Goal: Contribute content: Add original content to the website for others to see

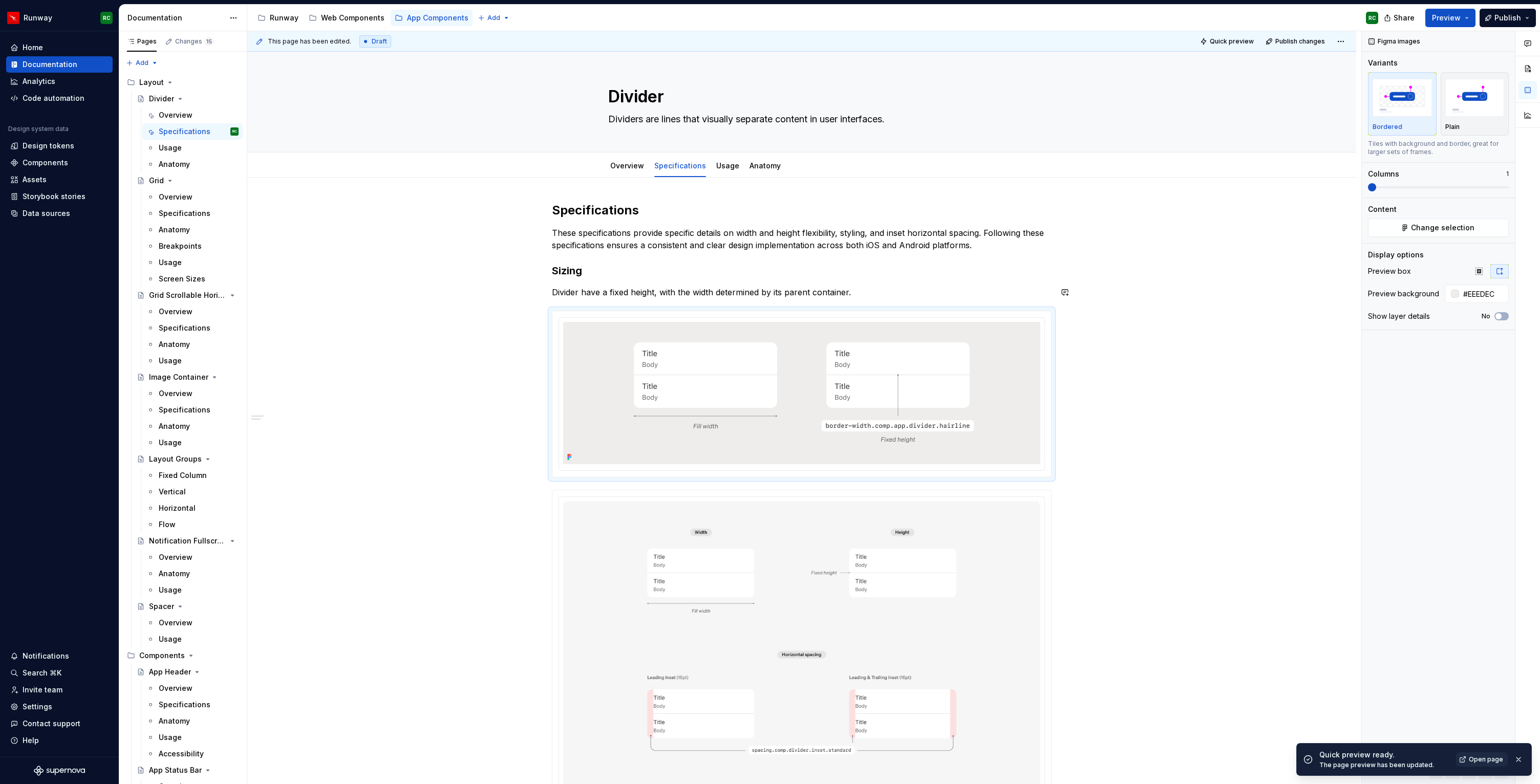
scroll to position [768, 0]
type textarea "*"
click at [733, 275] on h3 "Sizing" at bounding box center [801, 271] width 499 height 15
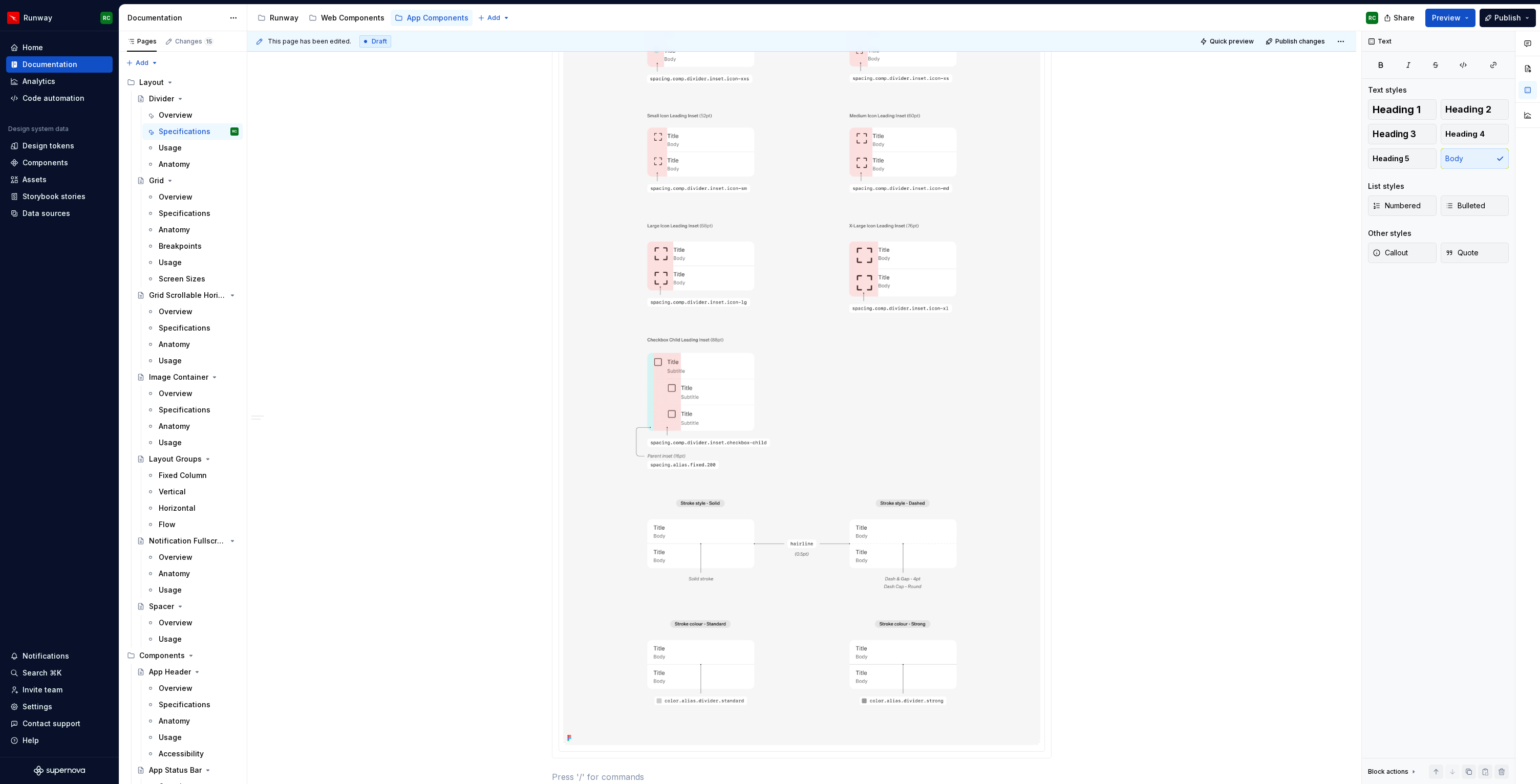
scroll to position [830, 0]
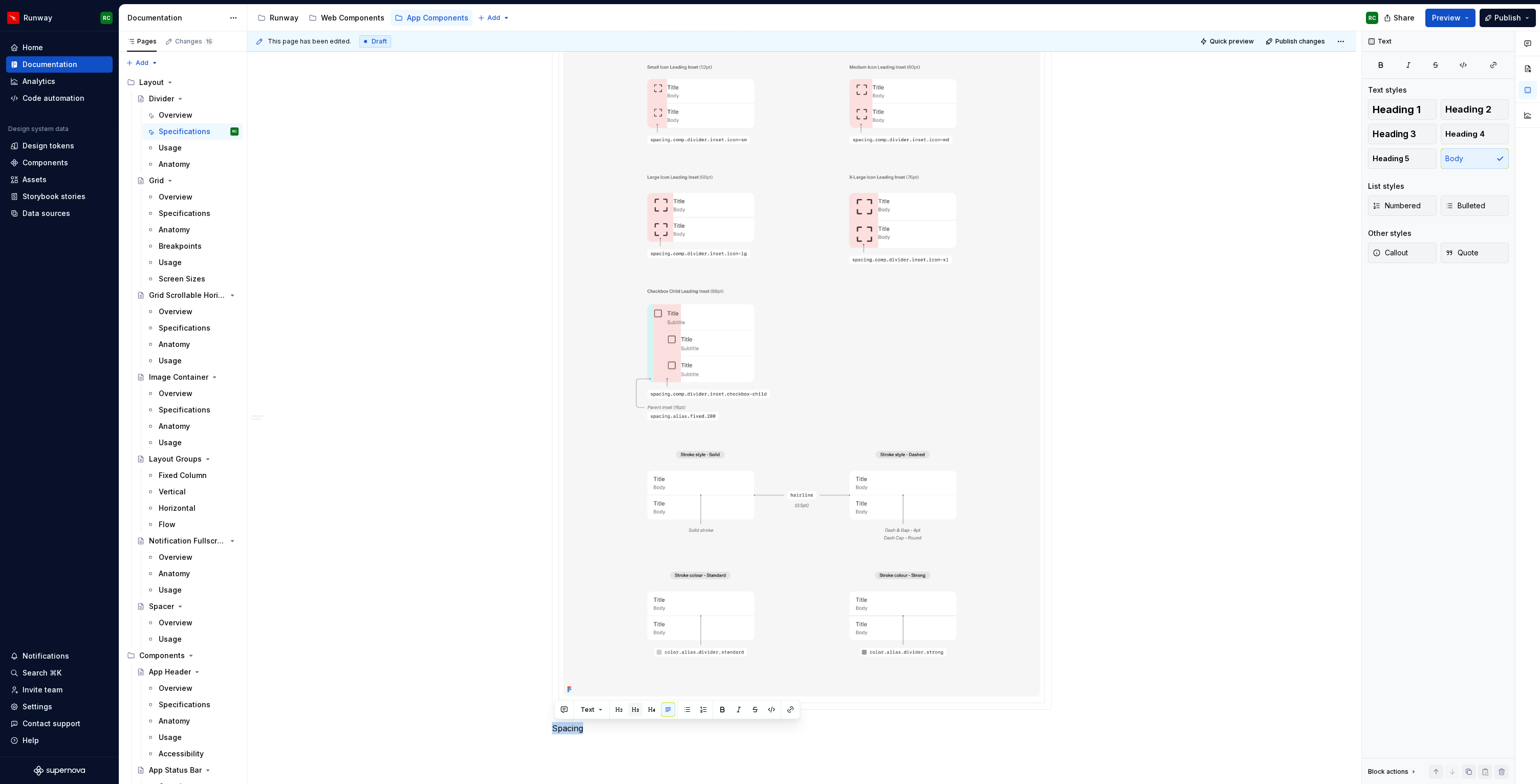
click at [636, 706] on button "button" at bounding box center [635, 709] width 15 height 15
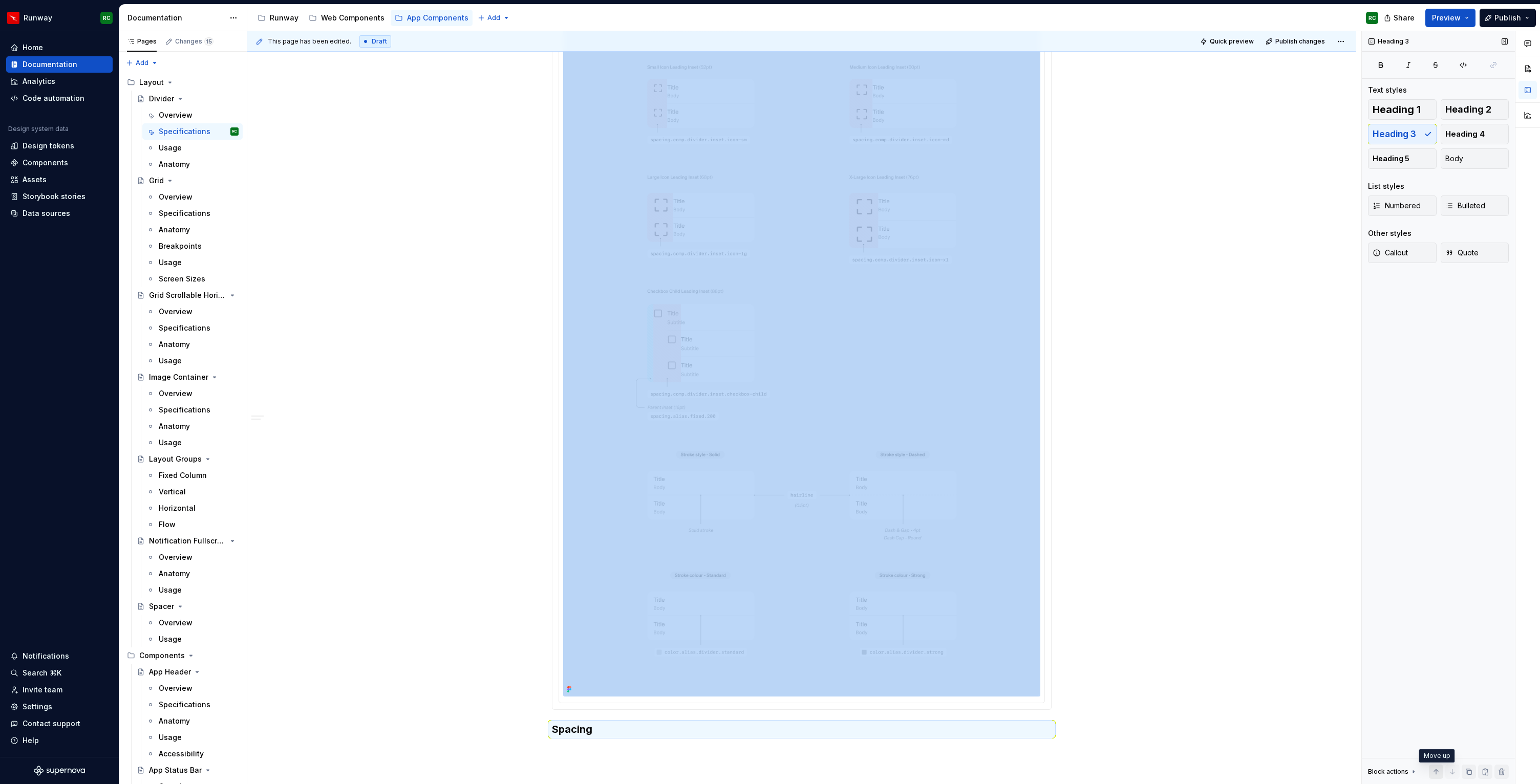
click at [1433, 772] on button "button" at bounding box center [1436, 772] width 15 height 15
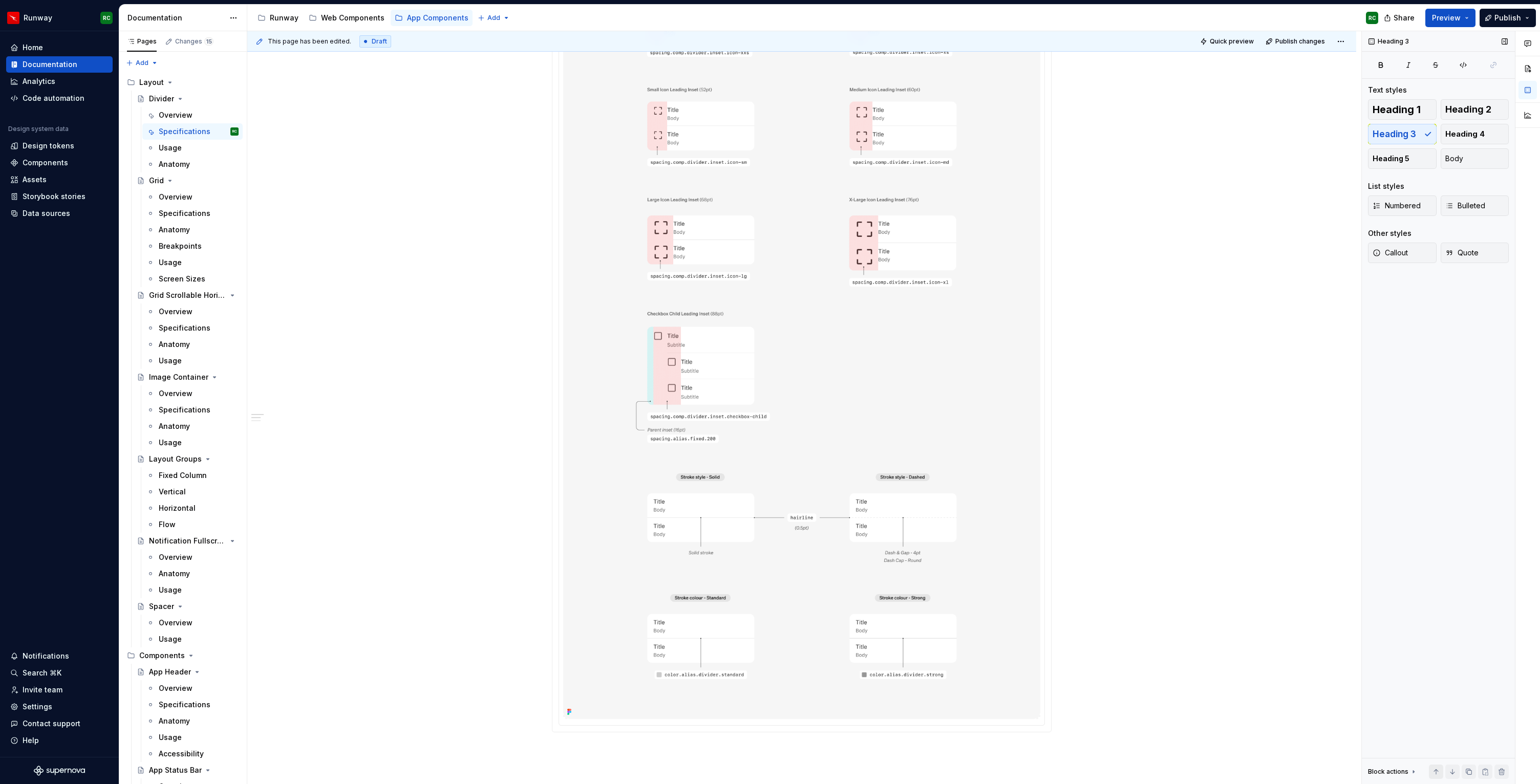
click at [1433, 772] on button "button" at bounding box center [1436, 772] width 15 height 15
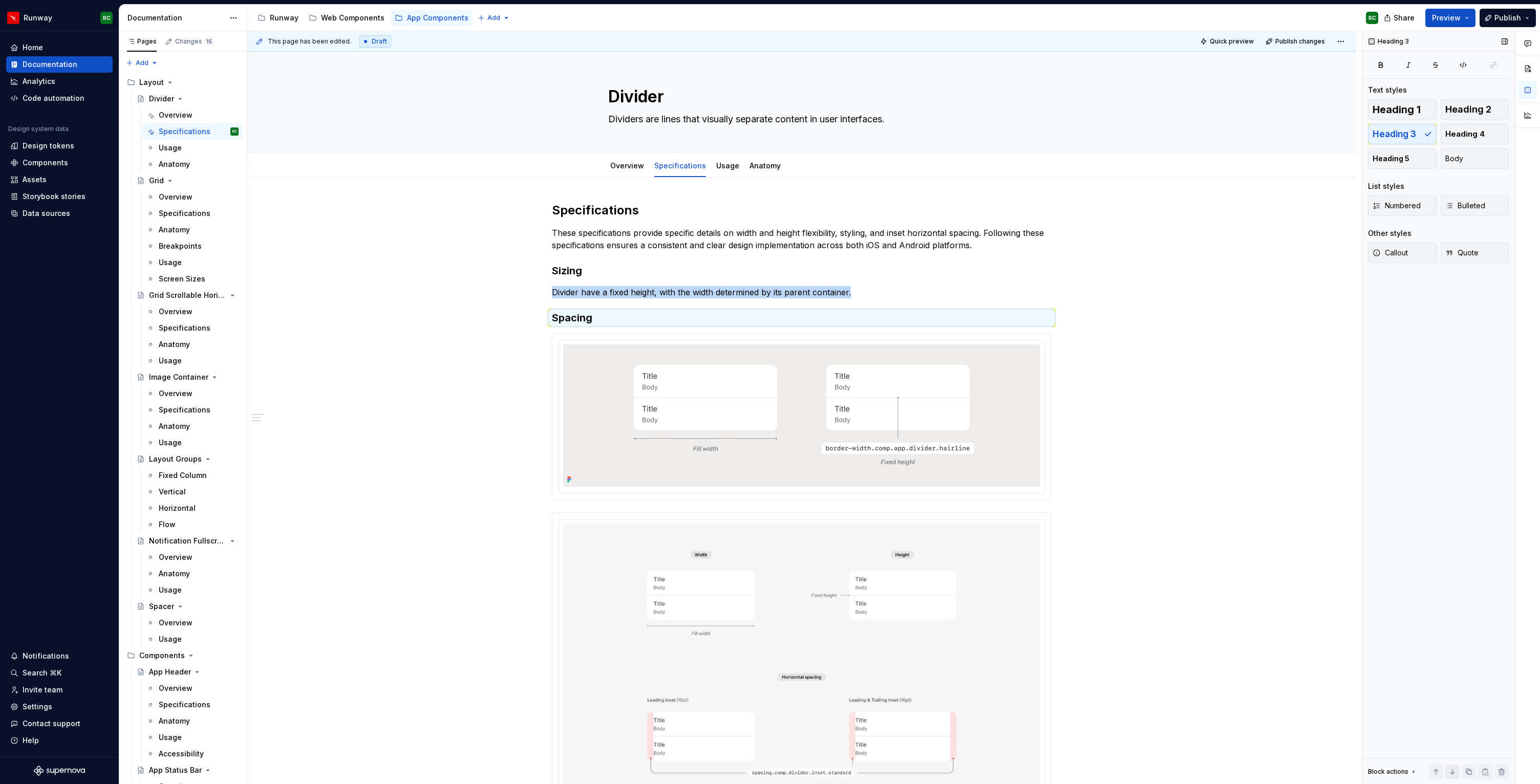
click at [1452, 771] on button "button" at bounding box center [1452, 772] width 15 height 15
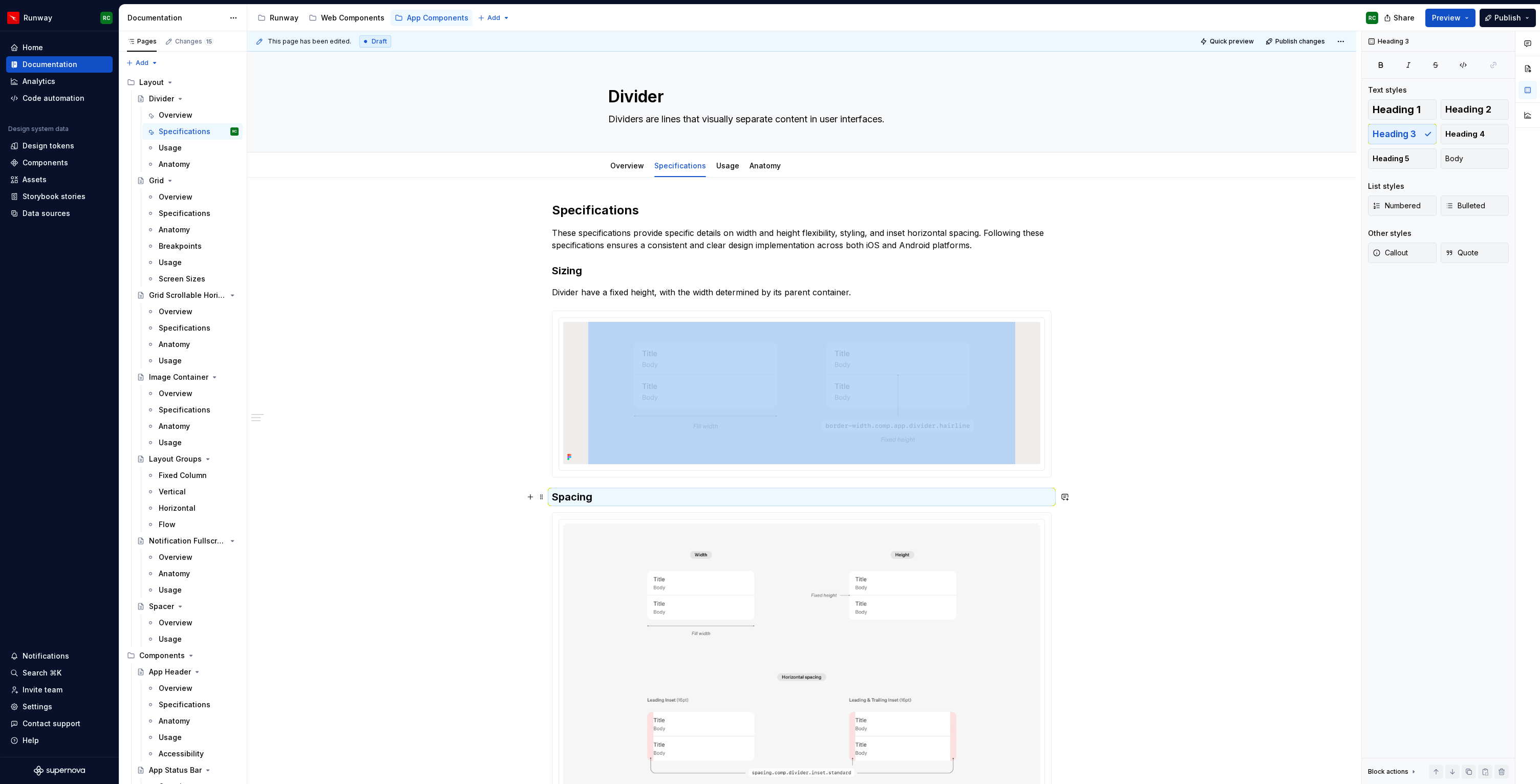
click at [960, 502] on h3 "Spacing" at bounding box center [801, 497] width 499 height 15
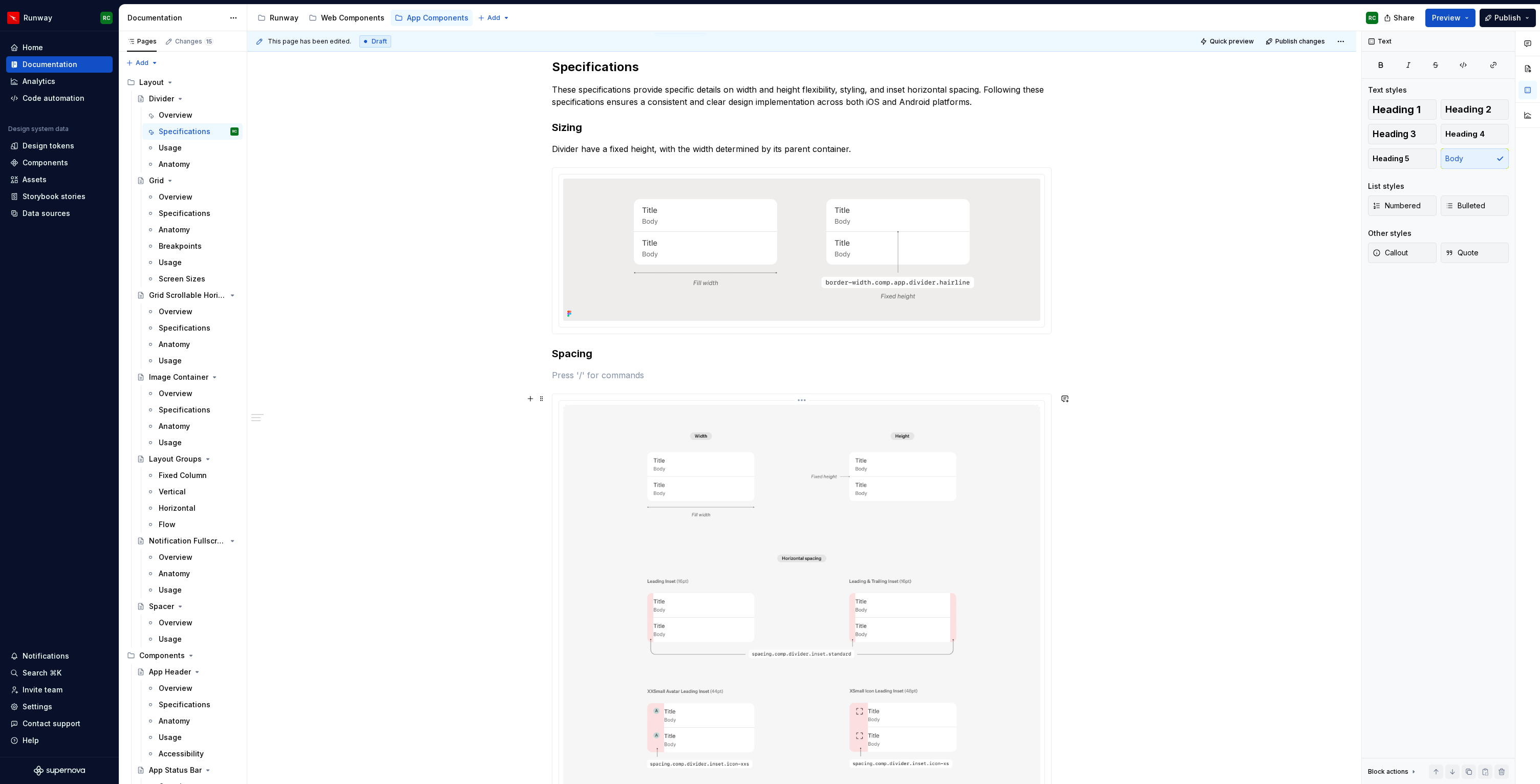
scroll to position [158, 0]
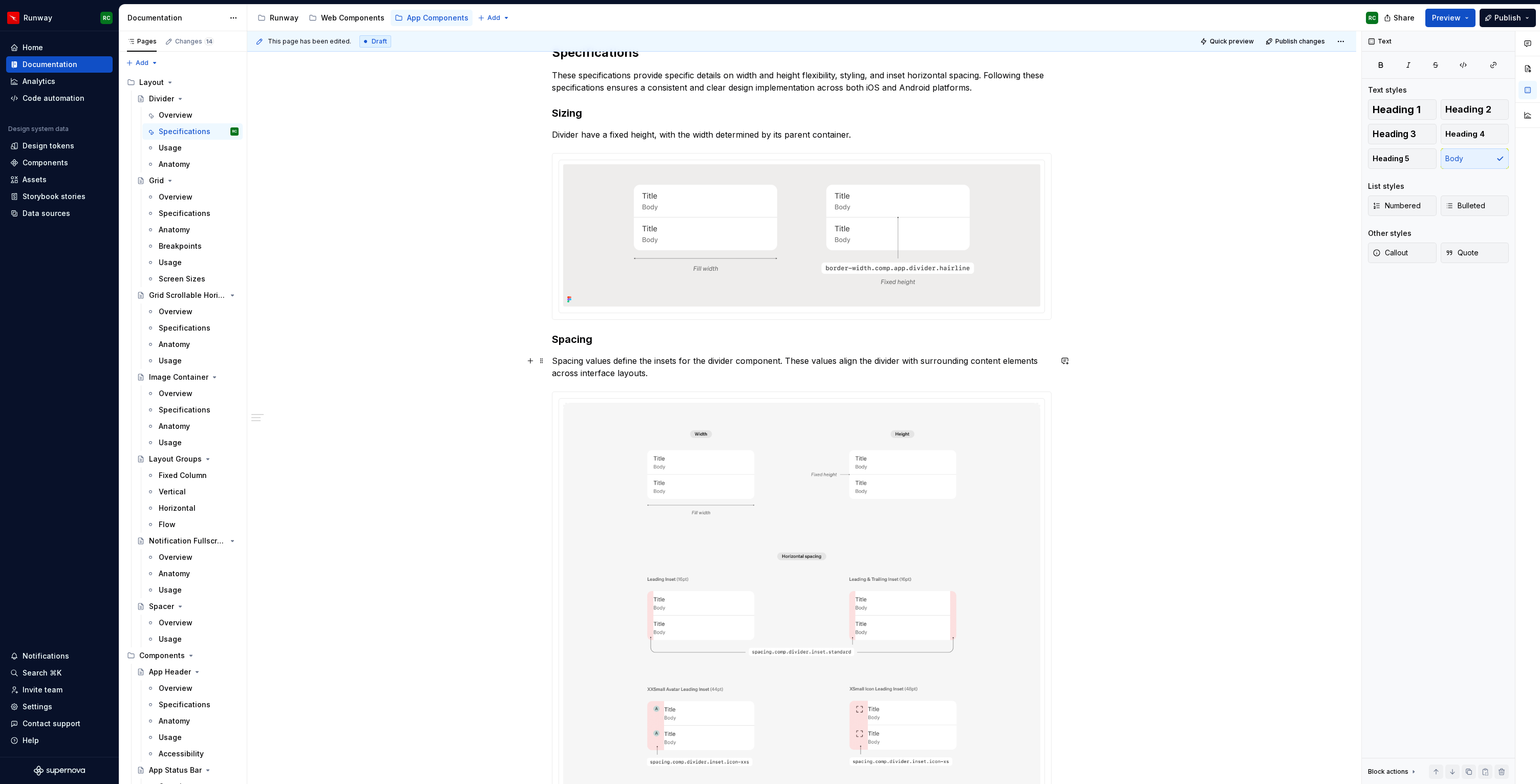
click at [767, 359] on p "Spacing values define the insets for the divider component. These values align …" at bounding box center [801, 367] width 499 height 25
click at [737, 358] on p "Spacing values define the insets for the divider variants. These values align t…" at bounding box center [801, 367] width 499 height 25
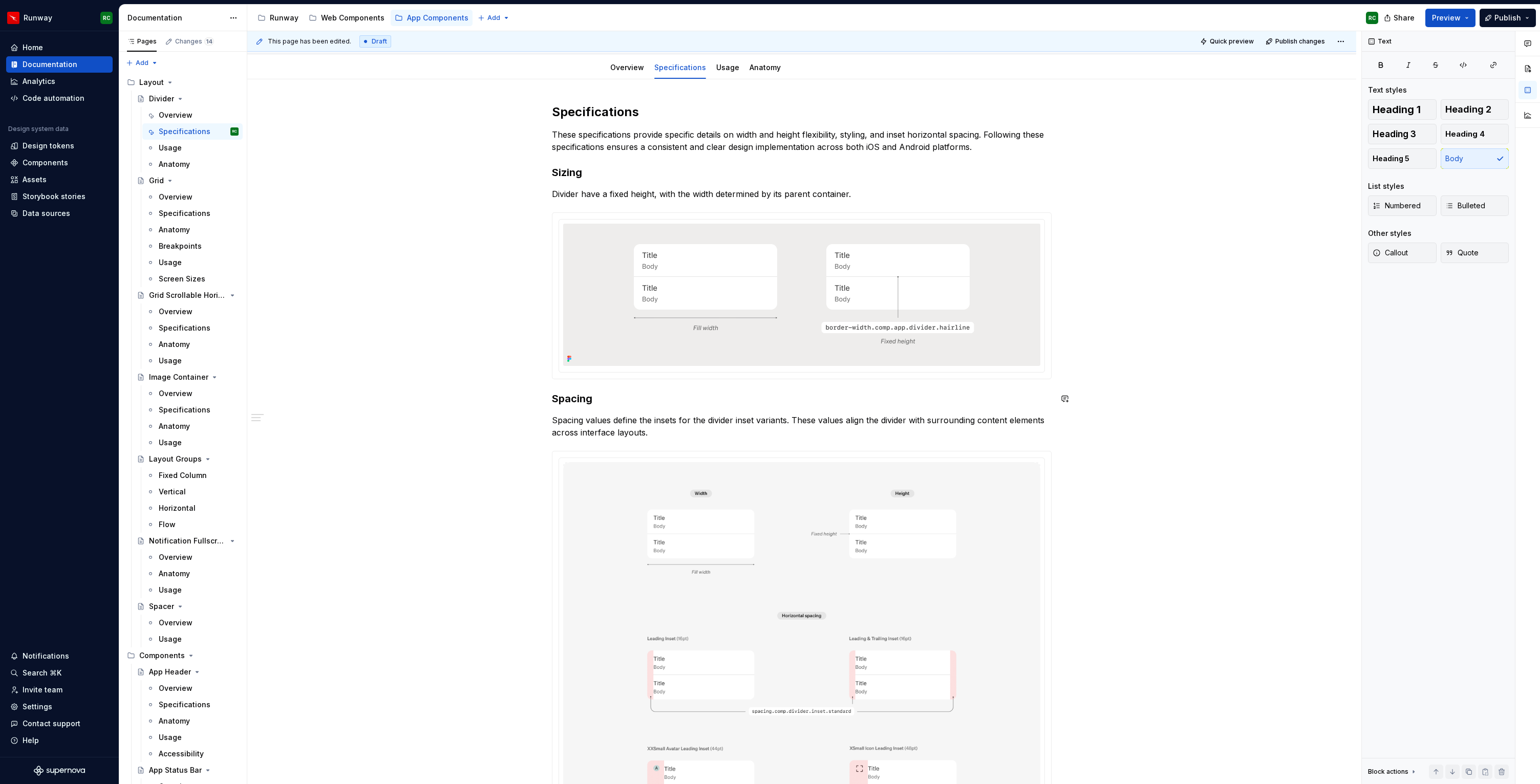
scroll to position [91, 0]
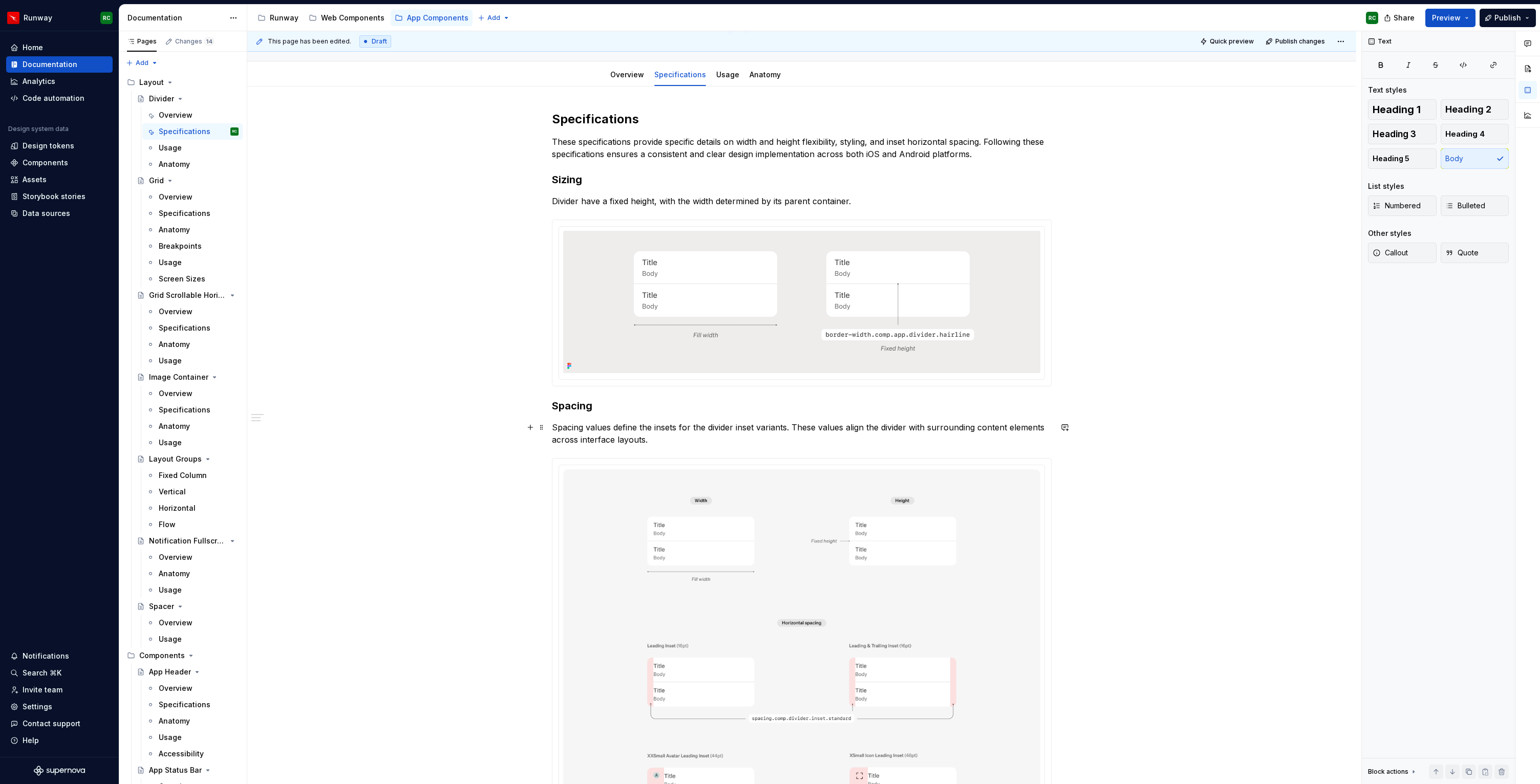
click at [663, 437] on p "Spacing values define the insets for the divider inset variants. These values a…" at bounding box center [801, 433] width 499 height 25
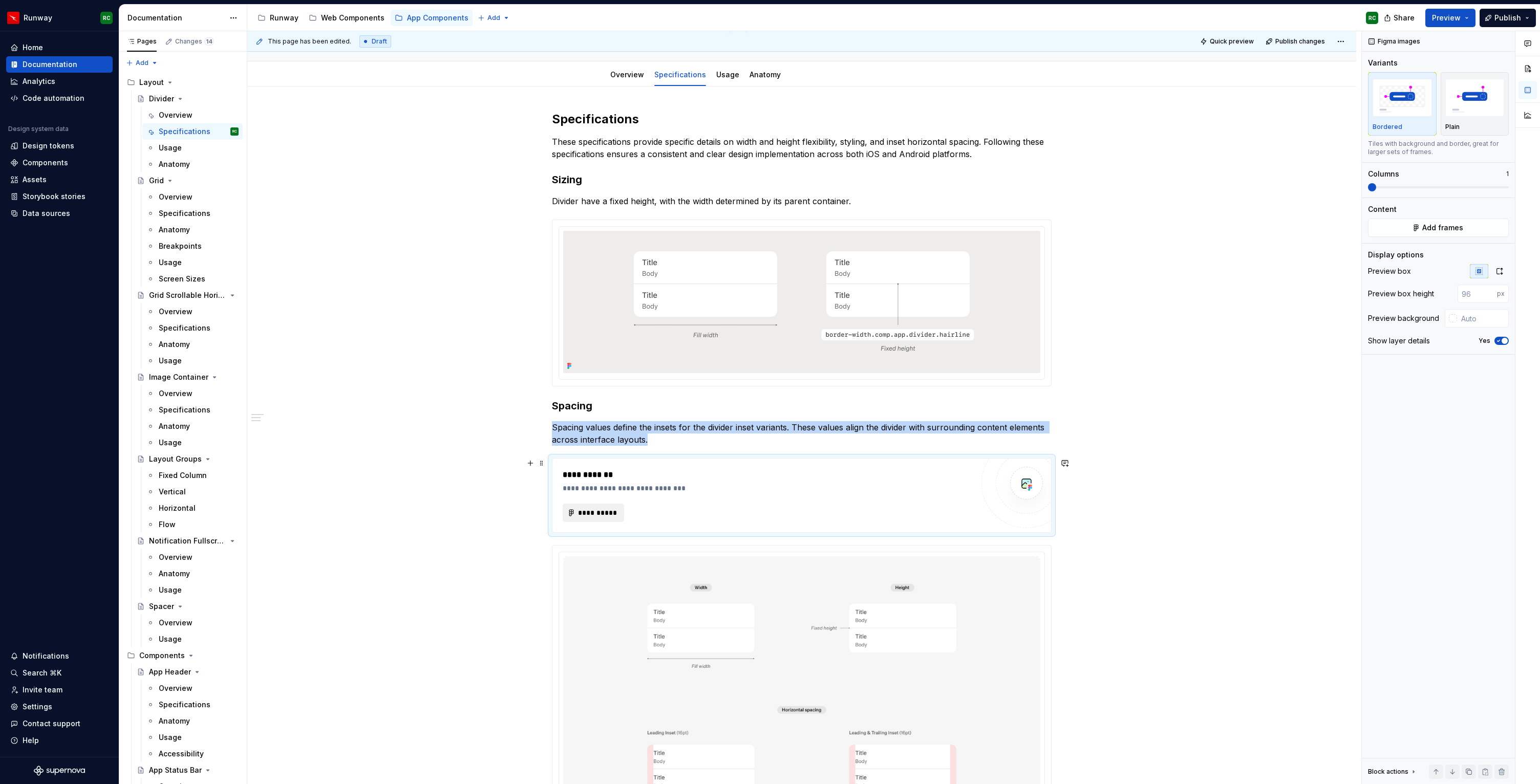
click at [599, 512] on span "**********" at bounding box center [597, 512] width 40 height 10
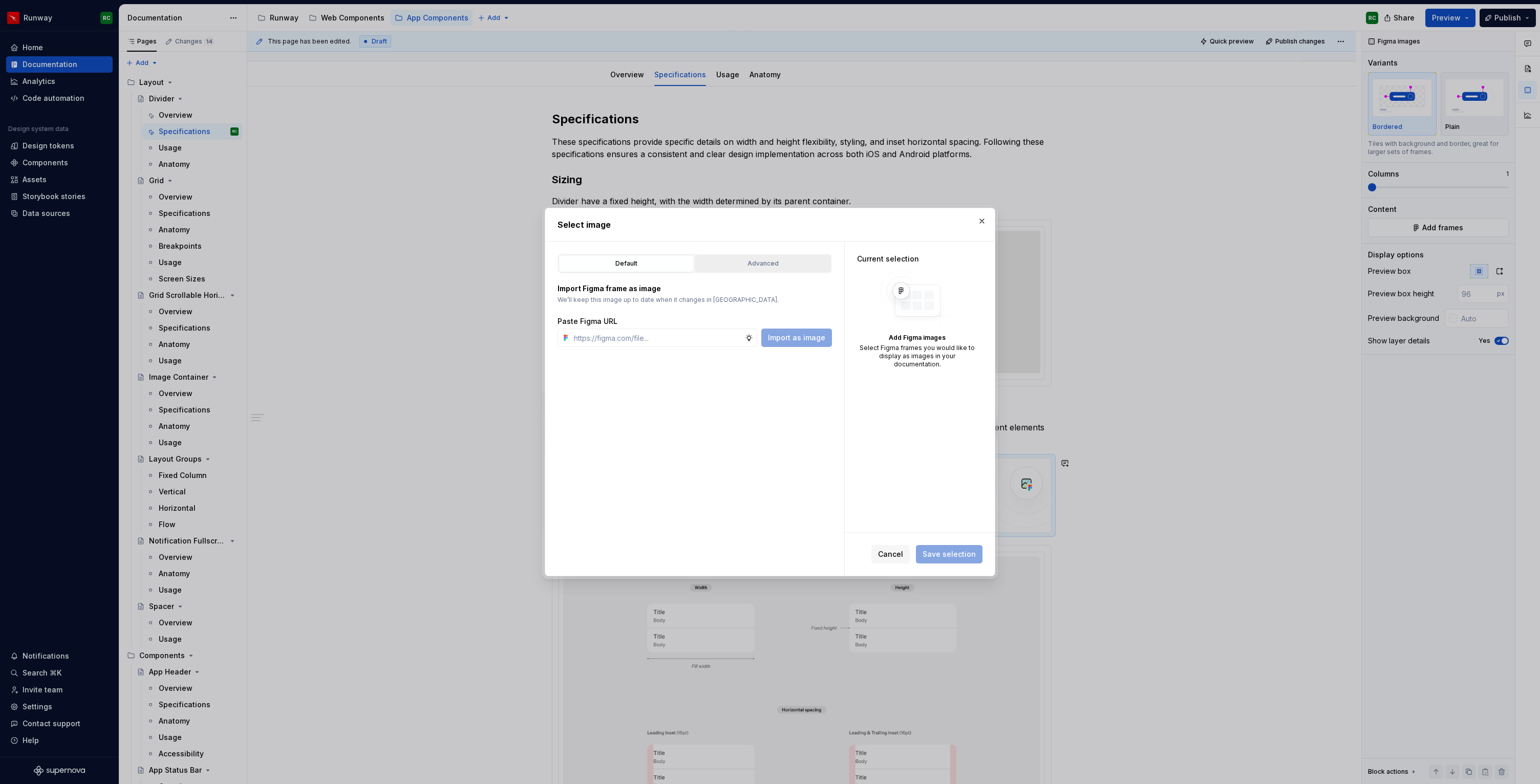
click at [733, 251] on div "Default Advanced Import Figma frame as image We’ll keep this image up to date w…" at bounding box center [694, 409] width 299 height 334
click at [730, 268] on div "Advanced" at bounding box center [763, 263] width 129 height 10
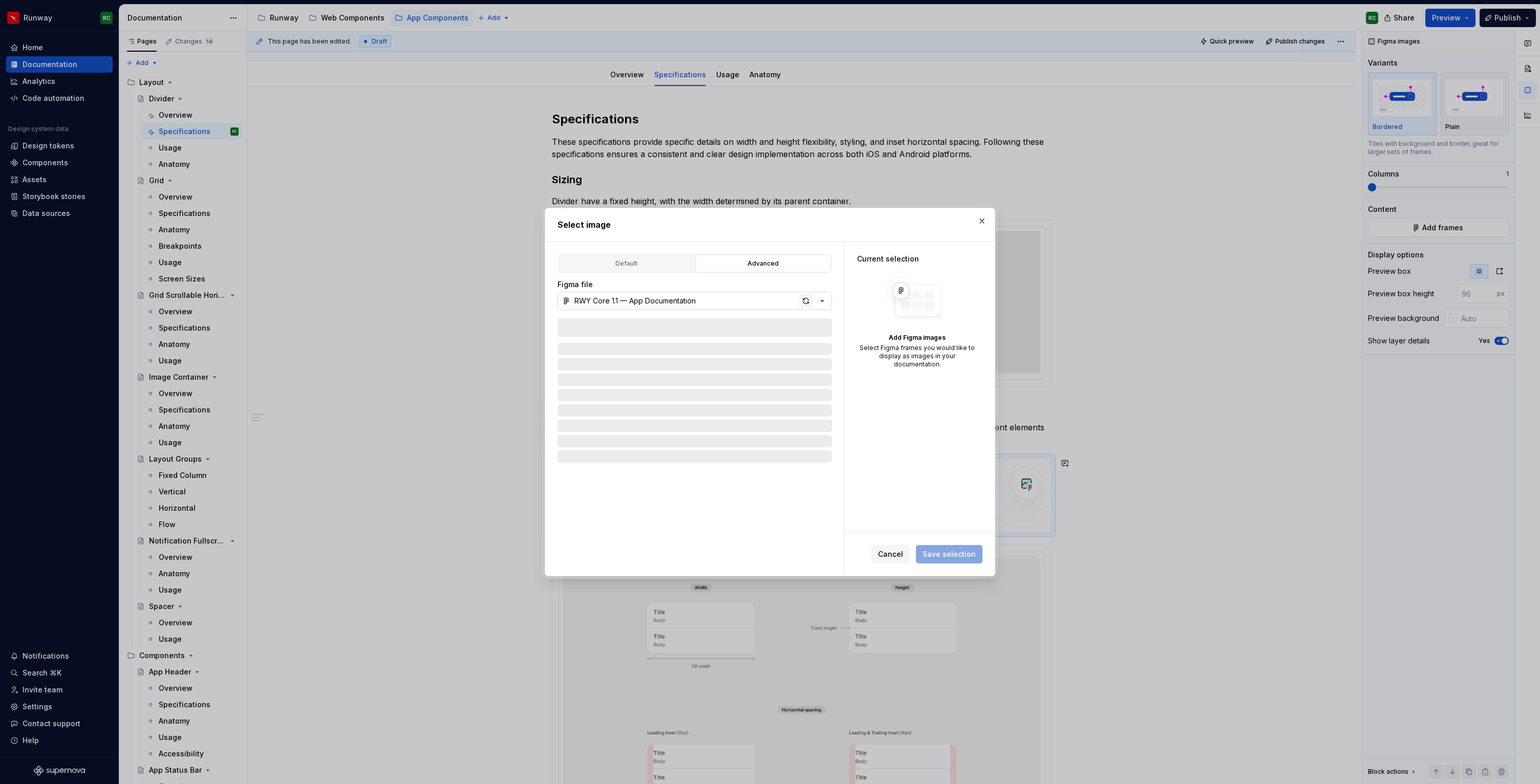
click at [804, 303] on div "button" at bounding box center [806, 301] width 15 height 15
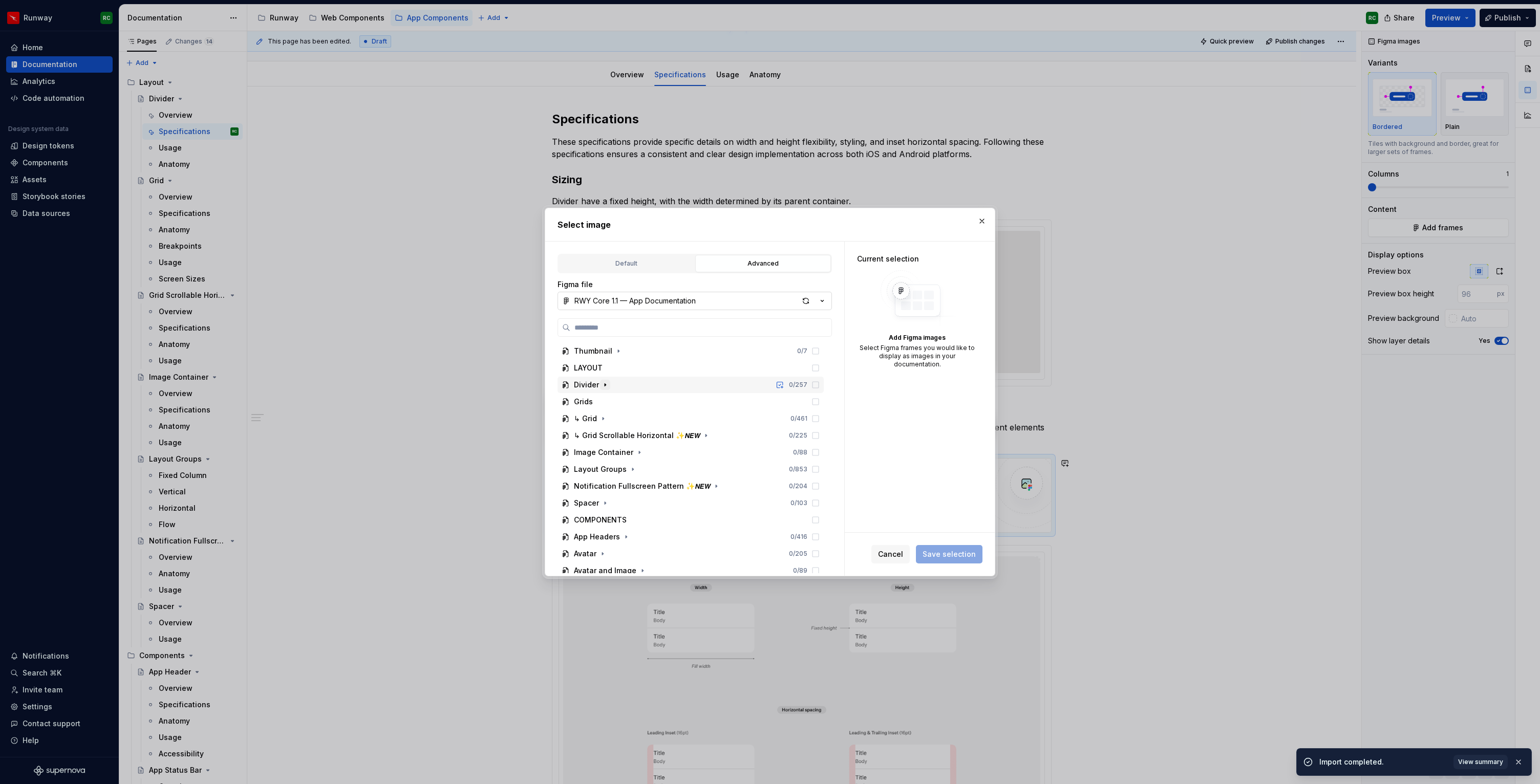
click at [608, 384] on icon "button" at bounding box center [605, 385] width 8 height 8
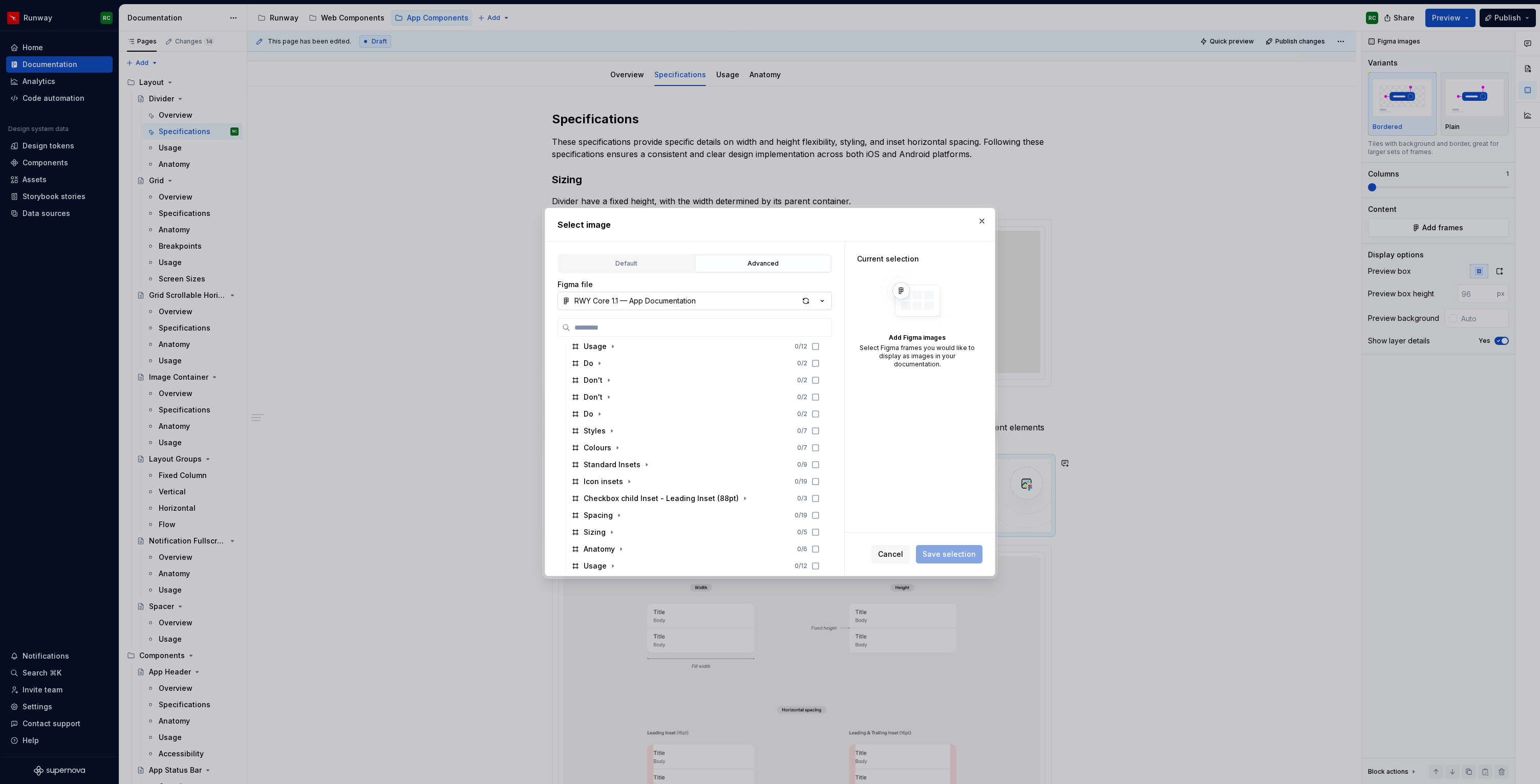
scroll to position [159, 0]
click at [619, 509] on icon "button" at bounding box center [619, 512] width 8 height 8
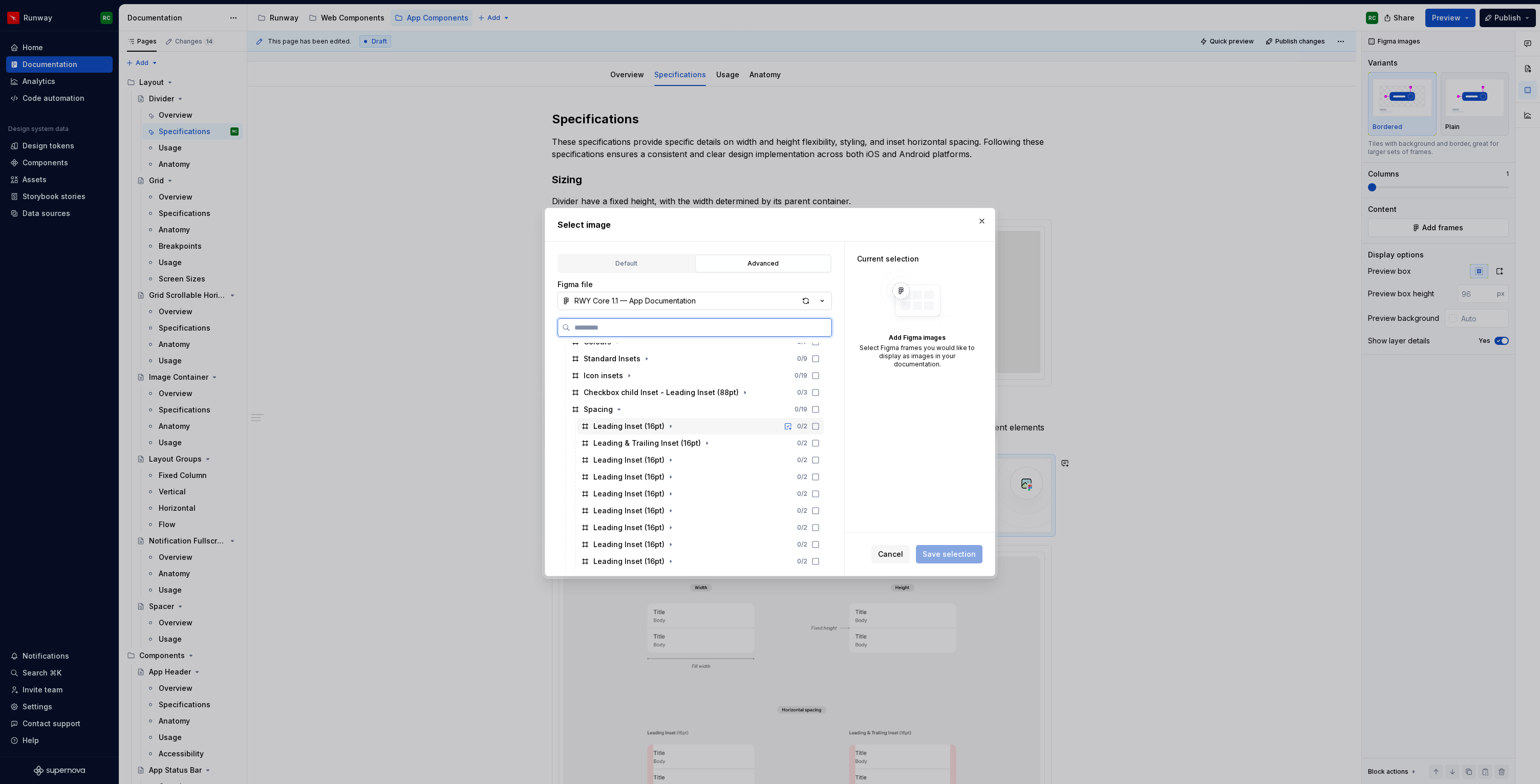
click at [820, 424] on icon at bounding box center [815, 426] width 8 height 8
click at [820, 444] on icon at bounding box center [815, 443] width 8 height 8
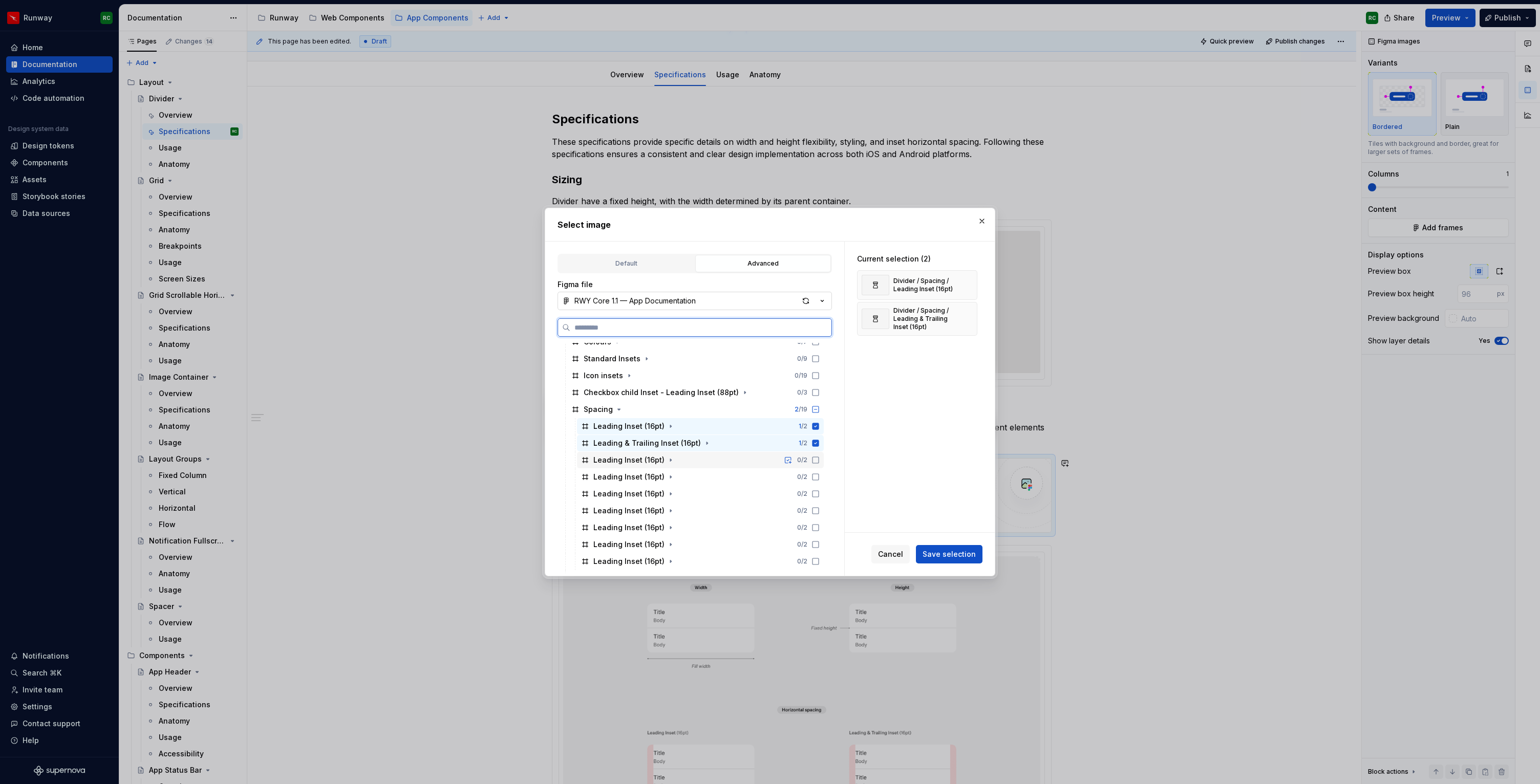
click at [820, 462] on icon at bounding box center [815, 460] width 8 height 8
drag, startPoint x: 823, startPoint y: 479, endPoint x: 823, endPoint y: 489, distance: 10.0
click at [820, 479] on icon at bounding box center [815, 477] width 8 height 8
click at [820, 492] on icon at bounding box center [815, 494] width 8 height 8
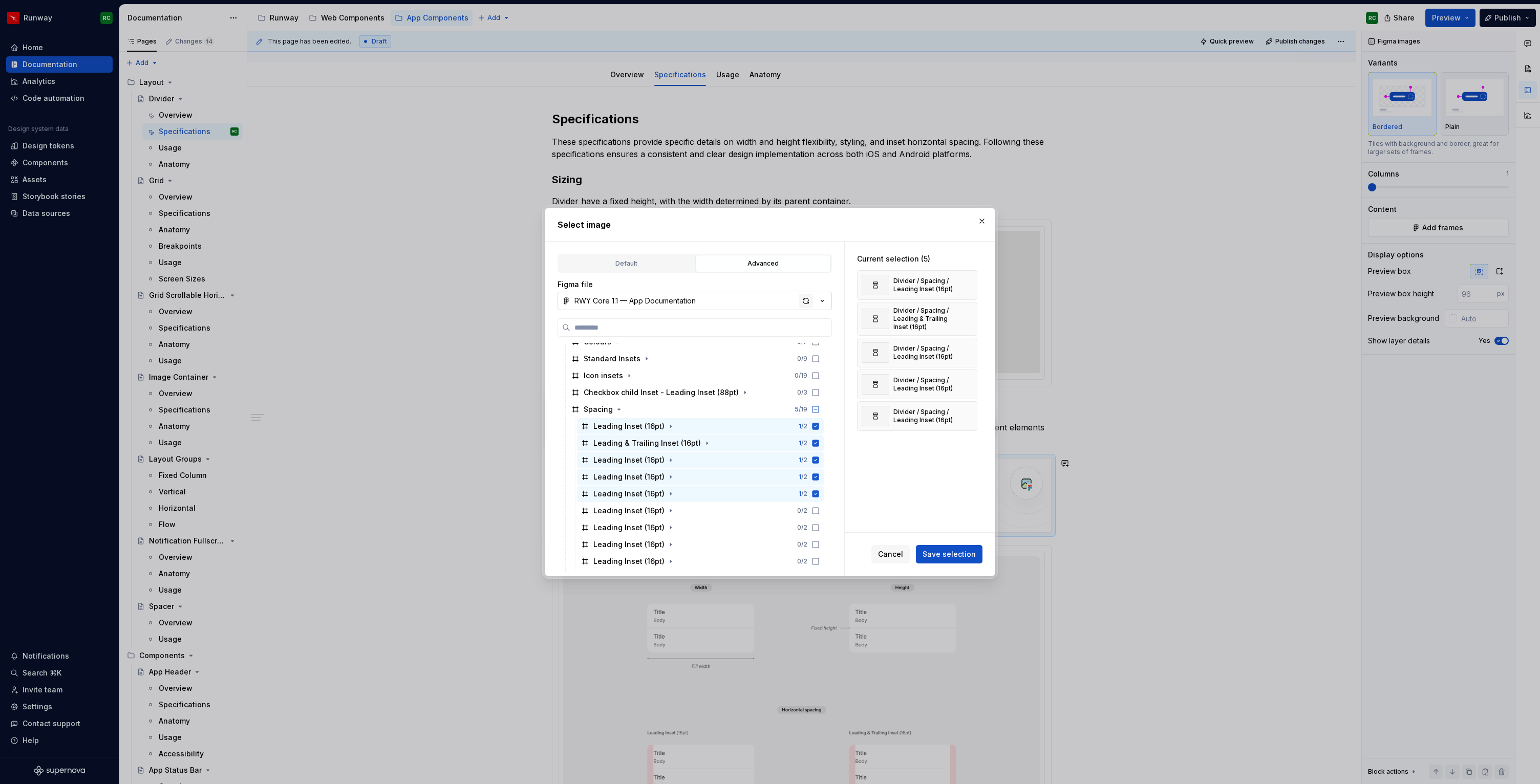
click at [807, 299] on div "button" at bounding box center [806, 301] width 15 height 15
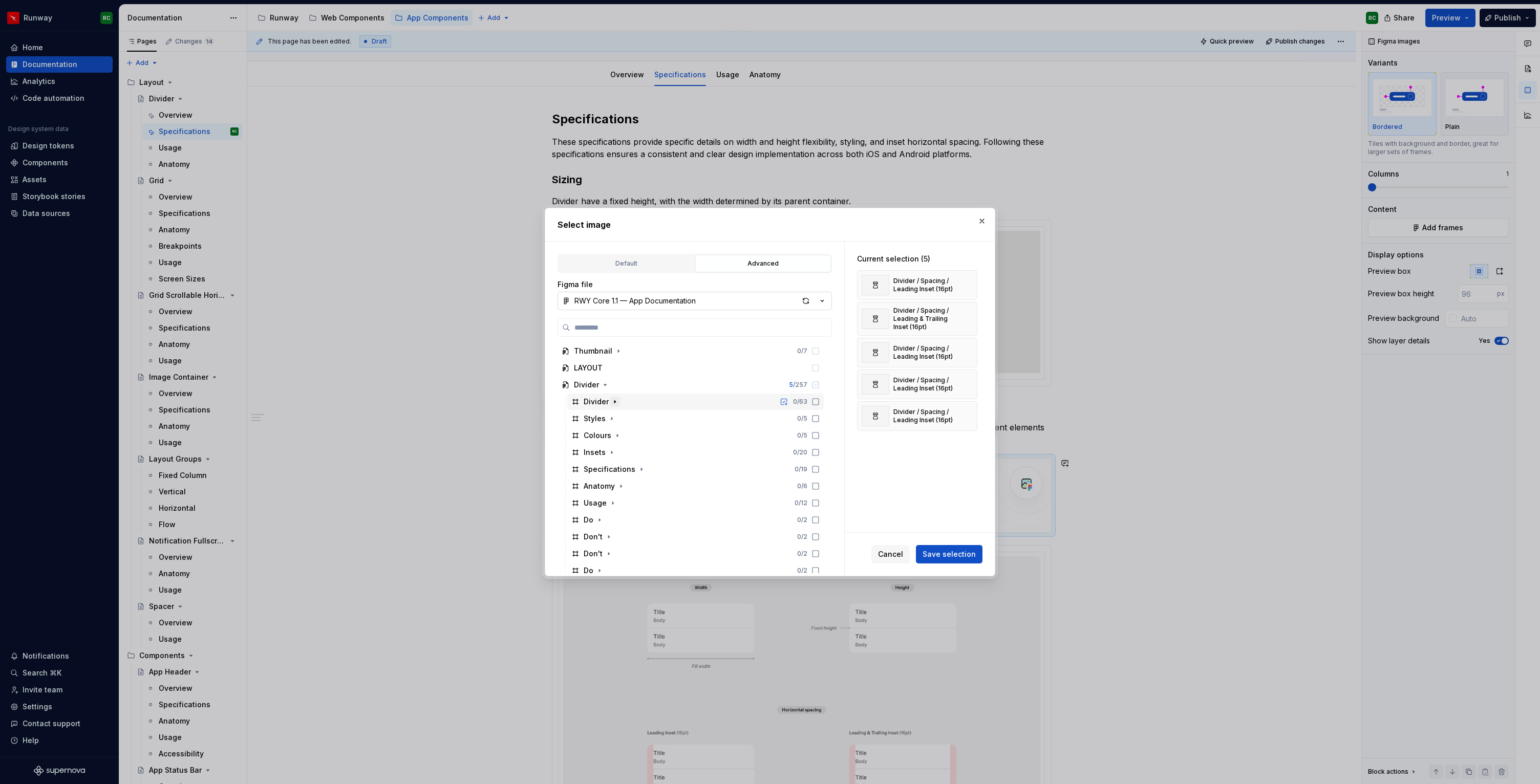
click at [615, 403] on icon "button" at bounding box center [615, 402] width 8 height 8
click at [614, 402] on icon "button" at bounding box center [615, 402] width 2 height 1
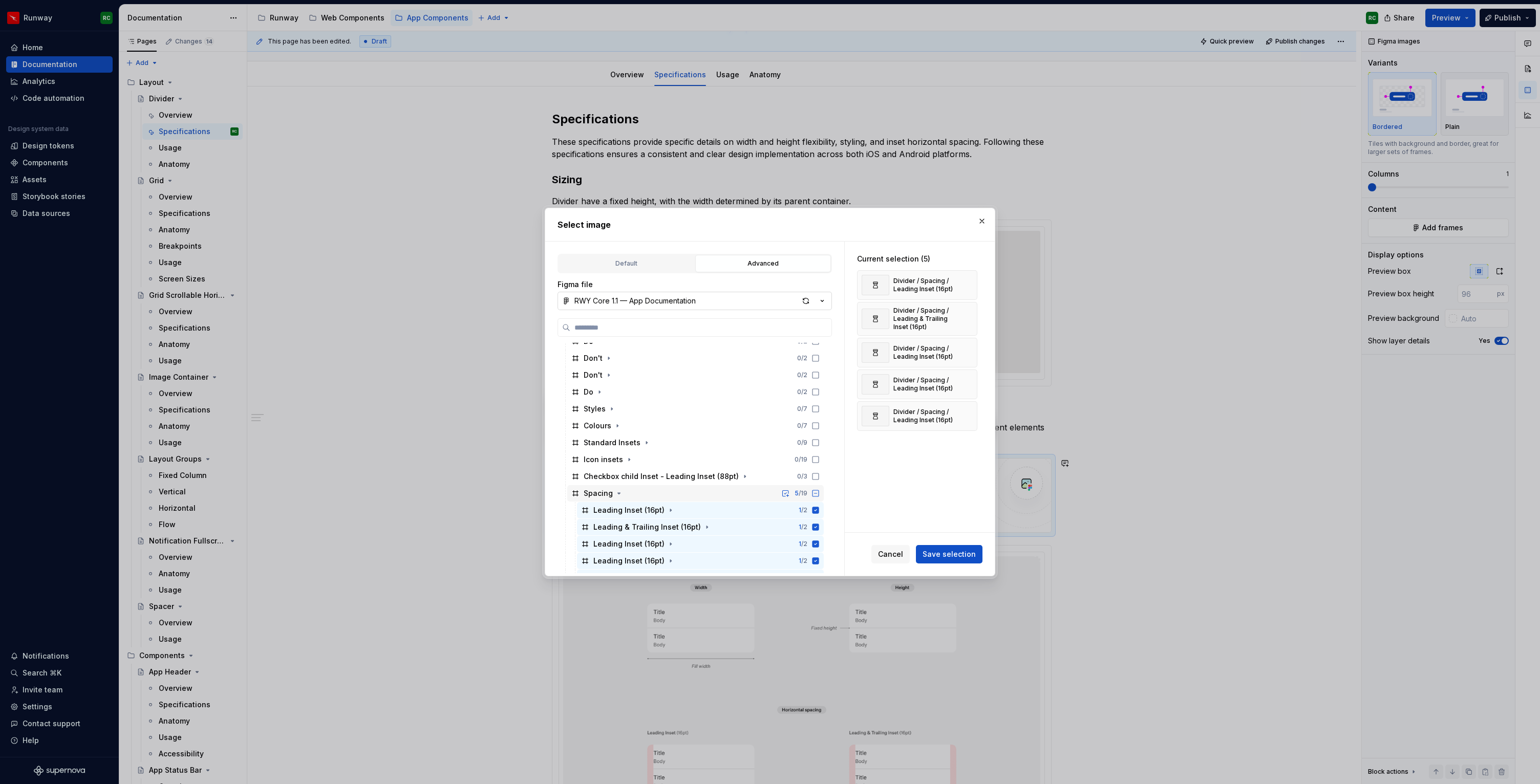
scroll to position [302, 0]
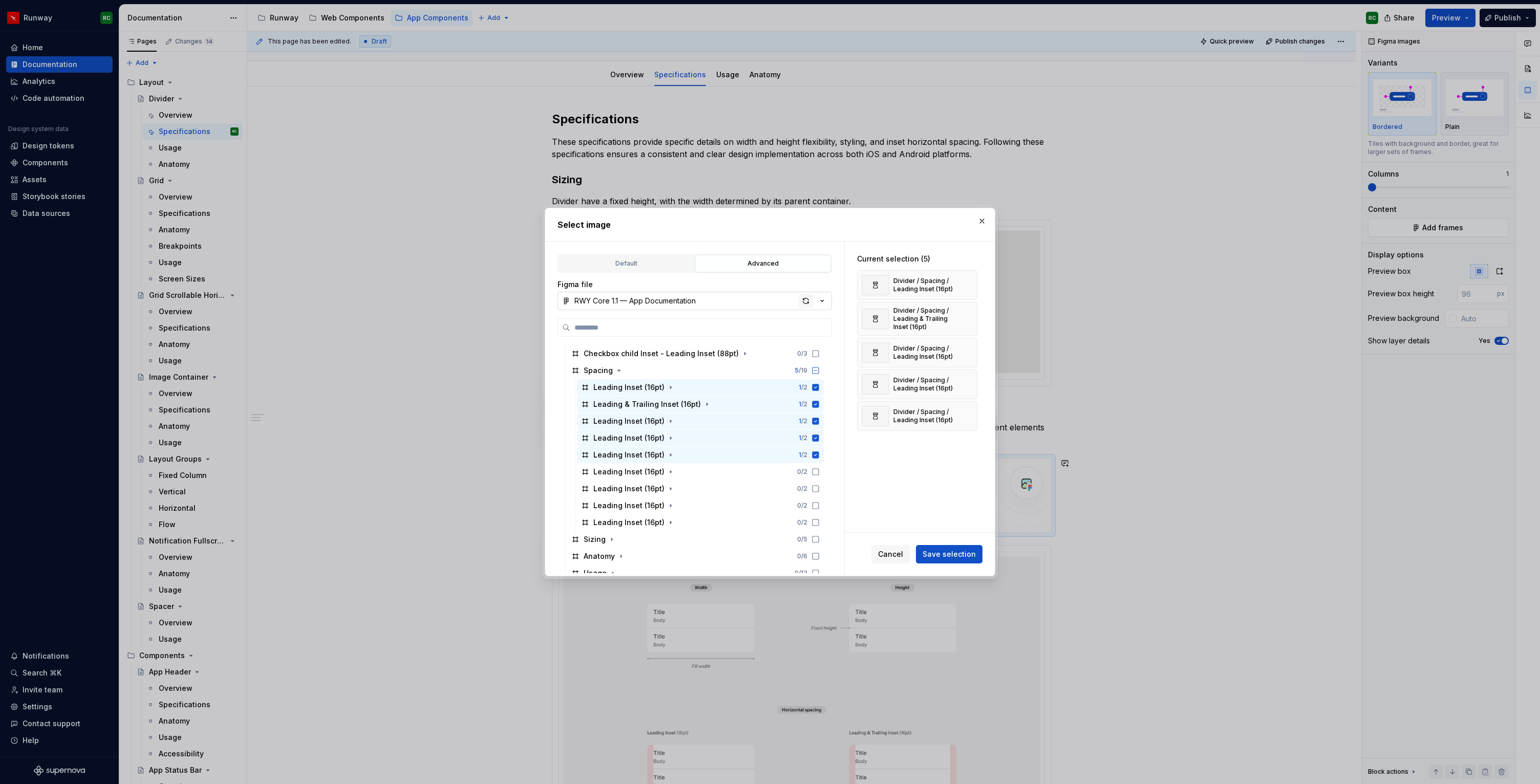
click at [806, 299] on div "button" at bounding box center [806, 301] width 15 height 15
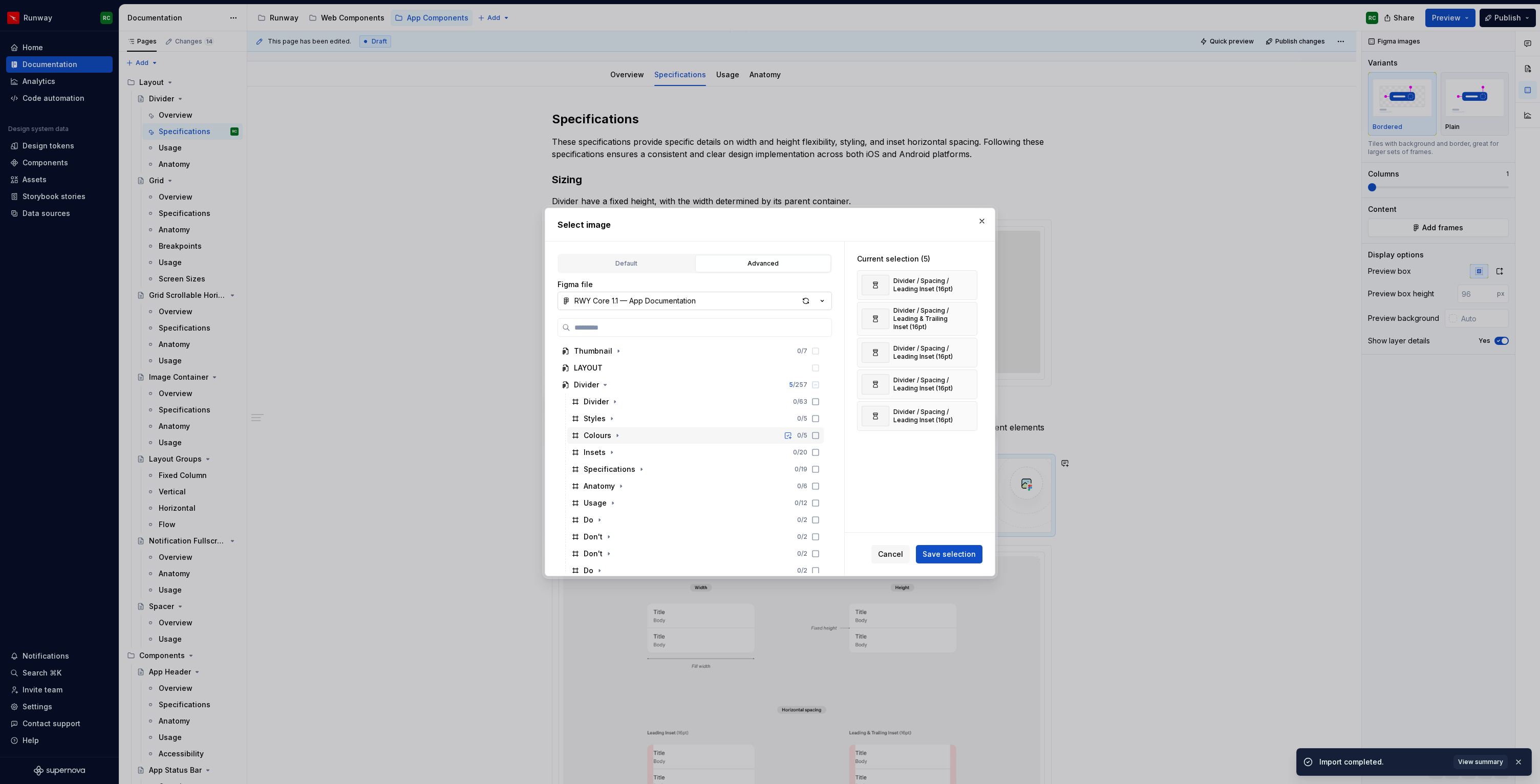
scroll to position [95, 0]
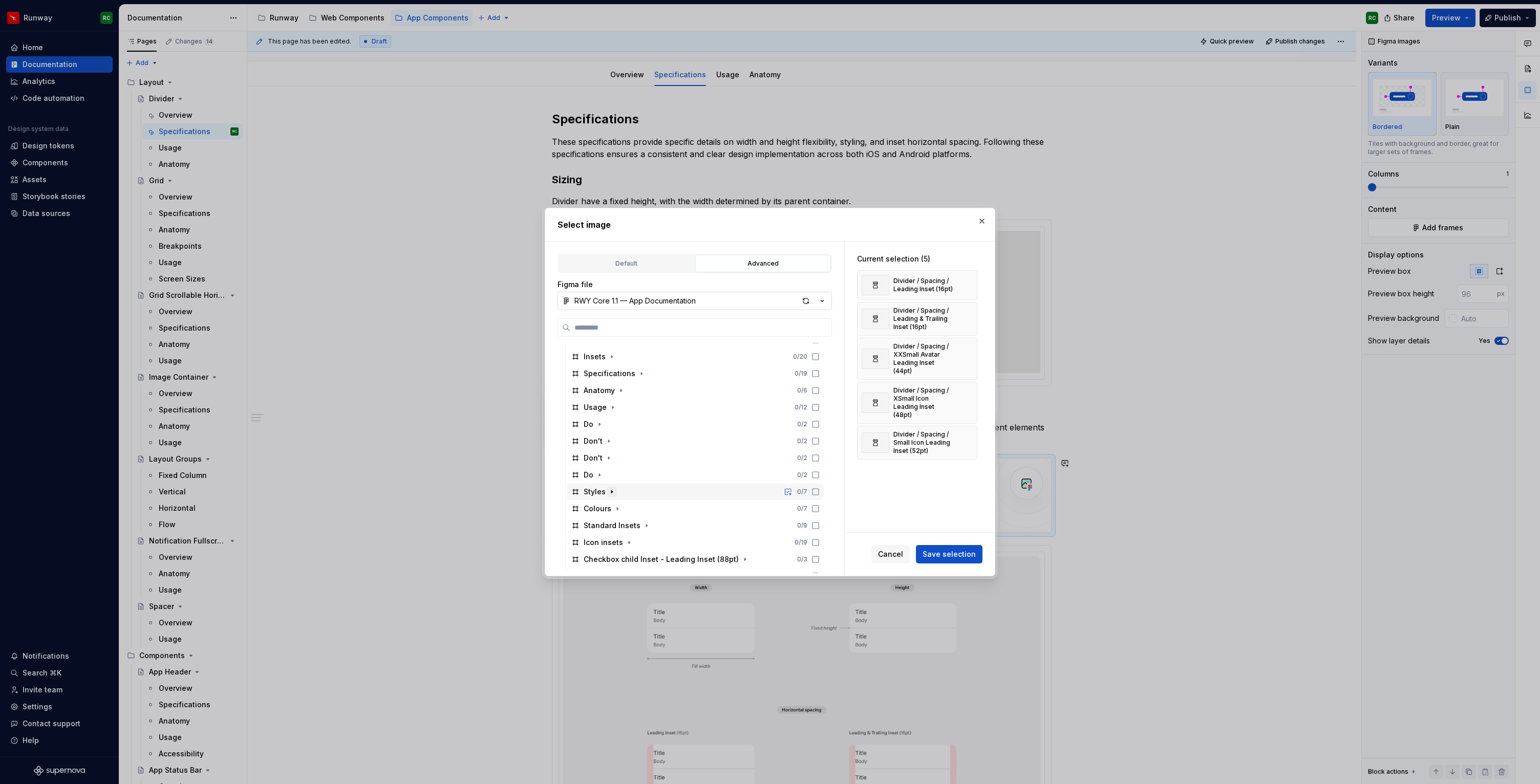
type textarea "*"
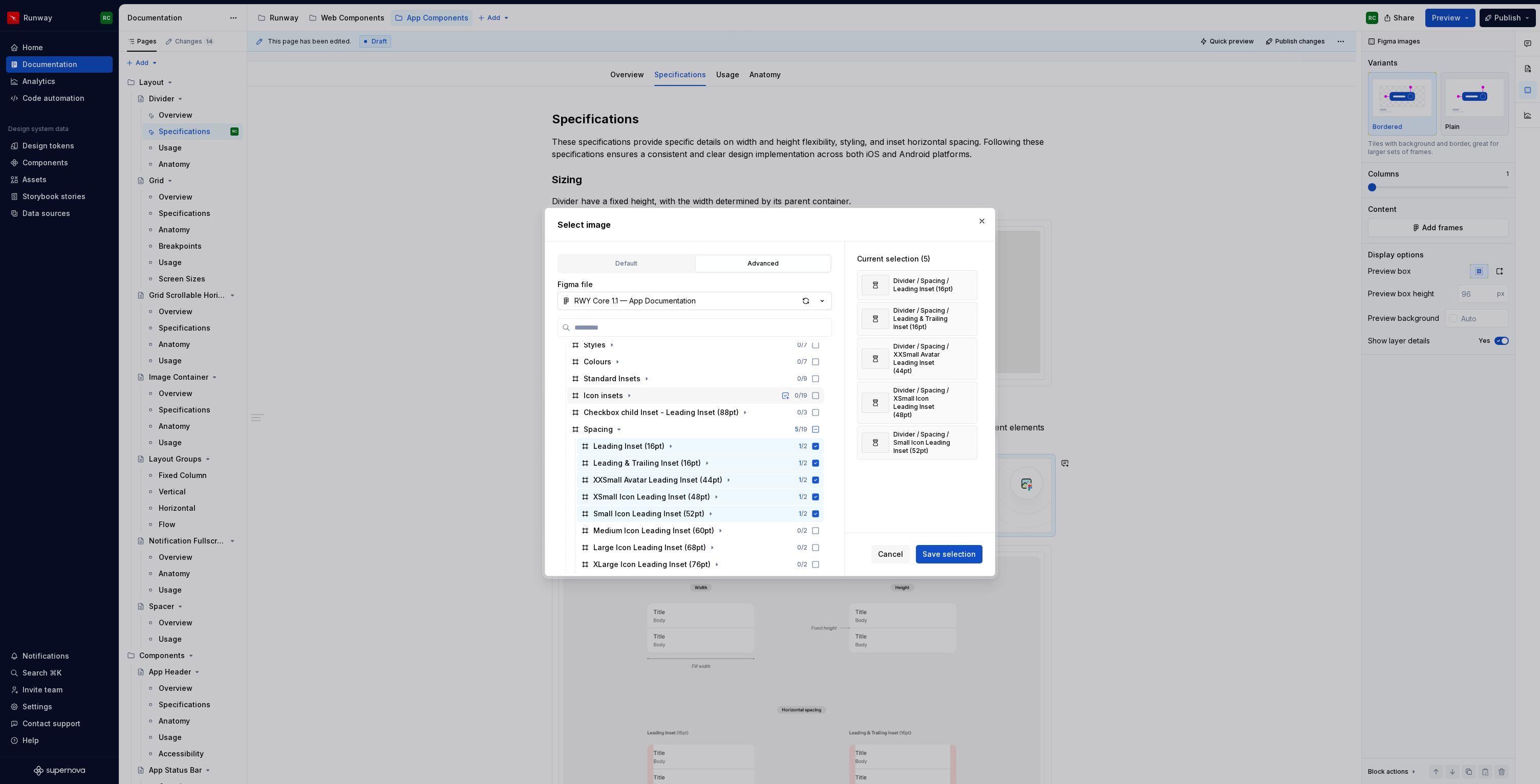
scroll to position [312, 0]
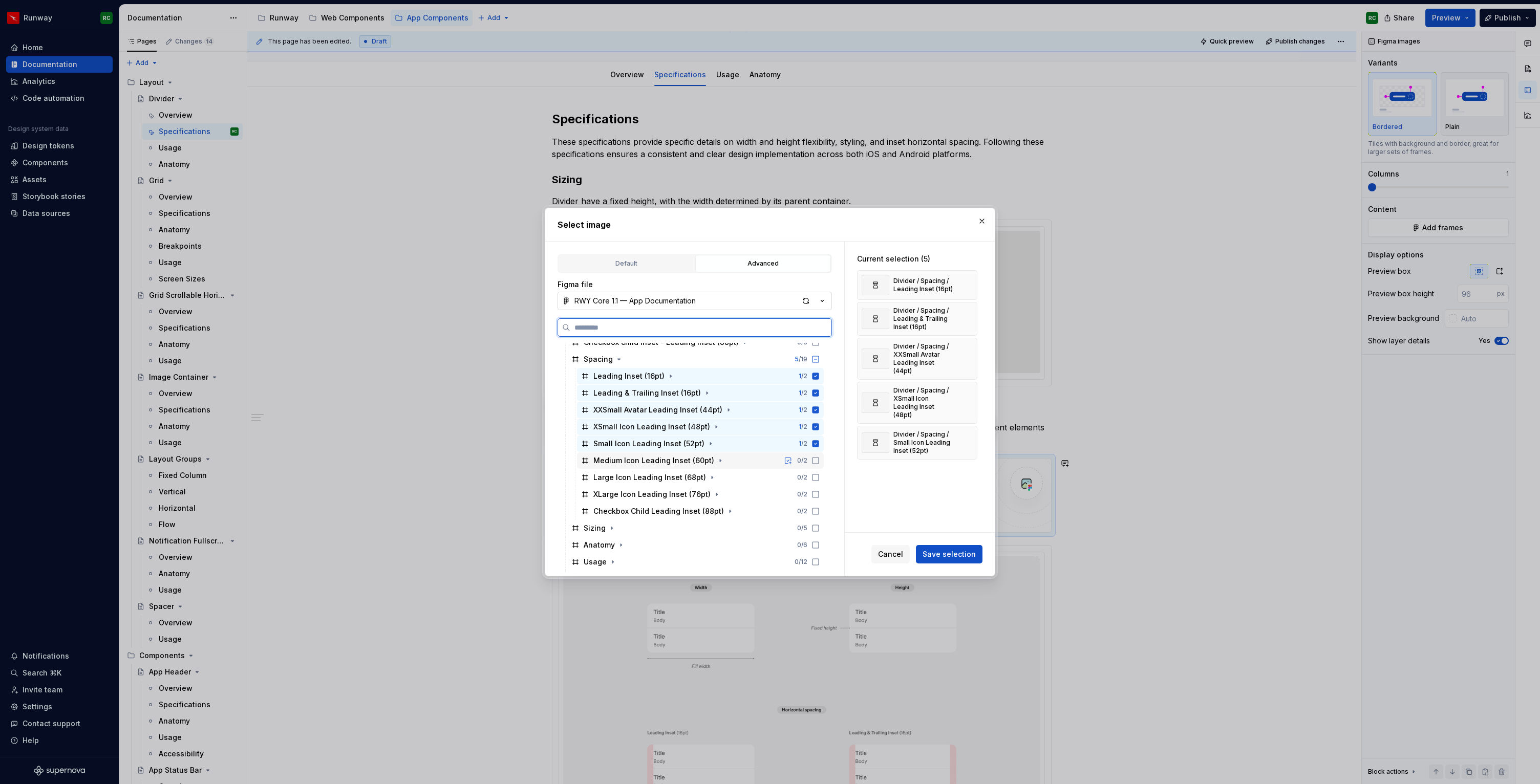
click at [820, 459] on icon at bounding box center [815, 460] width 8 height 8
click at [820, 476] on icon at bounding box center [815, 477] width 8 height 8
click at [820, 492] on icon at bounding box center [815, 494] width 8 height 8
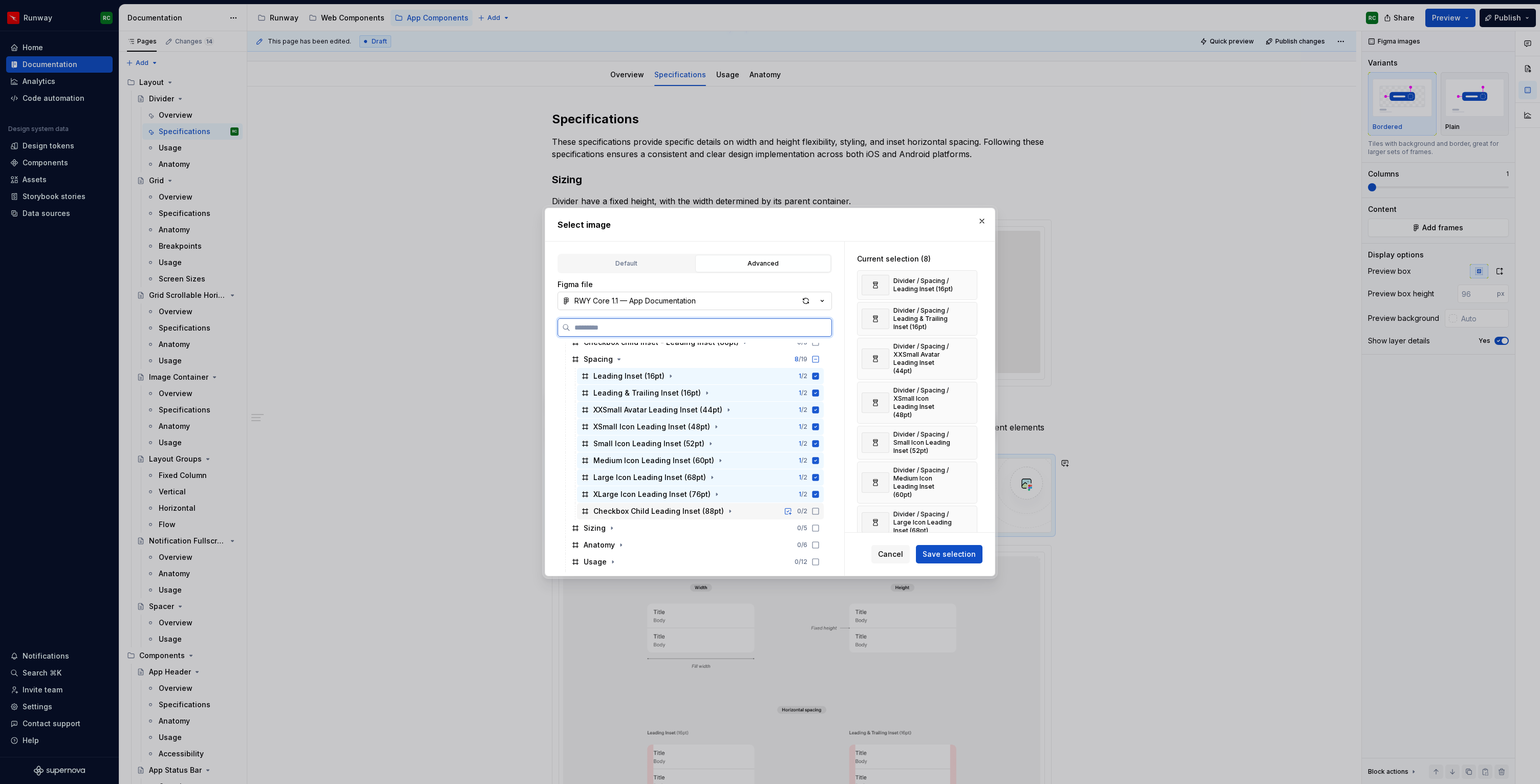
click at [820, 511] on icon at bounding box center [815, 511] width 8 height 8
click at [949, 557] on span "Save selection" at bounding box center [949, 554] width 53 height 10
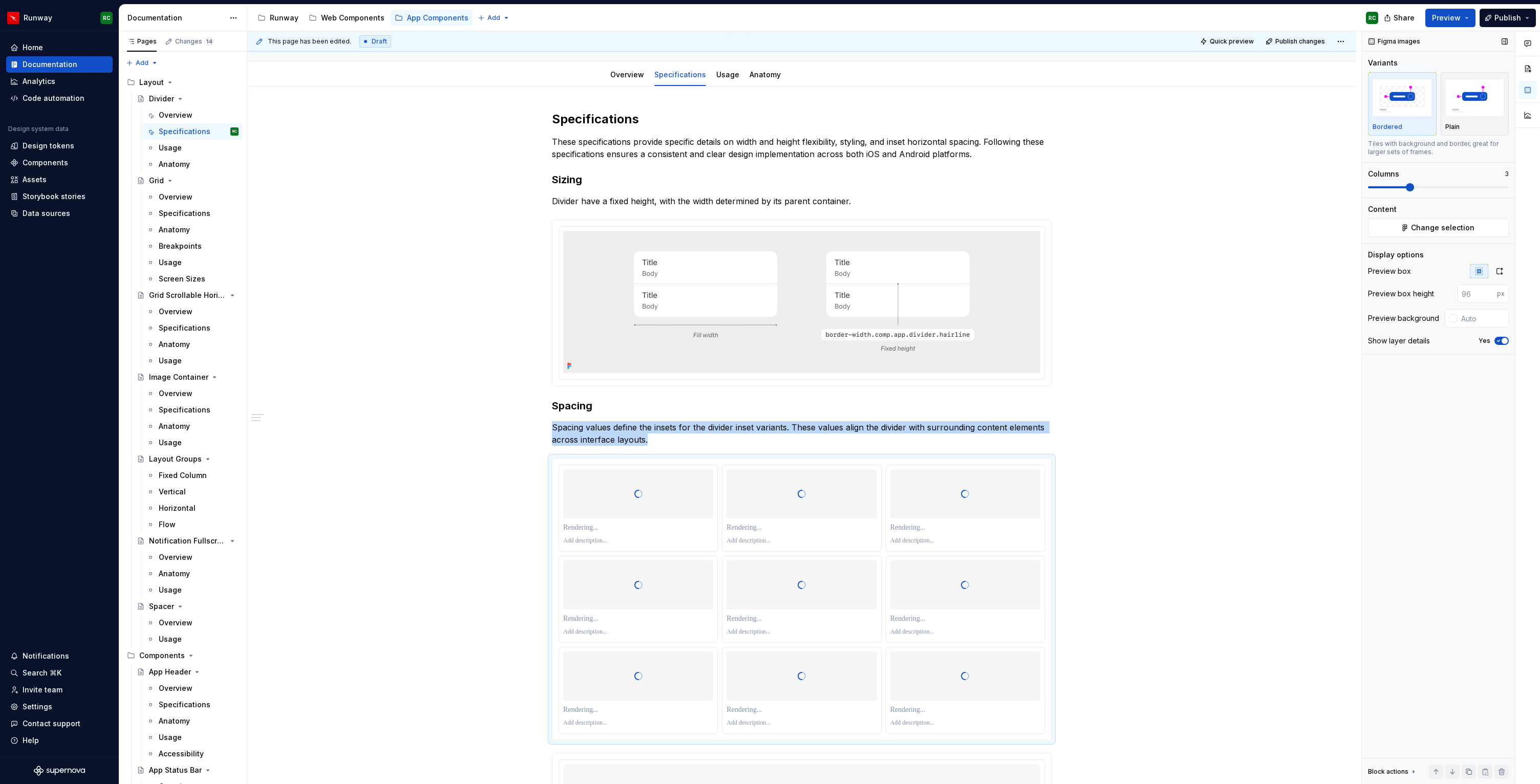
scroll to position [229, 0]
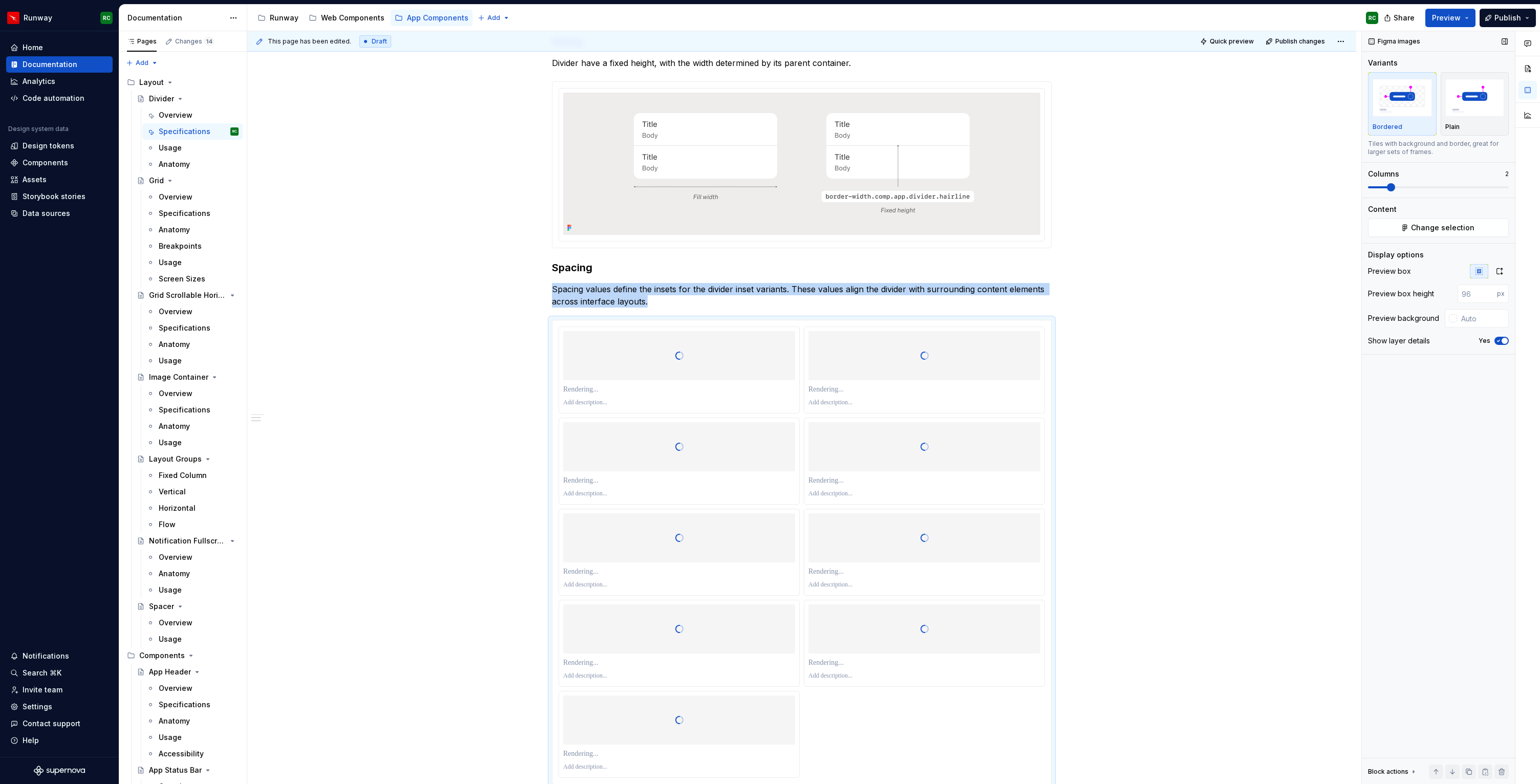
click at [1392, 187] on span at bounding box center [1391, 187] width 8 height 8
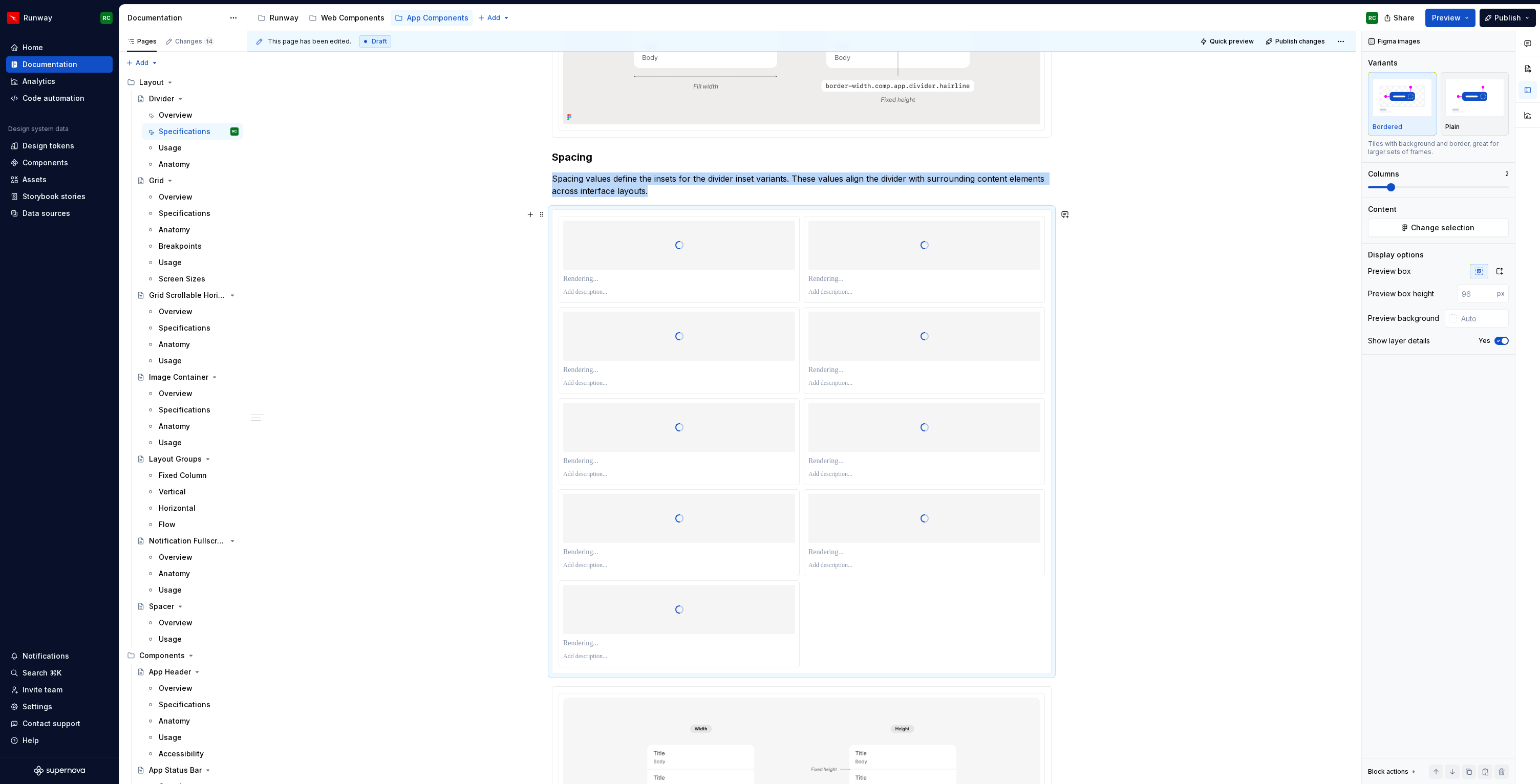
scroll to position [339, 0]
drag, startPoint x: 865, startPoint y: 365, endPoint x: 656, endPoint y: 265, distance: 231.7
click at [656, 265] on div at bounding box center [802, 443] width 486 height 452
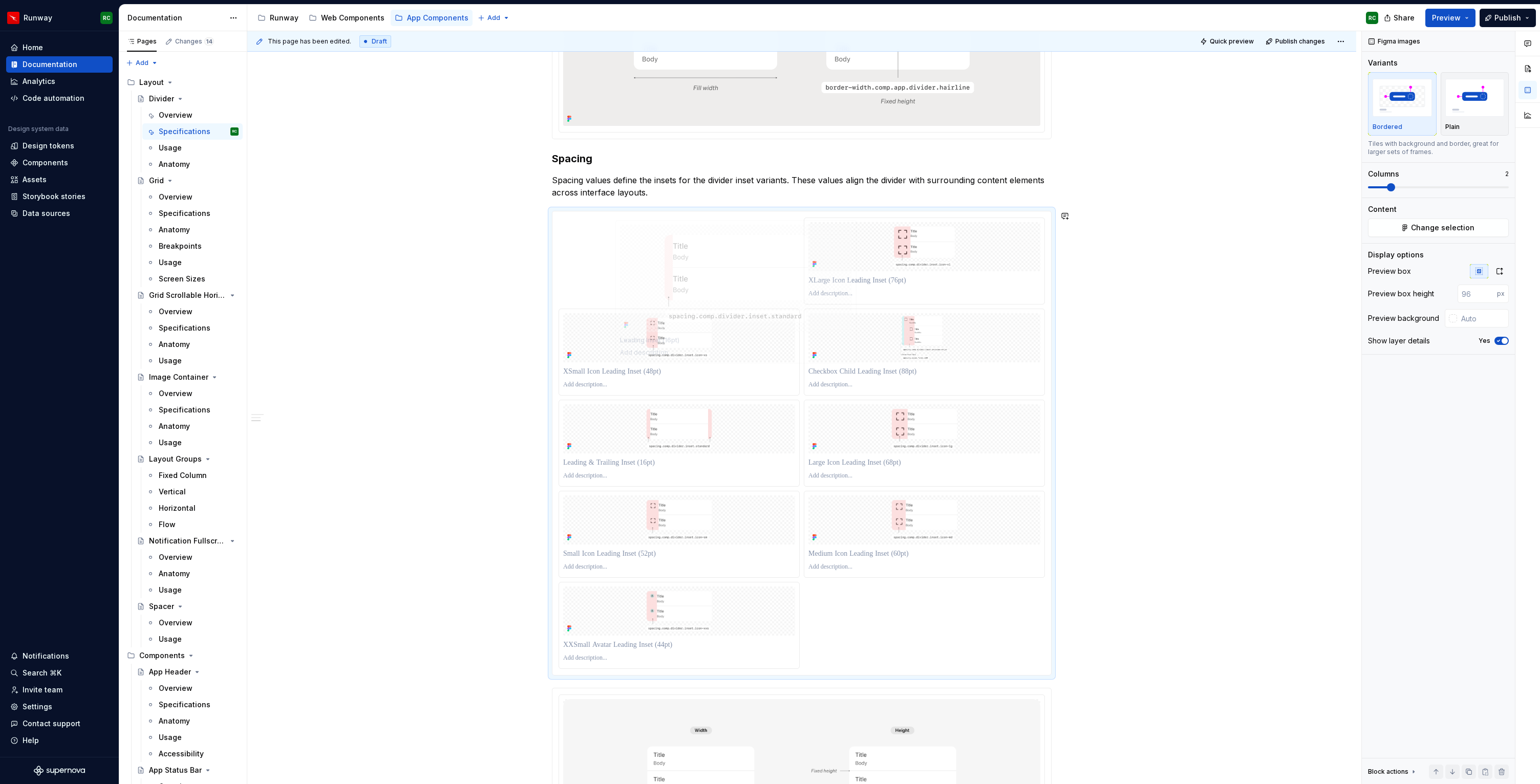
drag, startPoint x: 857, startPoint y: 339, endPoint x: 666, endPoint y: 250, distance: 210.7
click at [666, 250] on body "Runway RC Home Documentation Analytics Code automation Design system data Desig…" at bounding box center [770, 392] width 1540 height 784
drag, startPoint x: 682, startPoint y: 435, endPoint x: 920, endPoint y: 245, distance: 304.5
click at [920, 245] on body "Runway RC Home Documentation Analytics Code automation Design system data Desig…" at bounding box center [770, 392] width 1540 height 784
click at [608, 283] on p at bounding box center [679, 280] width 232 height 10
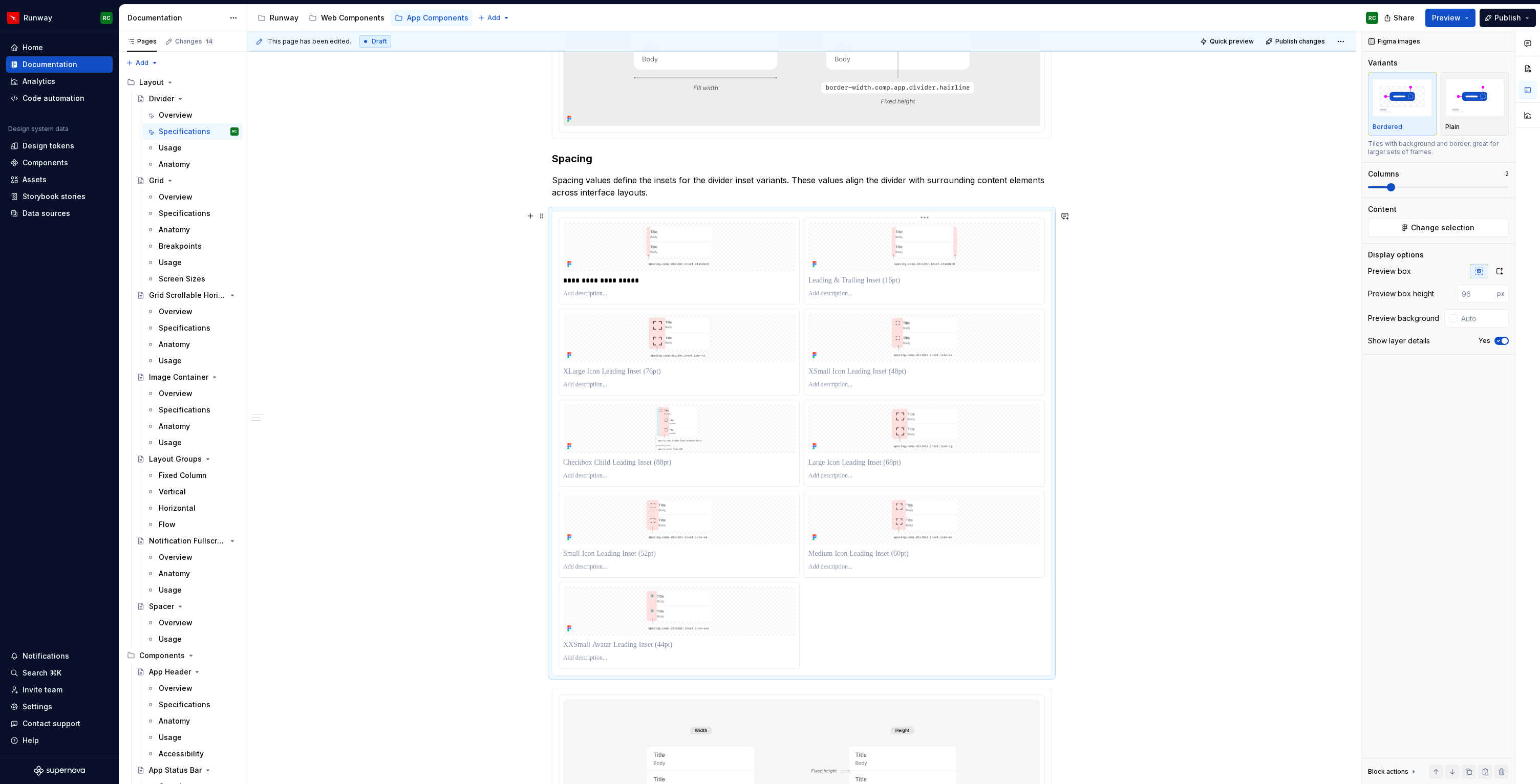
click at [877, 281] on p at bounding box center [924, 280] width 232 height 10
click at [876, 282] on p at bounding box center [924, 280] width 232 height 10
click at [661, 369] on p at bounding box center [679, 371] width 232 height 10
drag, startPoint x: 871, startPoint y: 349, endPoint x: 804, endPoint y: 344, distance: 67.2
click at [804, 344] on body "Runway RC Home Documentation Analytics Code automation Design system data Desig…" at bounding box center [770, 392] width 1540 height 784
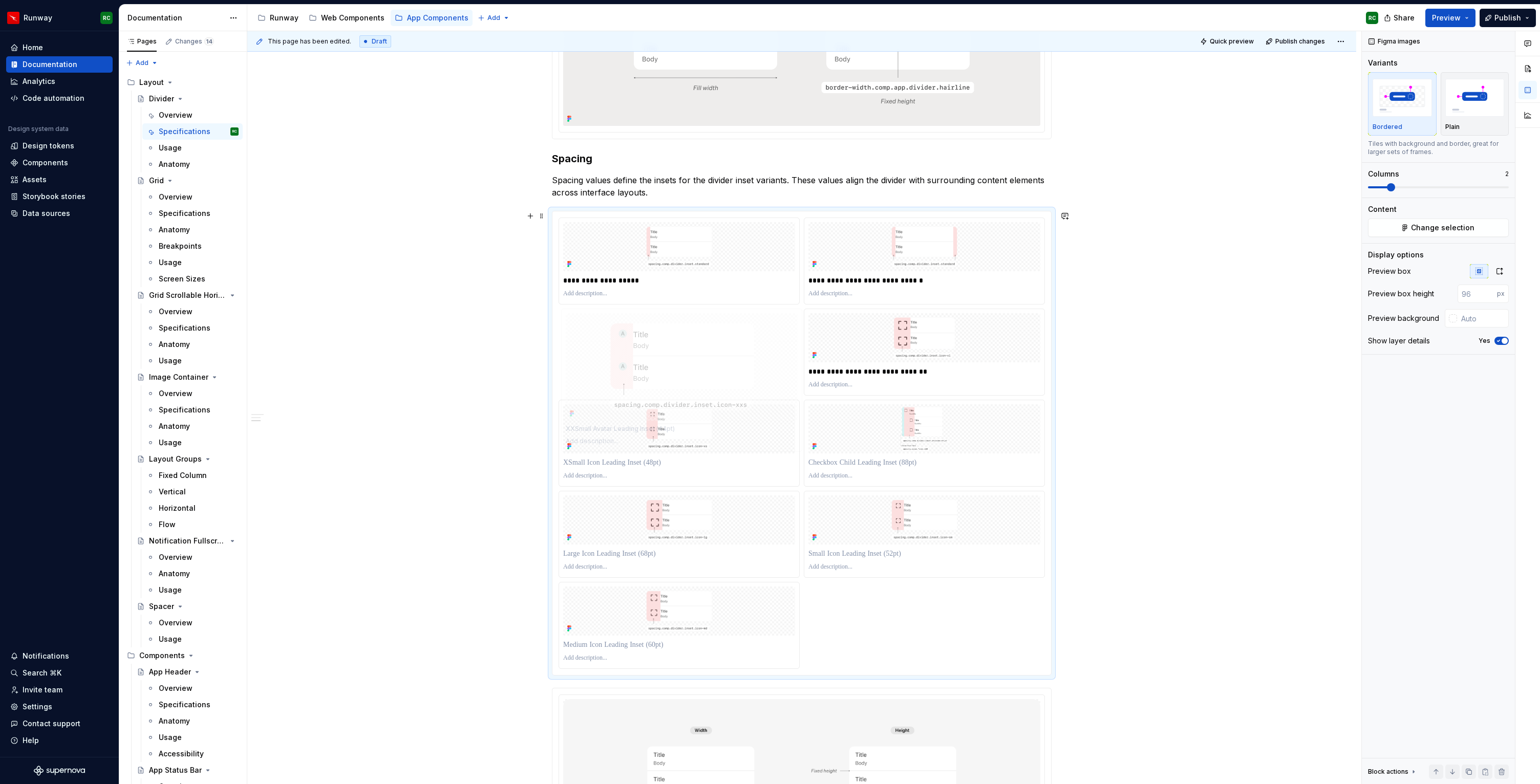
drag, startPoint x: 690, startPoint y: 634, endPoint x: 690, endPoint y: 351, distance: 283.0
click at [690, 351] on body "Runway RC Home Documentation Analytics Code automation Design system data Desig…" at bounding box center [770, 392] width 1540 height 784
click at [659, 373] on p at bounding box center [679, 371] width 232 height 10
drag, startPoint x: 672, startPoint y: 441, endPoint x: 887, endPoint y: 345, distance: 235.5
click at [887, 345] on body "Runway RC Home Documentation Analytics Code automation Design system data Desig…" at bounding box center [770, 392] width 1540 height 784
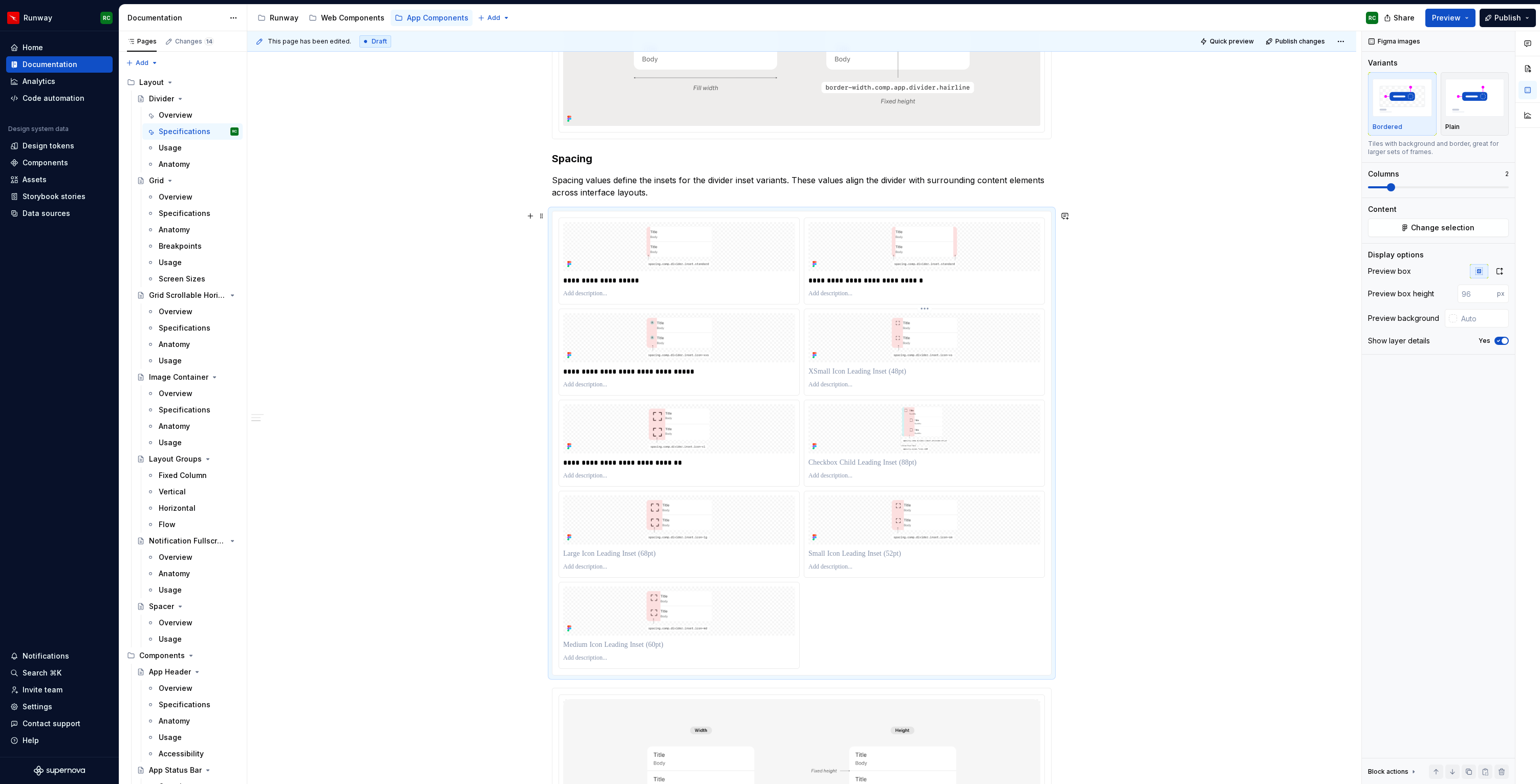
click at [865, 376] on p at bounding box center [924, 371] width 232 height 10
drag, startPoint x: 870, startPoint y: 522, endPoint x: 645, endPoint y: 421, distance: 246.6
click at [645, 421] on body "Runway RC Home Documentation Analytics Code automation Design system data Desig…" at bounding box center [770, 392] width 1540 height 784
click at [633, 461] on p at bounding box center [679, 462] width 232 height 10
drag, startPoint x: 707, startPoint y: 604, endPoint x: 901, endPoint y: 435, distance: 257.3
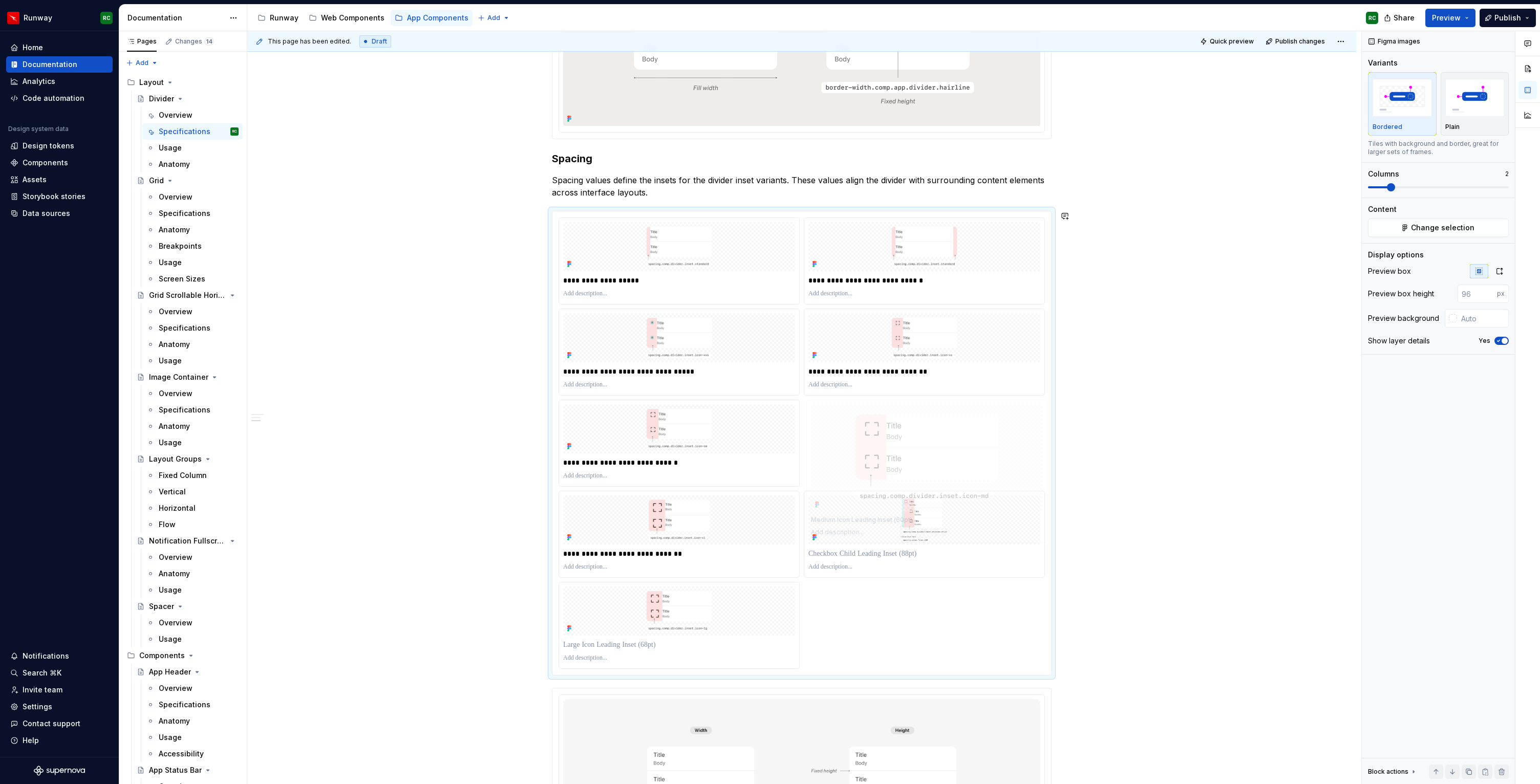
click at [901, 435] on body "Runway RC Home Documentation Analytics Code automation Design system data Desig…" at bounding box center [770, 392] width 1540 height 784
click at [877, 465] on p at bounding box center [924, 462] width 232 height 10
drag, startPoint x: 700, startPoint y: 616, endPoint x: 698, endPoint y: 509, distance: 107.0
click at [698, 509] on body "Runway RC Home Documentation Analytics Code automation Design system data Desig…" at bounding box center [770, 392] width 1540 height 784
click at [656, 549] on p at bounding box center [679, 553] width 232 height 10
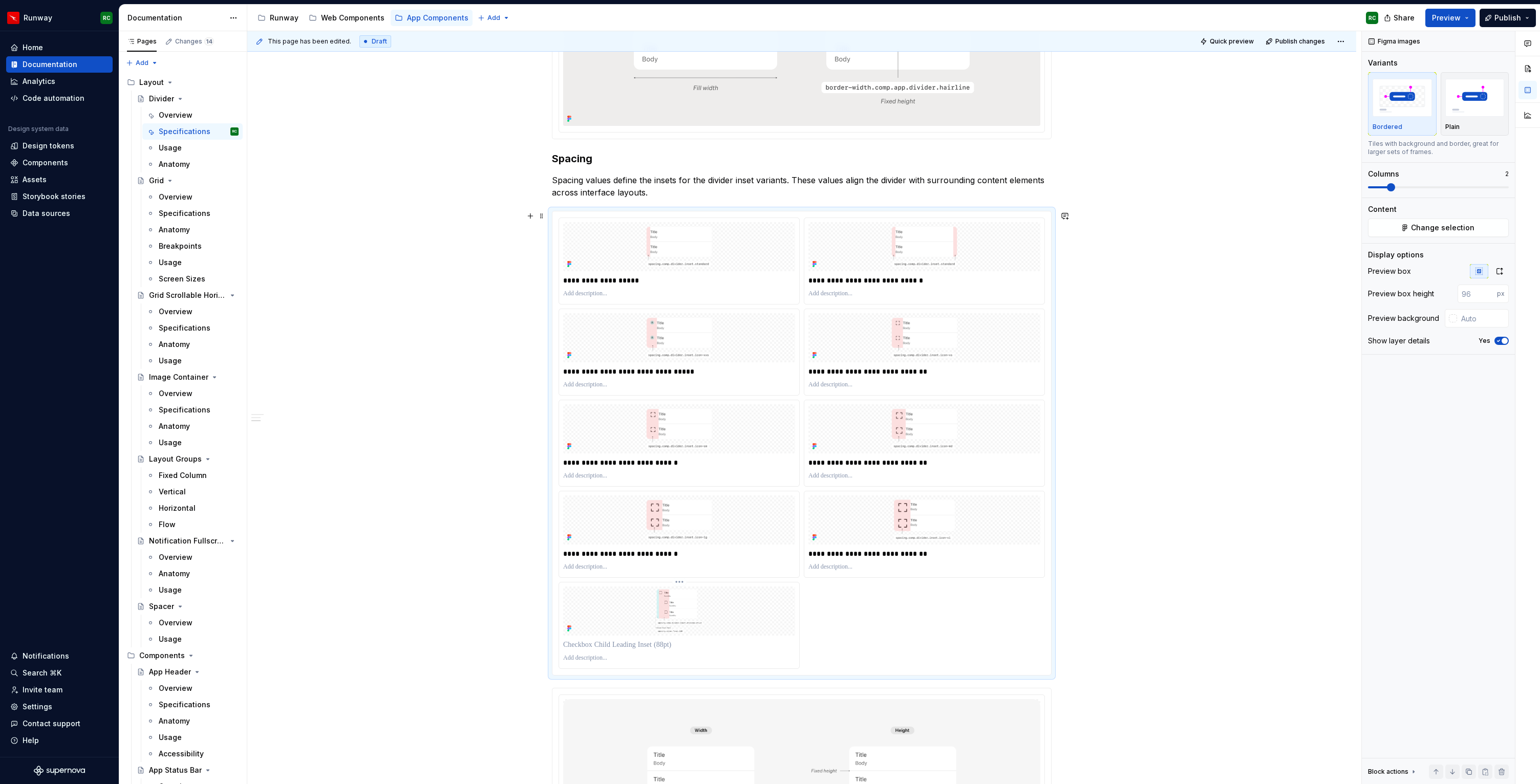
click at [639, 644] on p at bounding box center [679, 645] width 232 height 10
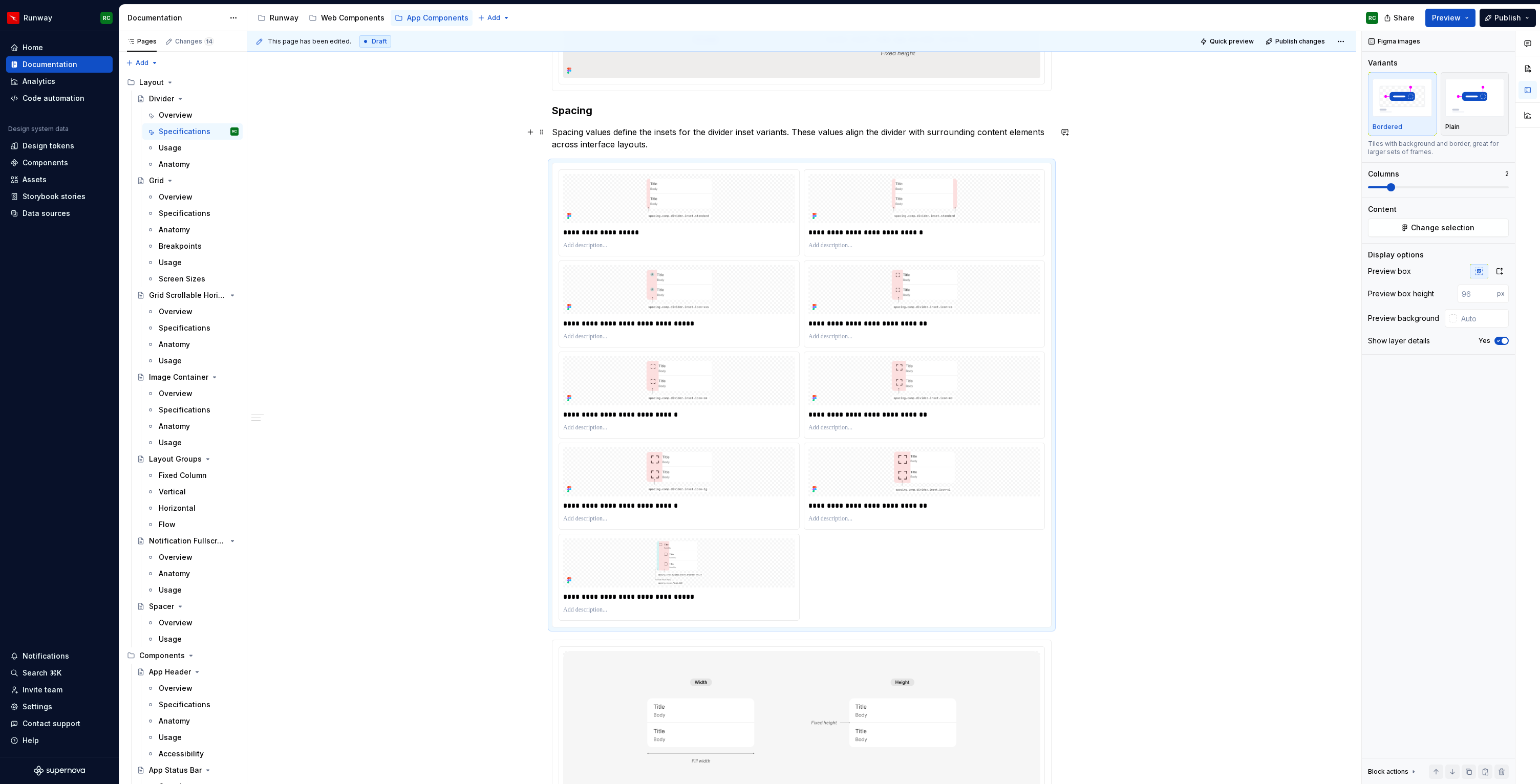
scroll to position [306, 0]
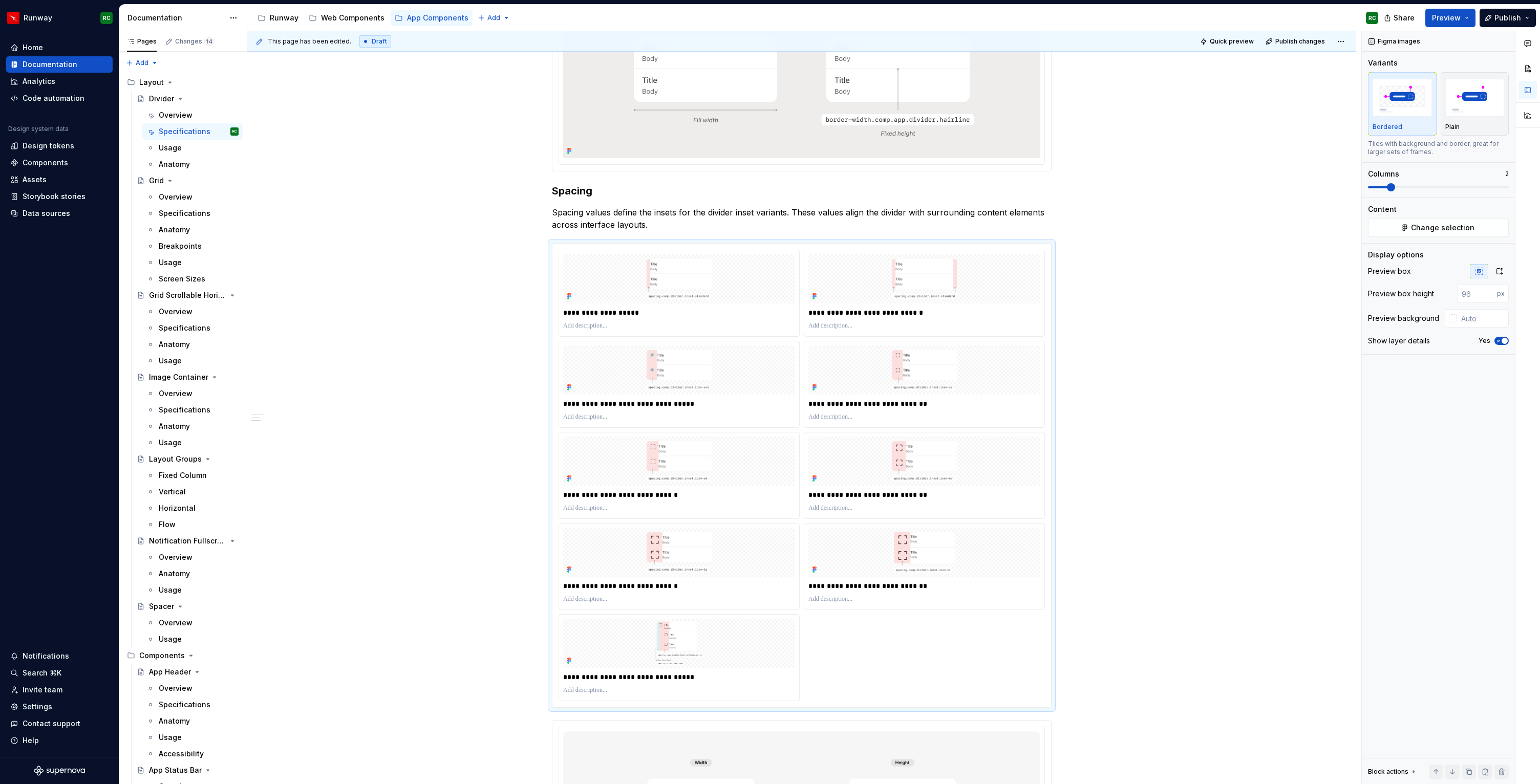
type input "#EEEDEC"
click at [772, 137] on img at bounding box center [801, 87] width 427 height 142
click at [1495, 296] on input "#EEEDEC" at bounding box center [1484, 294] width 50 height 18
click at [697, 314] on p "**********" at bounding box center [679, 312] width 232 height 10
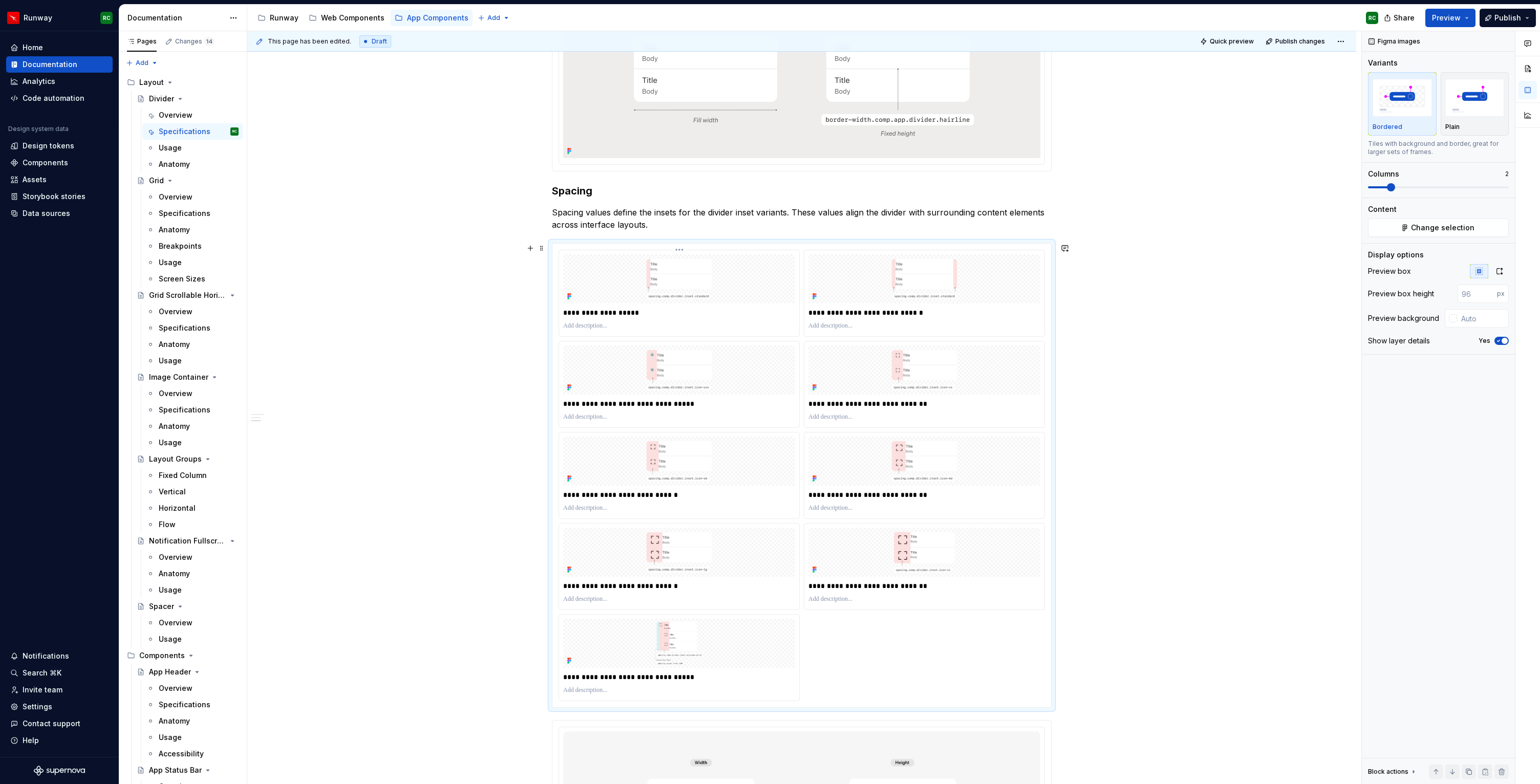
click at [723, 289] on img at bounding box center [679, 279] width 195 height 49
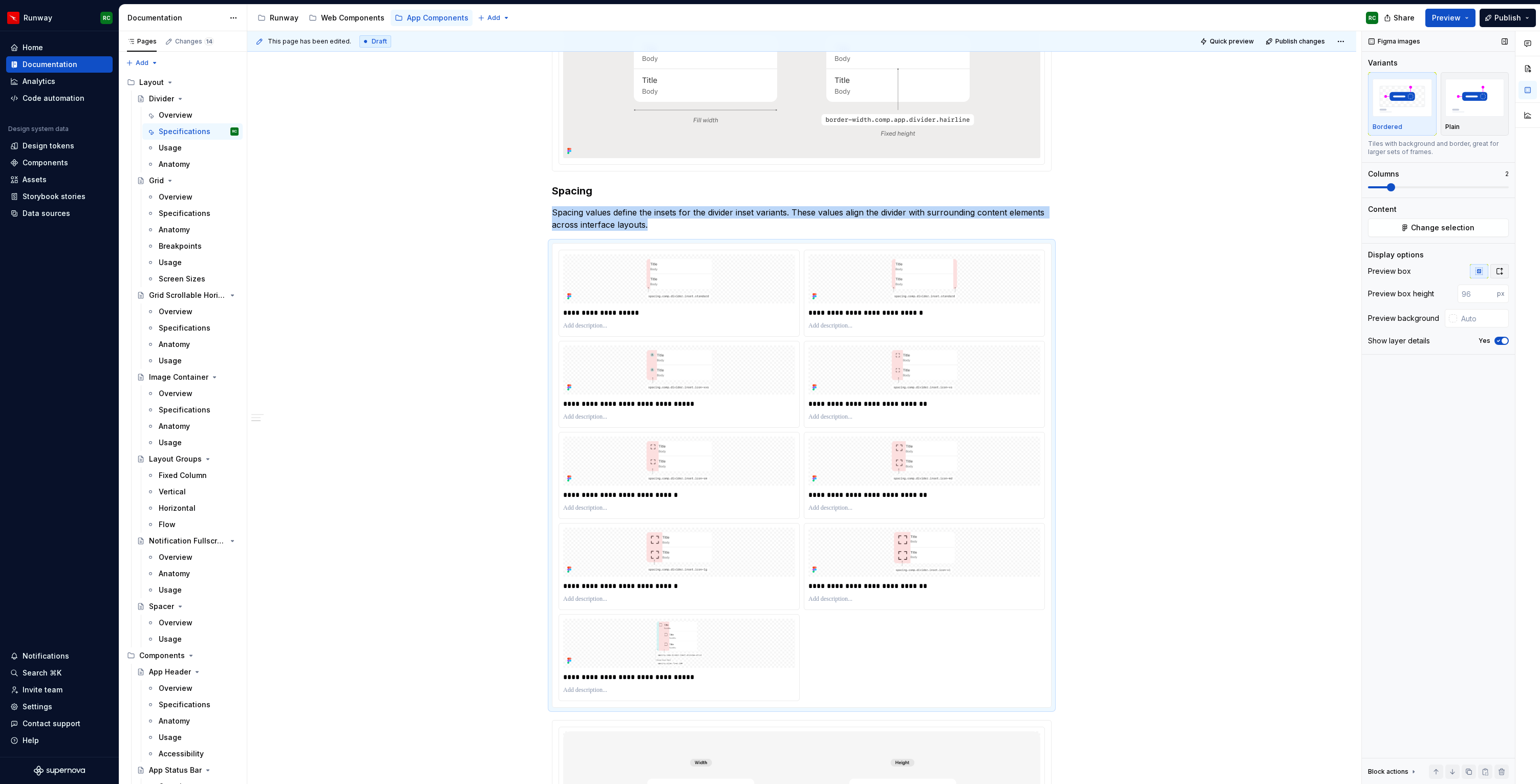
click at [1502, 267] on icon "button" at bounding box center [1499, 271] width 8 height 8
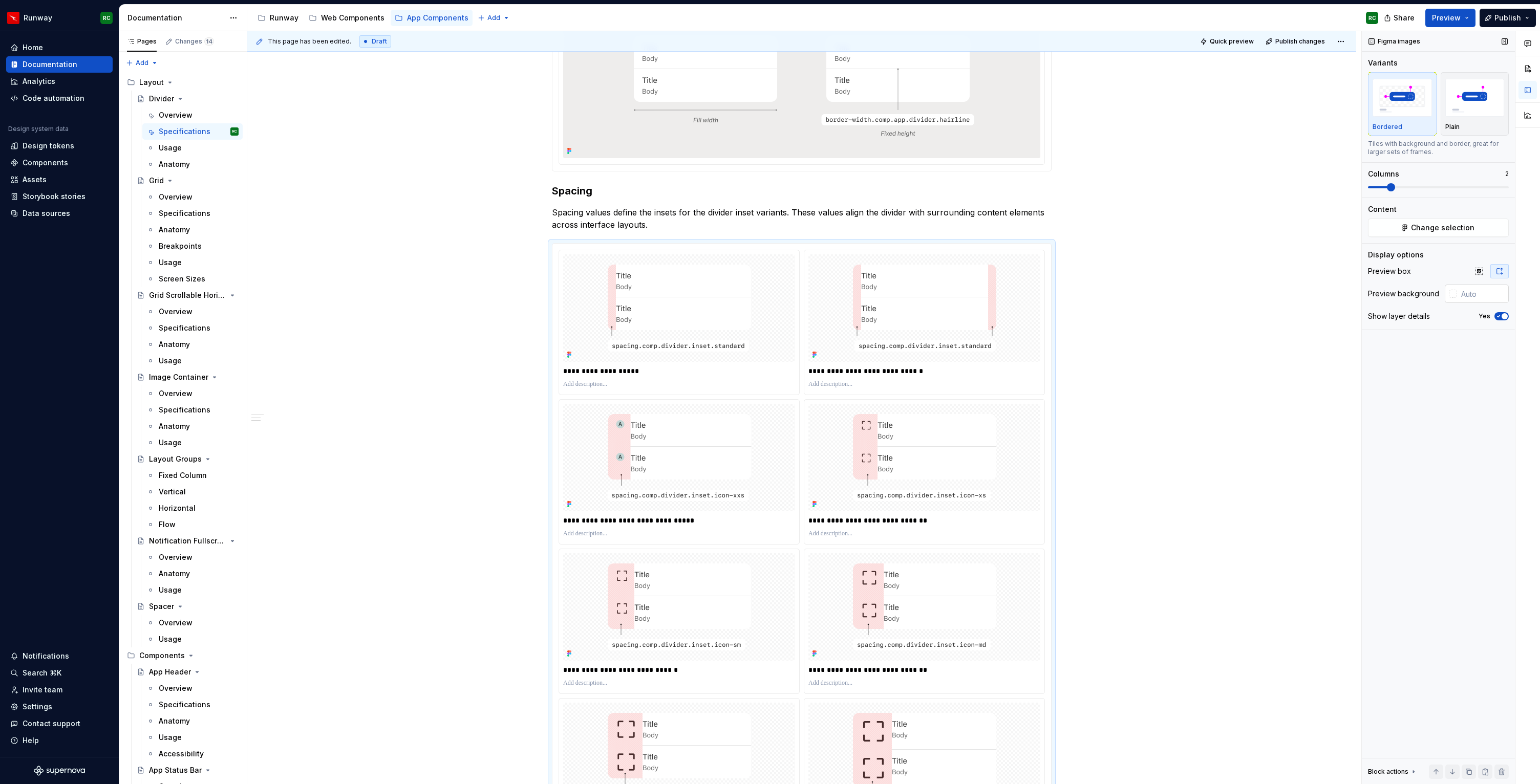
click at [1472, 294] on input "text" at bounding box center [1482, 294] width 52 height 18
paste input "#EEEDEC"
type input "#EEEDEC"
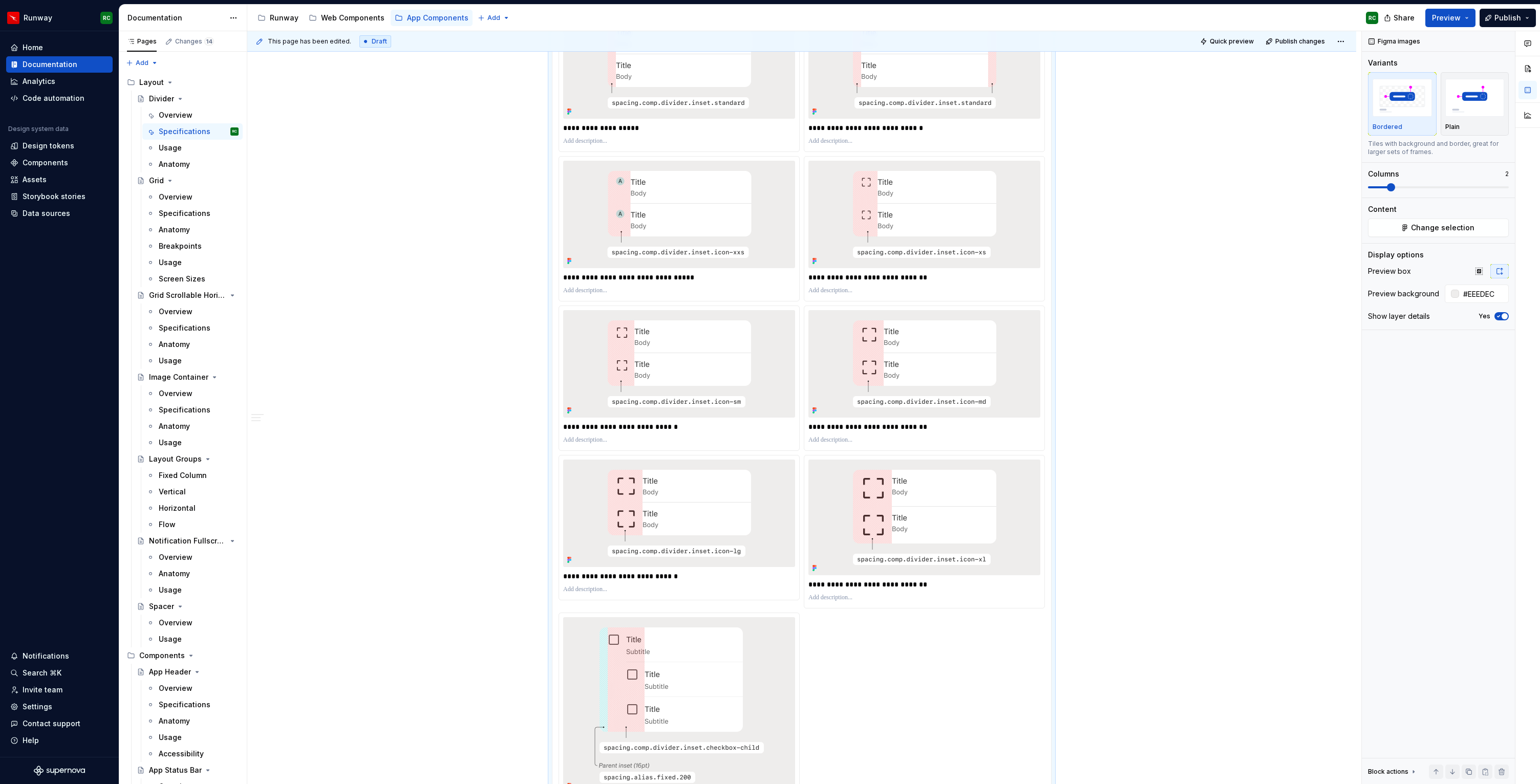
scroll to position [616, 0]
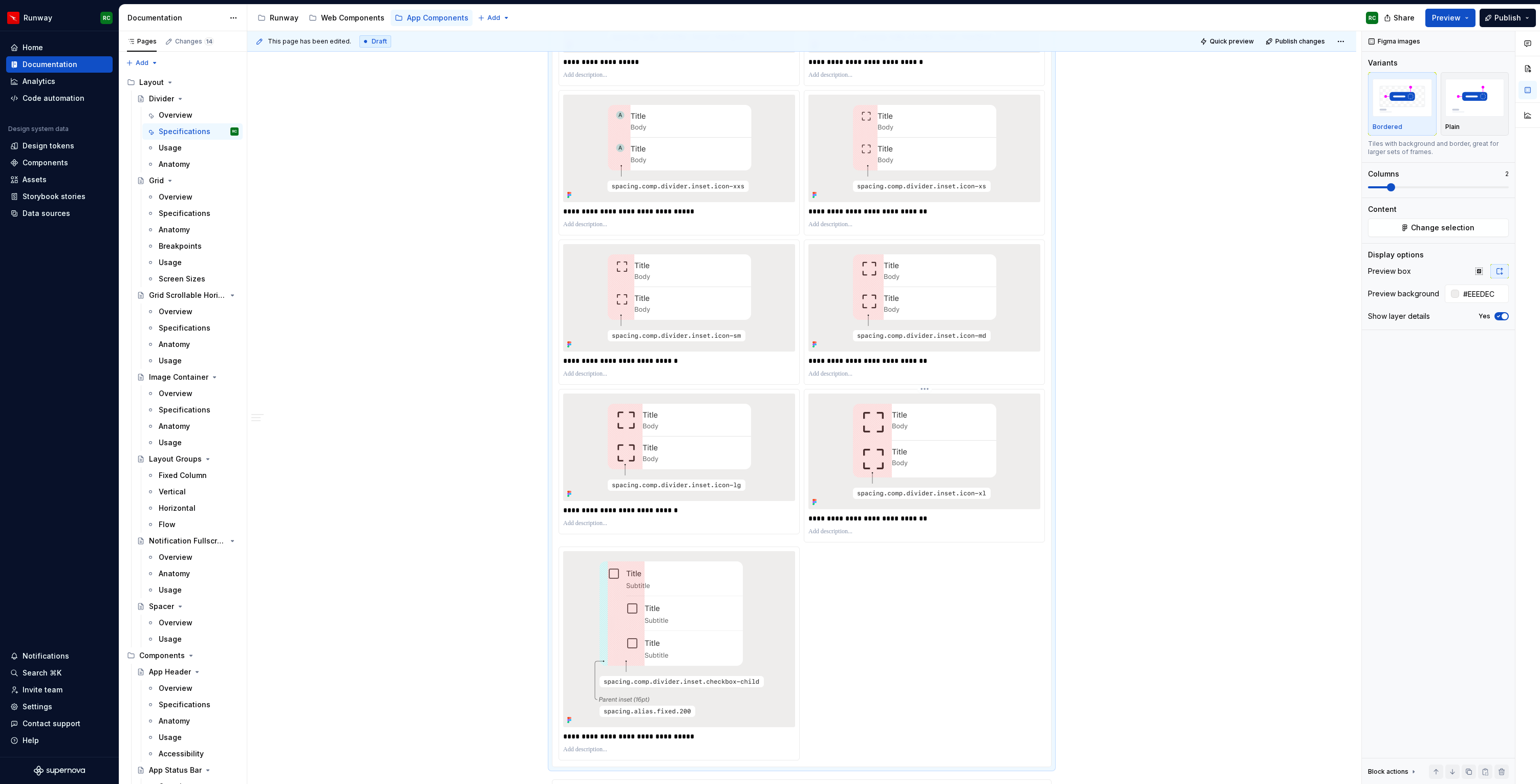
click at [880, 458] on img at bounding box center [924, 452] width 195 height 115
click at [685, 463] on img at bounding box center [679, 448] width 195 height 108
click at [894, 469] on img at bounding box center [924, 452] width 195 height 115
click at [1484, 271] on button "button" at bounding box center [1479, 271] width 18 height 15
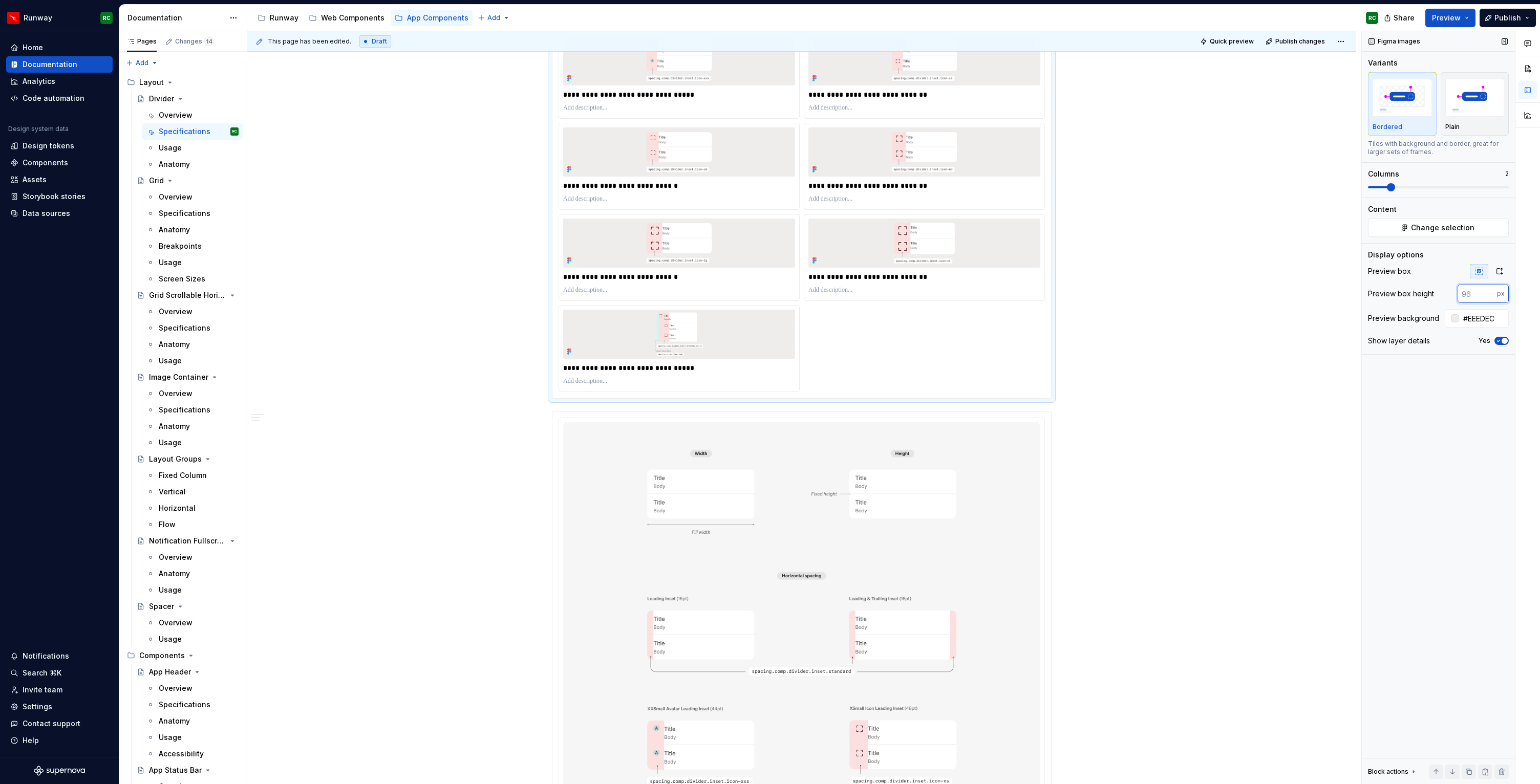
click at [1472, 294] on input "number" at bounding box center [1477, 294] width 39 height 18
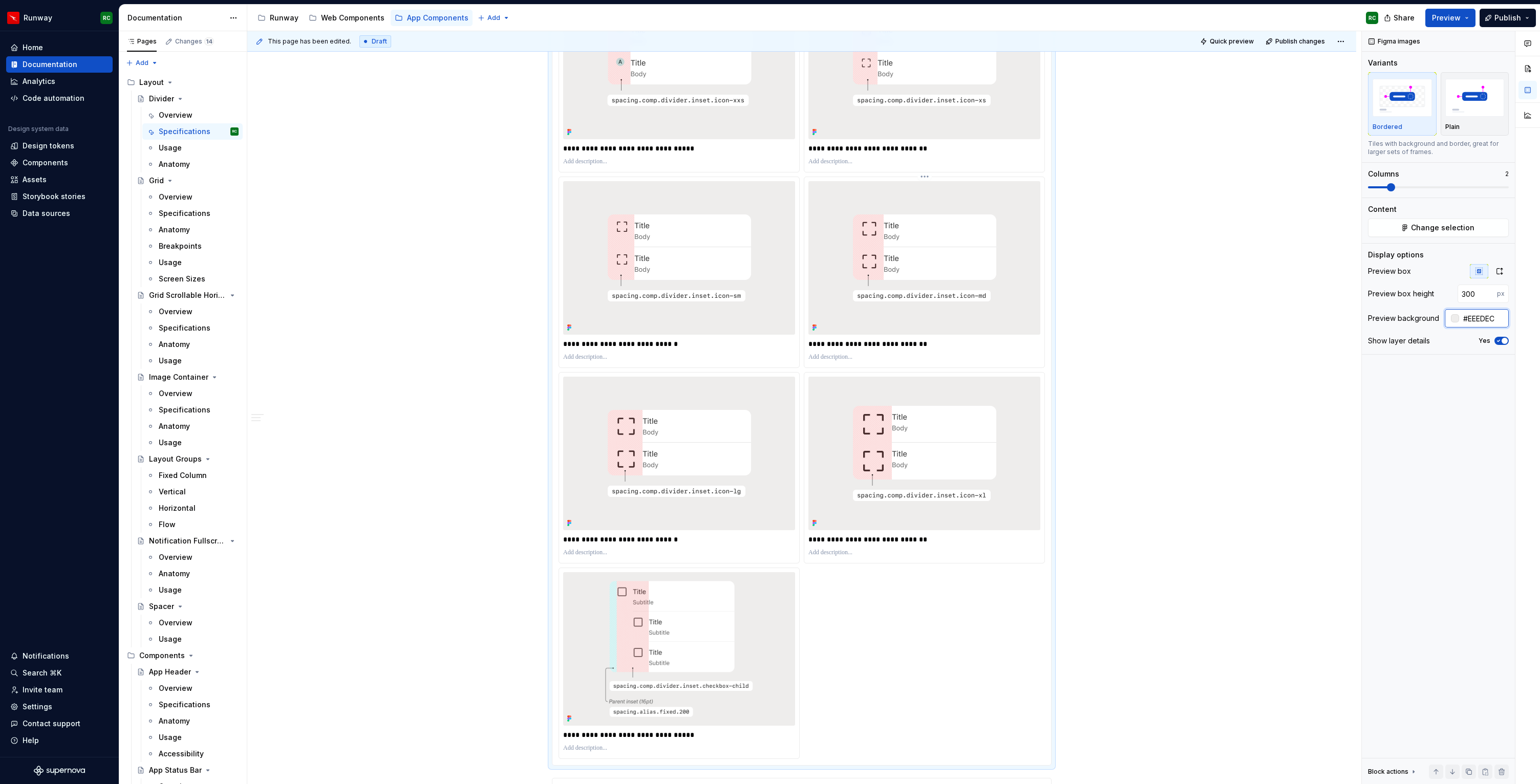
scroll to position [794, 0]
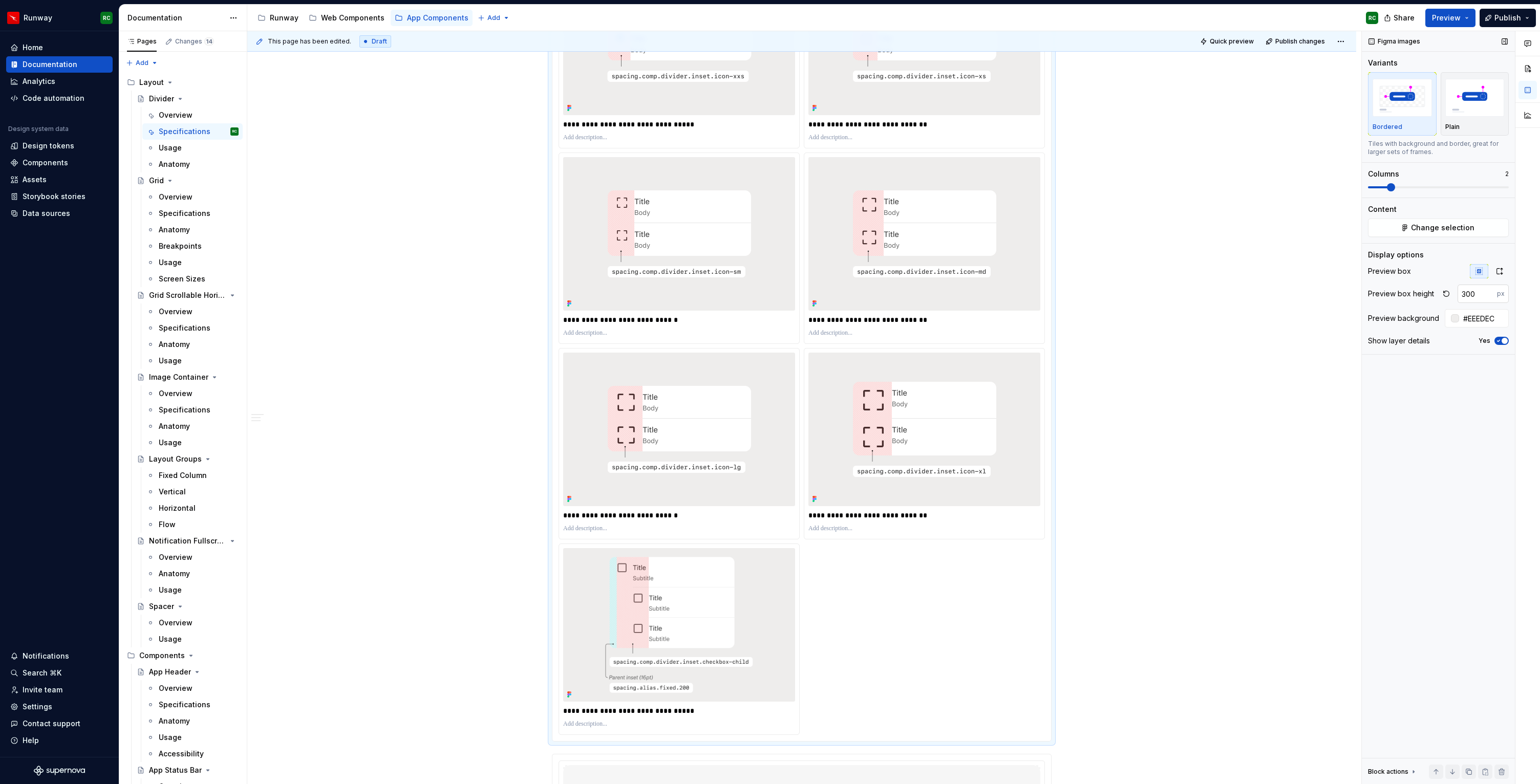
click at [1467, 297] on input "300" at bounding box center [1477, 294] width 39 height 18
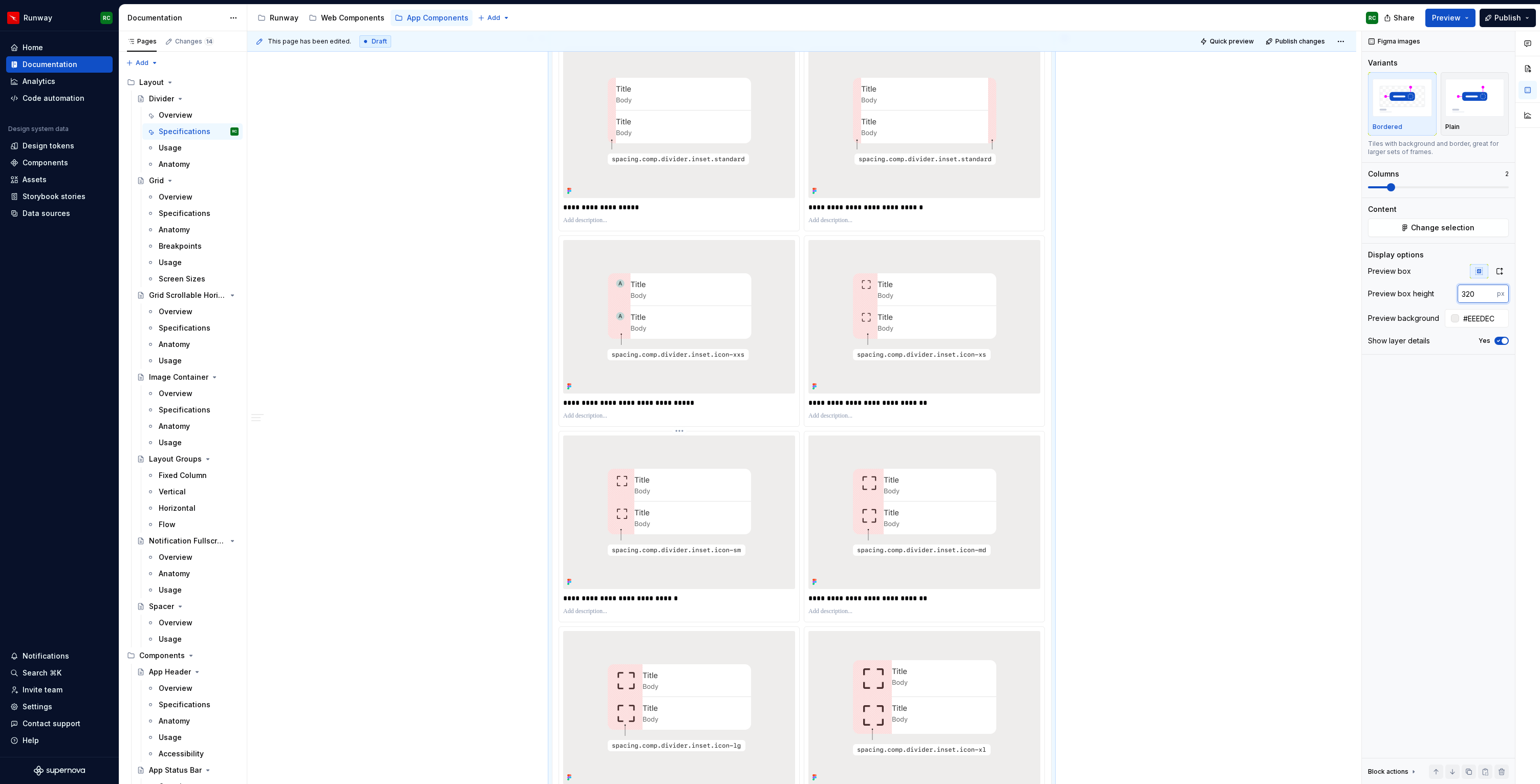
scroll to position [640, 0]
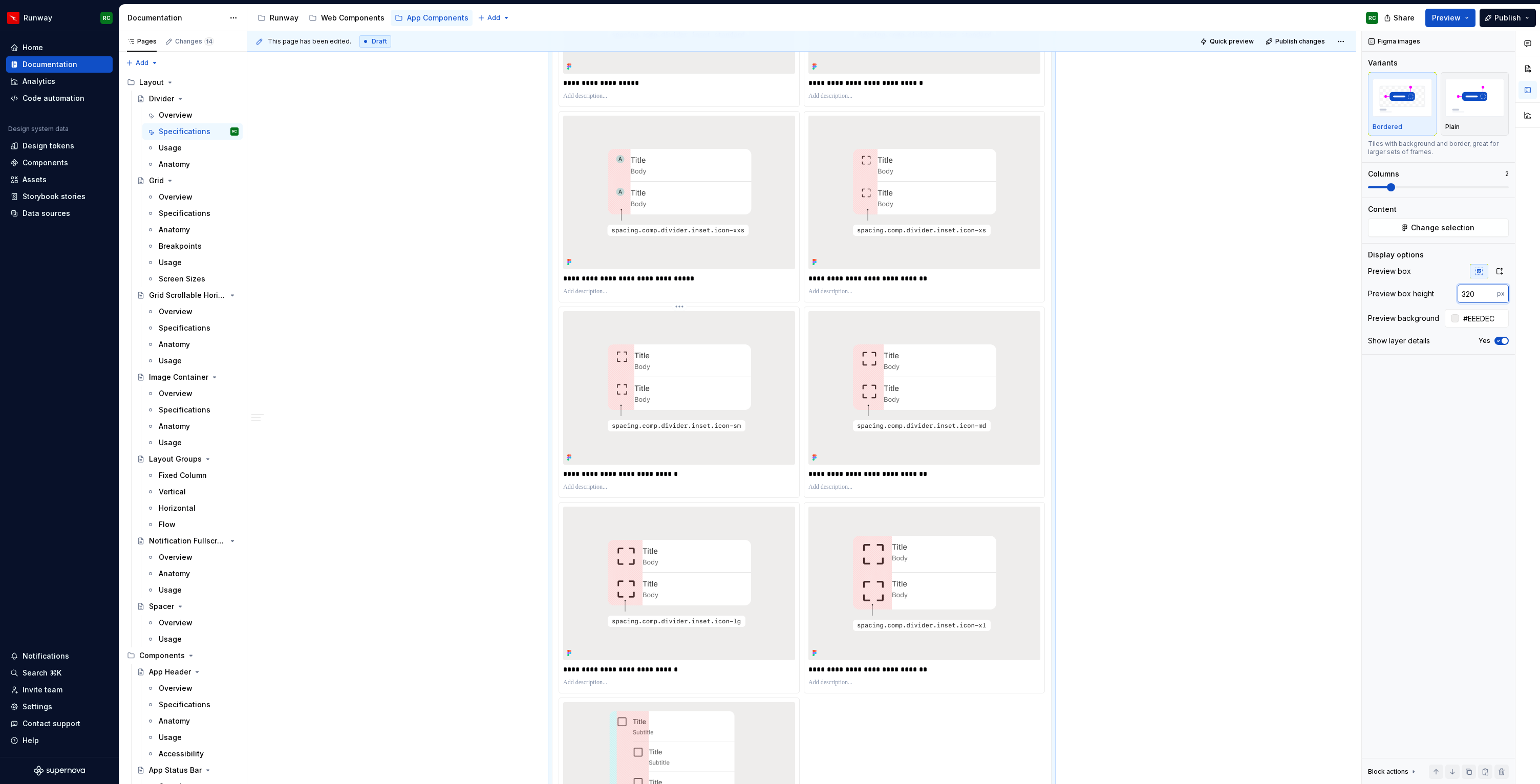
type input "320"
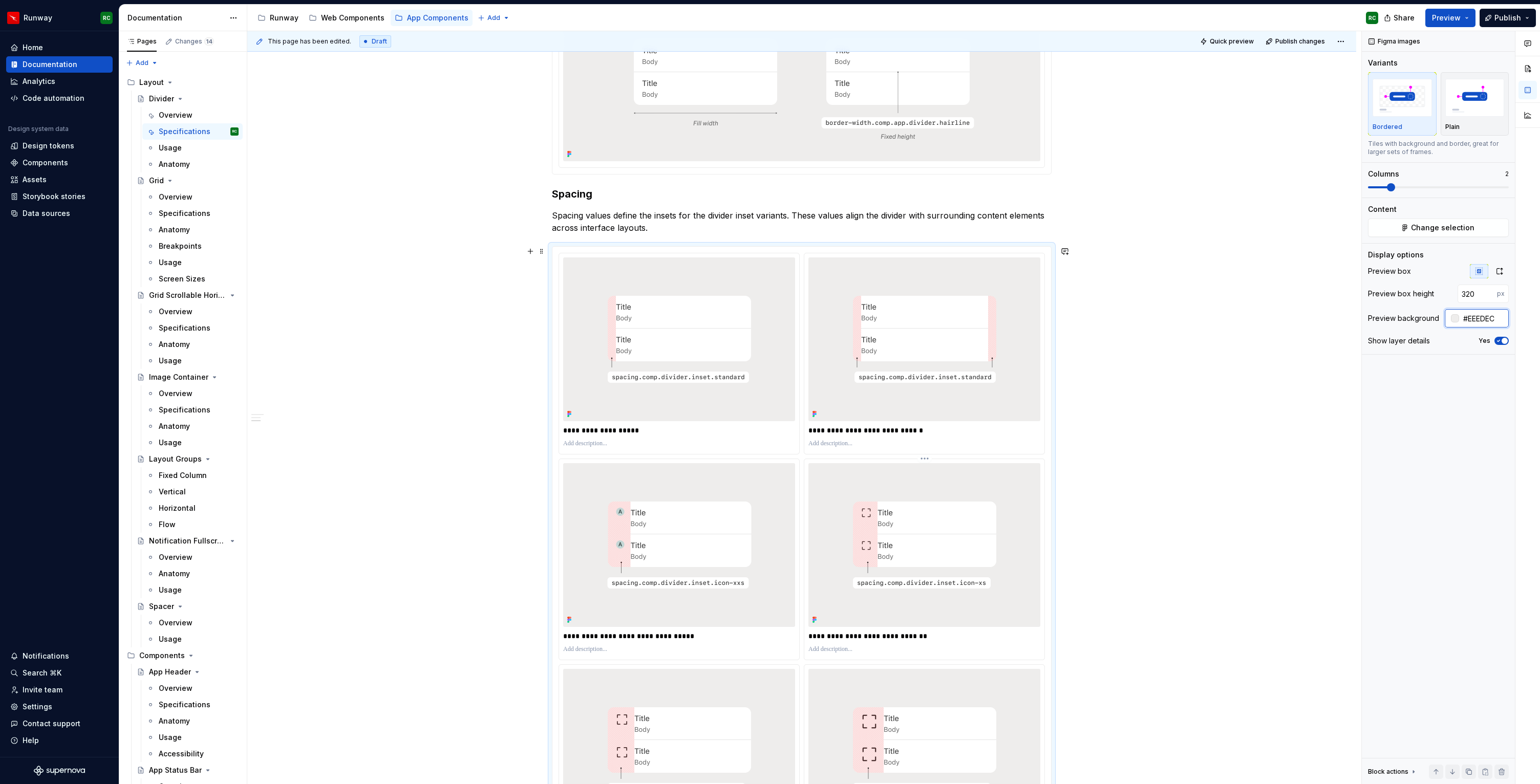
scroll to position [447, 0]
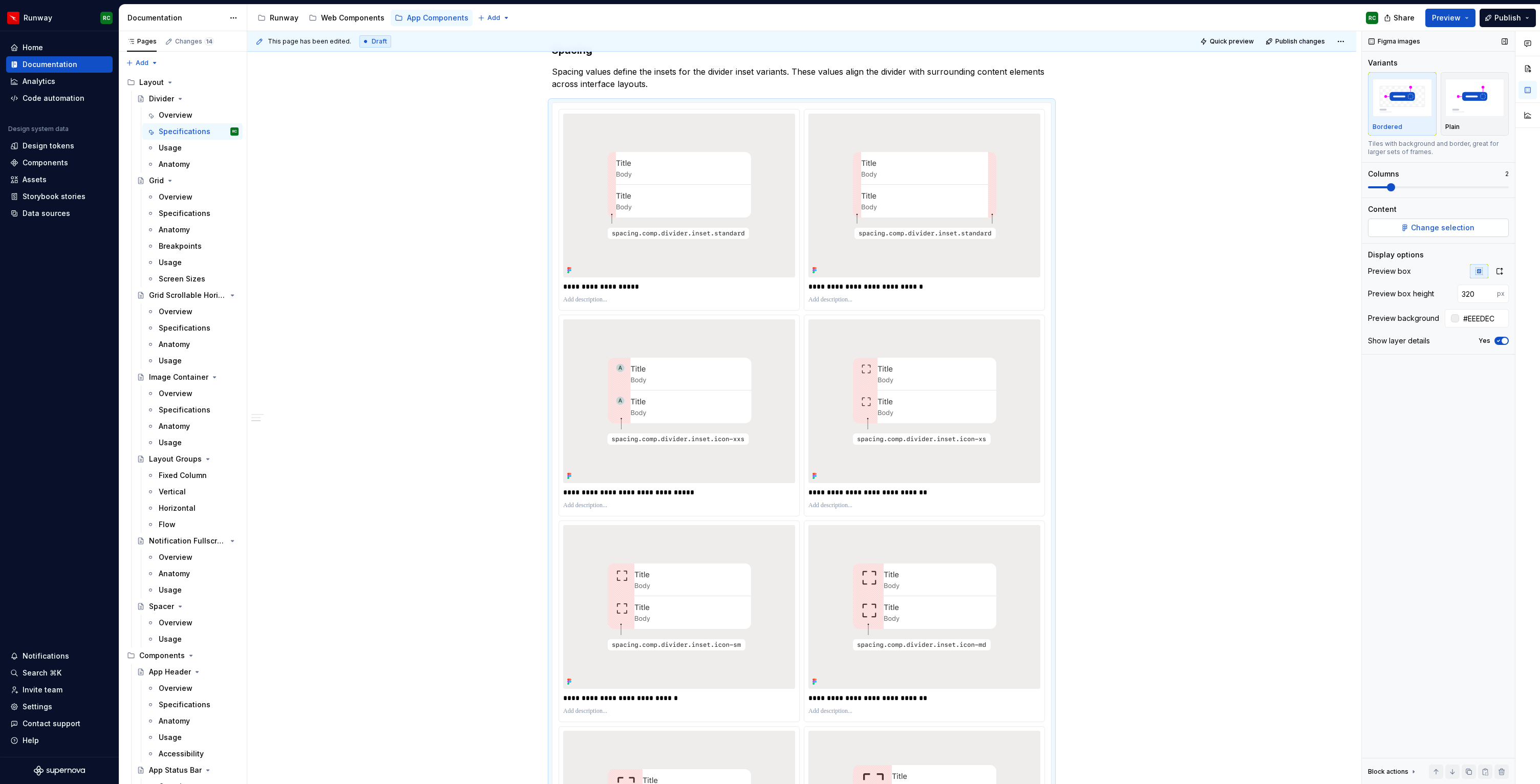
click at [1425, 221] on button "Change selection" at bounding box center [1438, 228] width 141 height 18
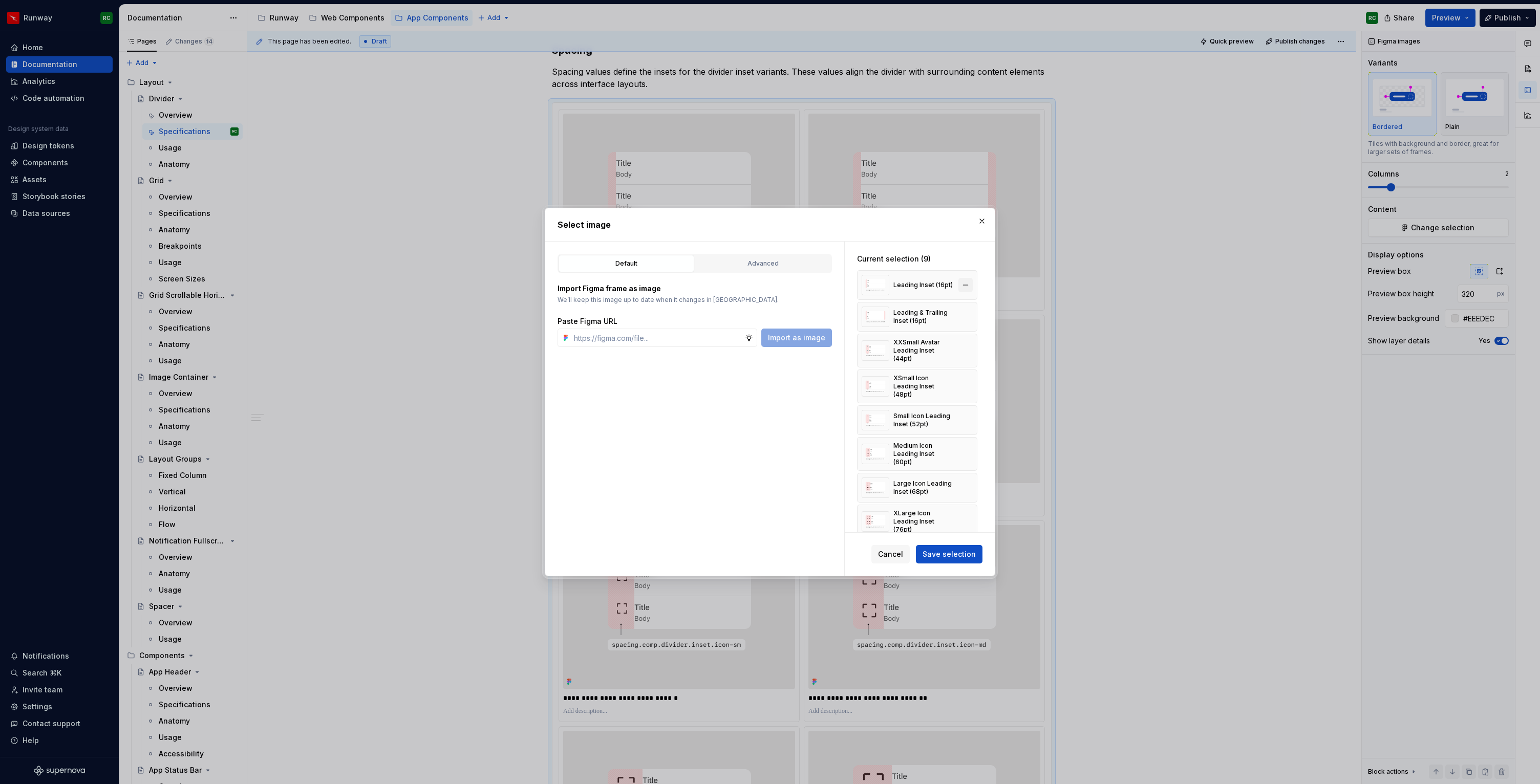
type textarea "*"
click at [970, 349] on button "button" at bounding box center [965, 350] width 15 height 15
click at [973, 349] on button "button" at bounding box center [965, 350] width 15 height 15
click at [973, 349] on button "button" at bounding box center [965, 349] width 15 height 15
click at [973, 349] on button "button" at bounding box center [965, 350] width 15 height 15
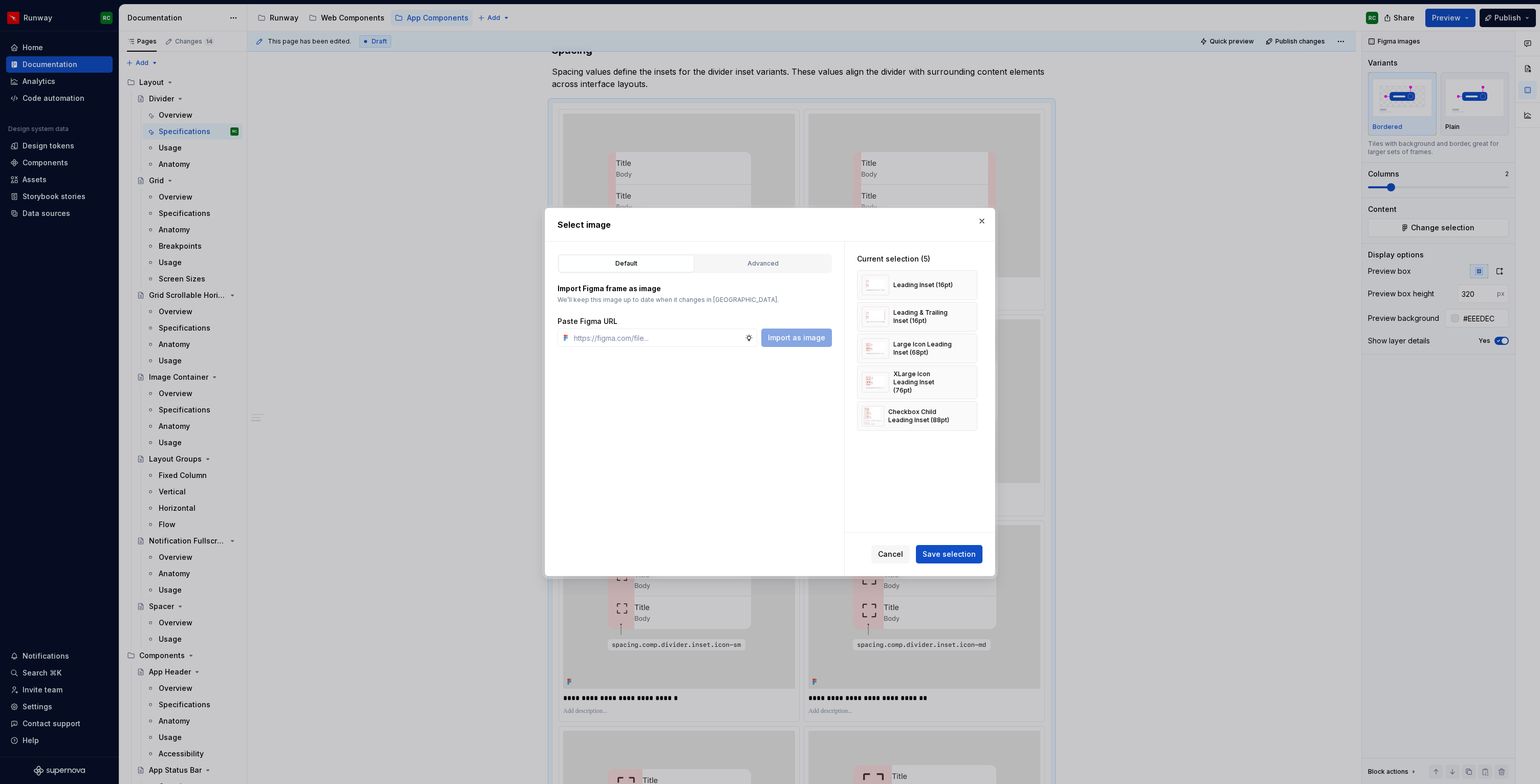
click at [973, 349] on button "button" at bounding box center [965, 349] width 15 height 15
click at [973, 349] on button "button" at bounding box center [965, 350] width 15 height 15
click at [973, 349] on button "button" at bounding box center [965, 349] width 15 height 15
click at [957, 553] on span "Save selection" at bounding box center [949, 554] width 53 height 10
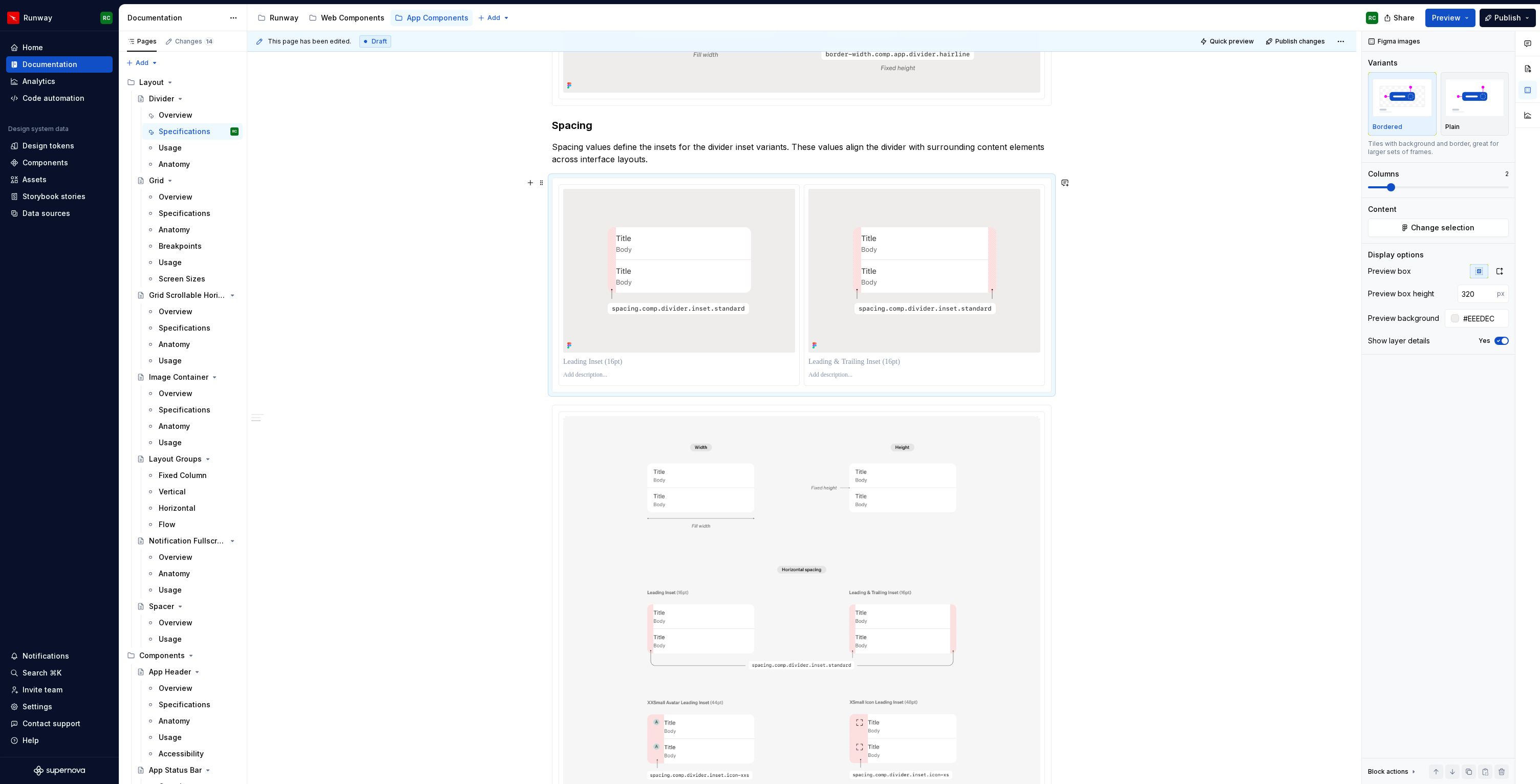
scroll to position [362, 0]
click at [640, 369] on p at bounding box center [679, 371] width 232 height 10
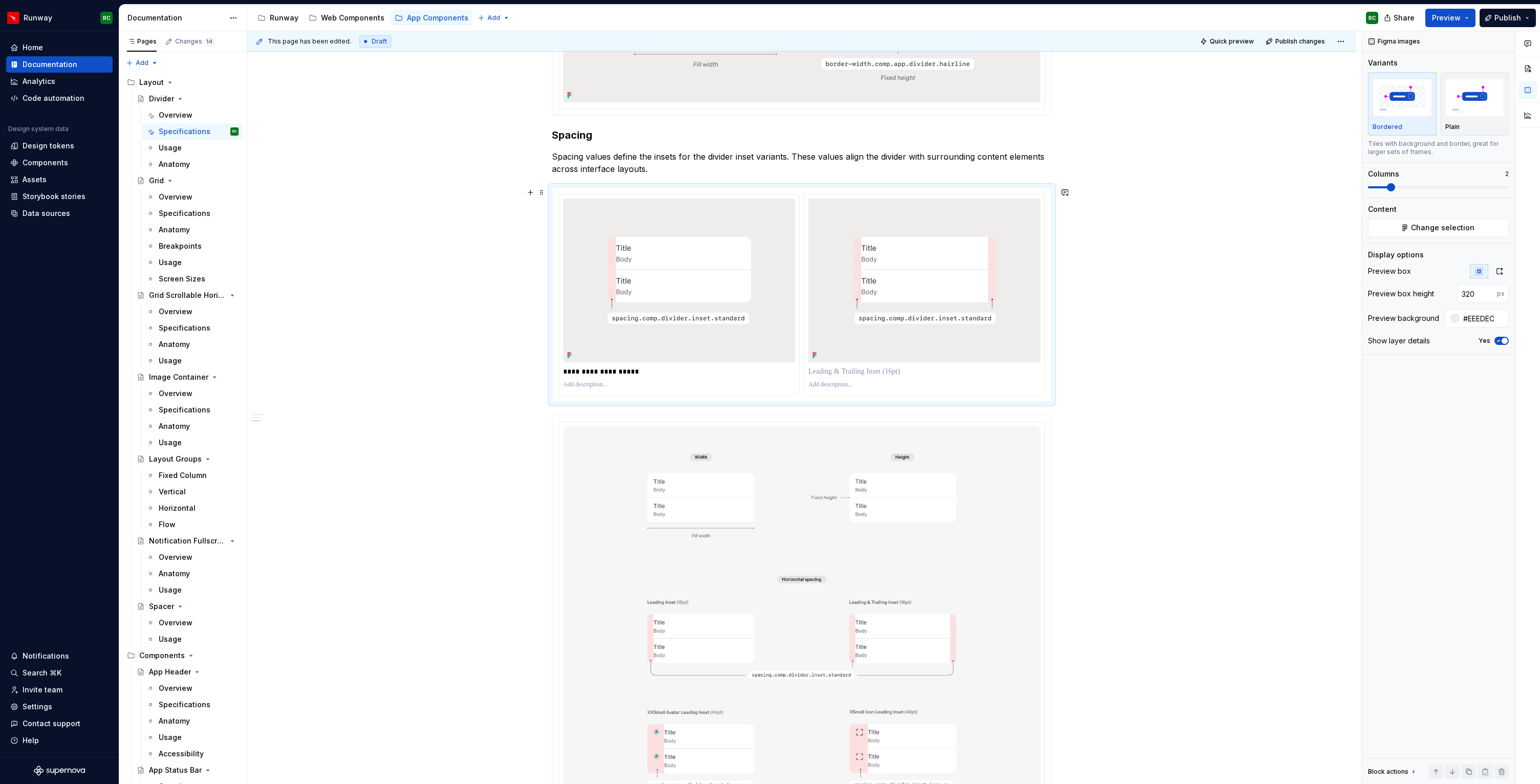
click at [1116, 343] on div "**********" at bounding box center [801, 764] width 1109 height 1897
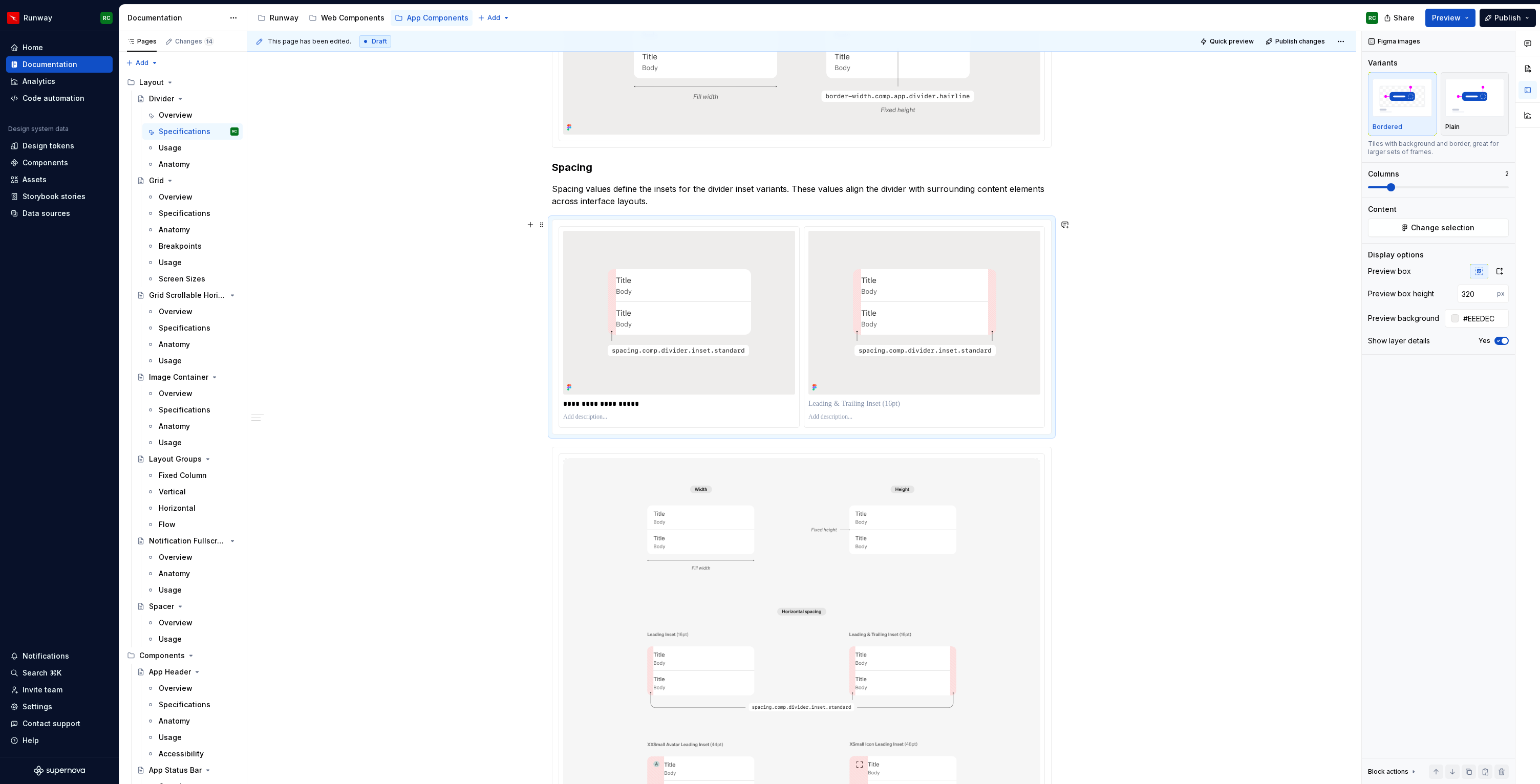
scroll to position [325, 0]
click at [862, 355] on img at bounding box center [924, 318] width 195 height 108
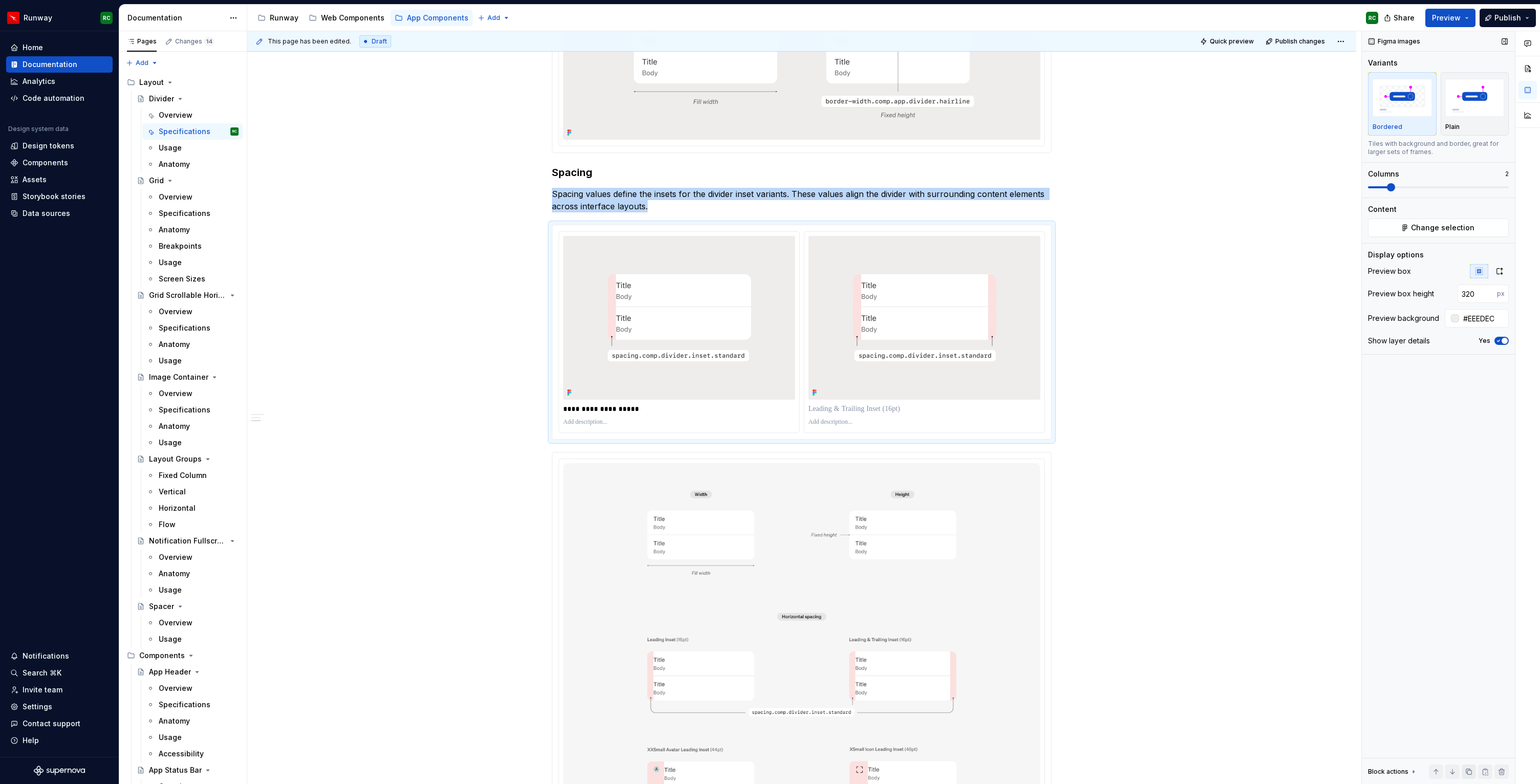
click at [1472, 769] on button "button" at bounding box center [1468, 772] width 15 height 15
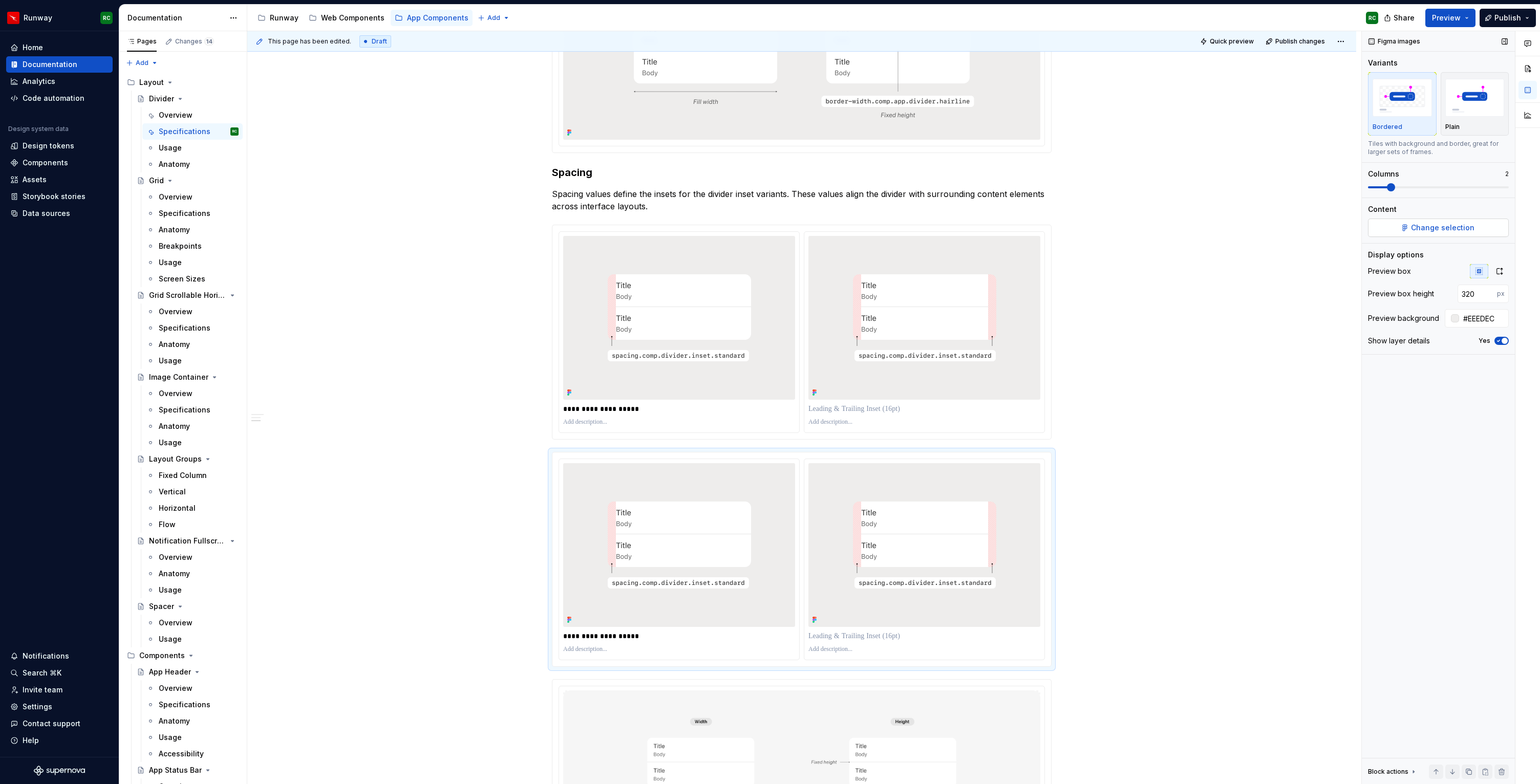
click at [1478, 233] on button "Change selection" at bounding box center [1438, 228] width 141 height 18
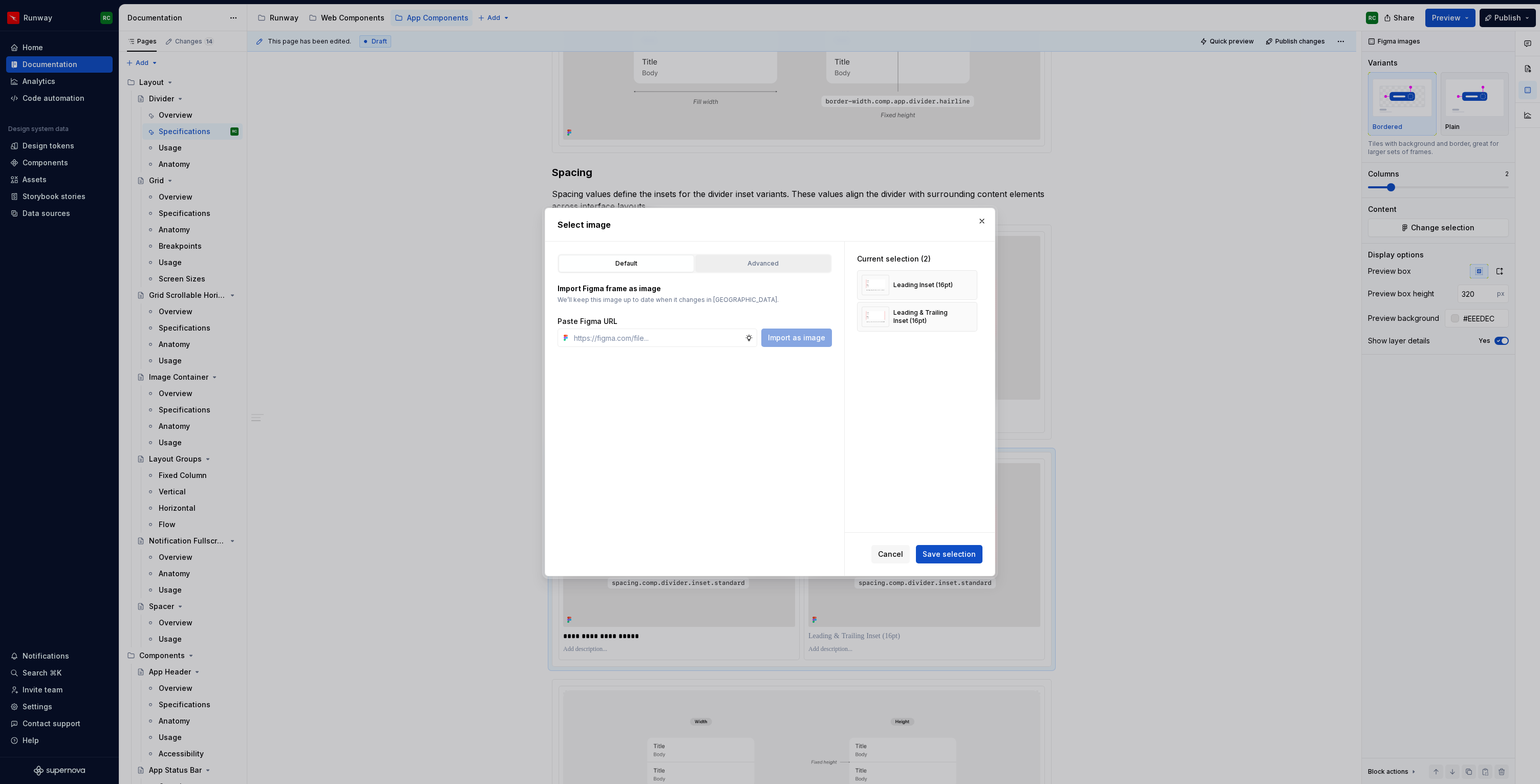
click at [767, 266] on div "Advanced" at bounding box center [763, 263] width 129 height 10
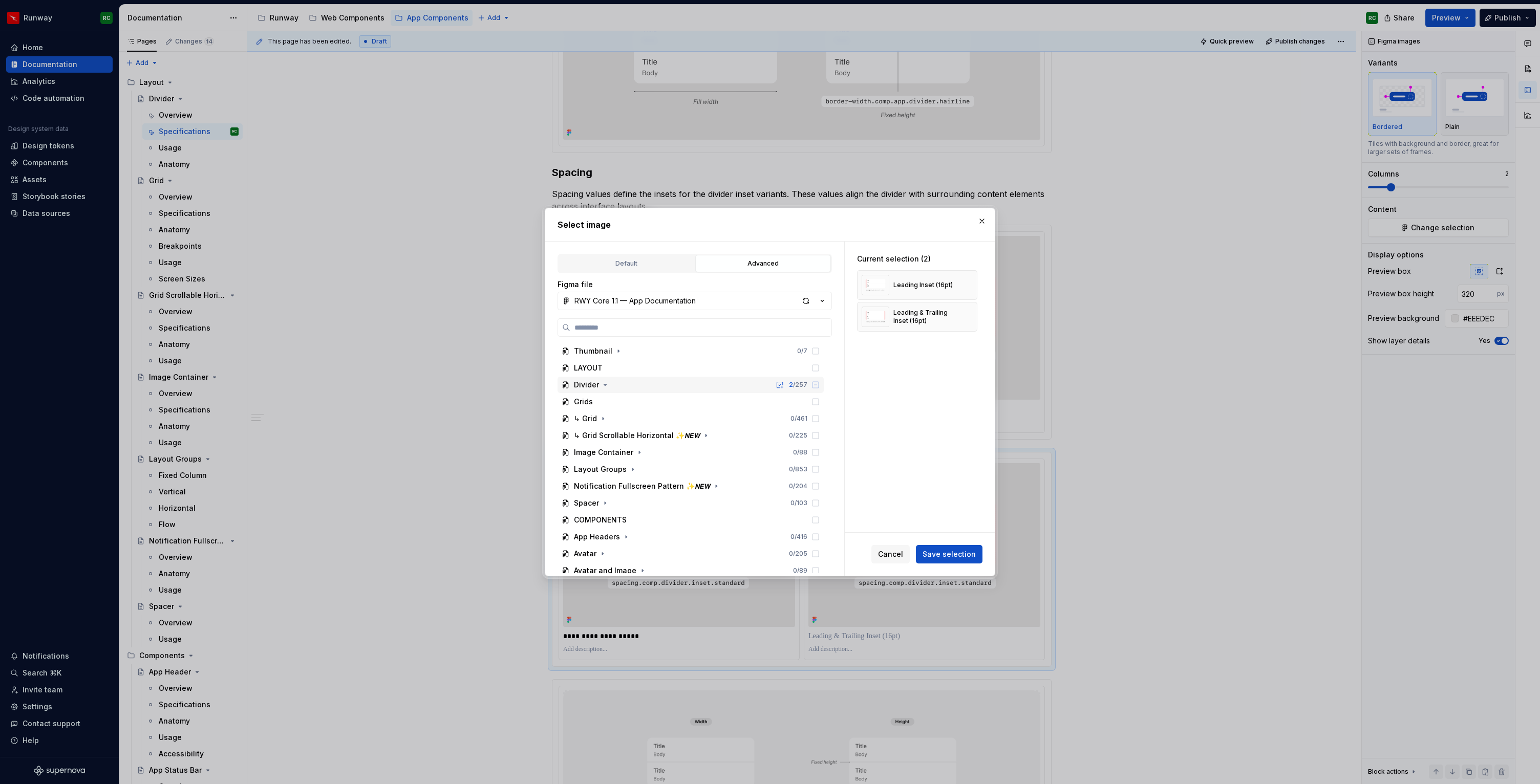
click at [604, 385] on icon "button" at bounding box center [605, 385] width 2 height 1
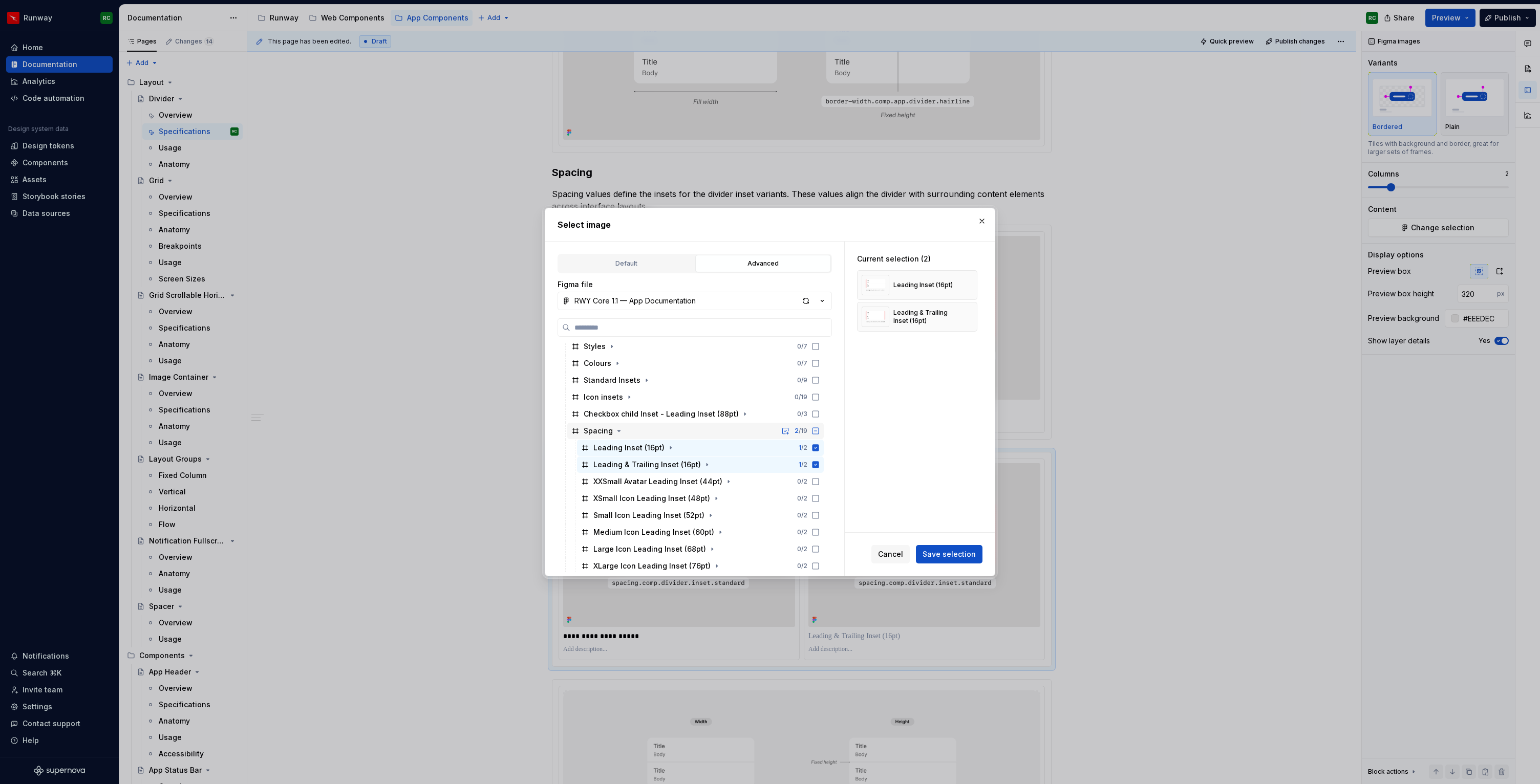
scroll to position [253, 0]
click at [819, 432] on icon at bounding box center [816, 435] width 7 height 7
click at [819, 450] on icon at bounding box center [816, 452] width 7 height 7
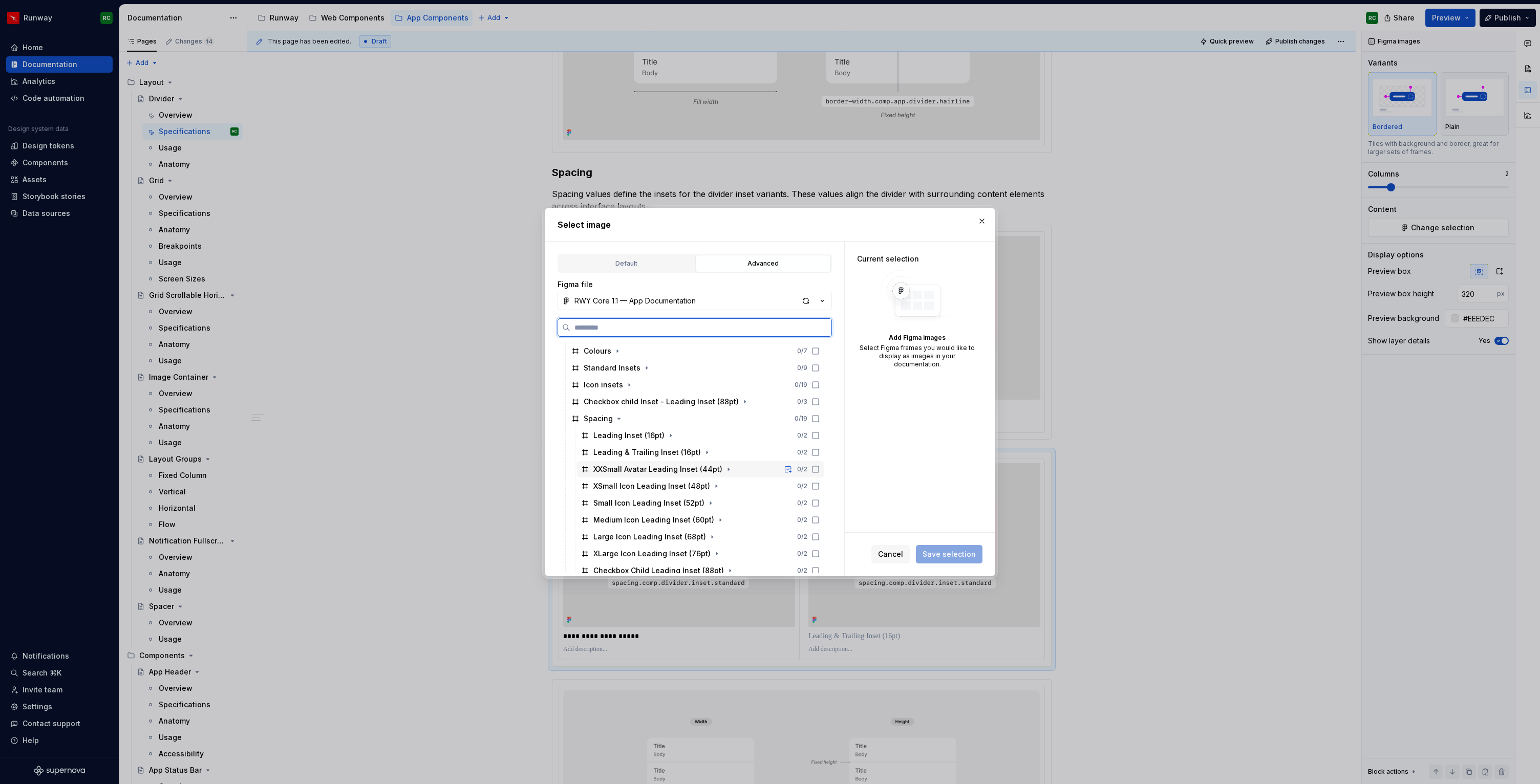
click at [820, 471] on icon at bounding box center [815, 469] width 8 height 8
click at [819, 483] on icon at bounding box center [816, 486] width 6 height 6
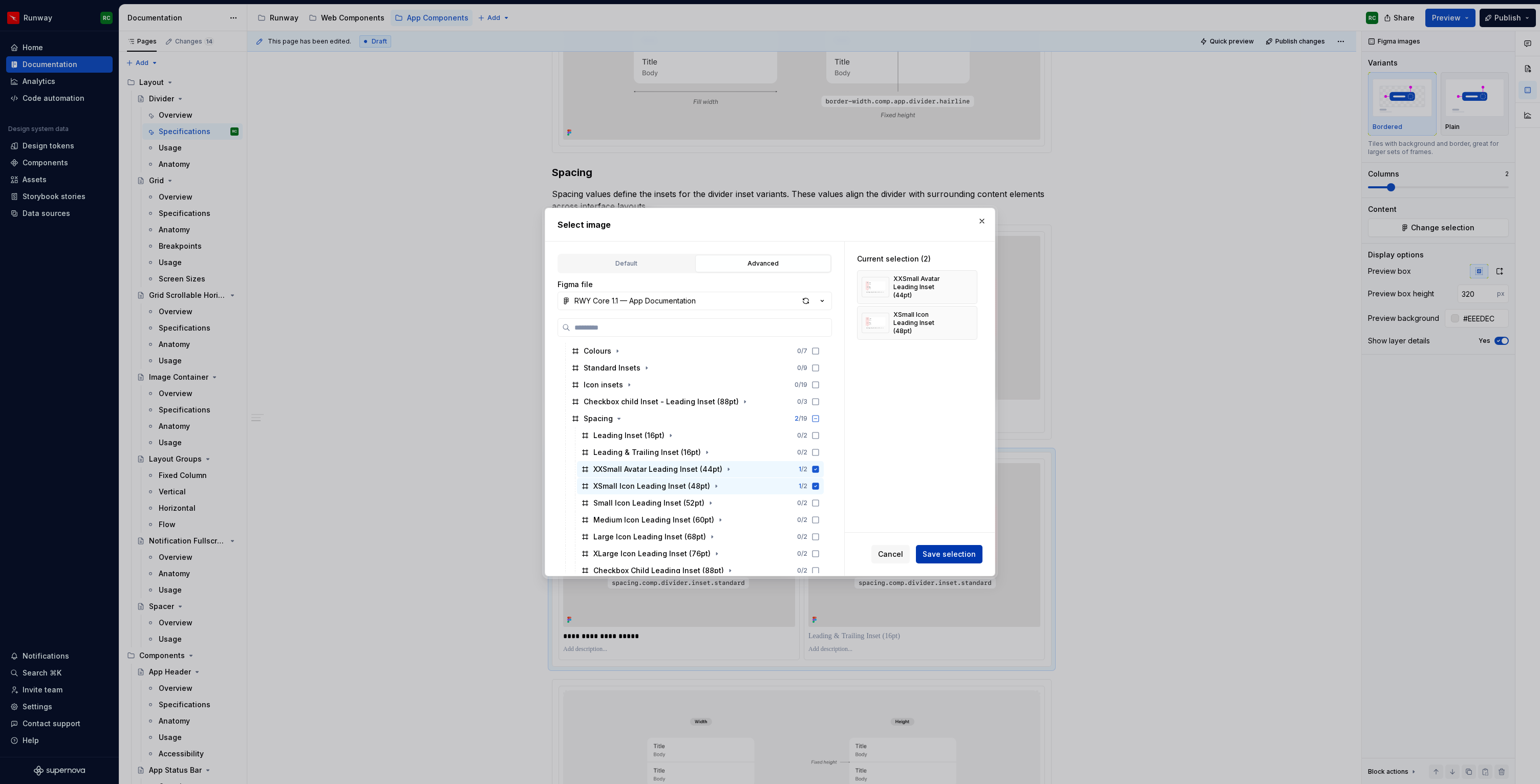
click at [964, 555] on span "Save selection" at bounding box center [949, 554] width 53 height 10
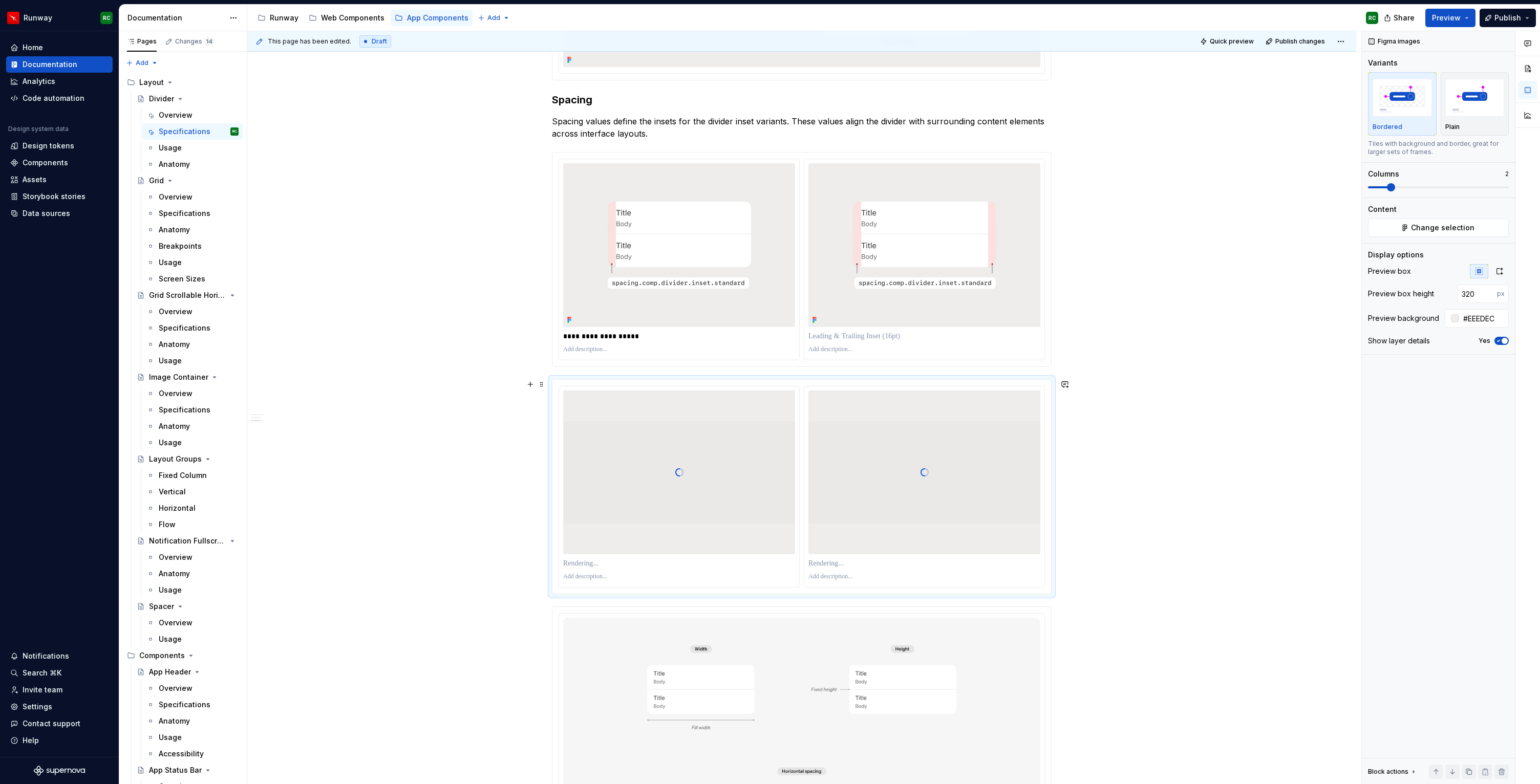
scroll to position [402, 0]
click at [1467, 774] on button "button" at bounding box center [1468, 772] width 15 height 15
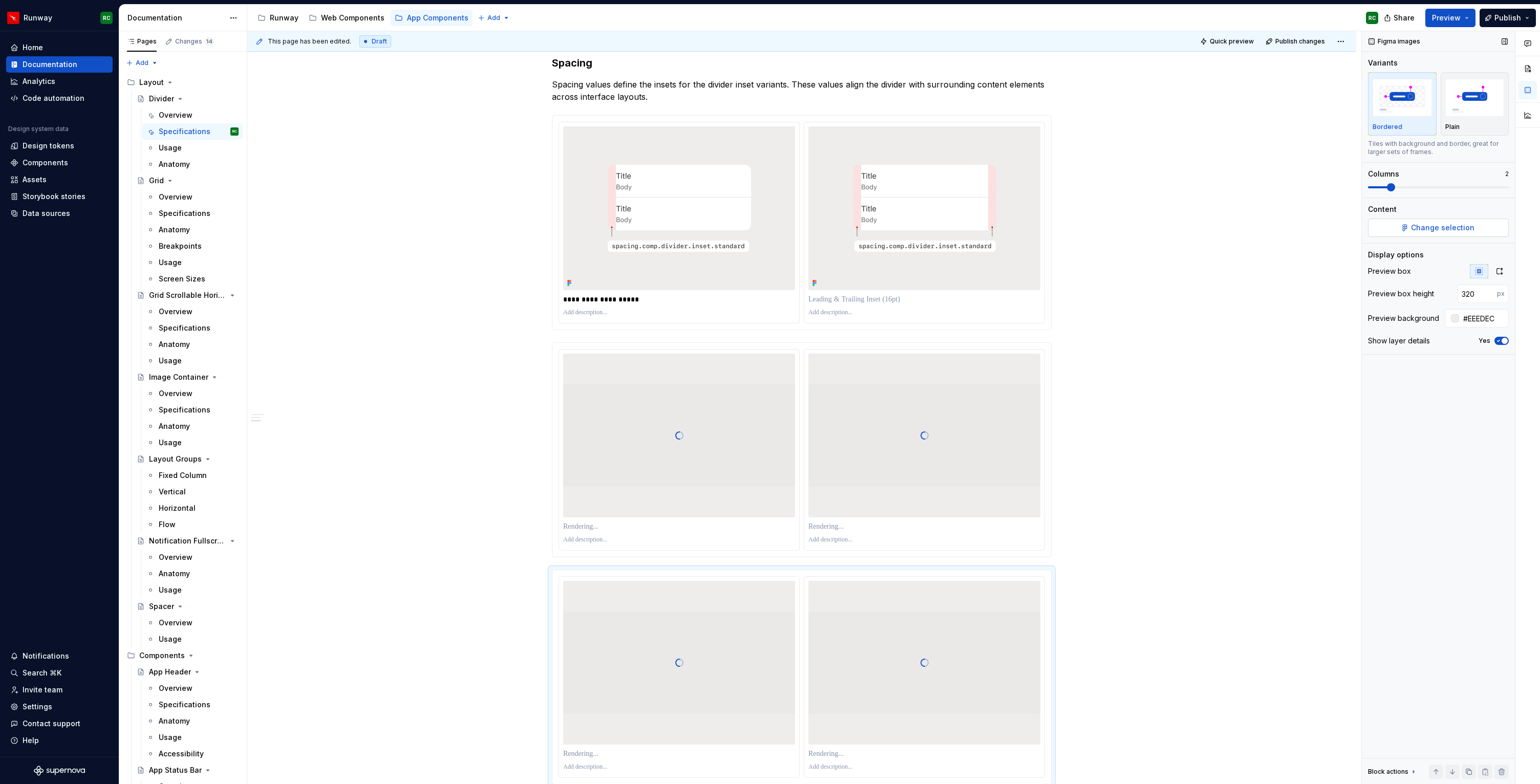
click at [1461, 229] on span "Change selection" at bounding box center [1442, 227] width 63 height 10
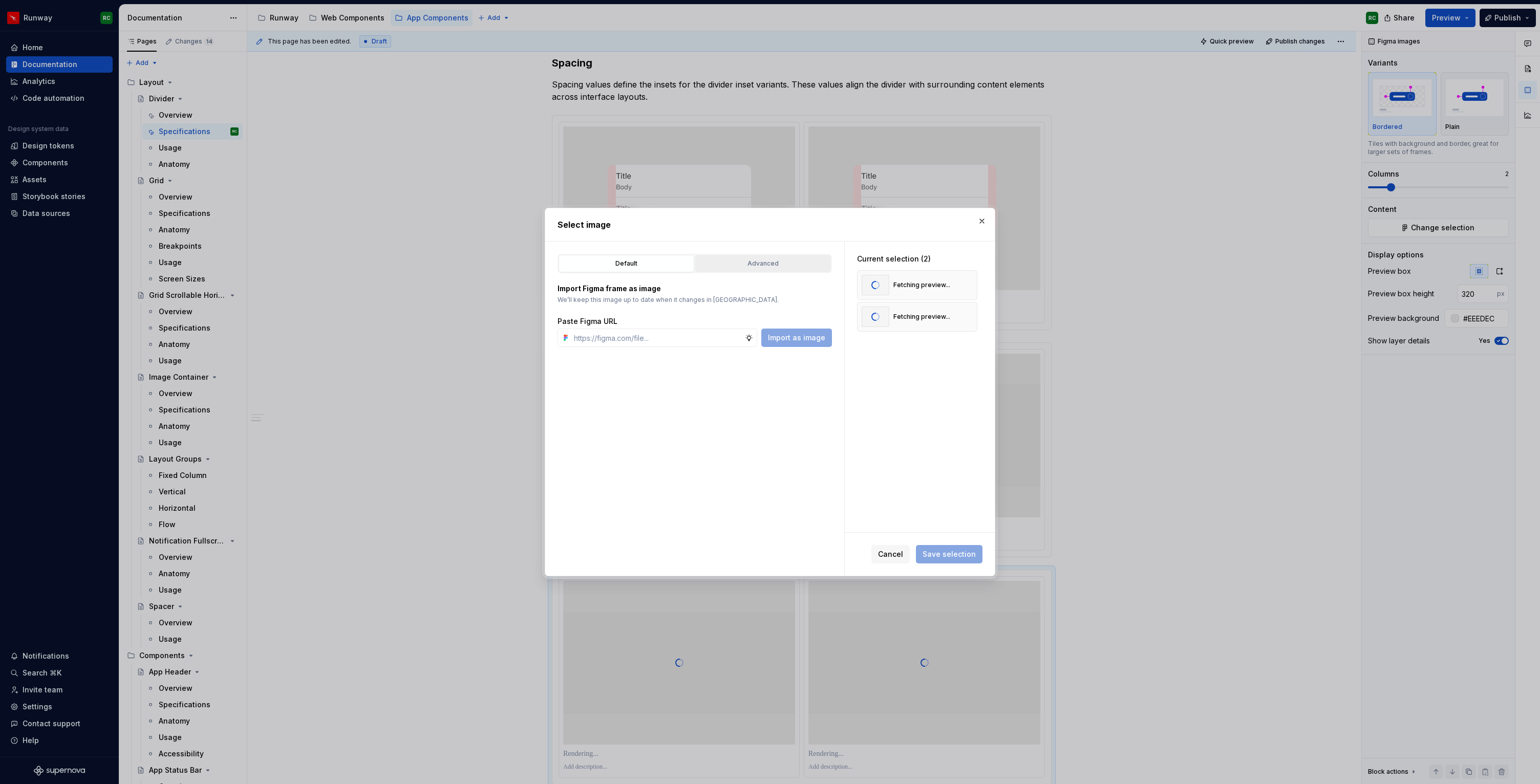
click at [767, 265] on div "Advanced" at bounding box center [763, 263] width 129 height 10
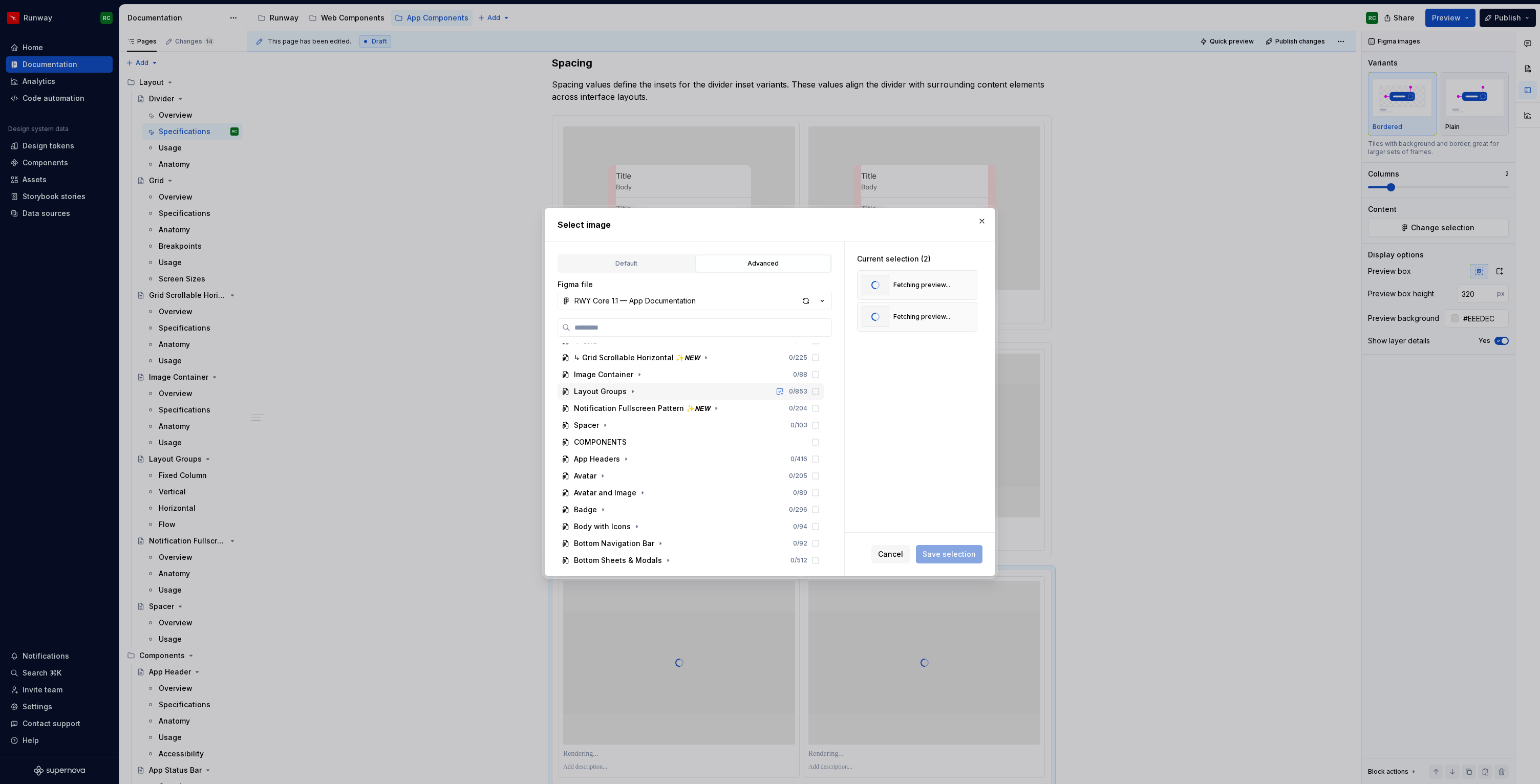
scroll to position [0, 0]
click at [604, 385] on icon "button" at bounding box center [605, 385] width 2 height 1
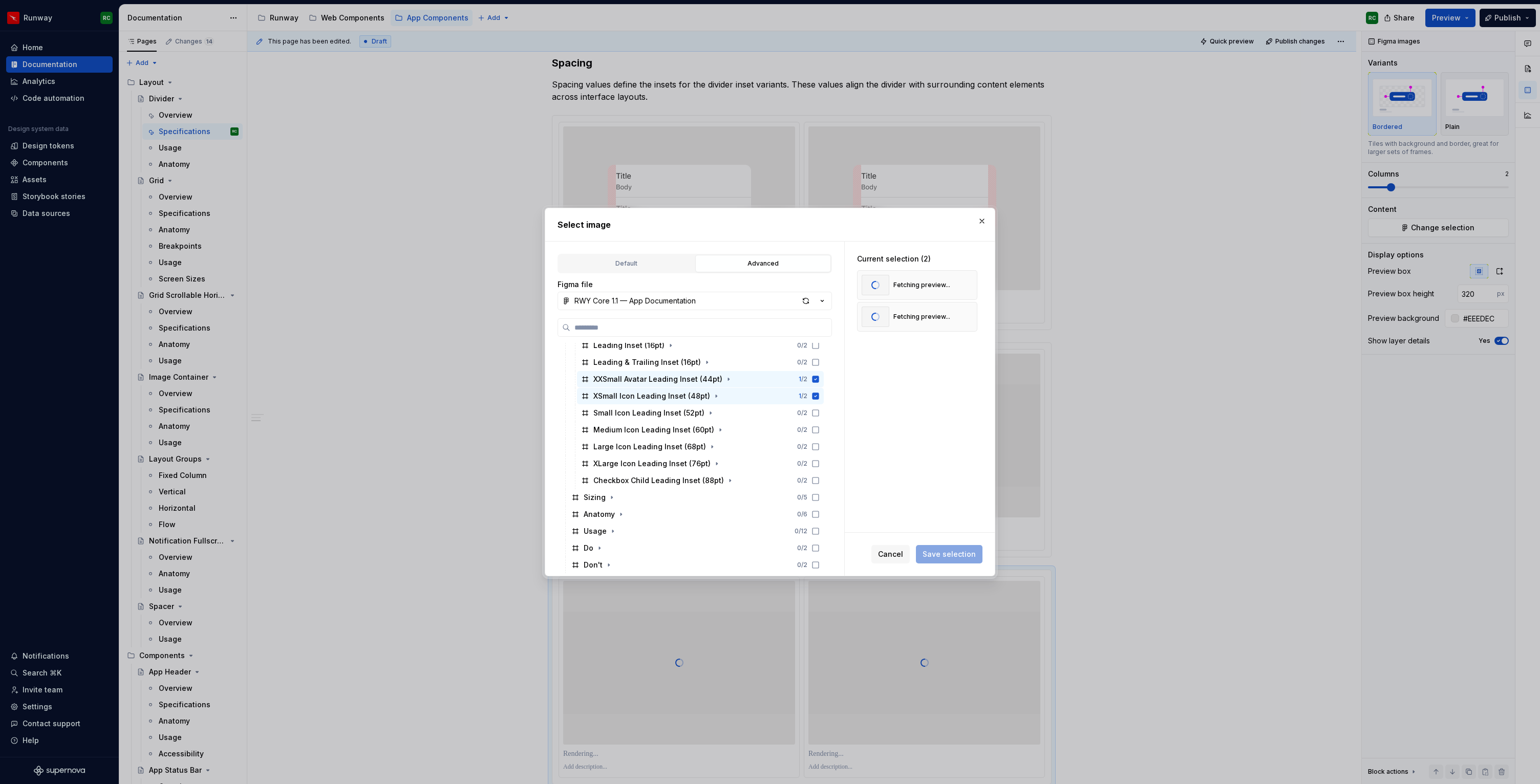
scroll to position [291, 0]
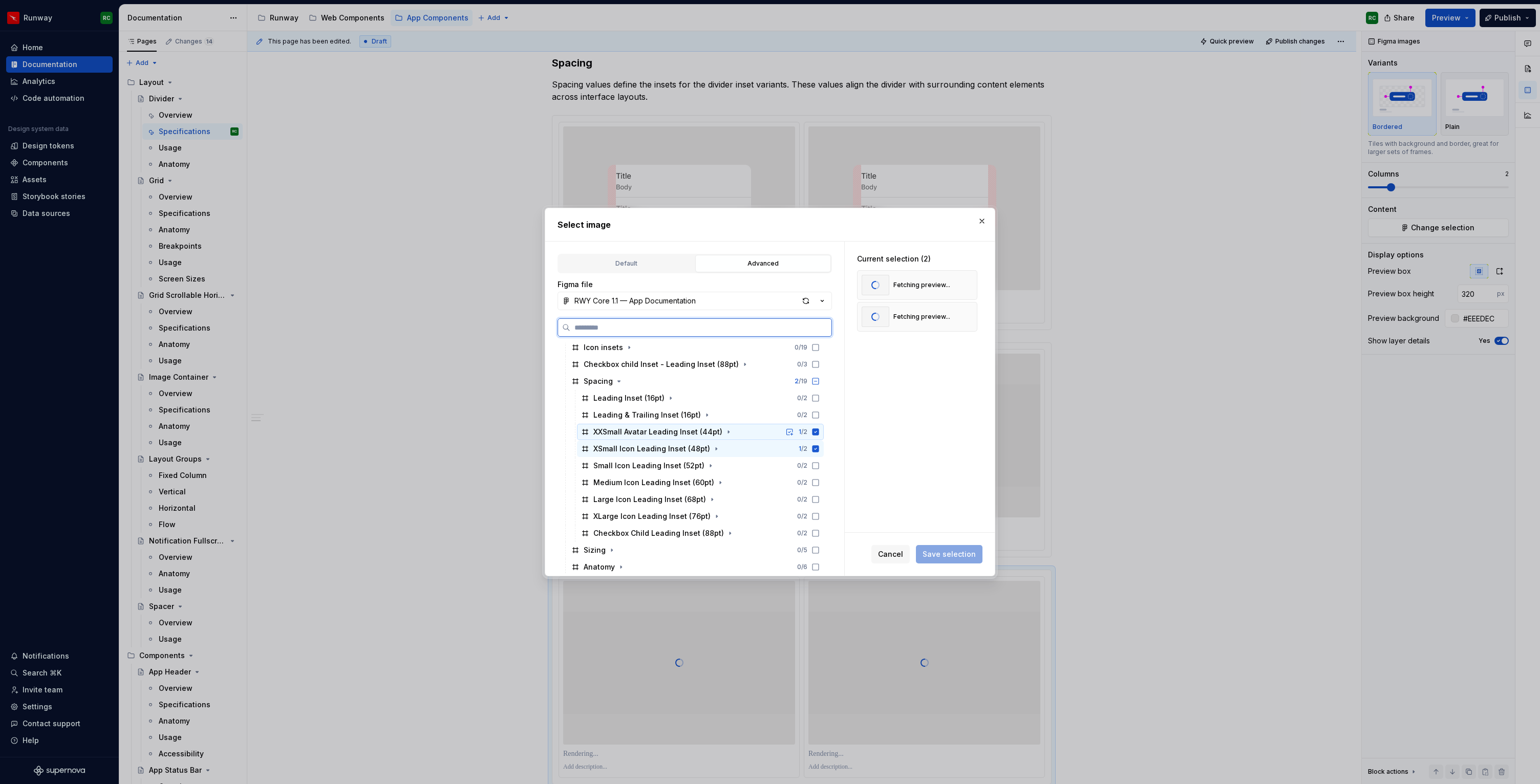
click at [819, 432] on icon at bounding box center [816, 432] width 7 height 7
click at [819, 450] on icon at bounding box center [816, 449] width 7 height 7
click at [820, 463] on icon at bounding box center [815, 465] width 8 height 8
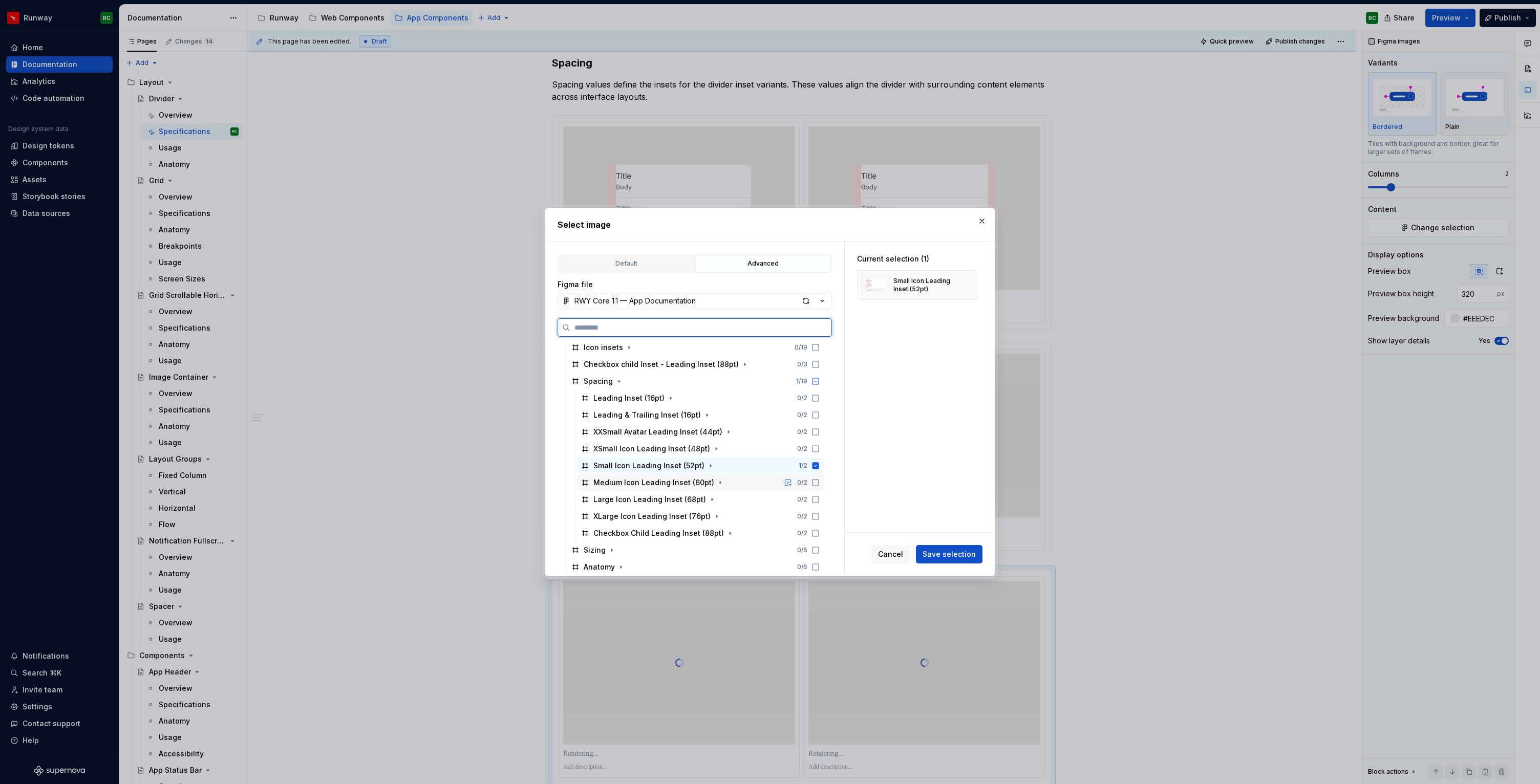
click at [820, 482] on icon at bounding box center [815, 482] width 8 height 8
click at [949, 555] on span "Save selection" at bounding box center [949, 554] width 53 height 10
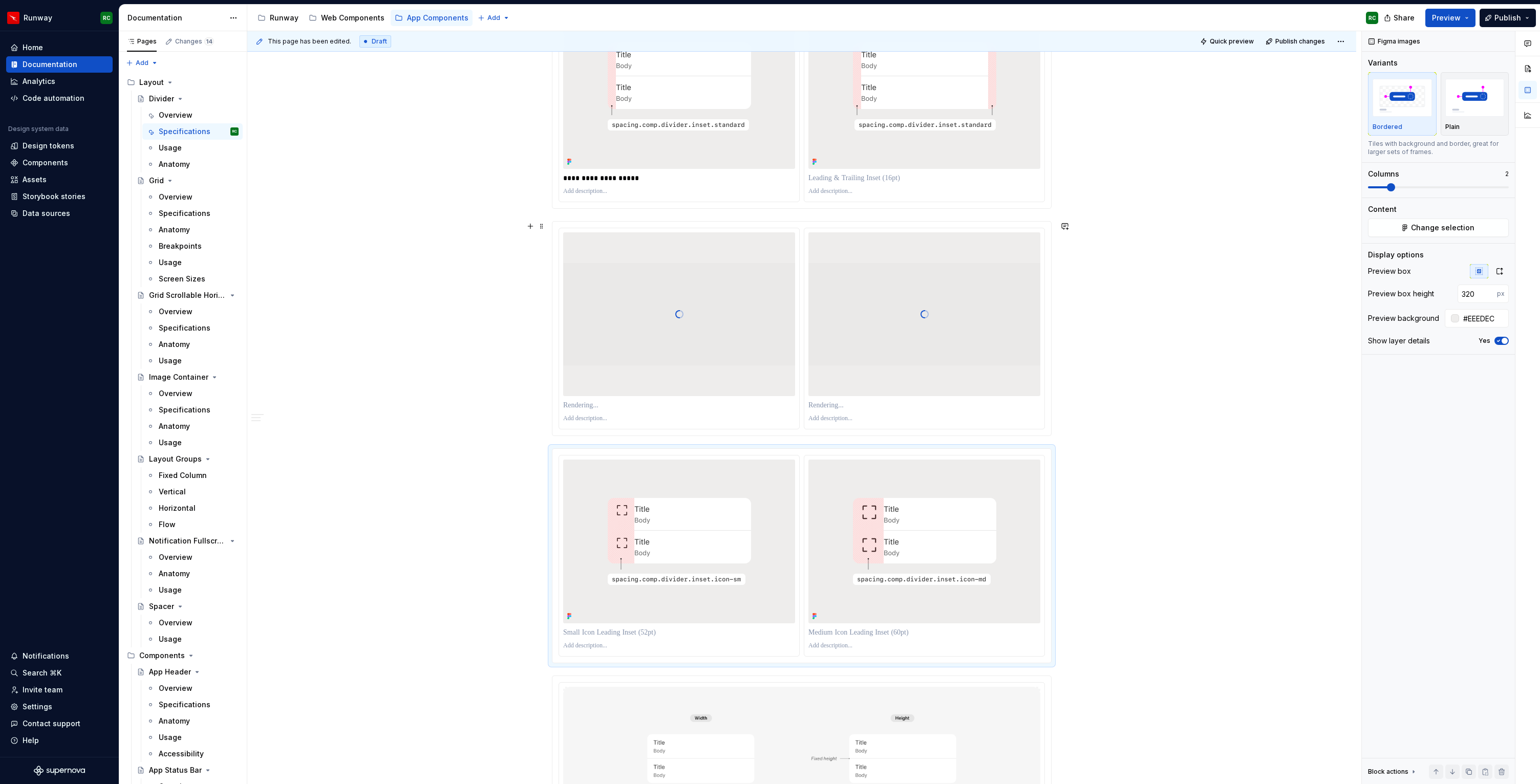
scroll to position [567, 0]
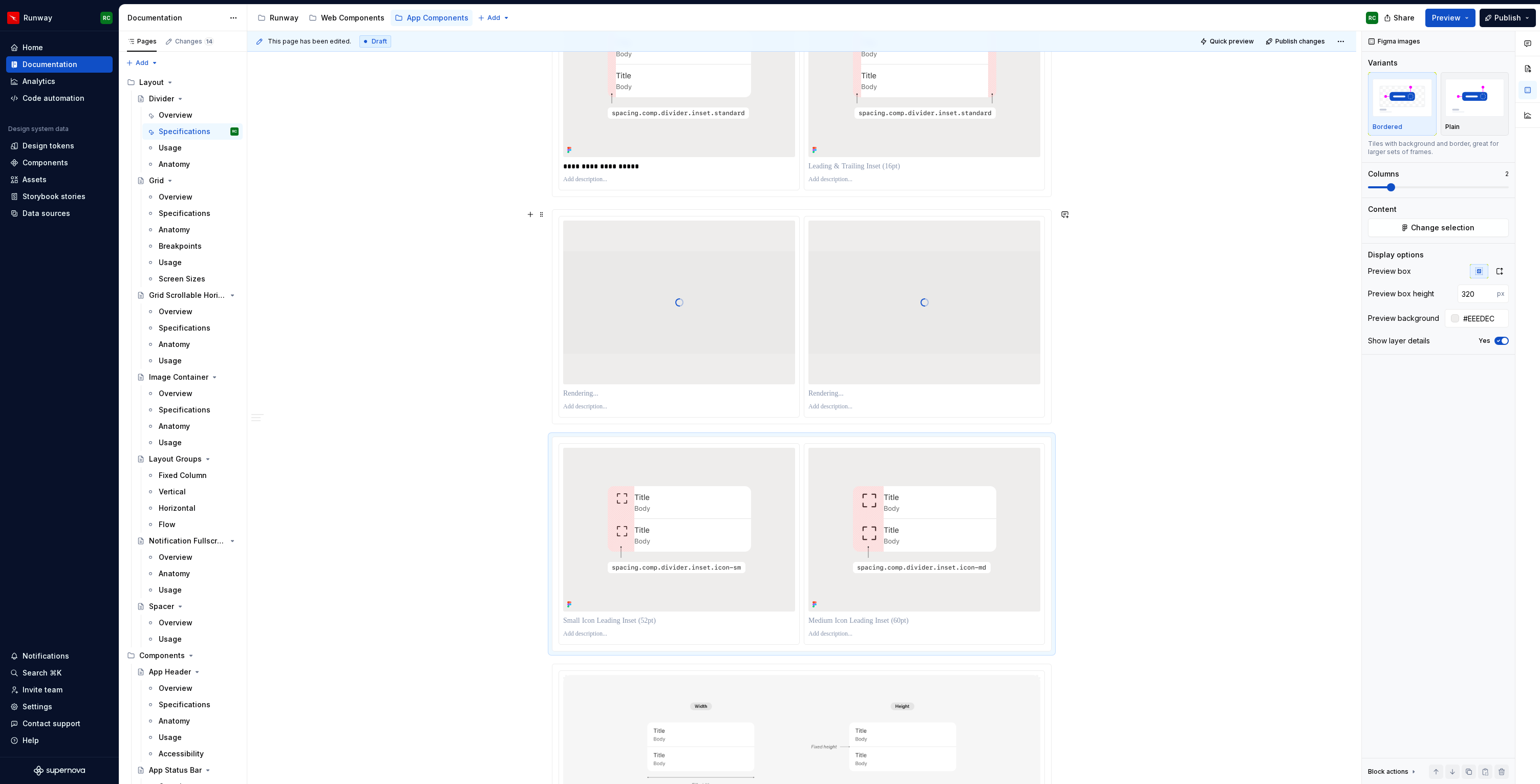
click at [774, 351] on div at bounding box center [679, 302] width 232 height 102
click at [1472, 227] on button "Change selection" at bounding box center [1438, 228] width 141 height 18
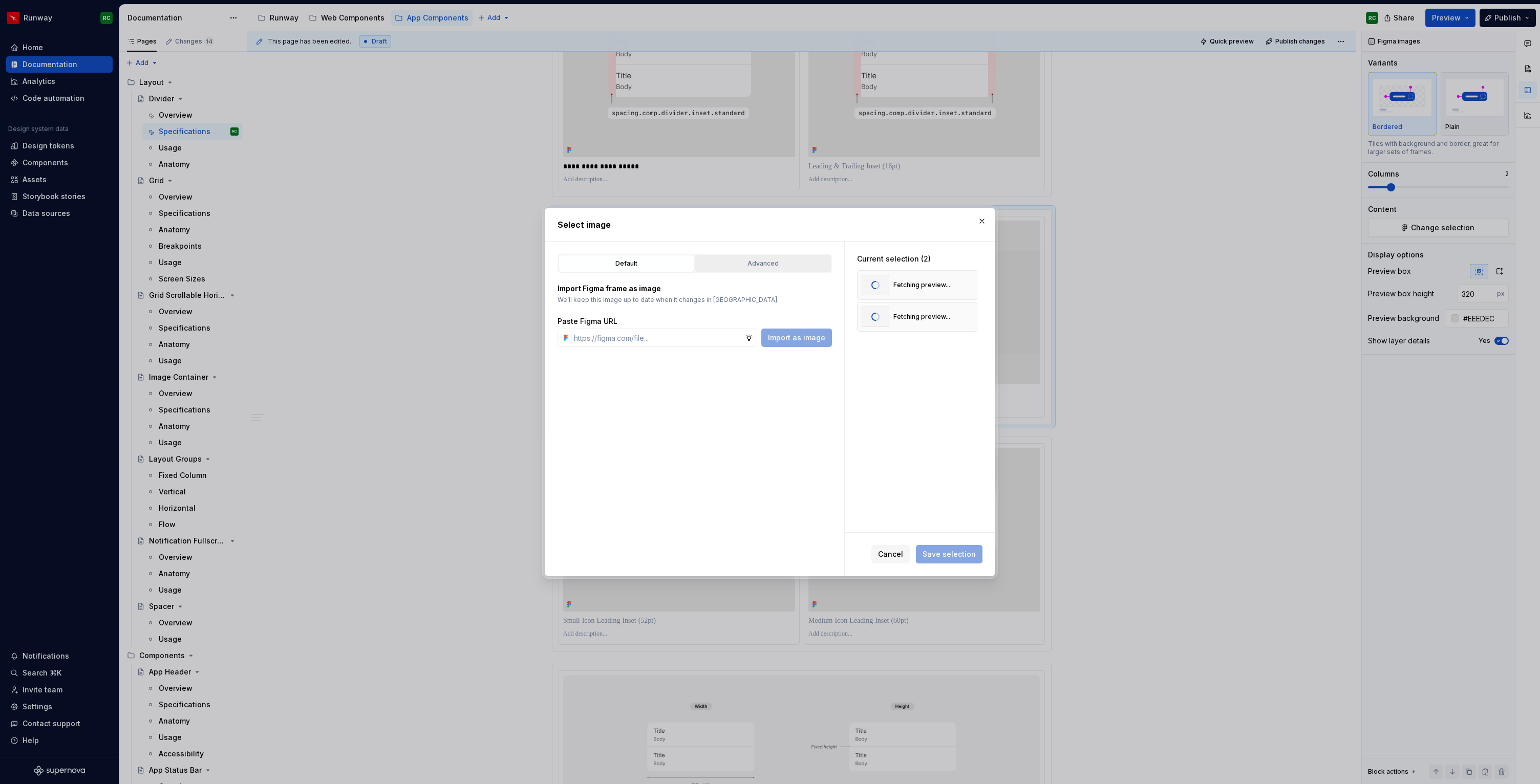
click at [792, 261] on div "Advanced" at bounding box center [763, 263] width 129 height 10
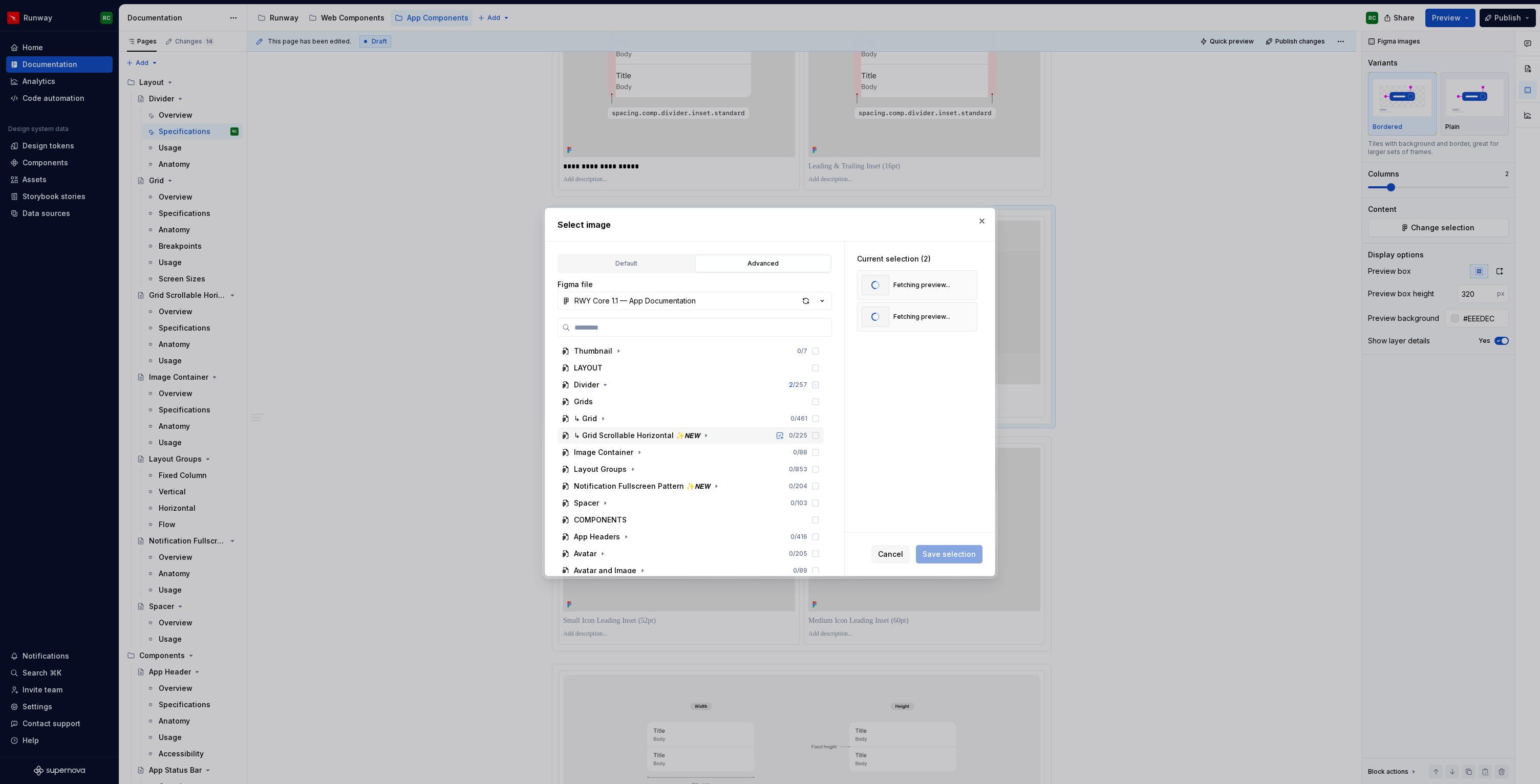
scroll to position [4, 0]
click at [606, 381] on icon "button" at bounding box center [605, 381] width 8 height 8
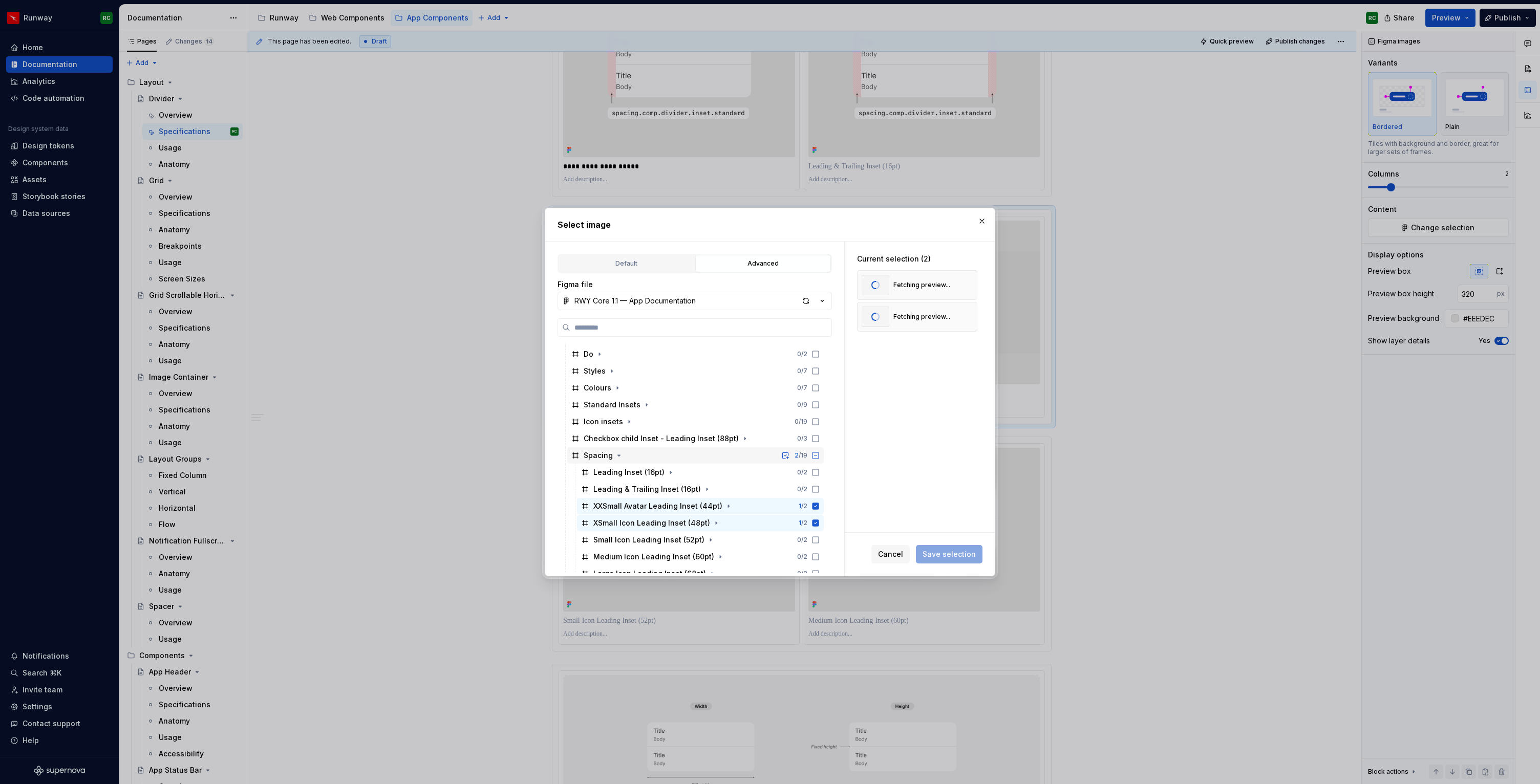
scroll to position [218, 0]
click at [943, 551] on span "Save selection" at bounding box center [949, 554] width 66 height 18
click at [819, 505] on icon at bounding box center [816, 505] width 7 height 7
click at [819, 521] on icon at bounding box center [816, 522] width 7 height 7
click at [820, 505] on icon at bounding box center [815, 505] width 8 height 8
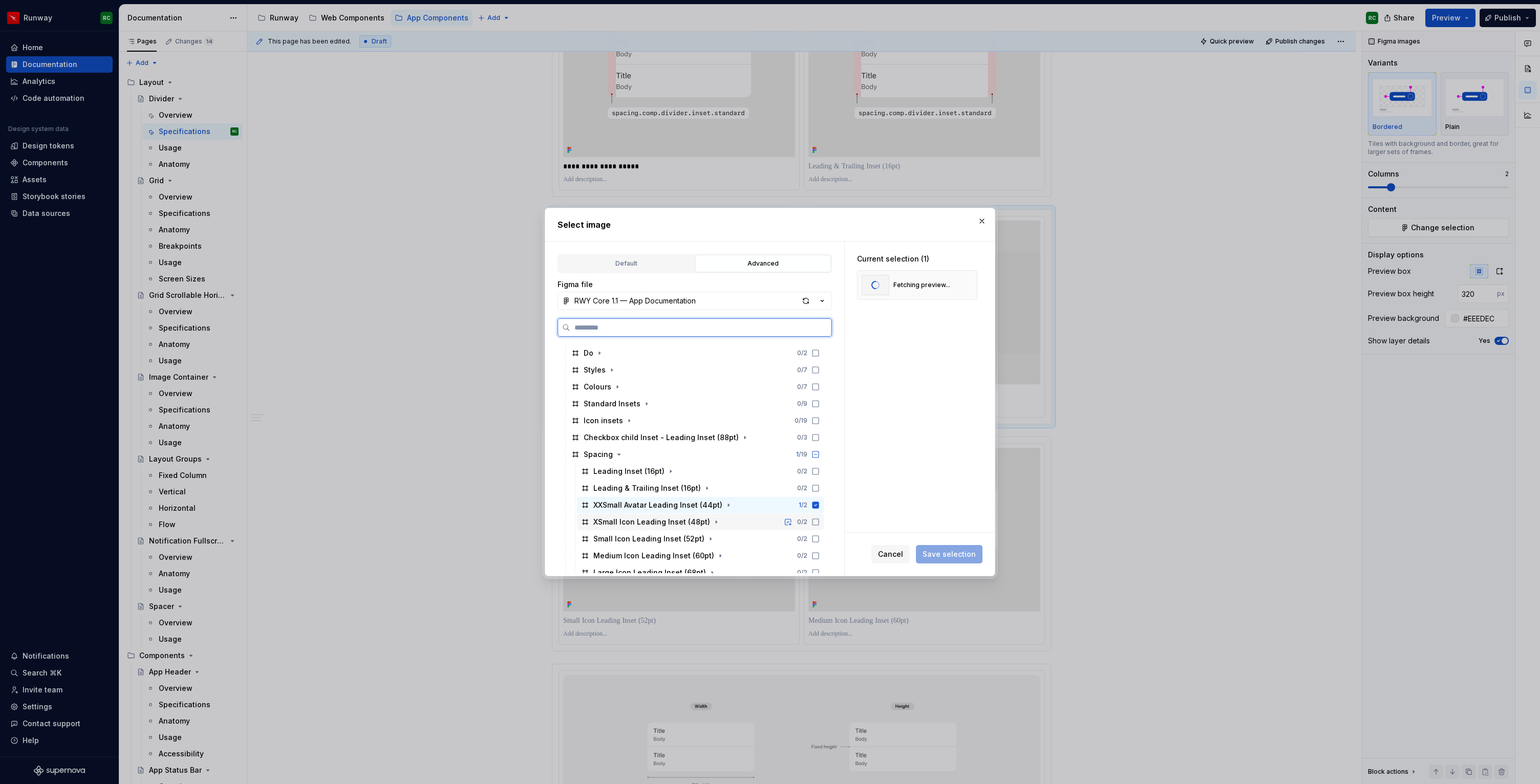
click at [820, 522] on icon at bounding box center [815, 522] width 8 height 8
click at [966, 557] on span "Save selection" at bounding box center [949, 554] width 66 height 18
click at [935, 445] on div "Current selection (2) Fetching preview... Fetching preview..." at bounding box center [920, 387] width 150 height 291
click at [957, 555] on span "Save selection" at bounding box center [949, 554] width 66 height 18
click at [980, 218] on button "button" at bounding box center [982, 221] width 15 height 15
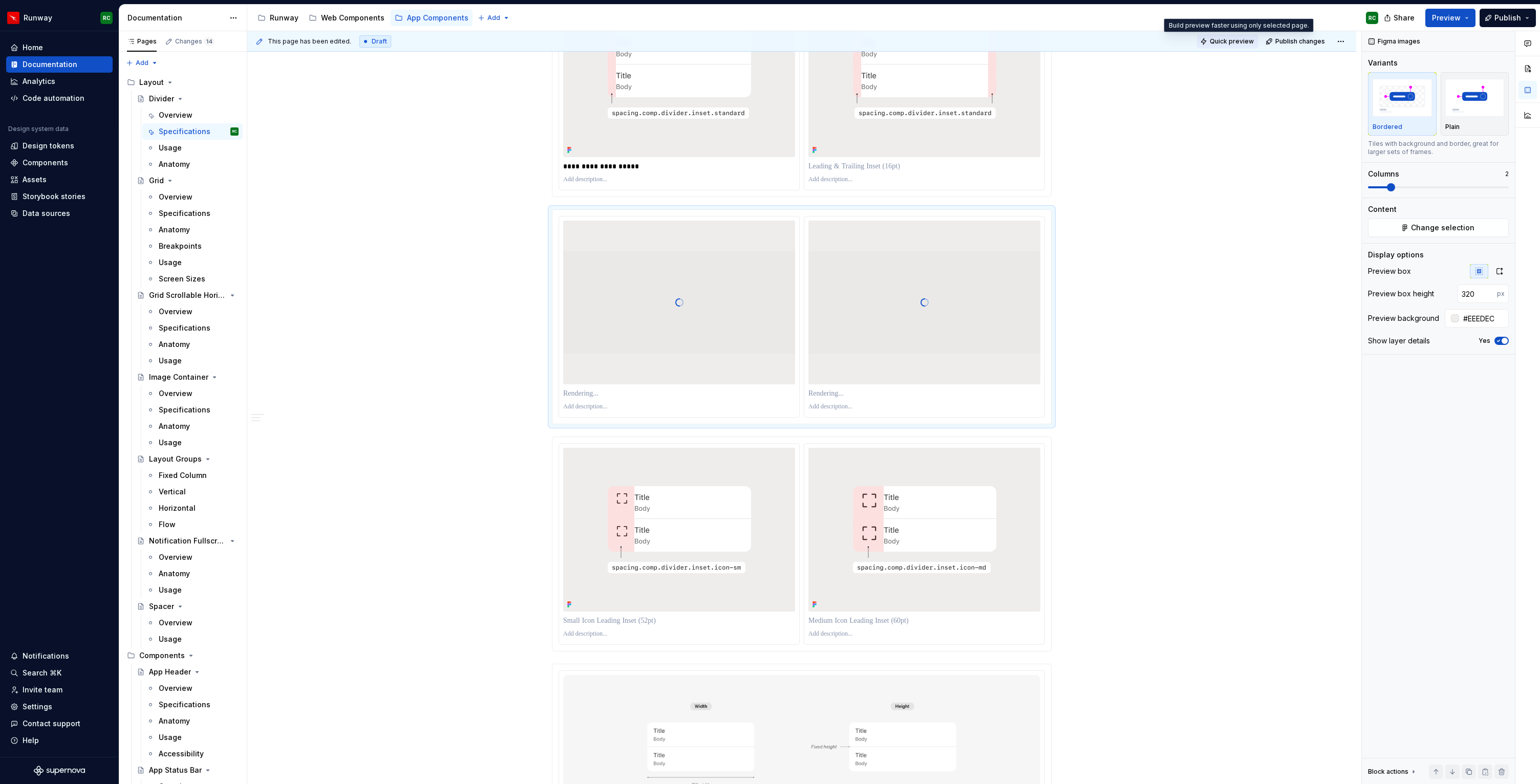
click at [1229, 42] on span "Quick preview" at bounding box center [1231, 42] width 44 height 8
type textarea "*"
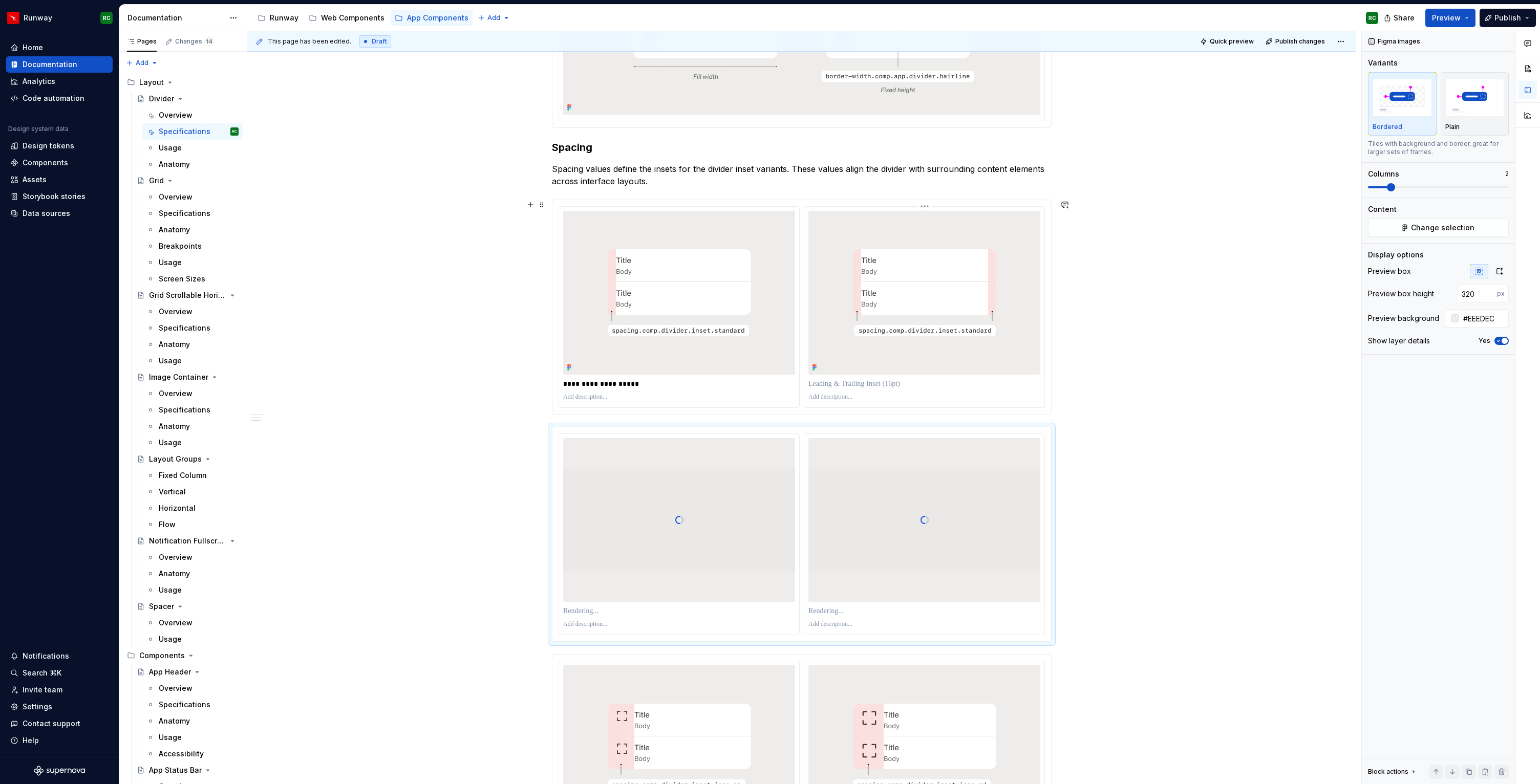
scroll to position [323, 0]
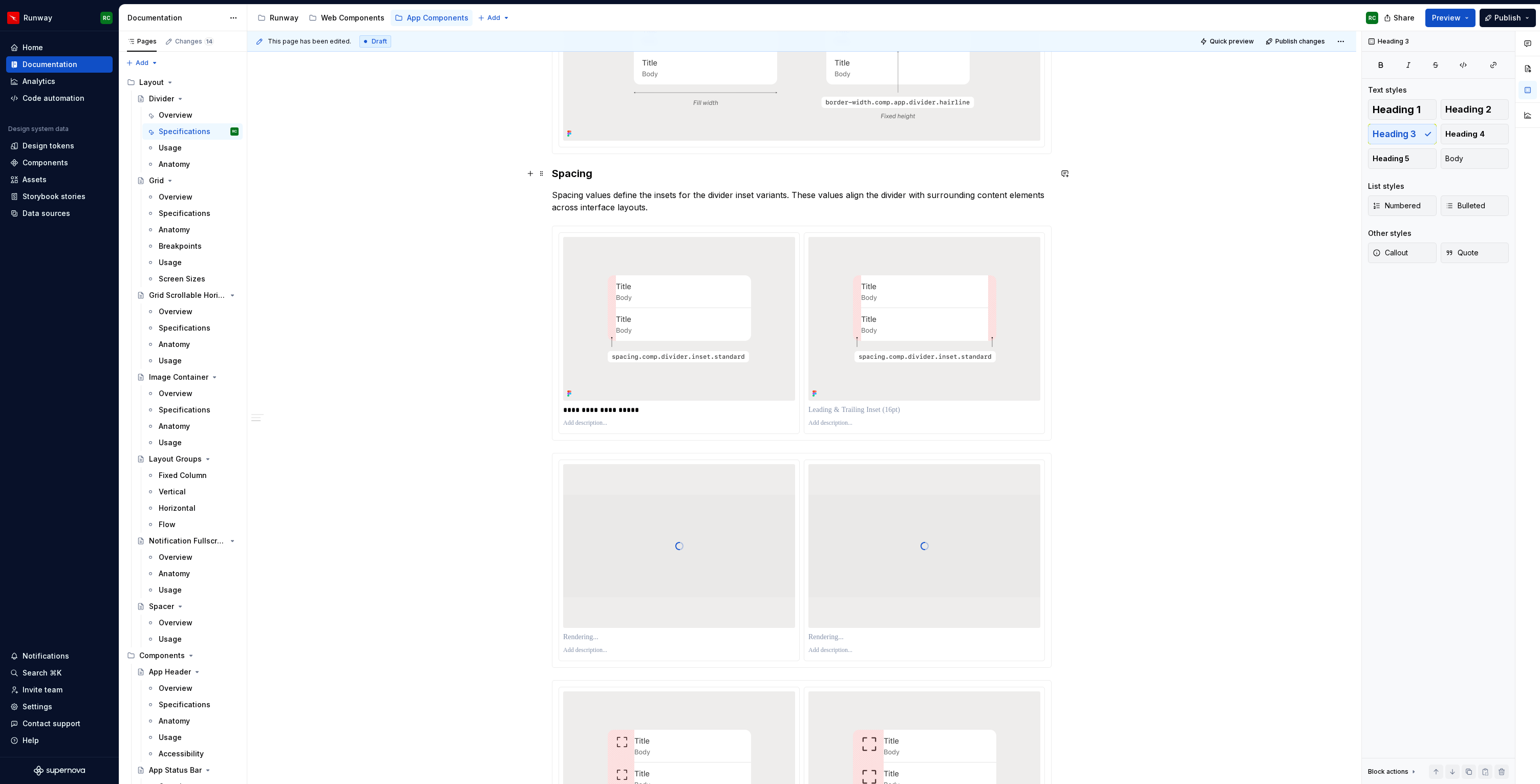
click at [675, 173] on h3 "Spacing" at bounding box center [801, 173] width 499 height 15
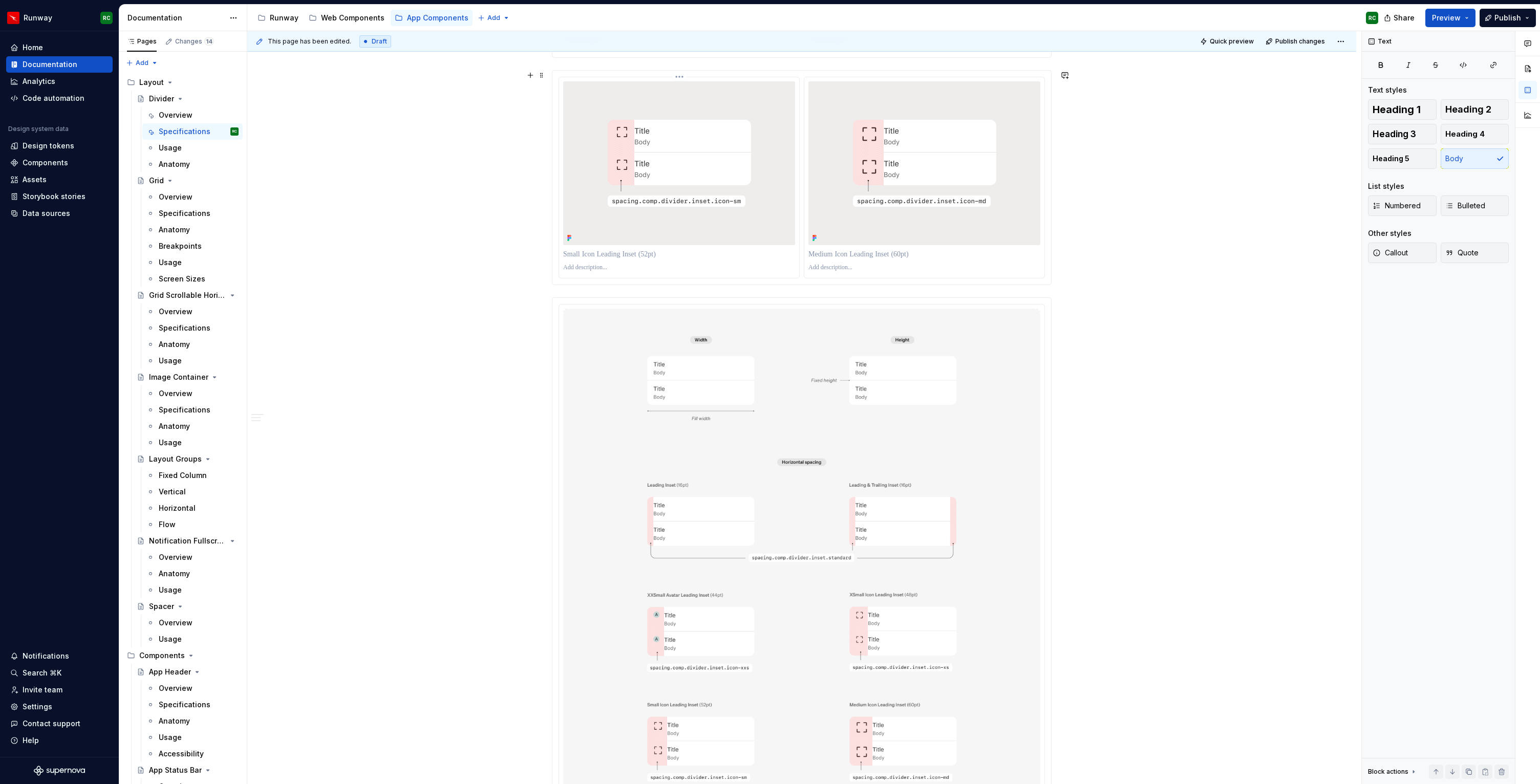
scroll to position [986, 0]
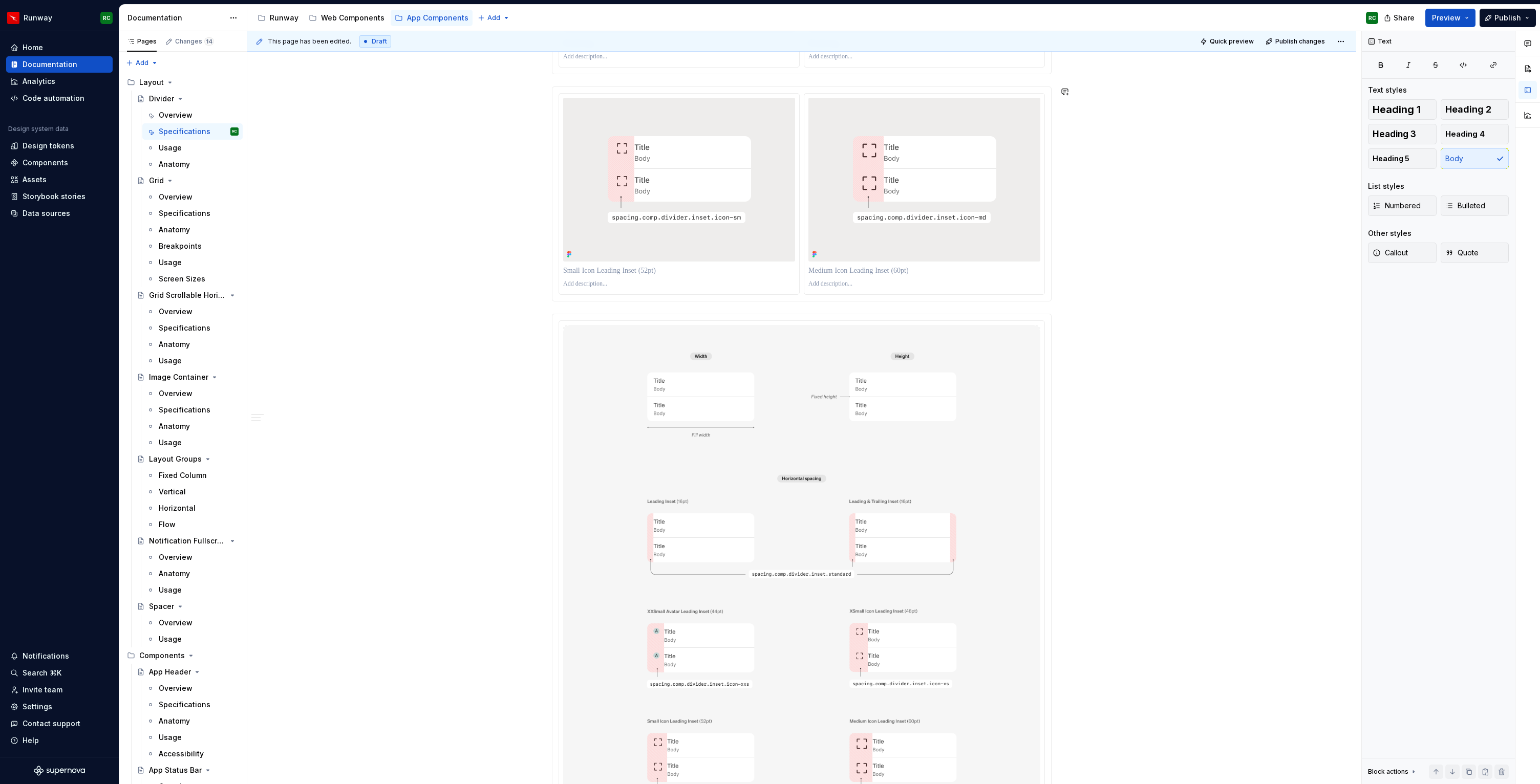
click at [594, 308] on div "**********" at bounding box center [801, 290] width 499 height 2147
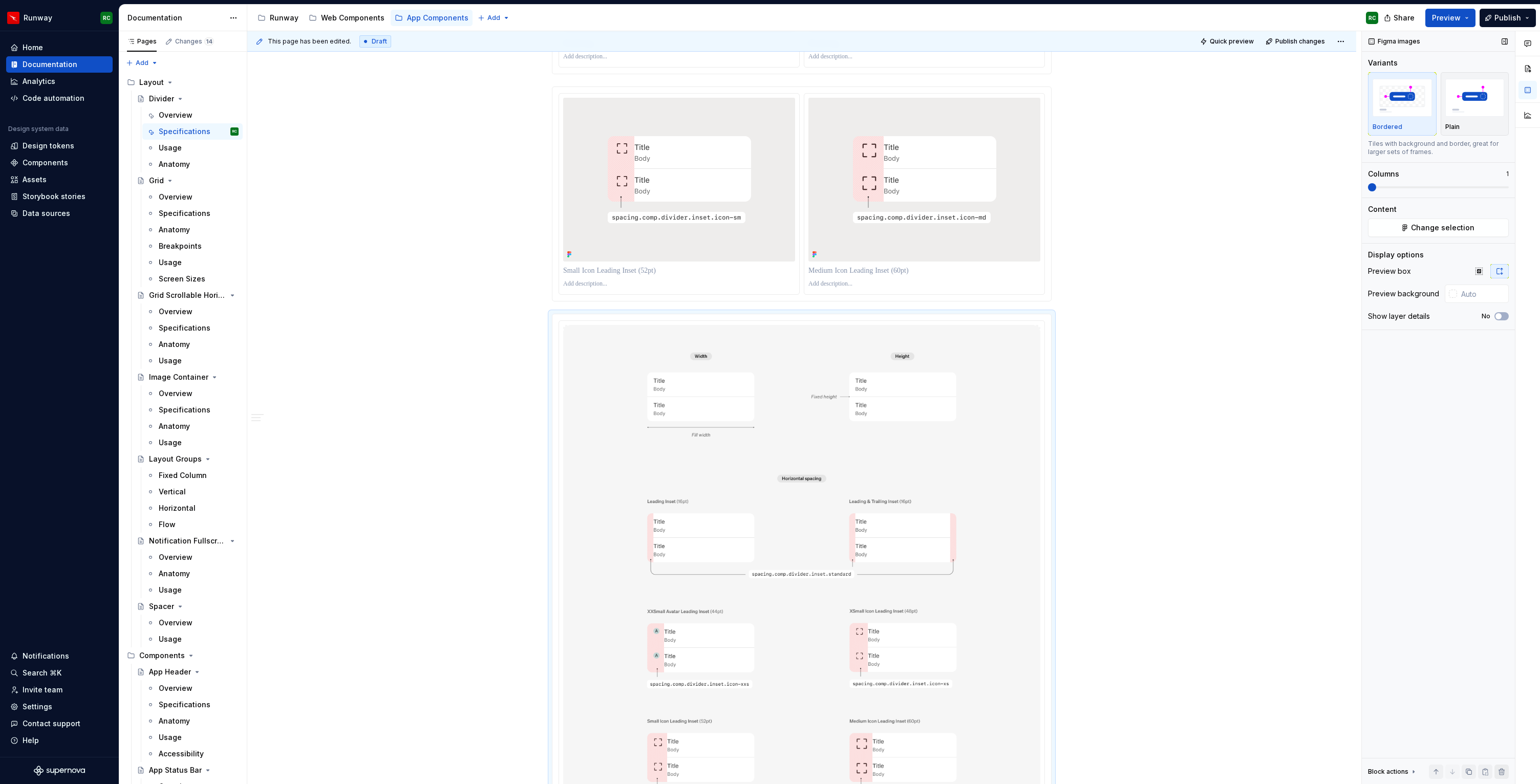
click at [1505, 774] on button "button" at bounding box center [1502, 772] width 15 height 15
type input "#EEEDEC"
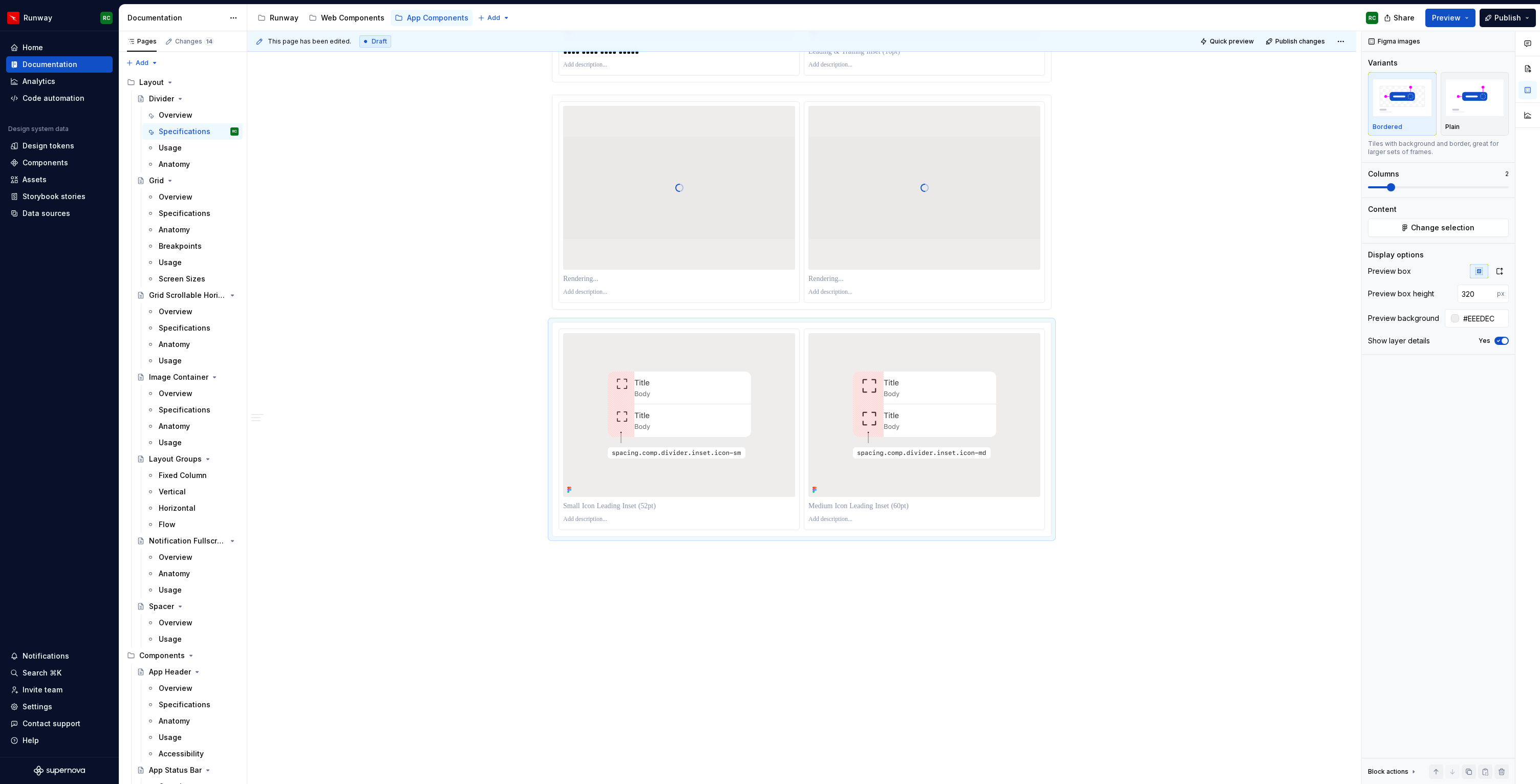
scroll to position [749, 0]
click at [715, 576] on div "**********" at bounding box center [801, 106] width 1109 height 1356
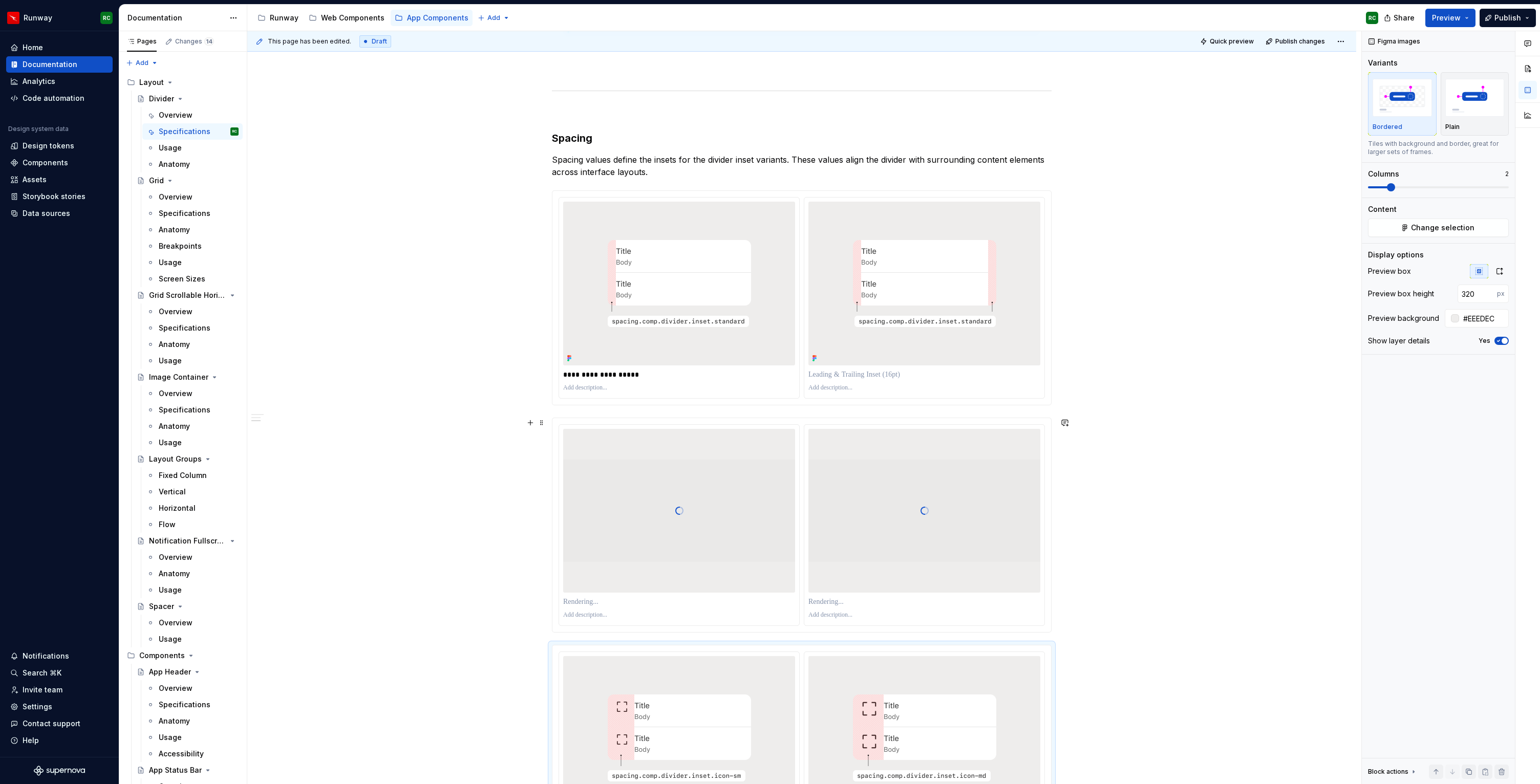
scroll to position [669, 0]
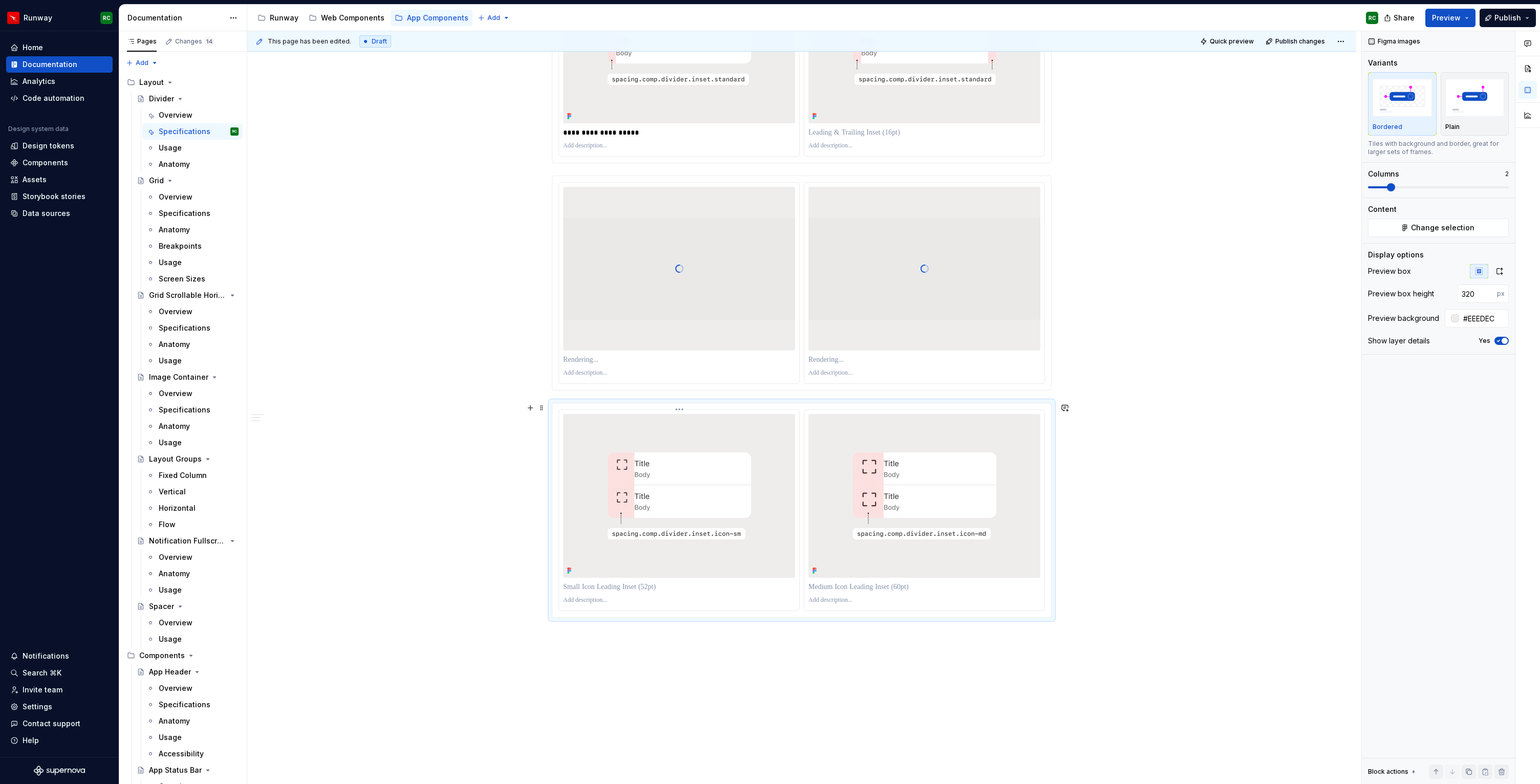
click at [777, 469] on img at bounding box center [679, 496] width 195 height 108
click at [1472, 772] on button "button" at bounding box center [1468, 772] width 15 height 15
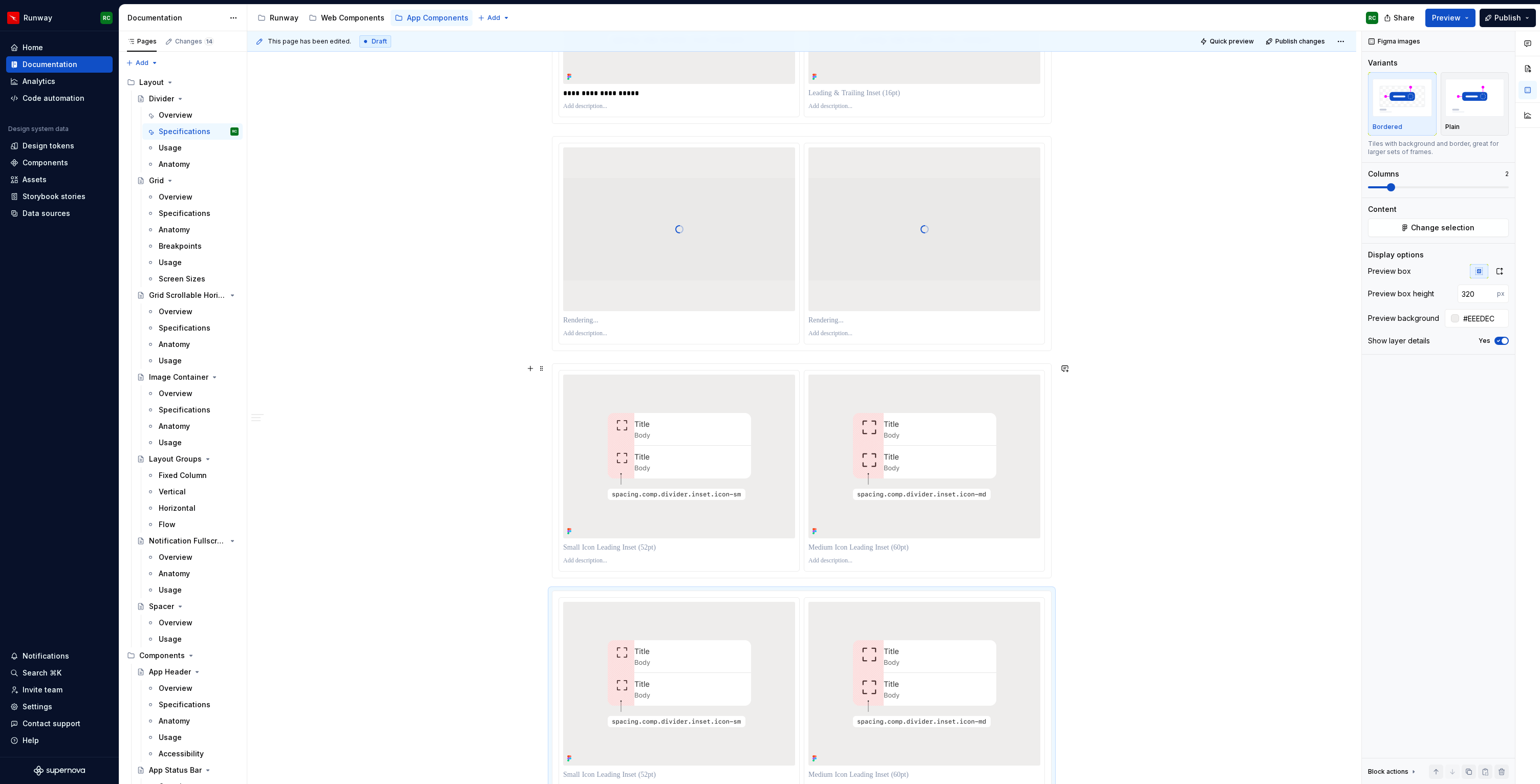
scroll to position [744, 0]
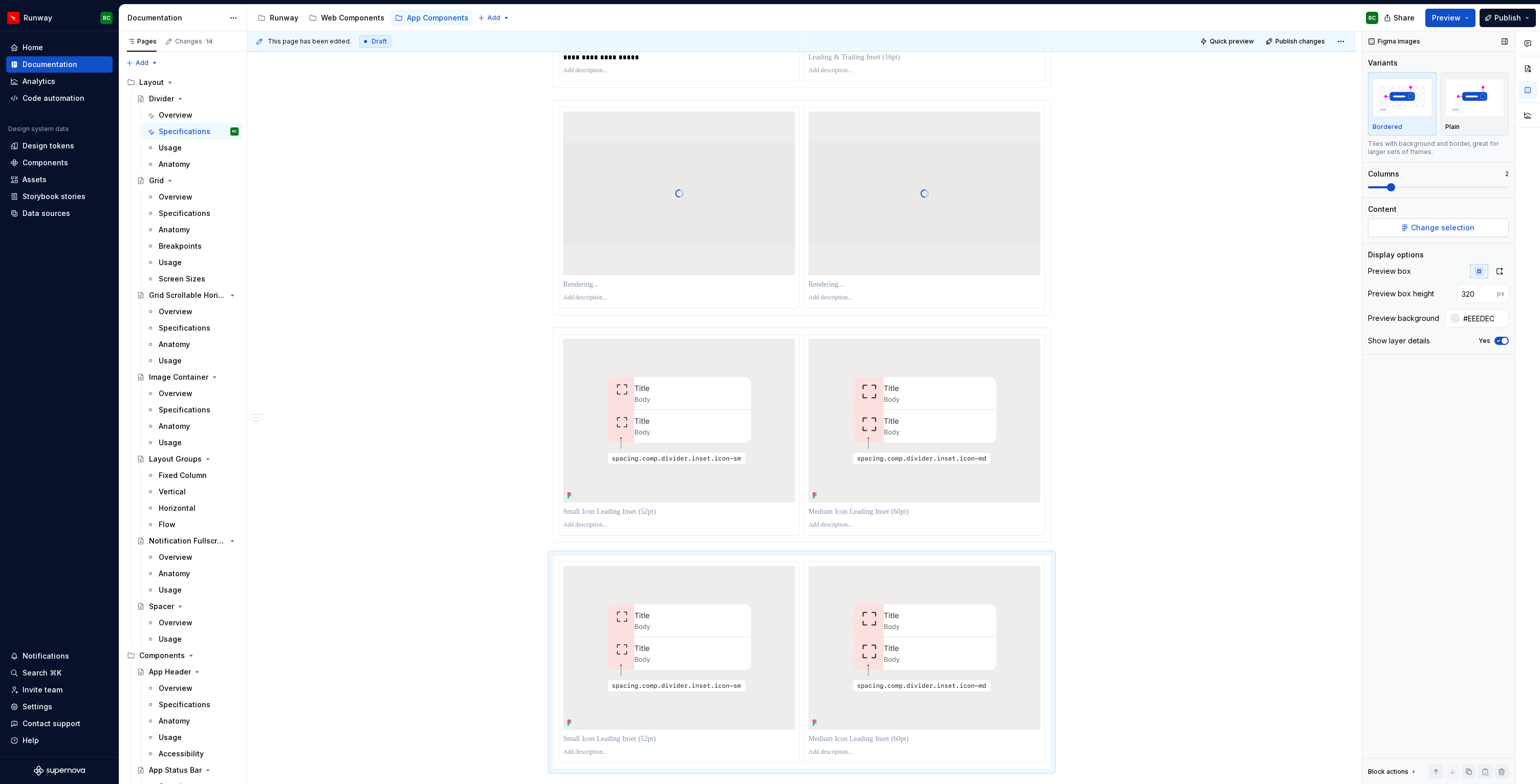
click at [1426, 221] on button "Change selection" at bounding box center [1438, 228] width 141 height 18
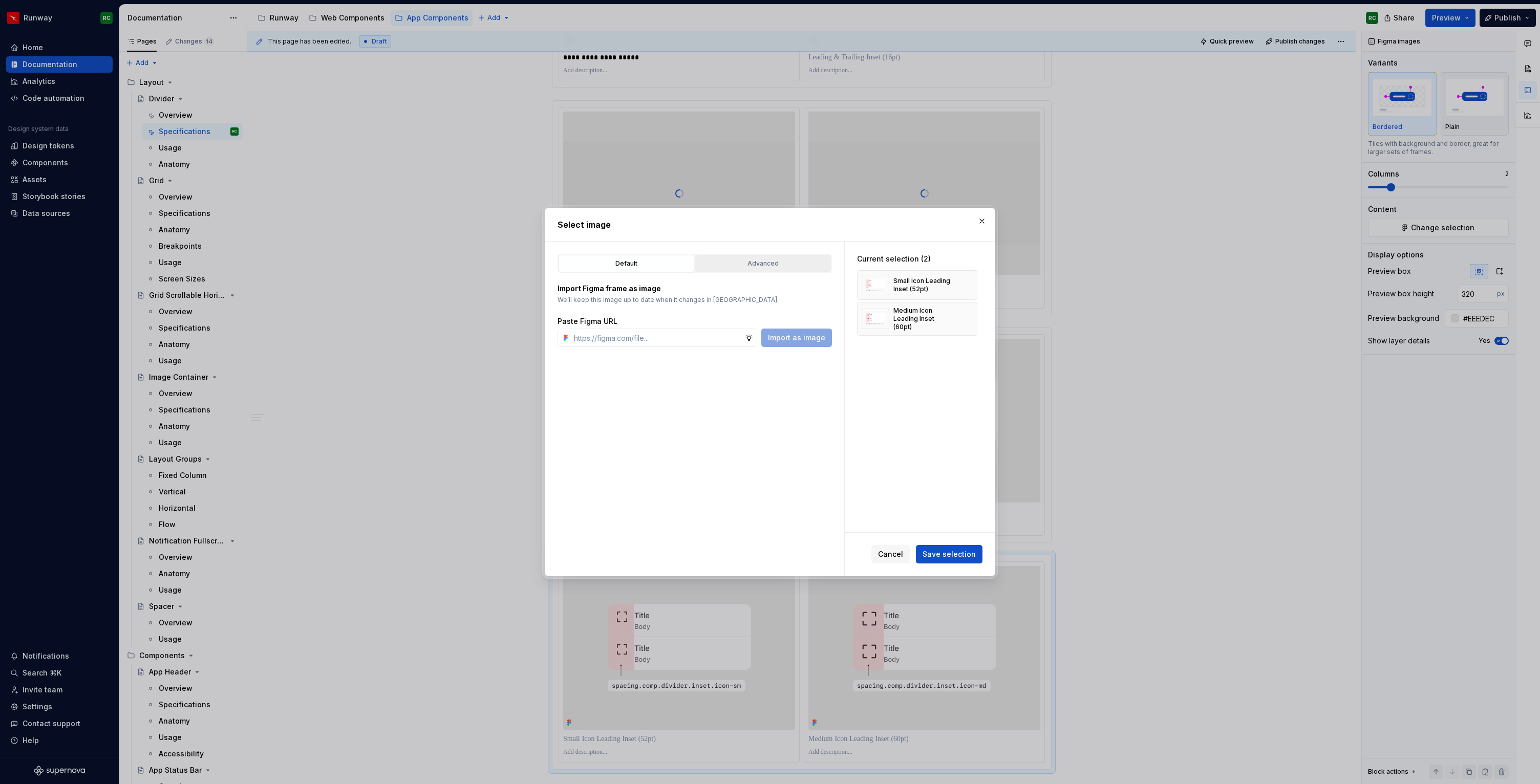
drag, startPoint x: 767, startPoint y: 249, endPoint x: 767, endPoint y: 255, distance: 6.0
click at [767, 249] on div "Default Advanced Import Figma frame as image We’ll keep this image up to date w…" at bounding box center [694, 409] width 299 height 334
click at [767, 255] on button "Advanced" at bounding box center [763, 263] width 135 height 18
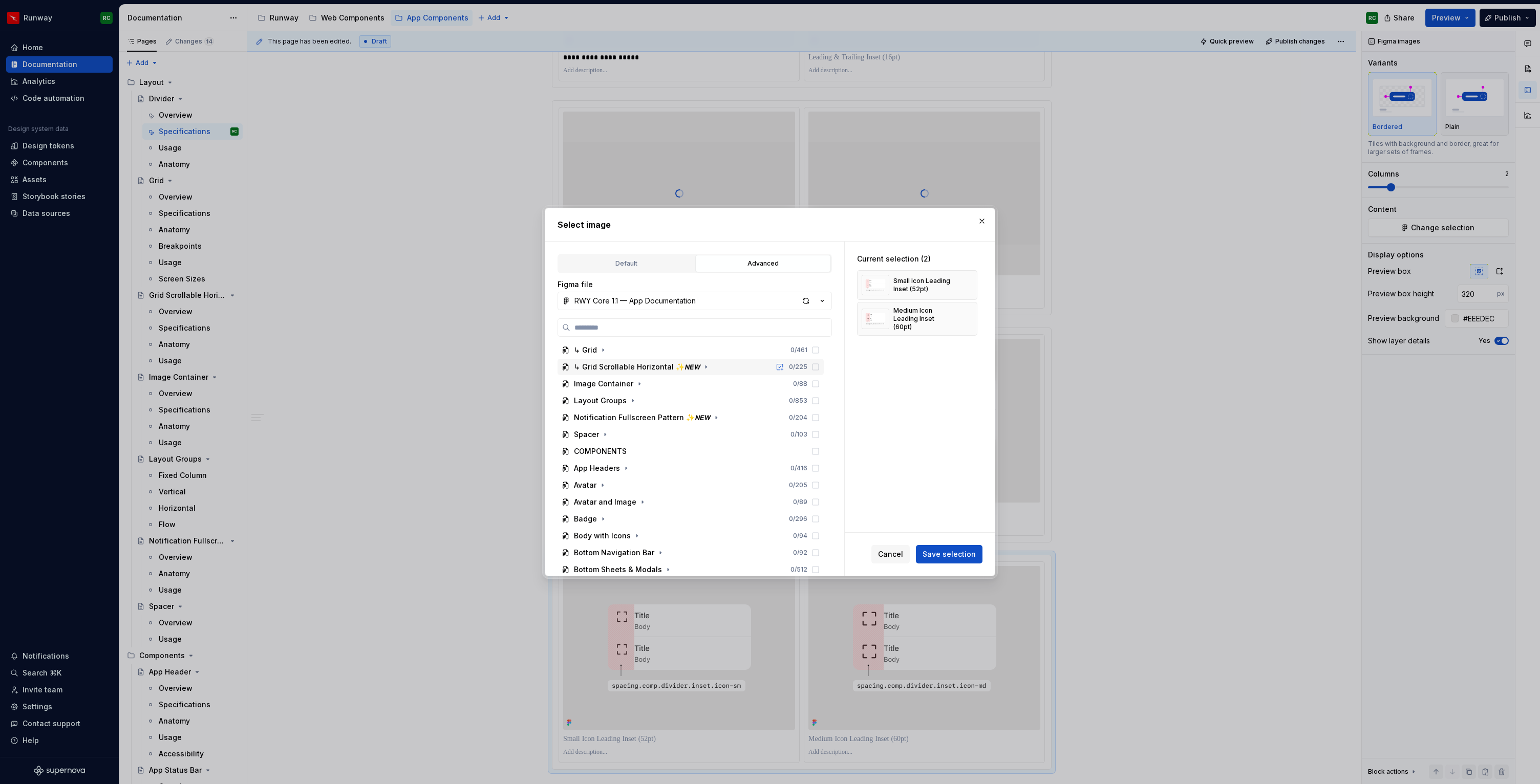
scroll to position [8, 0]
click at [605, 373] on icon "button" at bounding box center [605, 376] width 8 height 8
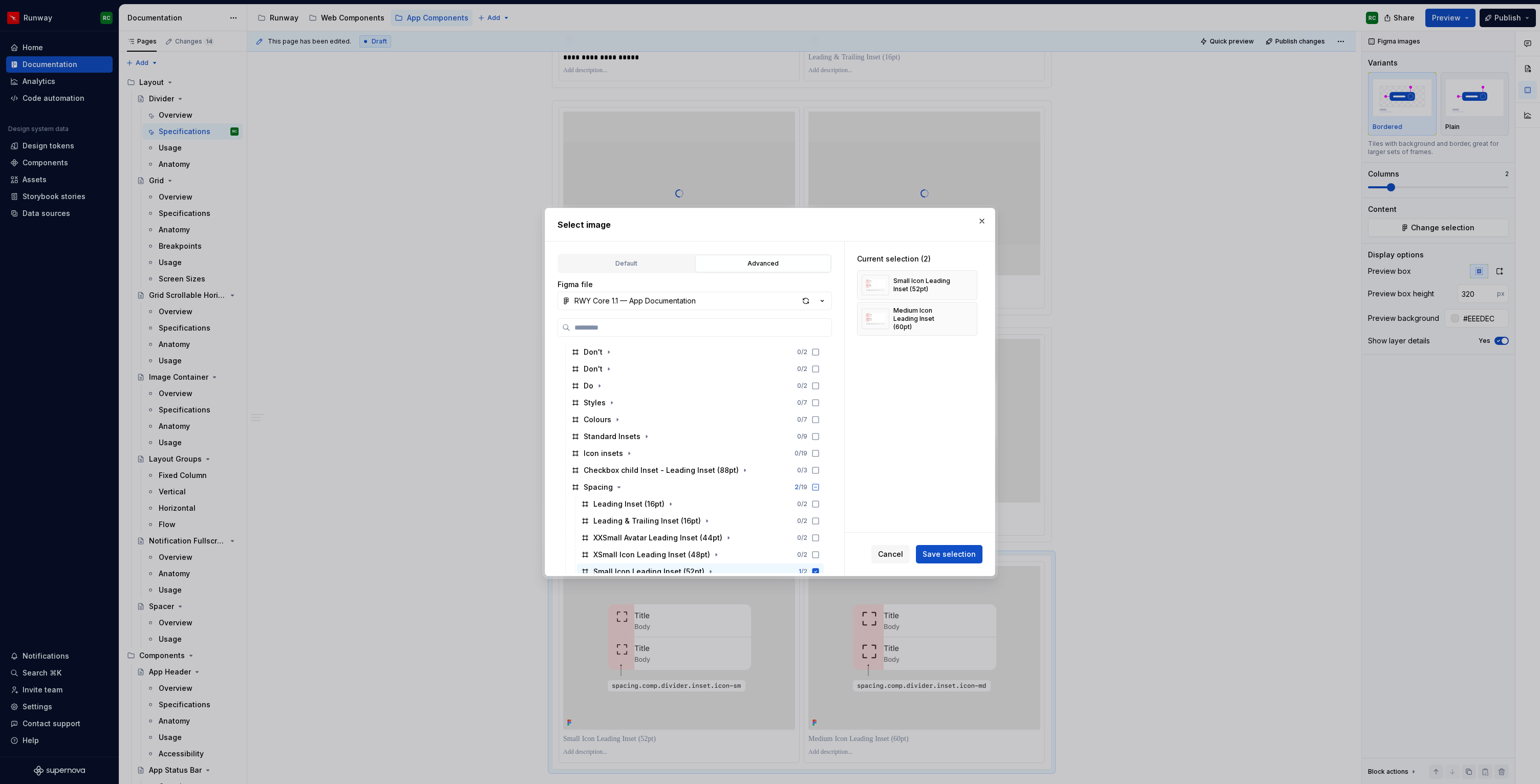
scroll to position [295, 0]
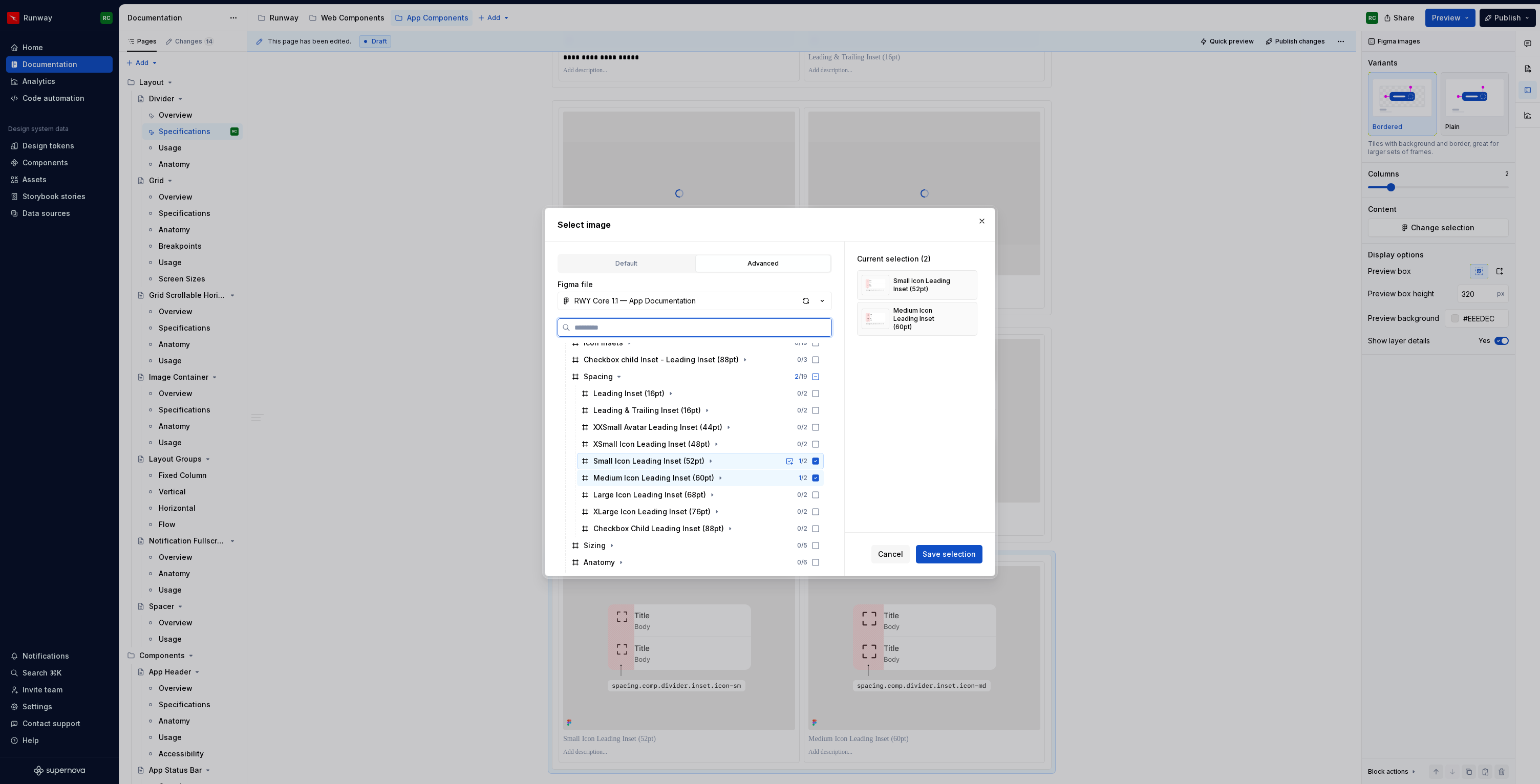
click at [819, 460] on icon at bounding box center [816, 461] width 7 height 7
click at [819, 479] on icon at bounding box center [816, 478] width 7 height 7
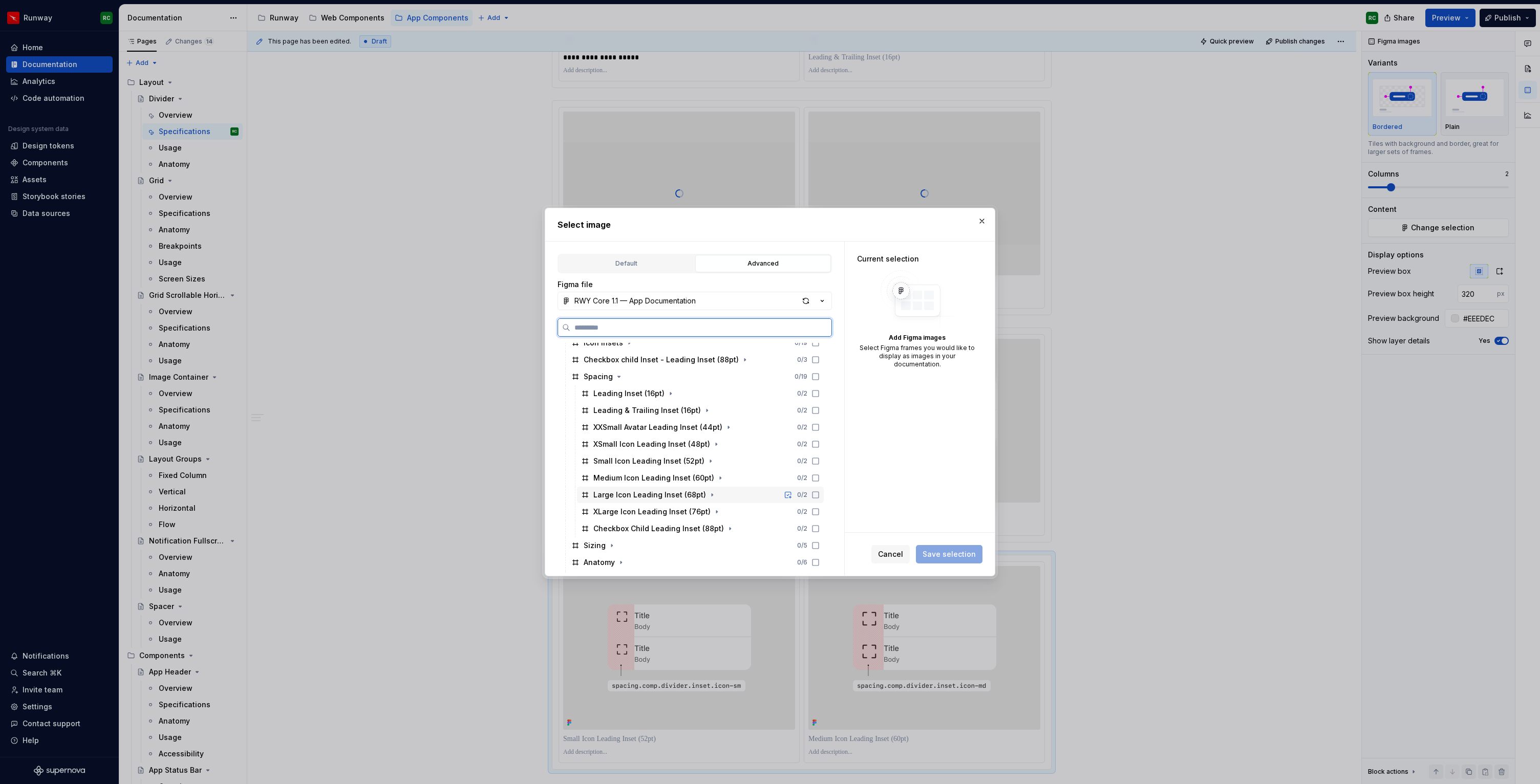
click at [820, 494] on icon at bounding box center [815, 495] width 8 height 8
click at [820, 512] on icon at bounding box center [815, 512] width 8 height 8
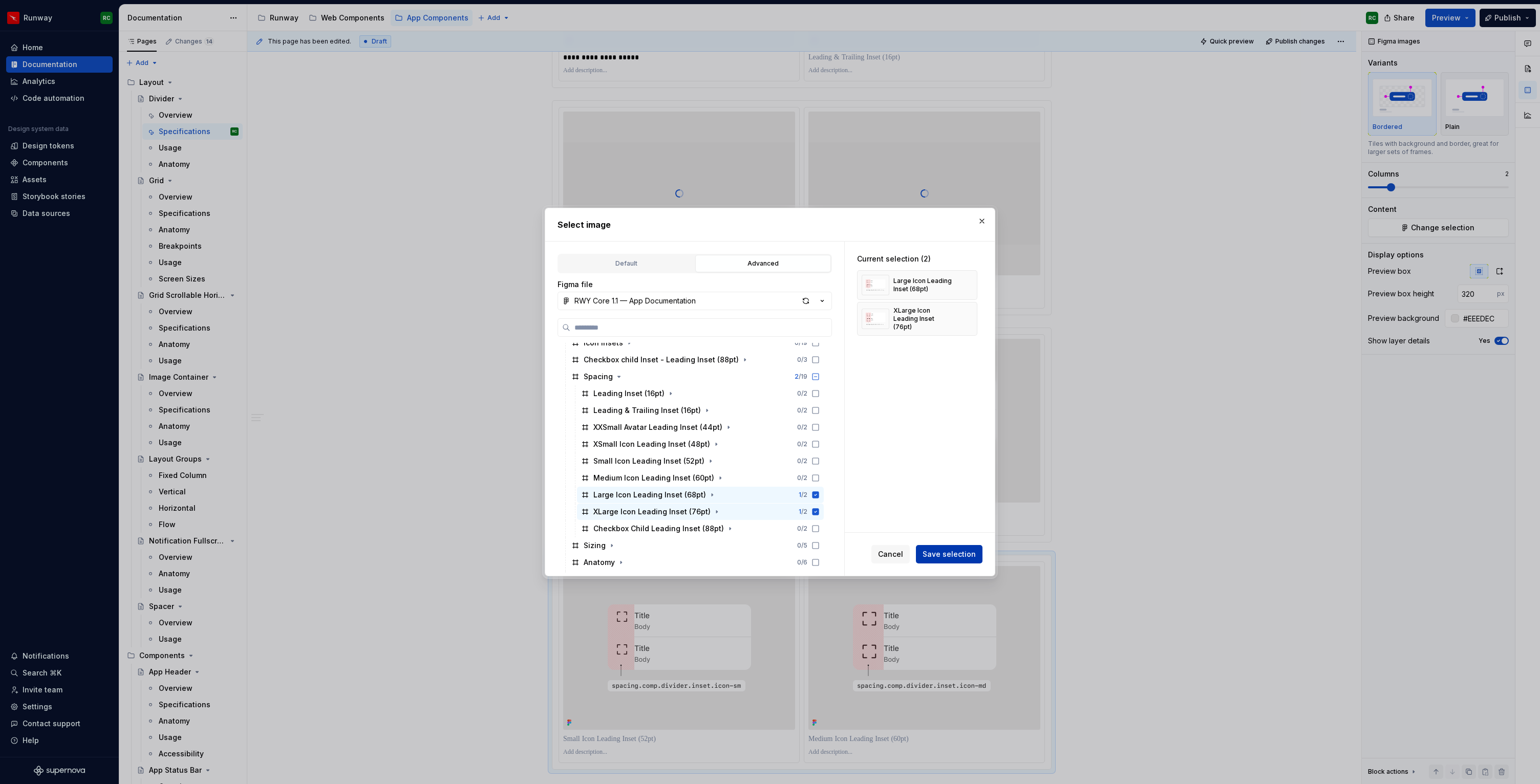
click at [957, 549] on button "Save selection" at bounding box center [949, 554] width 66 height 18
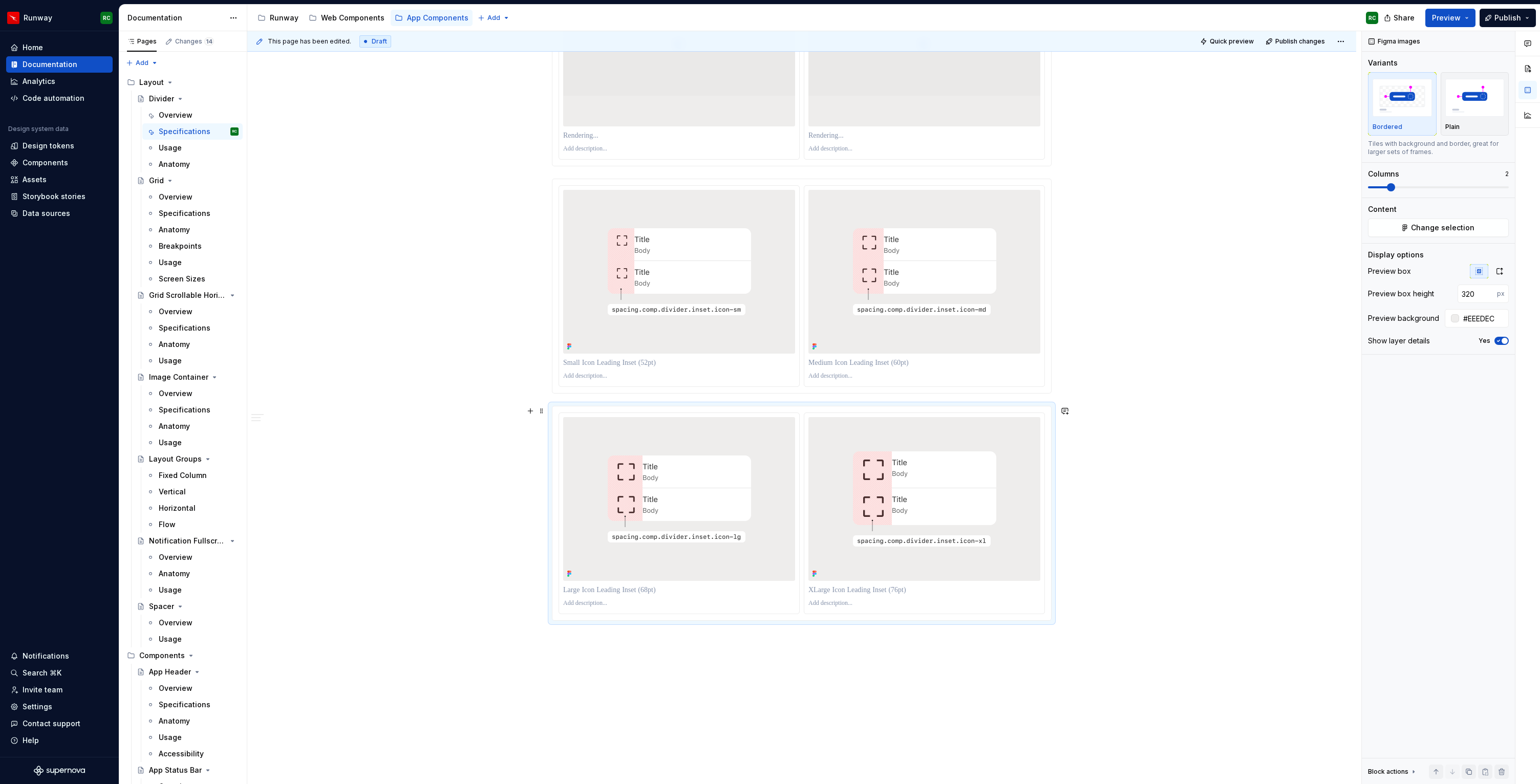
scroll to position [892, 0]
click at [1469, 769] on button "button" at bounding box center [1468, 772] width 15 height 15
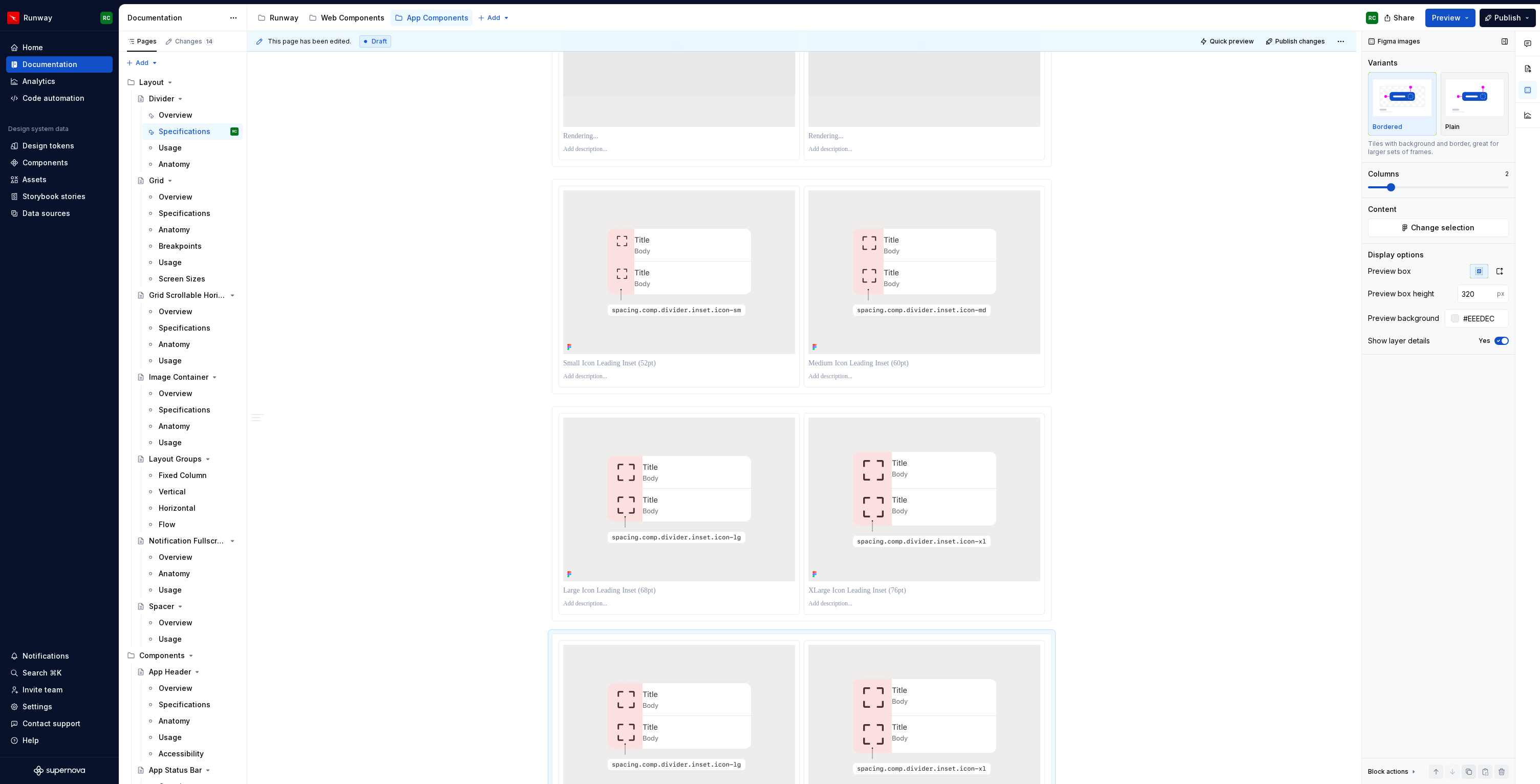
scroll to position [956, 0]
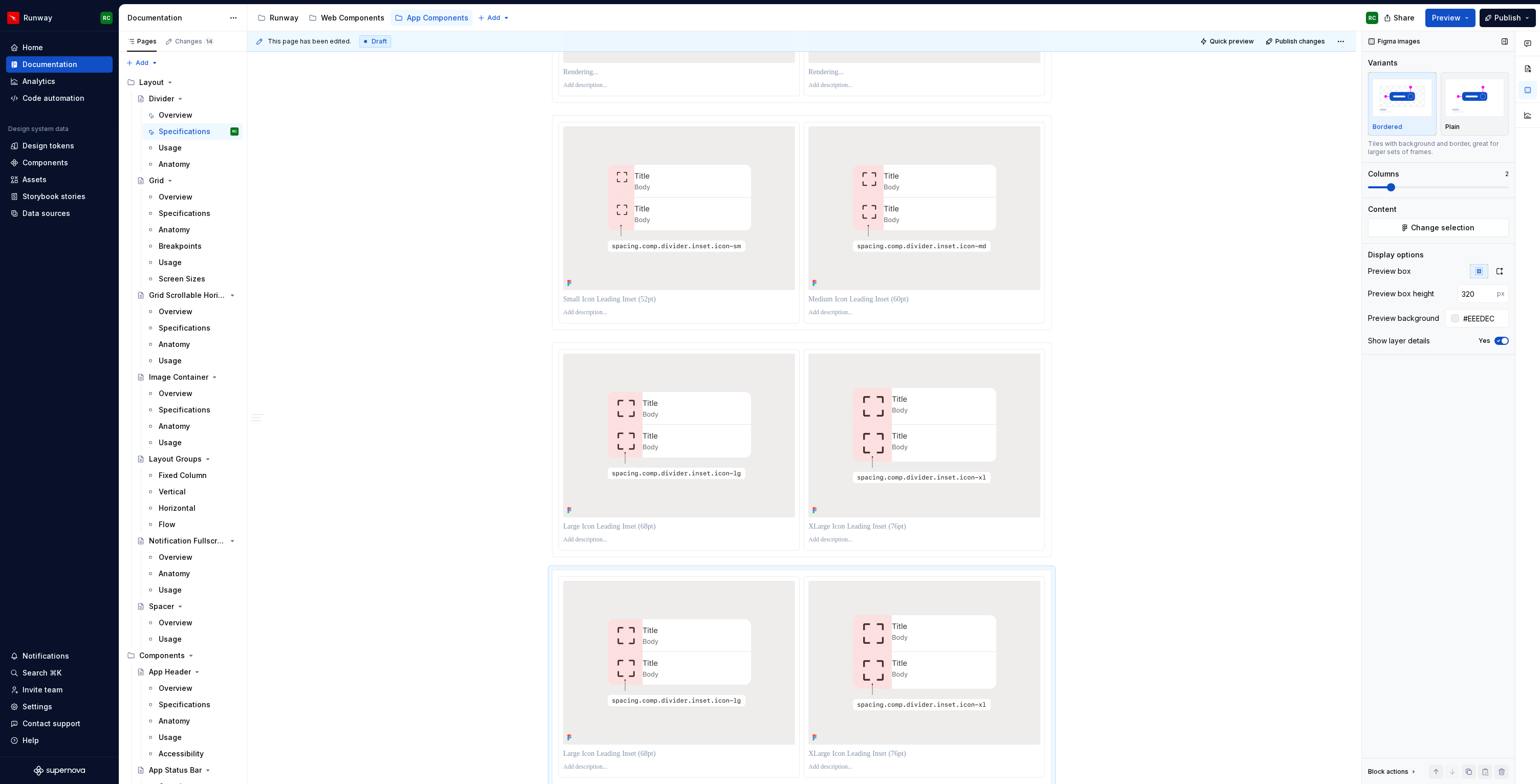
click at [1411, 215] on div "Content Change selection" at bounding box center [1438, 220] width 141 height 33
click at [1409, 225] on button "Change selection" at bounding box center [1438, 228] width 141 height 18
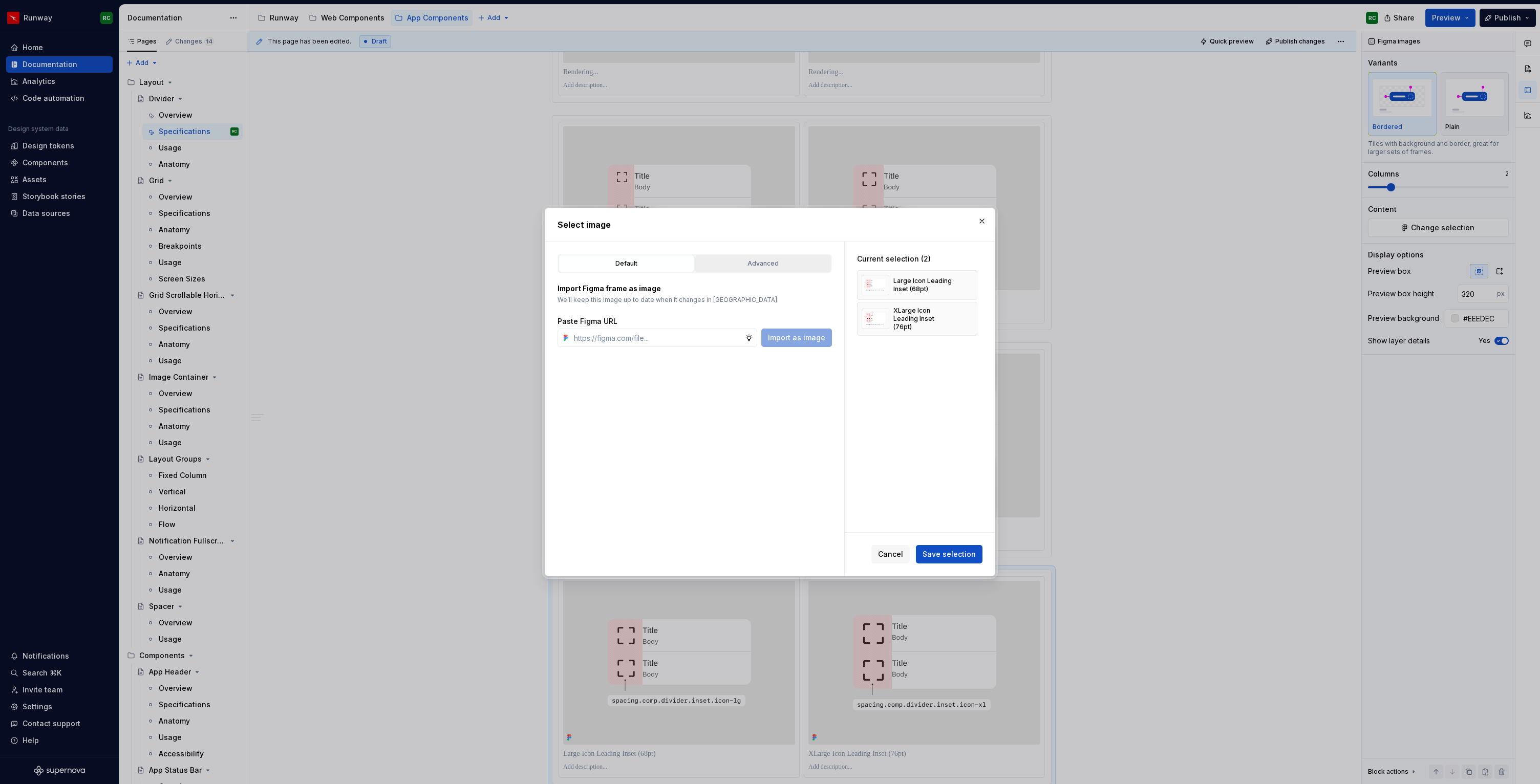
click at [794, 261] on div "Advanced" at bounding box center [763, 263] width 129 height 10
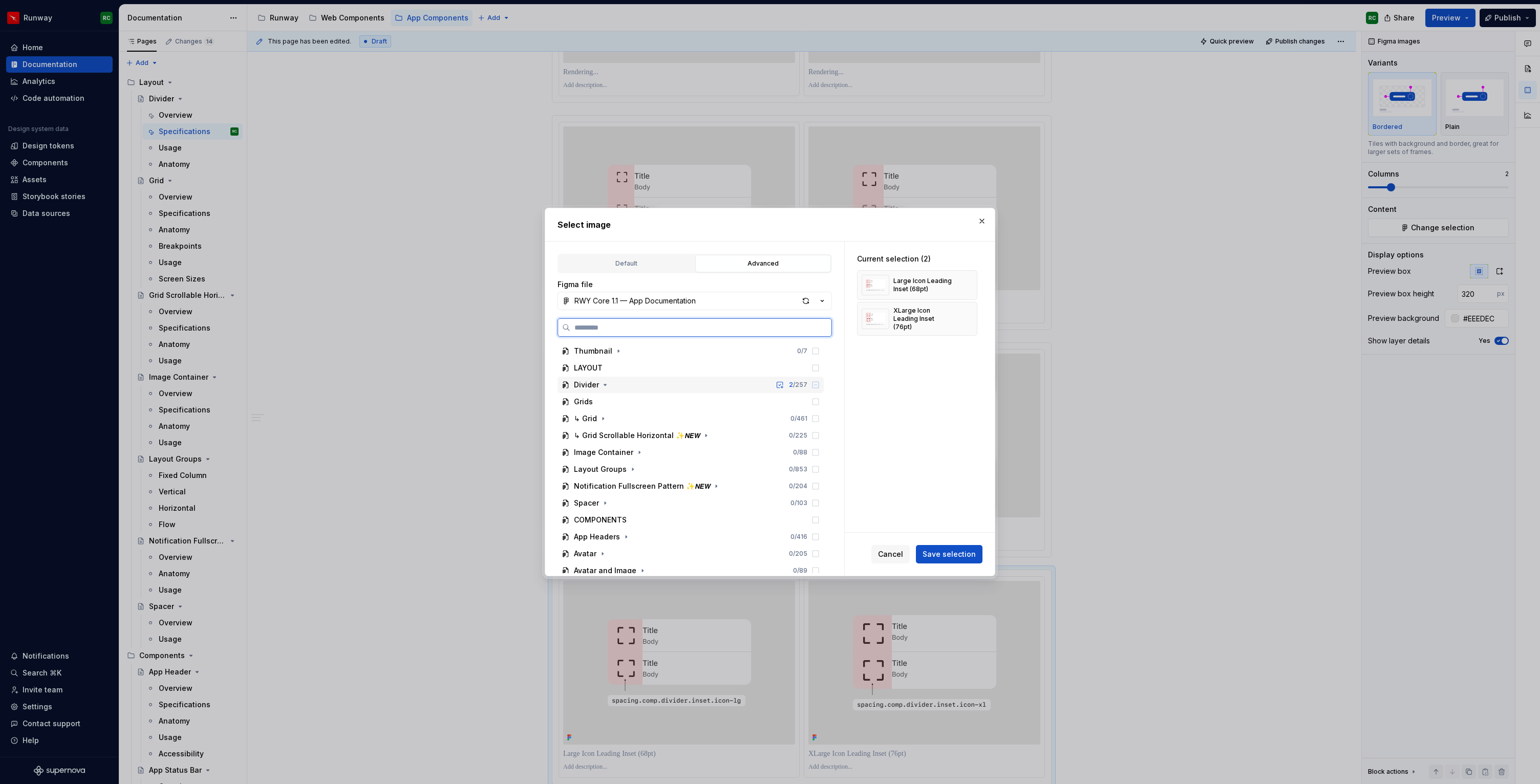
click at [597, 385] on div "Divider" at bounding box center [586, 385] width 25 height 10
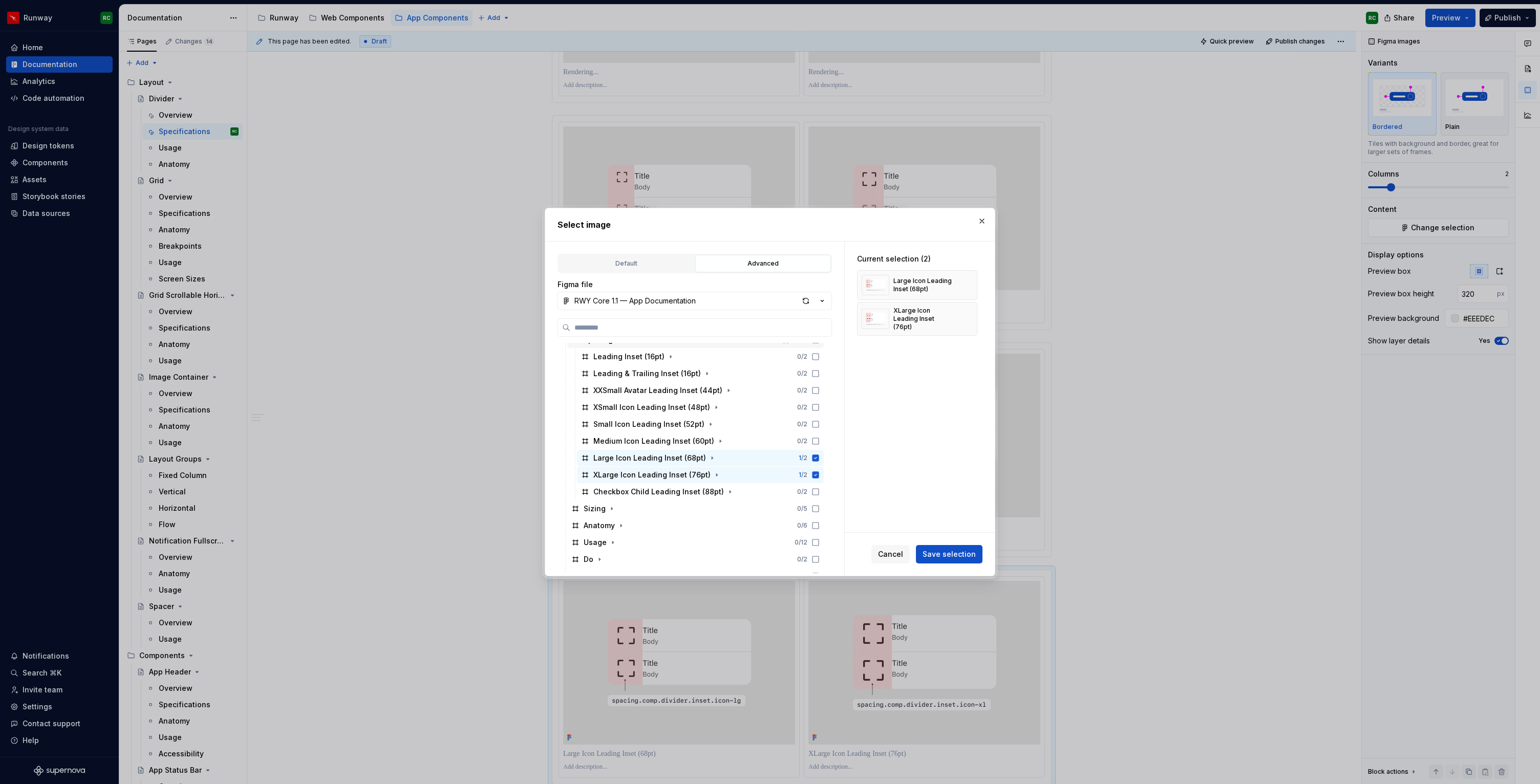
scroll to position [331, 0]
click at [819, 475] on icon at bounding box center [816, 476] width 7 height 7
click at [819, 462] on icon at bounding box center [816, 459] width 7 height 7
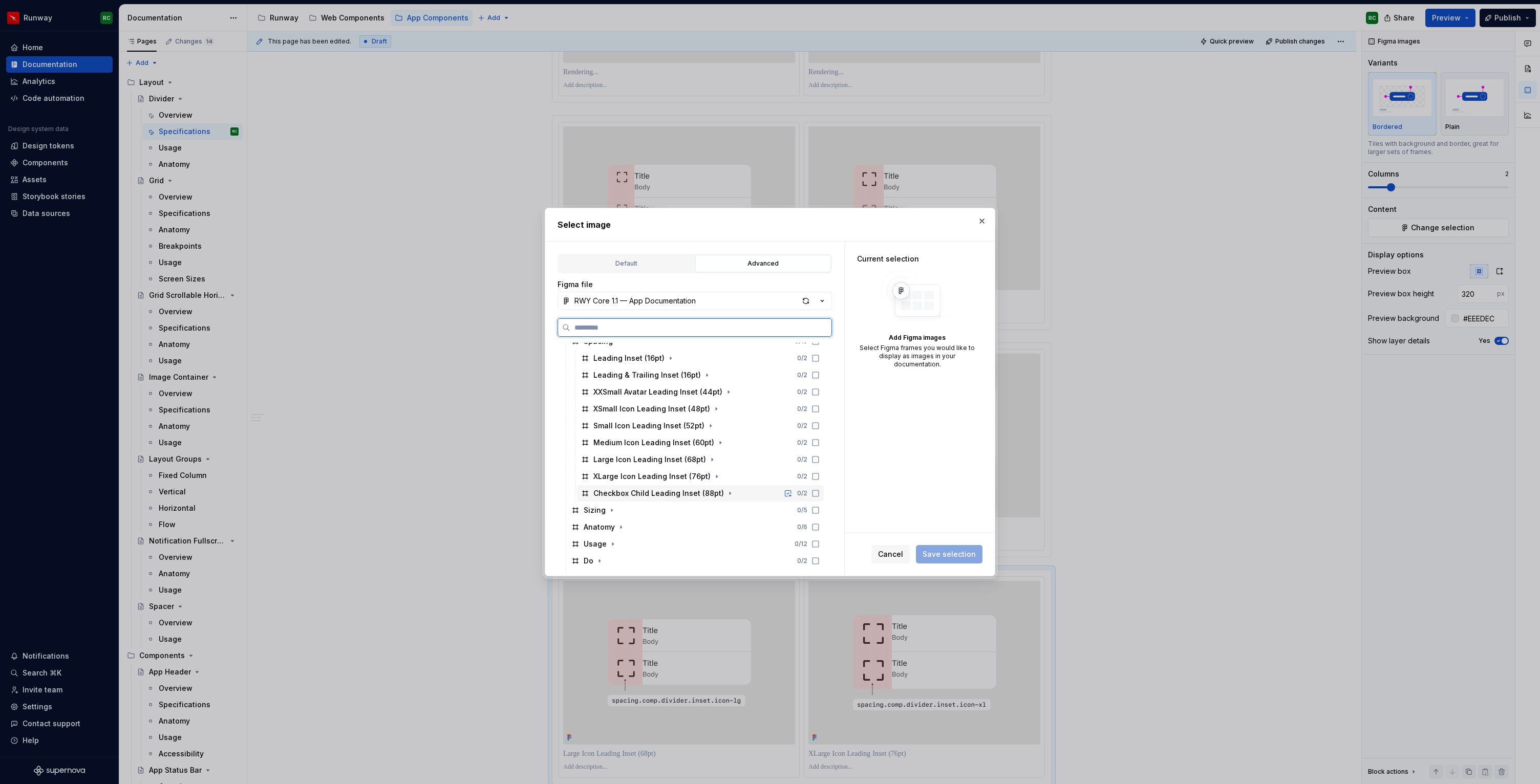
click at [819, 496] on icon at bounding box center [816, 493] width 6 height 6
click at [943, 548] on button "Save selection" at bounding box center [949, 554] width 66 height 18
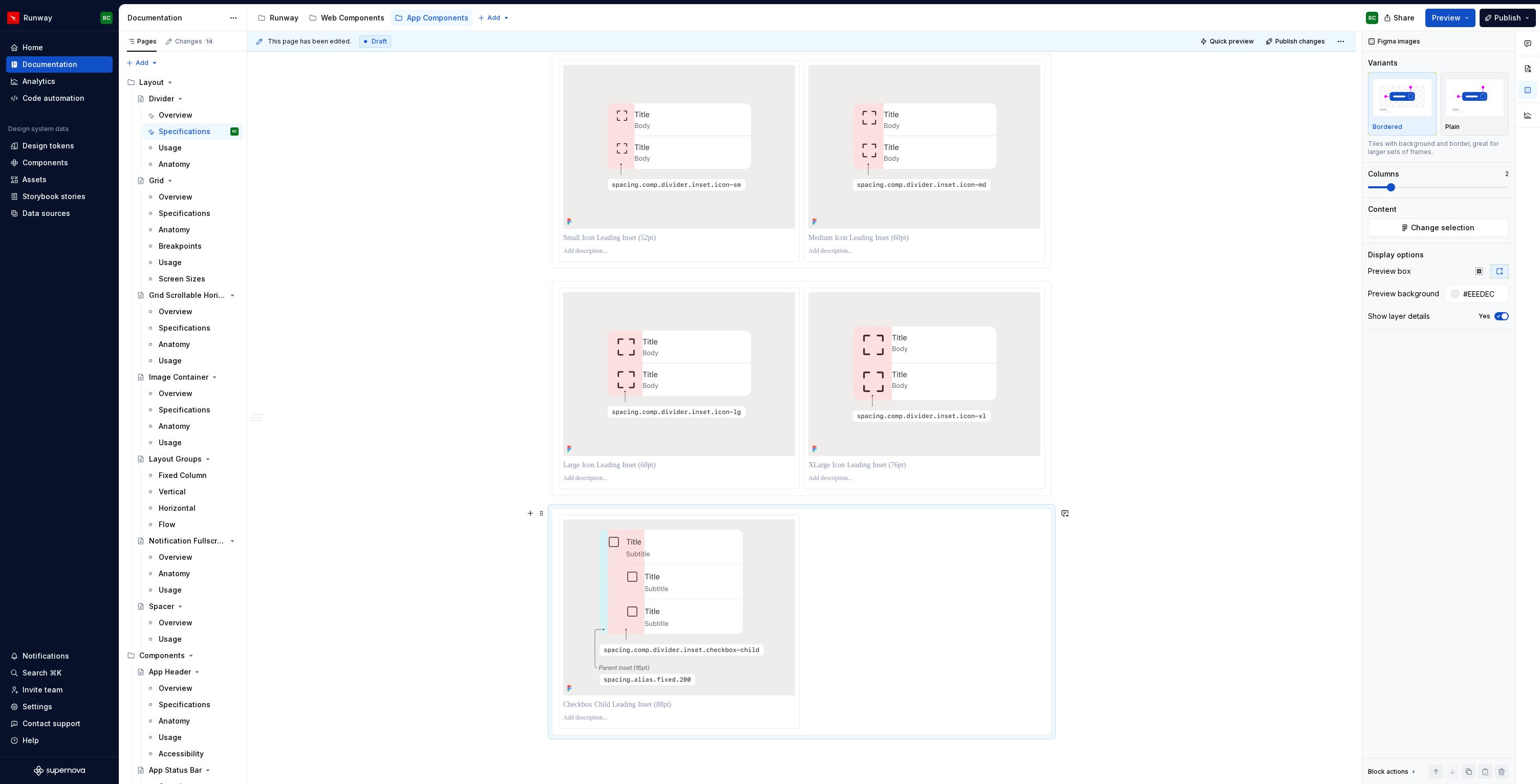
scroll to position [1056, 0]
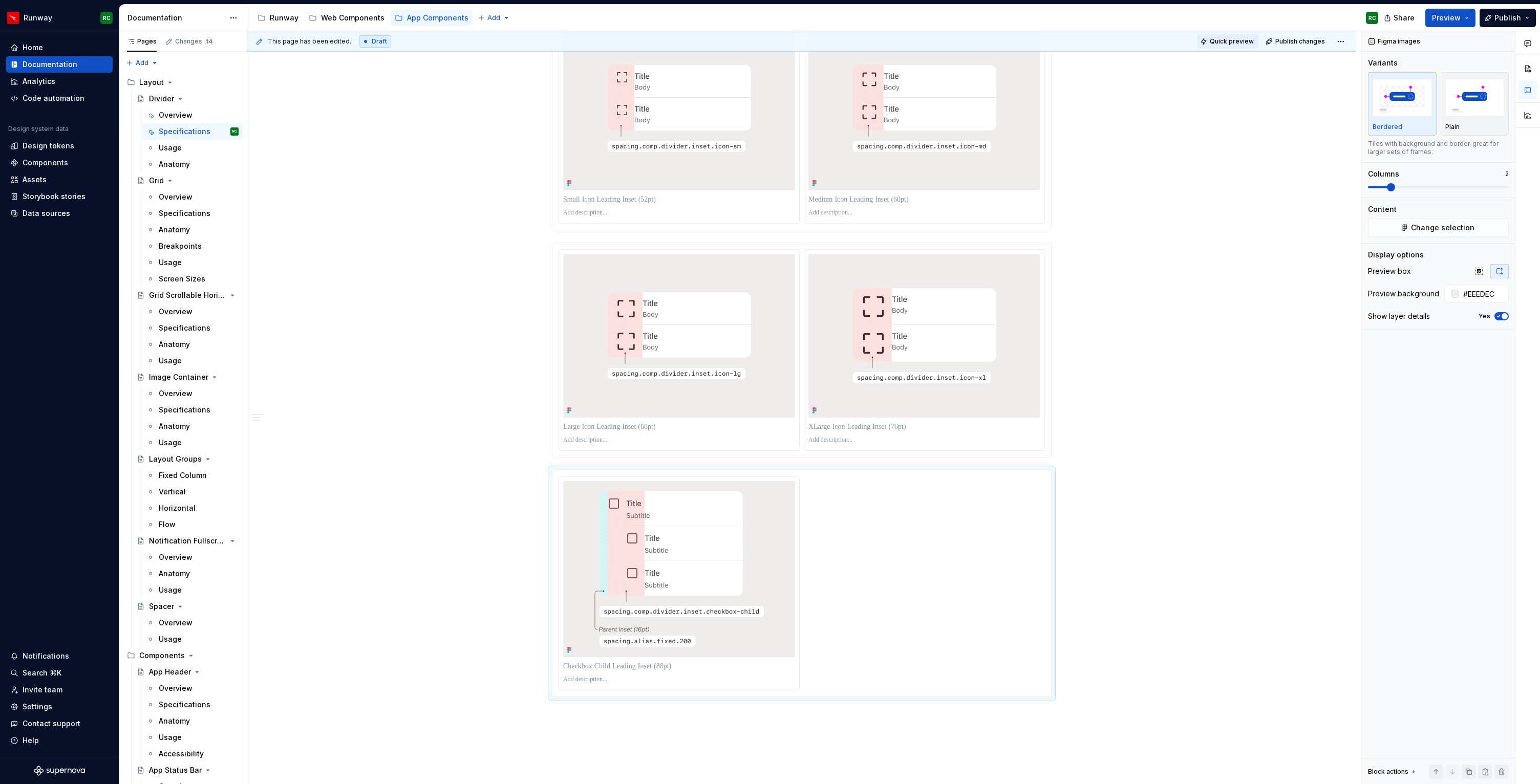
click at [1226, 40] on span "Quick preview" at bounding box center [1231, 42] width 44 height 8
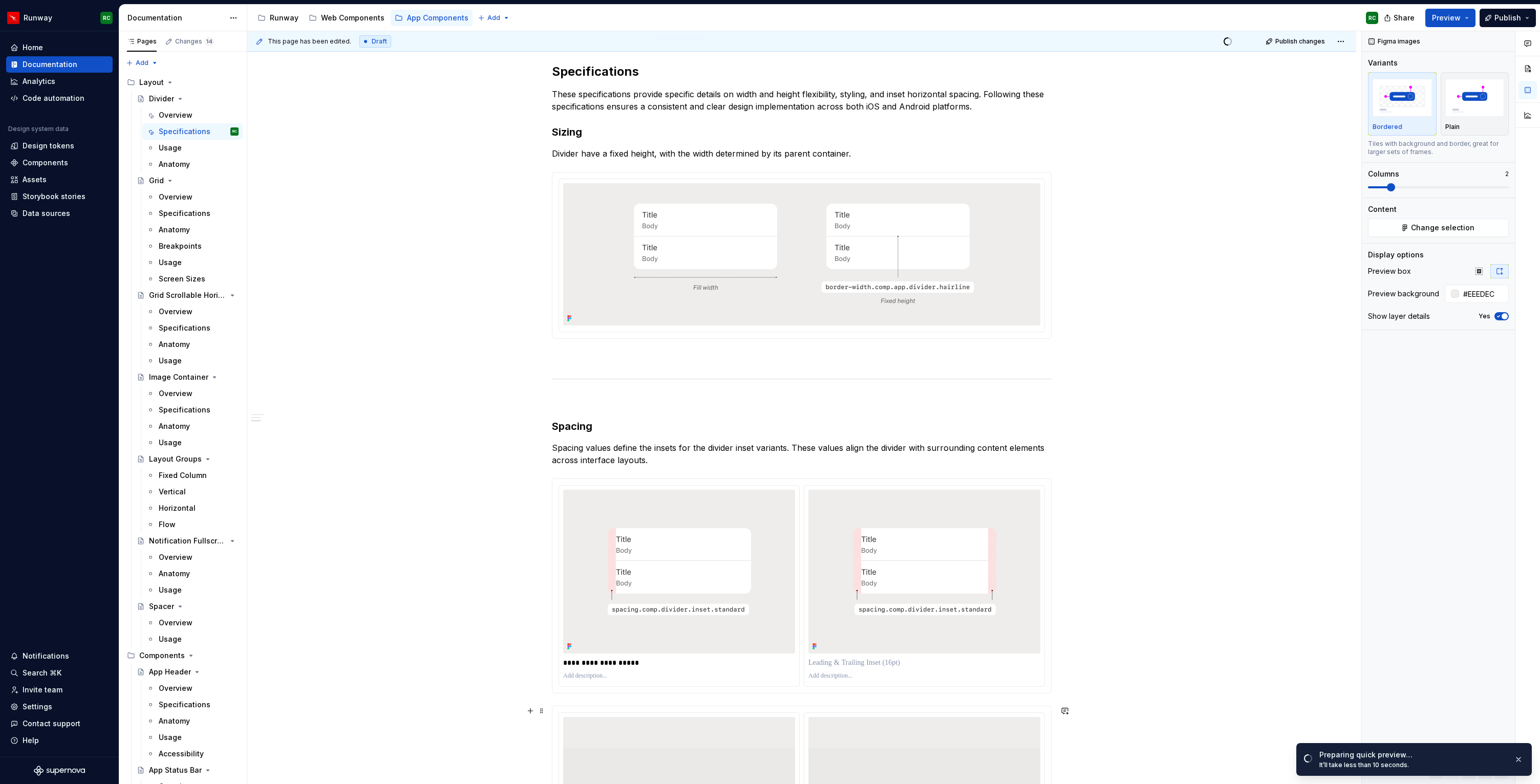
scroll to position [0, 0]
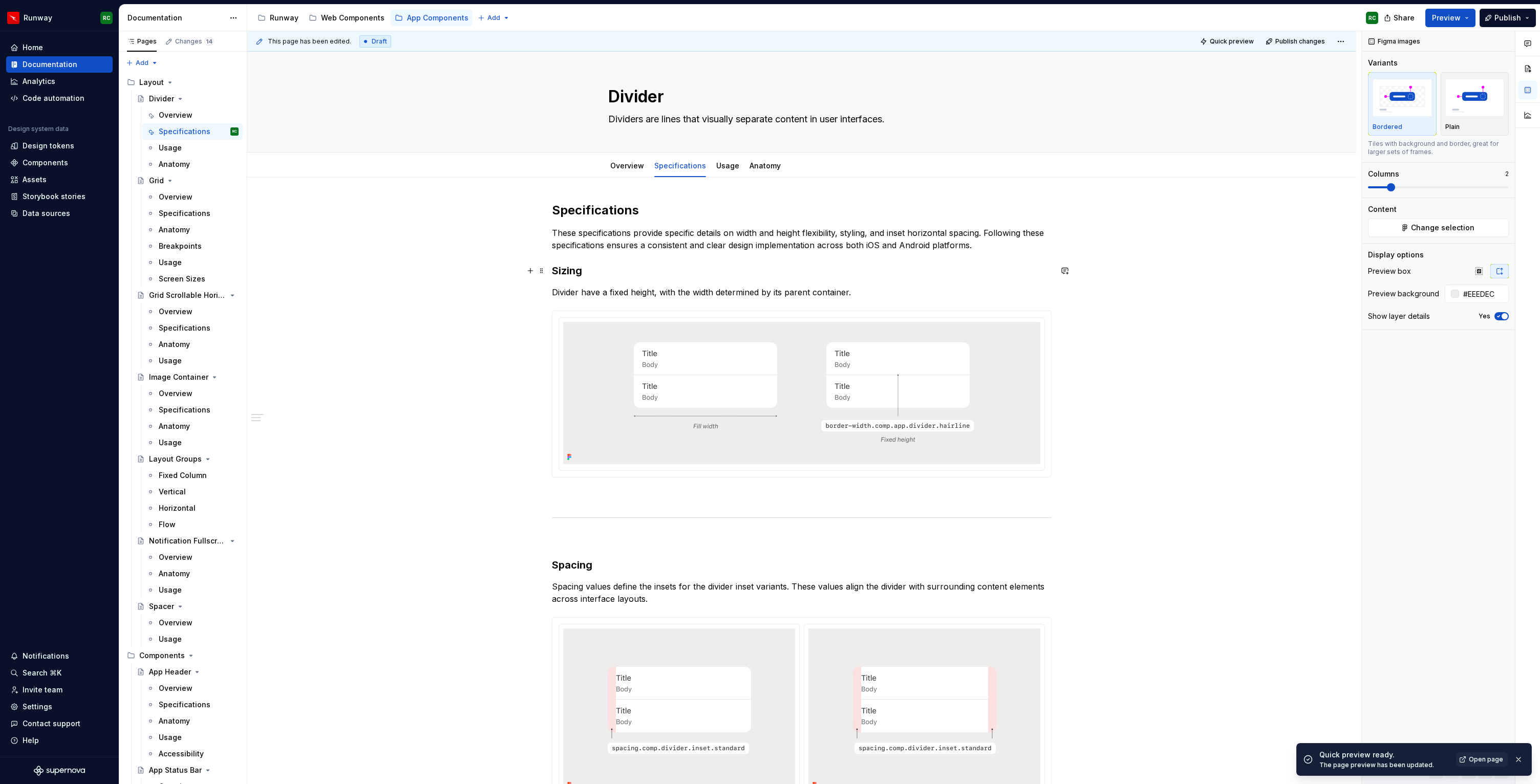
click at [556, 272] on h3 "Sizing" at bounding box center [801, 271] width 499 height 15
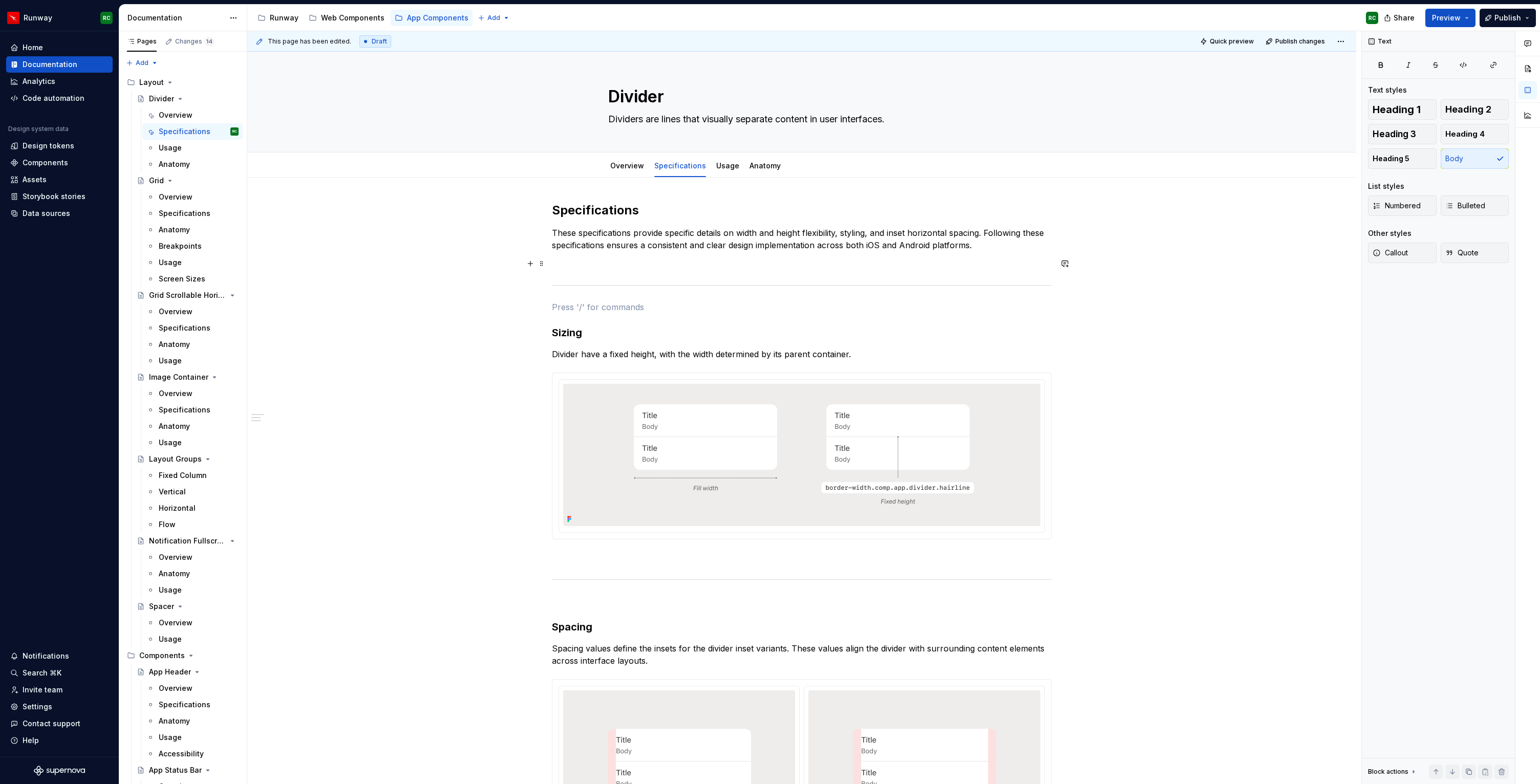
click at [606, 264] on p at bounding box center [801, 264] width 499 height 12
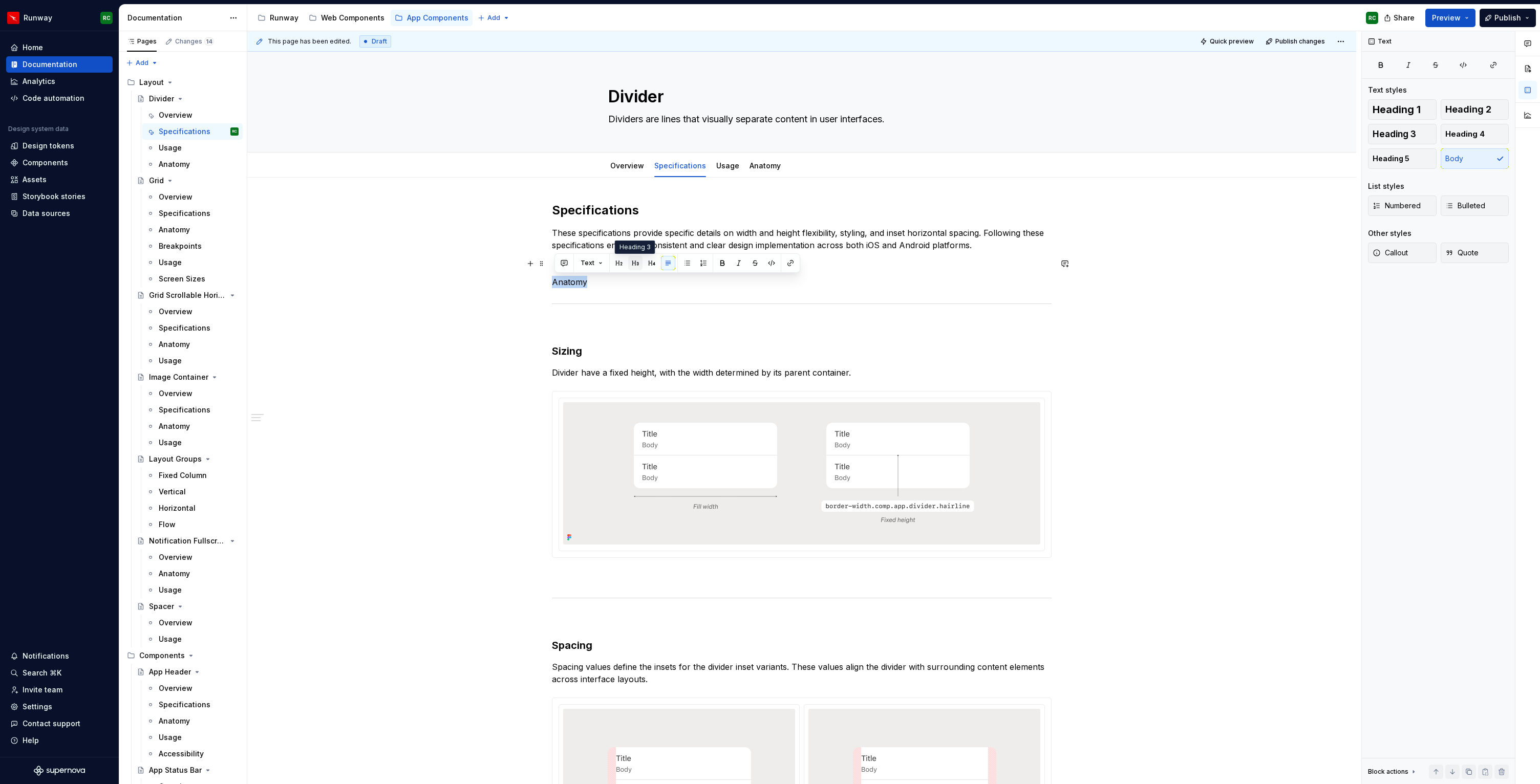
click at [640, 262] on button "button" at bounding box center [635, 263] width 15 height 15
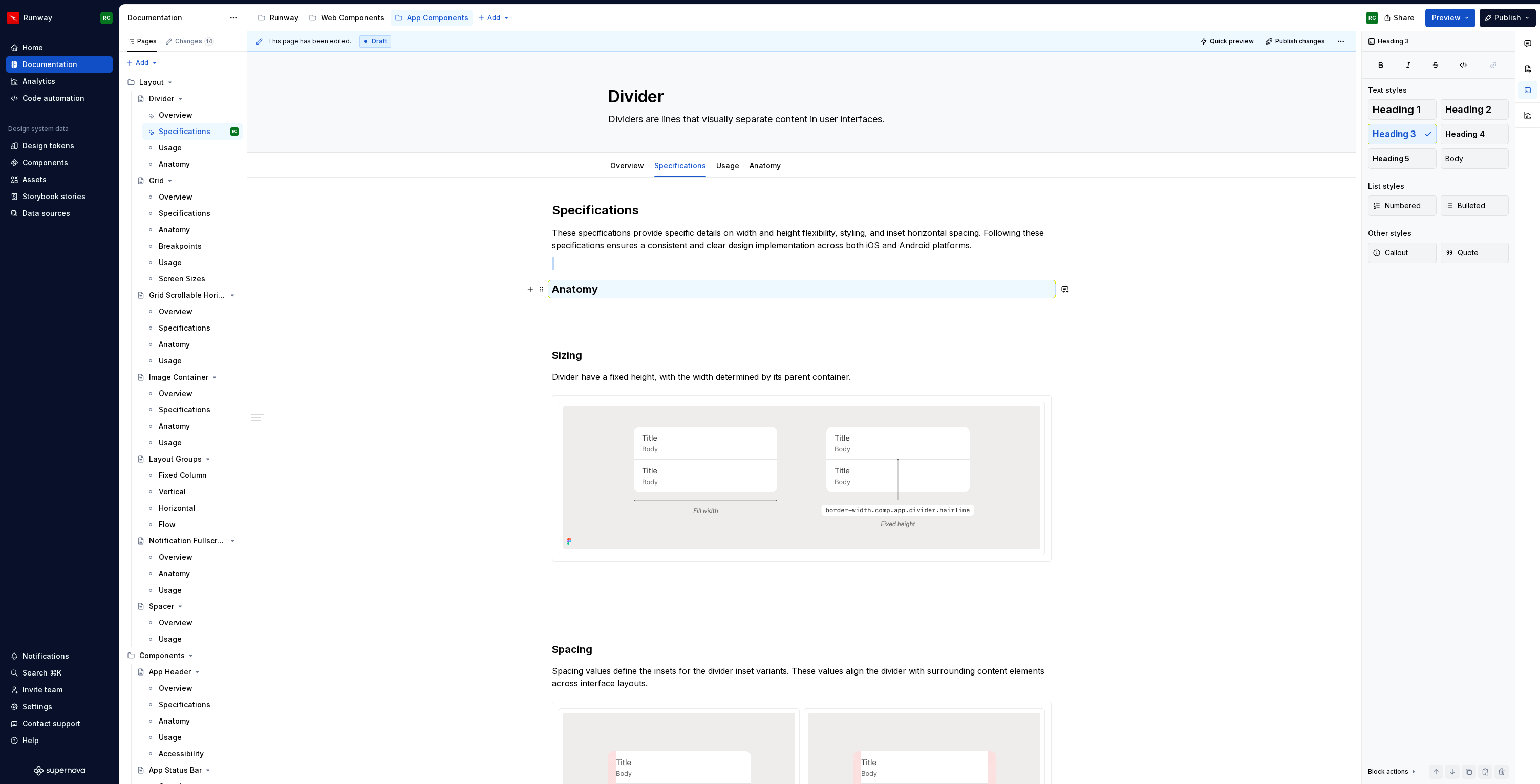
click at [646, 282] on h3 "Anatomy" at bounding box center [801, 289] width 499 height 15
click at [643, 289] on h3 "Anatomy" at bounding box center [801, 289] width 499 height 15
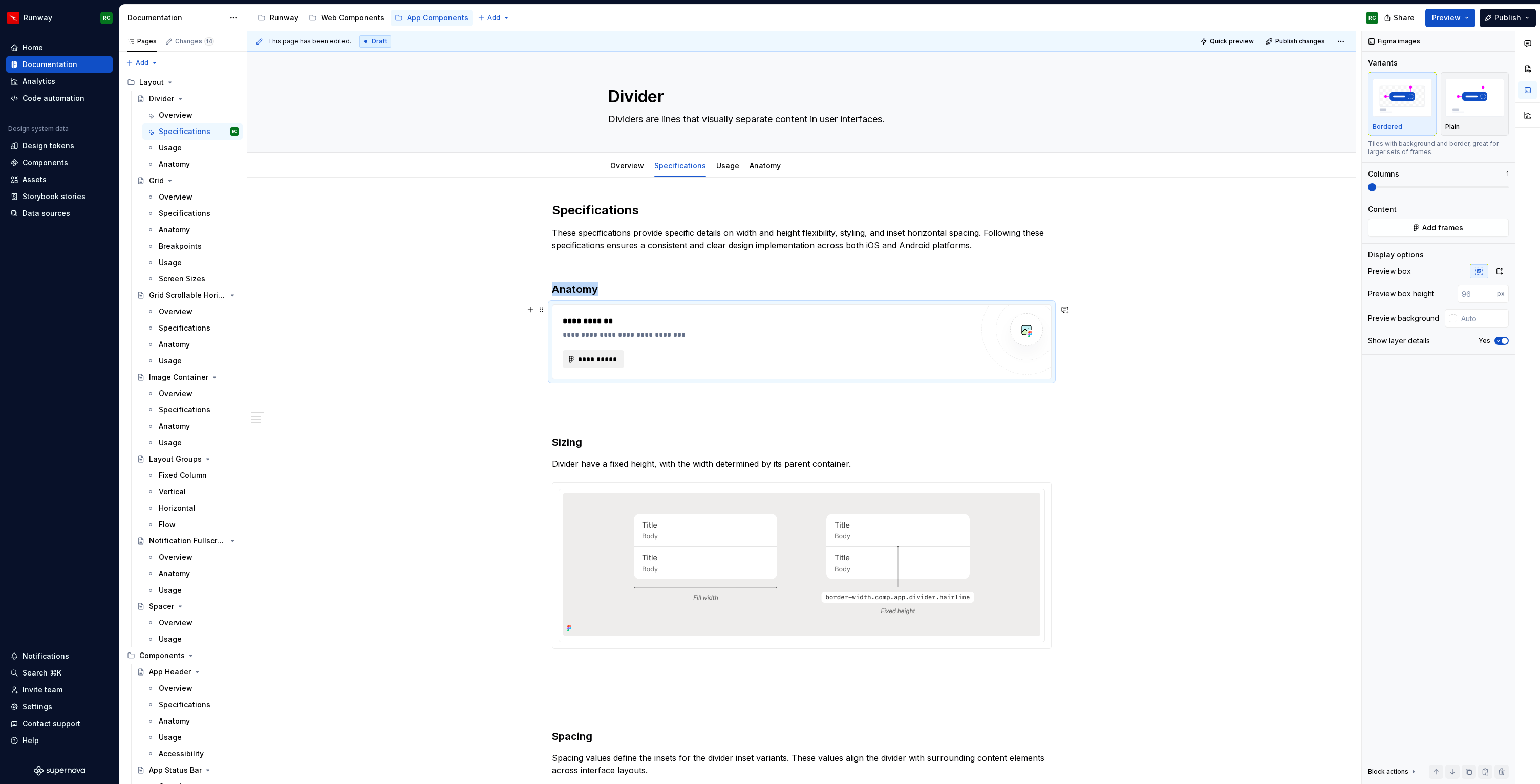
click at [596, 358] on span "**********" at bounding box center [597, 359] width 40 height 10
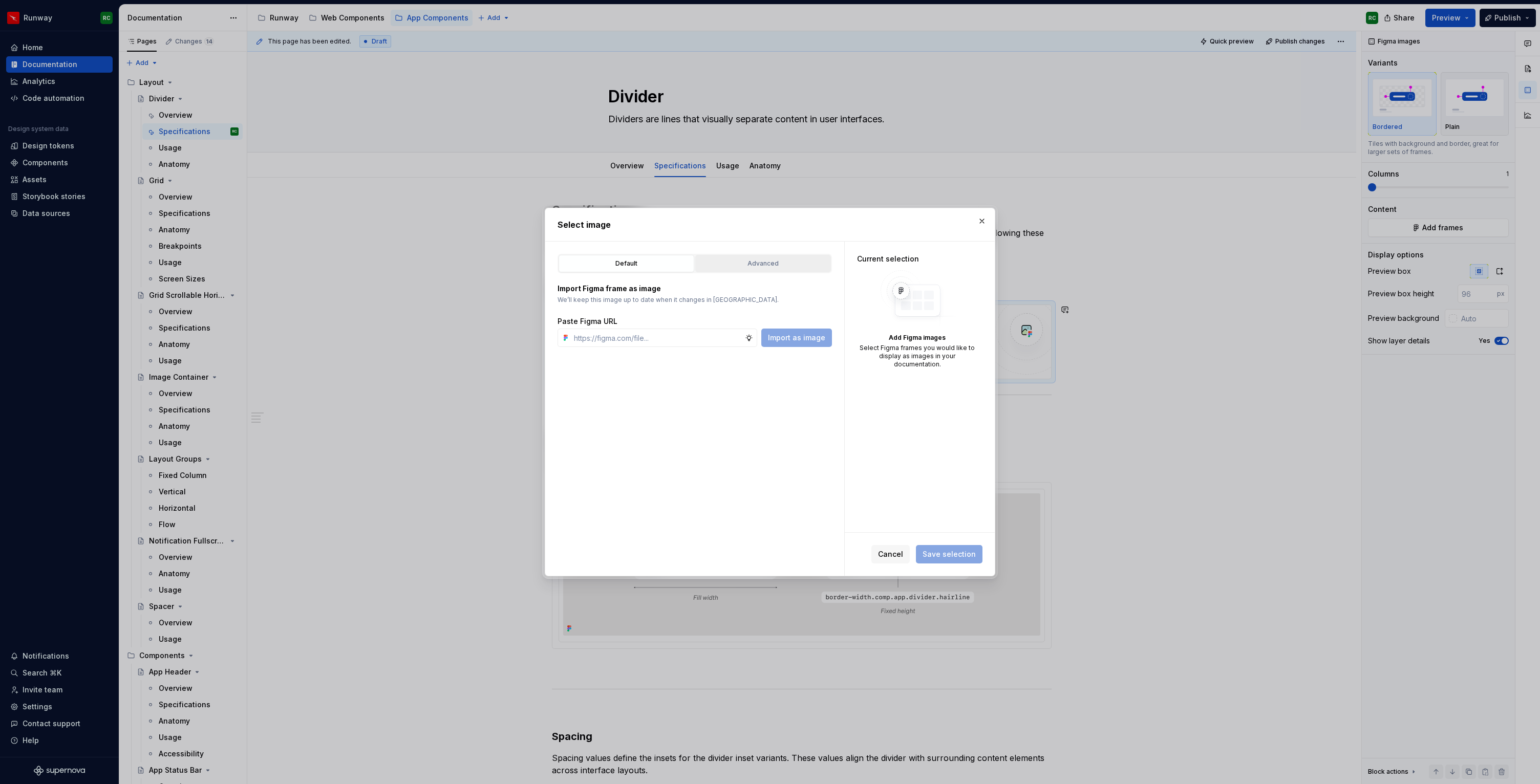
click at [793, 256] on button "Advanced" at bounding box center [763, 263] width 135 height 18
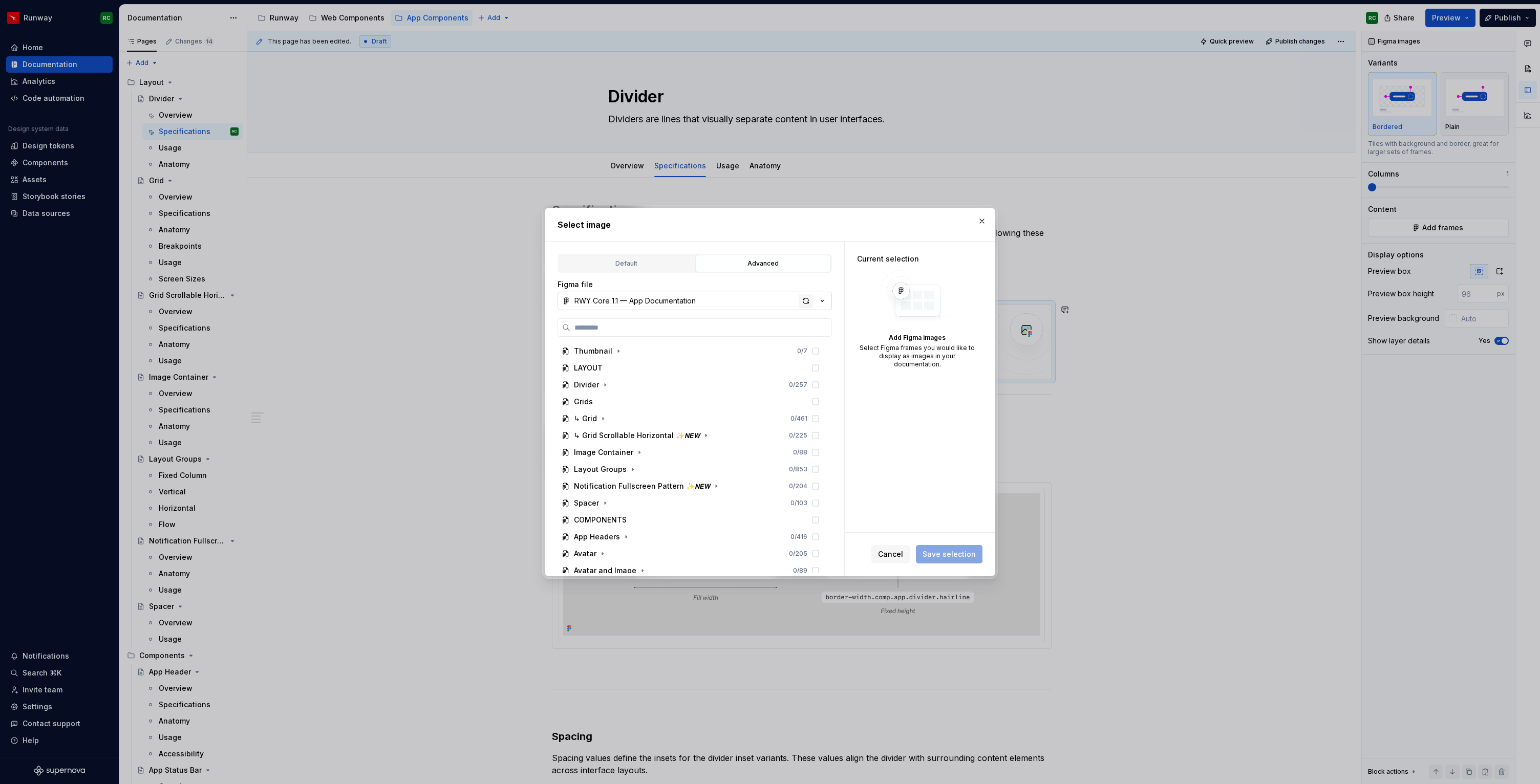
click at [807, 302] on div "button" at bounding box center [806, 301] width 15 height 15
click at [603, 389] on button "button" at bounding box center [605, 385] width 10 height 10
click at [620, 421] on icon "button" at bounding box center [621, 425] width 8 height 8
click at [633, 439] on button "button" at bounding box center [630, 441] width 10 height 10
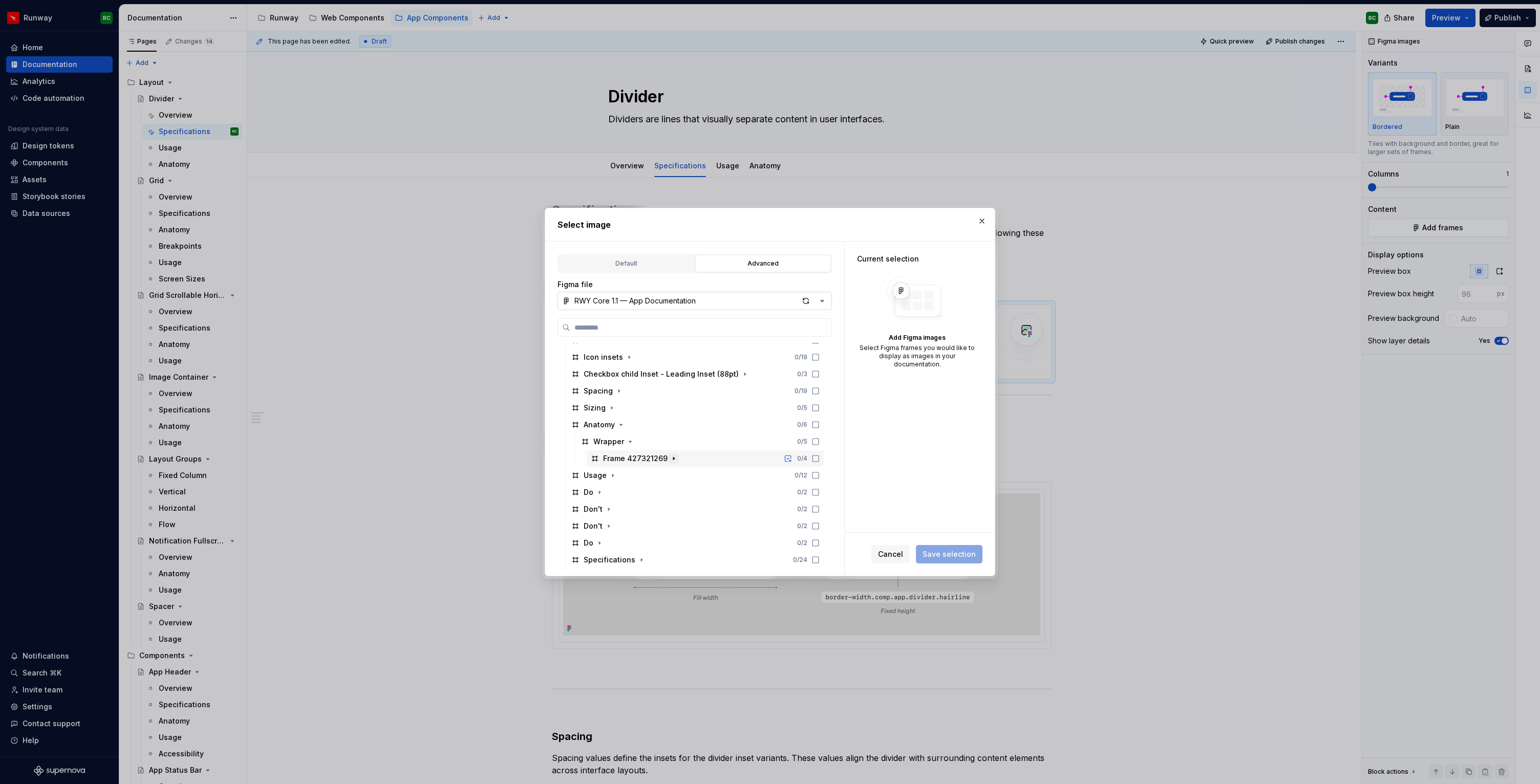
click at [670, 455] on icon "button" at bounding box center [673, 459] width 8 height 8
click at [807, 300] on div "button" at bounding box center [806, 301] width 15 height 15
type textarea "*"
click at [621, 461] on icon "button" at bounding box center [621, 459] width 8 height 8
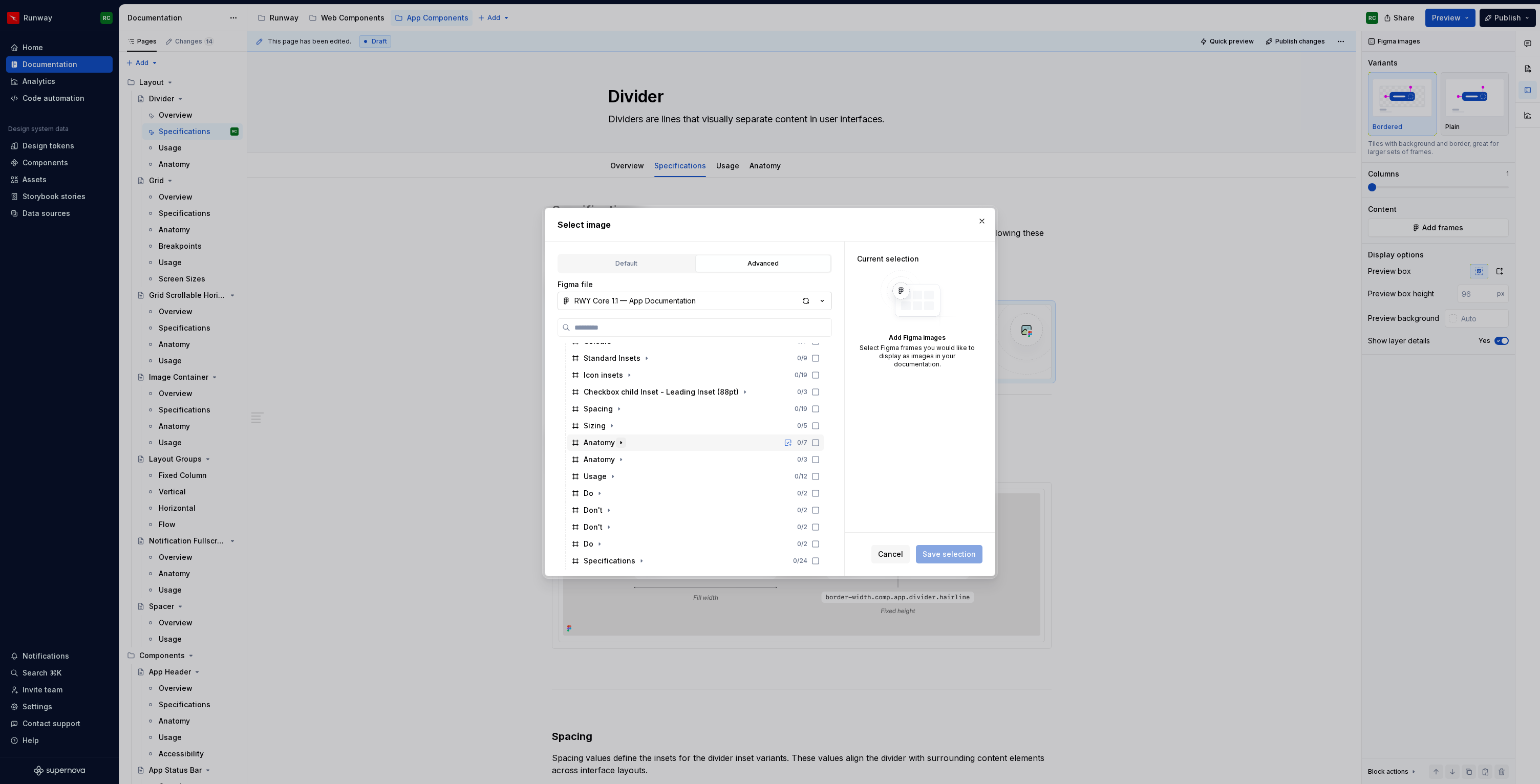
click at [623, 442] on icon "button" at bounding box center [621, 442] width 8 height 8
click at [619, 459] on icon "button" at bounding box center [621, 459] width 8 height 8
click at [820, 459] on icon at bounding box center [815, 459] width 8 height 8
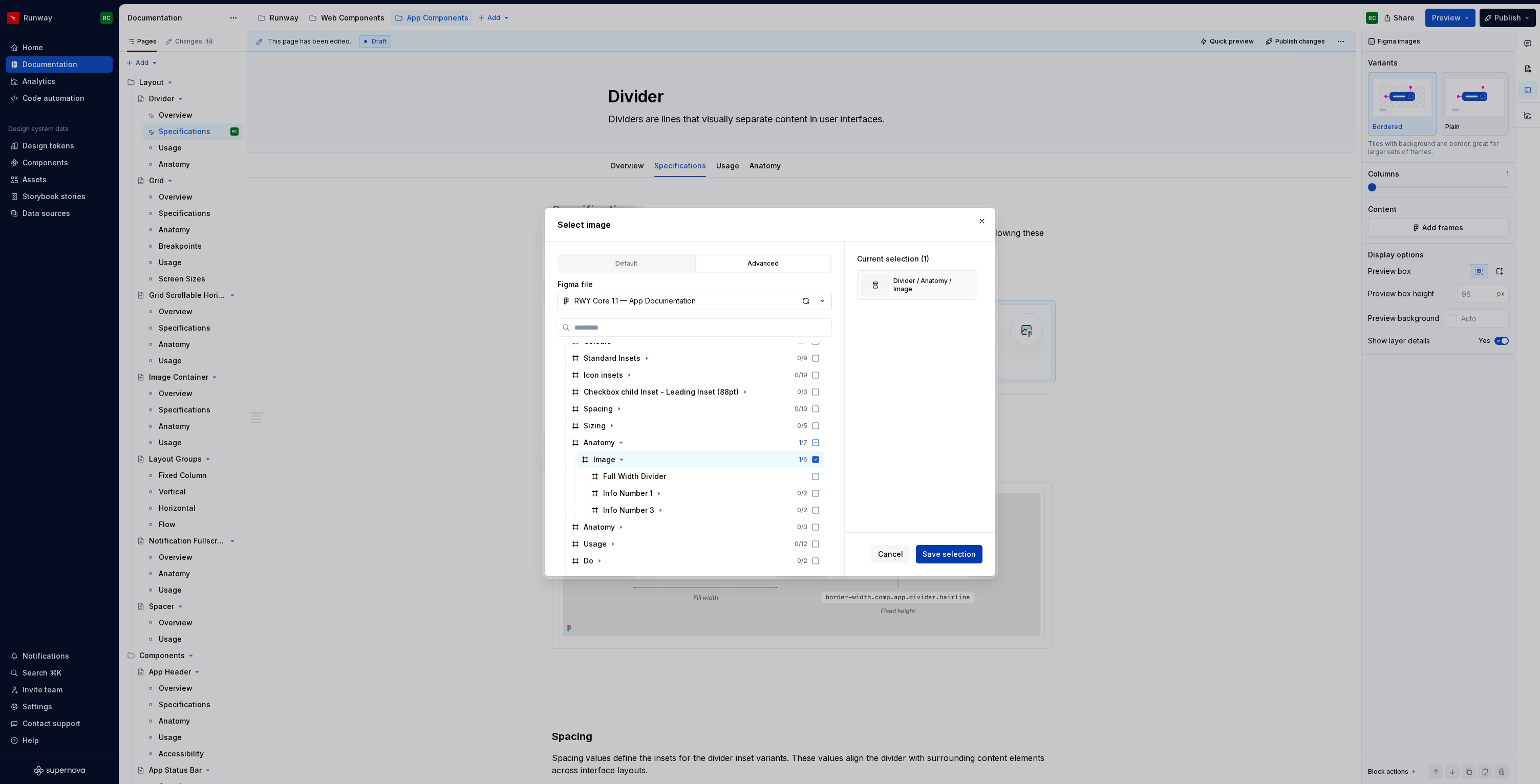
click at [963, 552] on span "Save selection" at bounding box center [949, 554] width 53 height 10
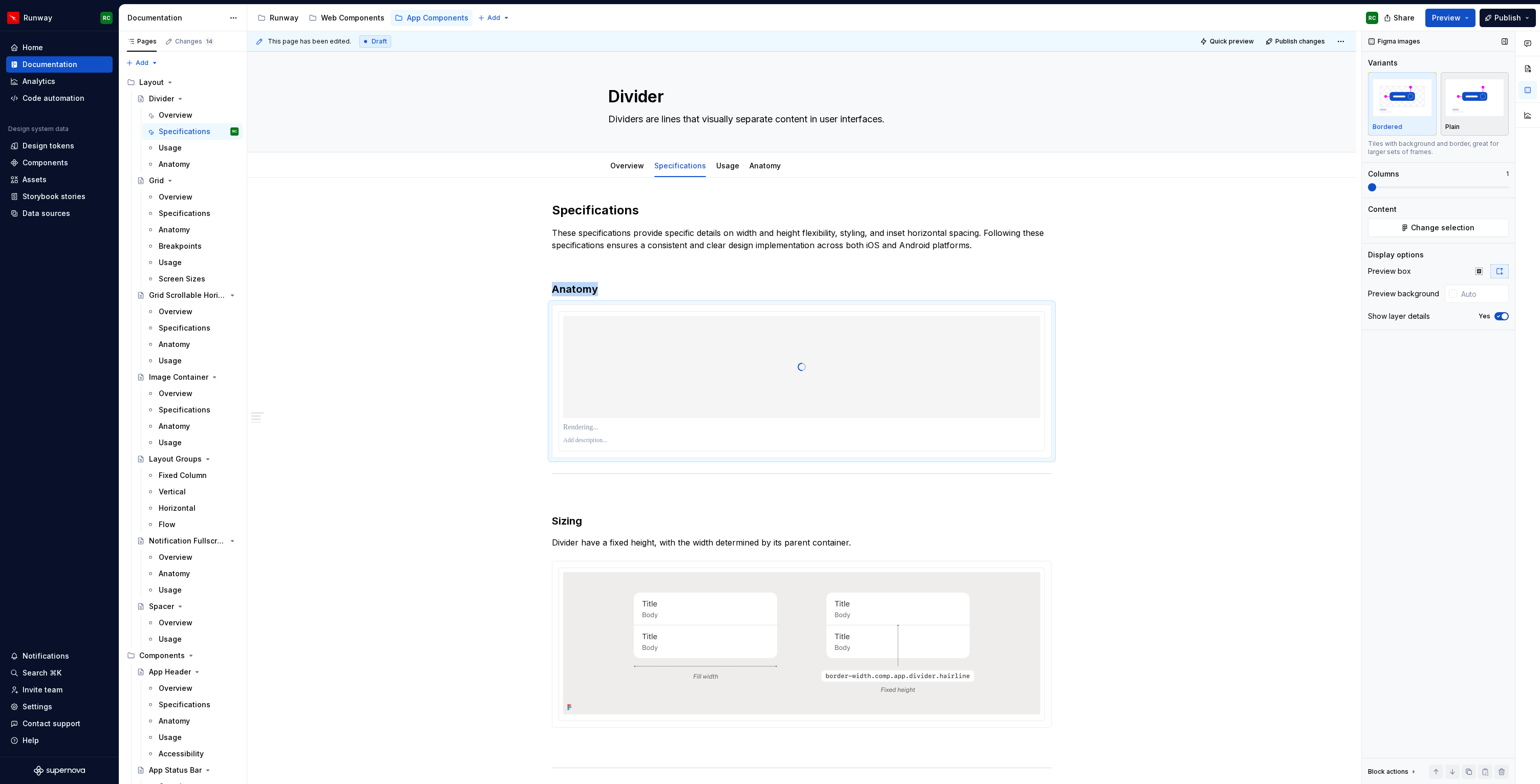
click at [1490, 99] on img "button" at bounding box center [1475, 97] width 59 height 38
click at [922, 661] on img at bounding box center [801, 643] width 427 height 142
type input "#EEEDEC"
click at [927, 369] on div at bounding box center [802, 366] width 477 height 102
click at [1394, 105] on img "button" at bounding box center [1401, 97] width 59 height 38
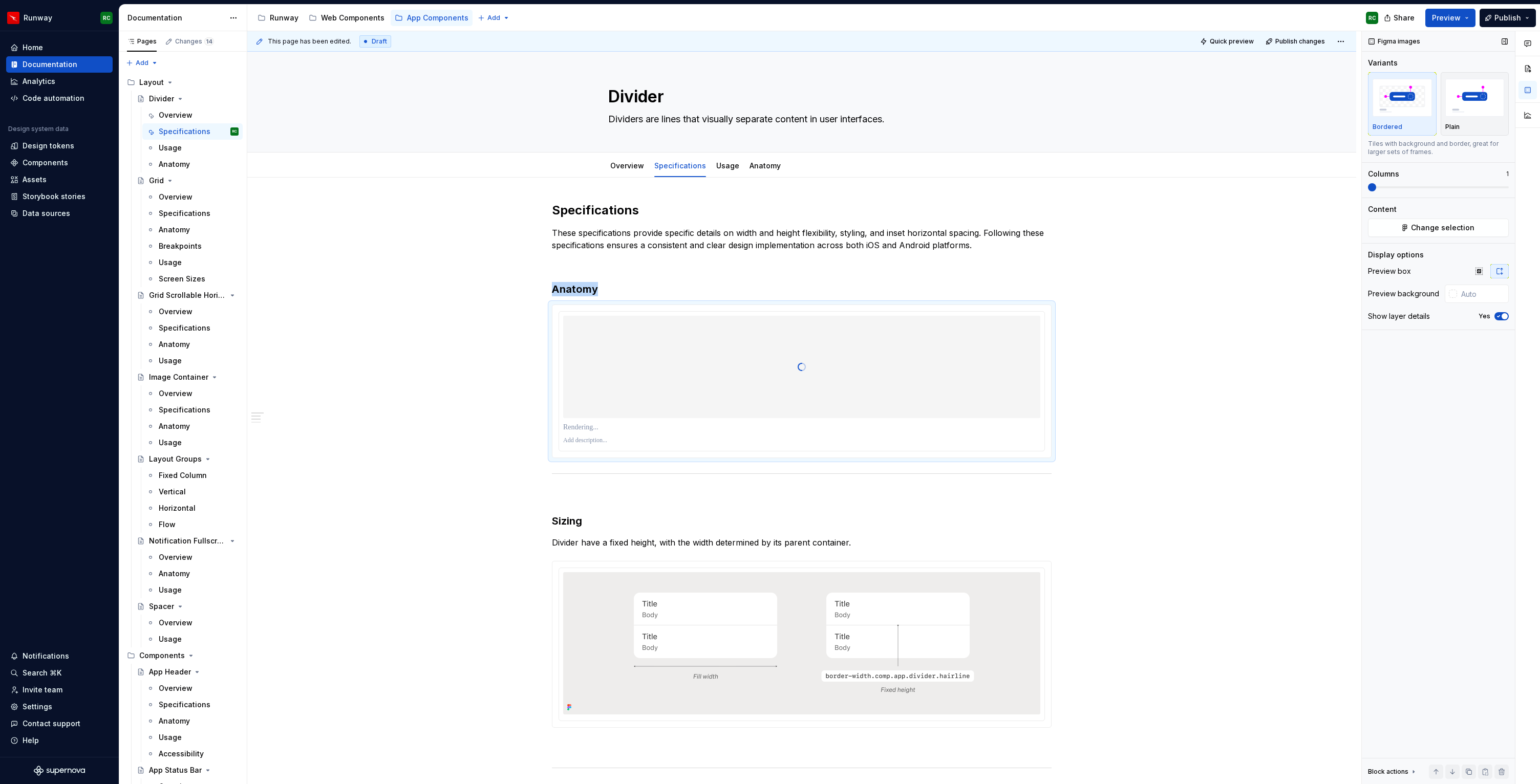
click at [1499, 319] on button "Yes" at bounding box center [1502, 316] width 15 height 8
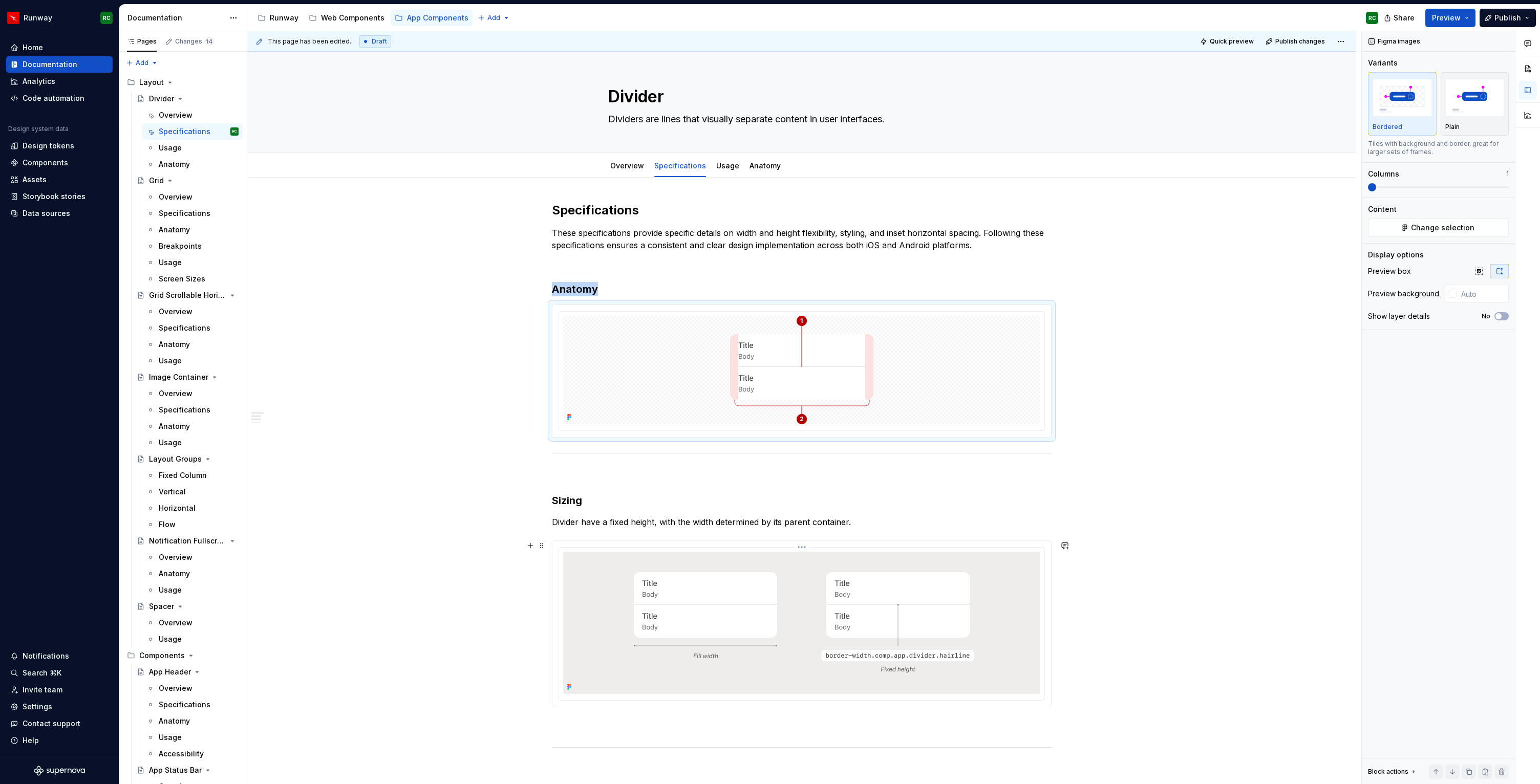
type input "#EEEDEC"
click at [904, 592] on img at bounding box center [801, 622] width 427 height 142
drag, startPoint x: 1498, startPoint y: 295, endPoint x: 1437, endPoint y: 295, distance: 61.0
click at [1437, 295] on div "Preview background #EEEDEC" at bounding box center [1438, 294] width 141 height 18
click at [975, 348] on div at bounding box center [802, 369] width 477 height 108
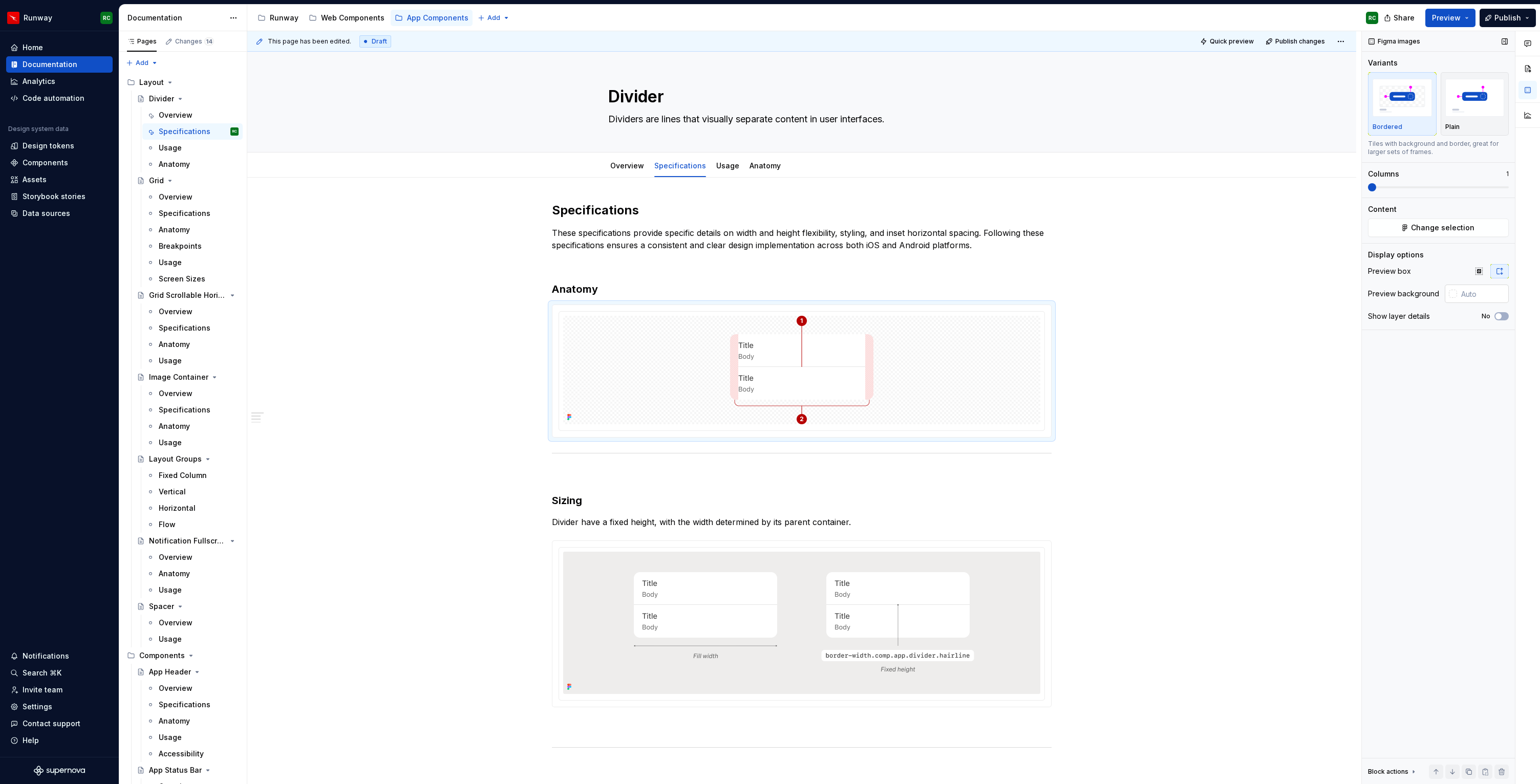
click at [1472, 296] on input "text" at bounding box center [1482, 294] width 52 height 18
paste input "#EEEDEC"
type input "#EEEDEC"
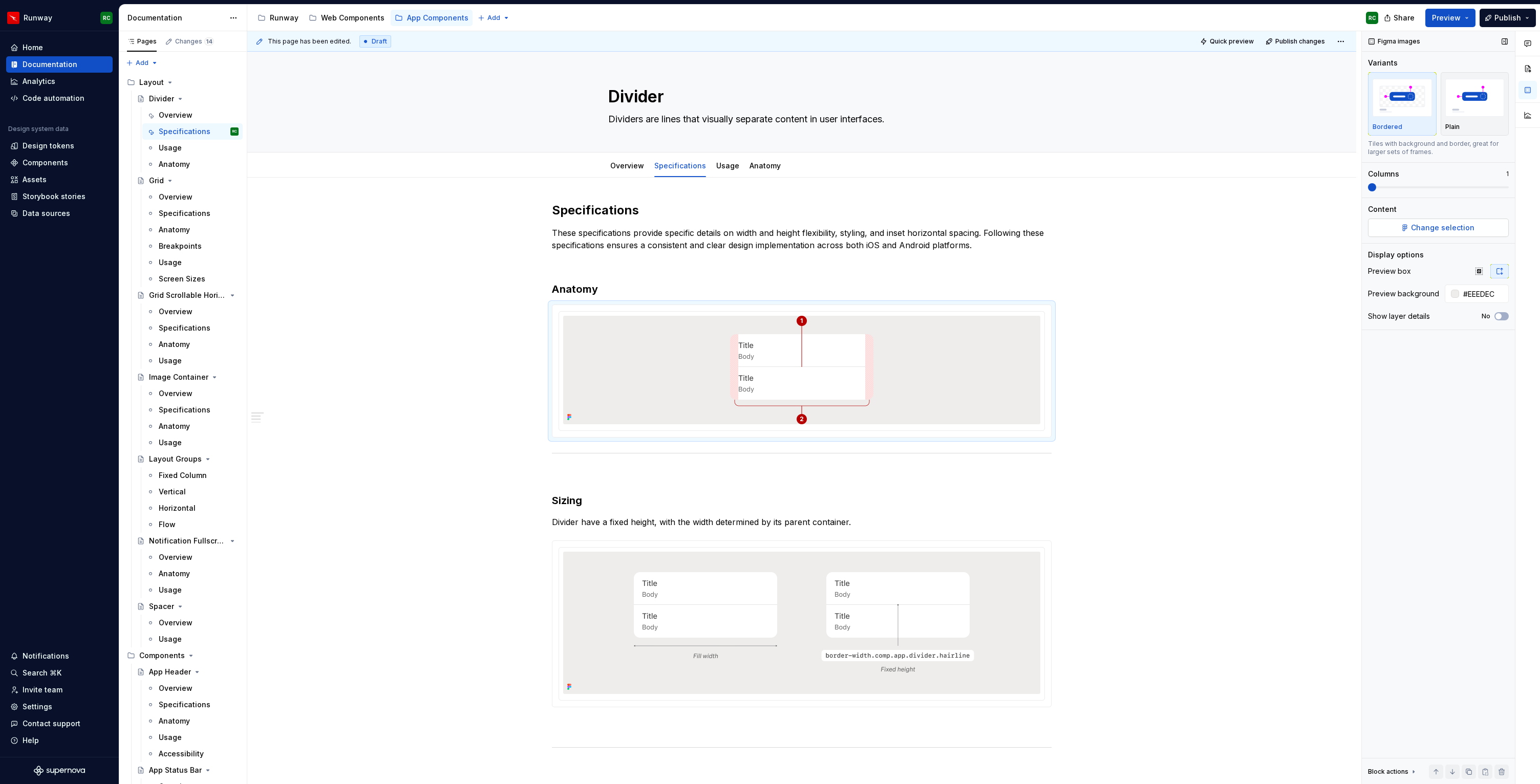
click at [1421, 228] on span "Change selection" at bounding box center [1442, 227] width 63 height 10
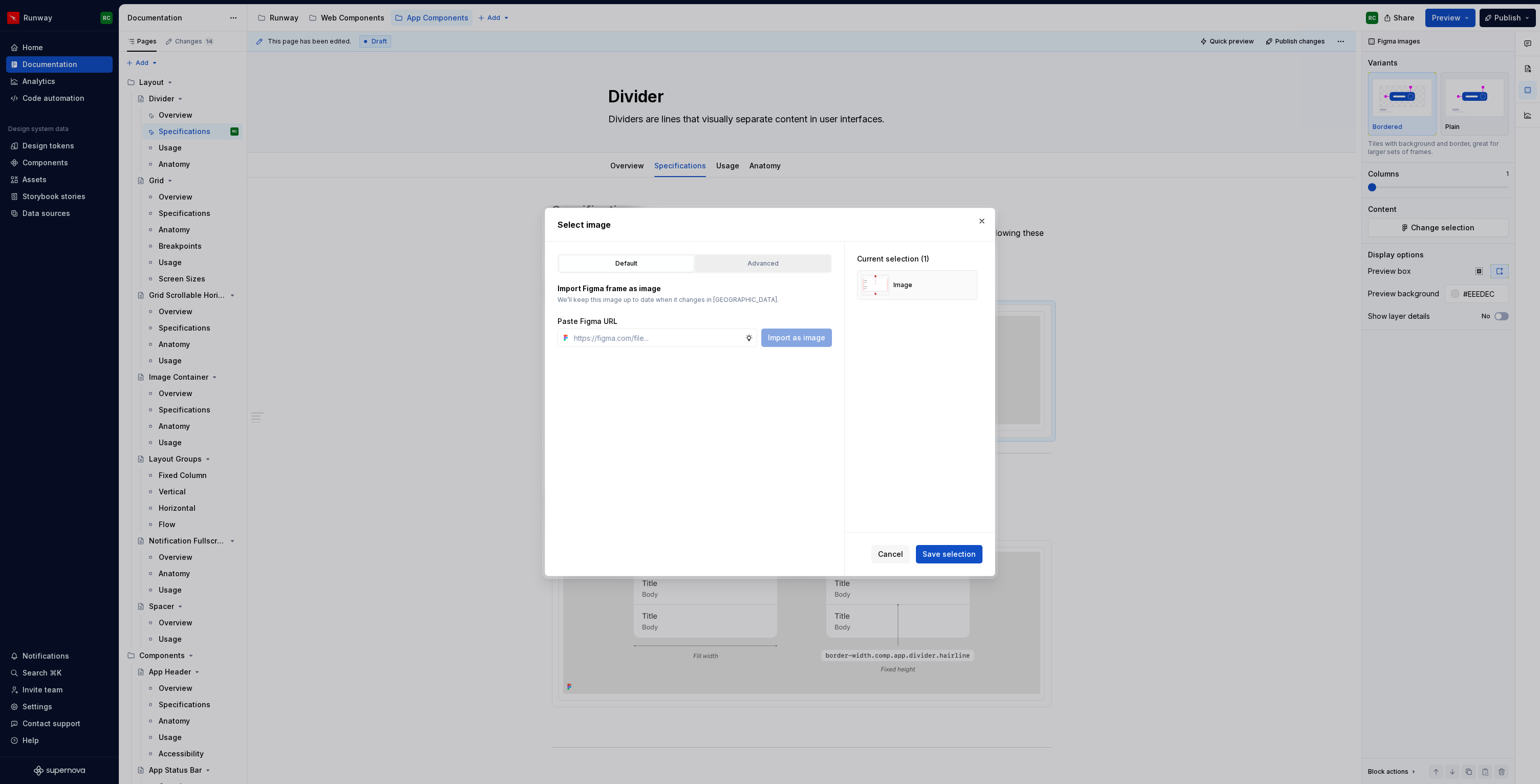
click at [760, 255] on button "Advanced" at bounding box center [763, 263] width 135 height 18
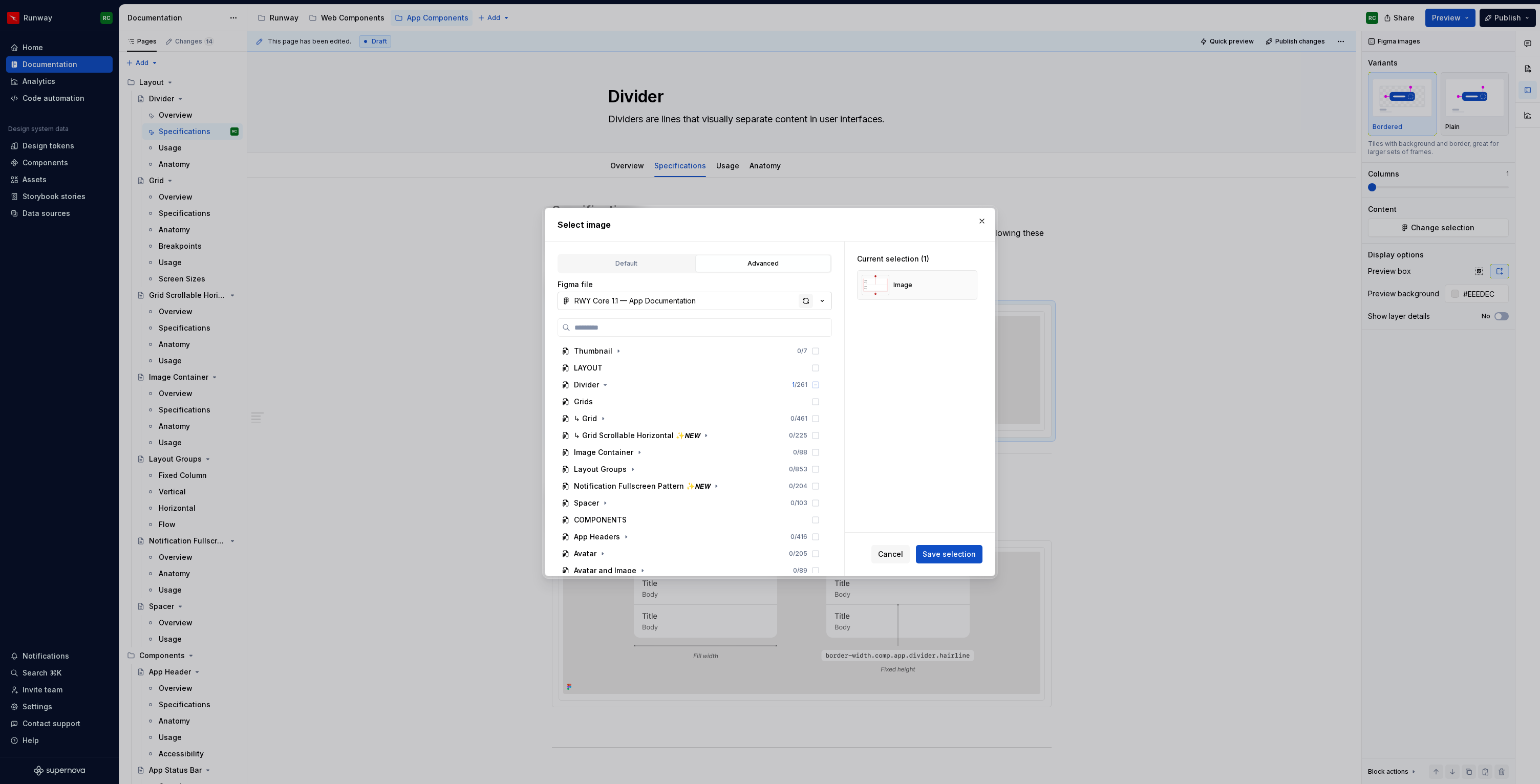
click at [811, 302] on div "button" at bounding box center [806, 301] width 15 height 15
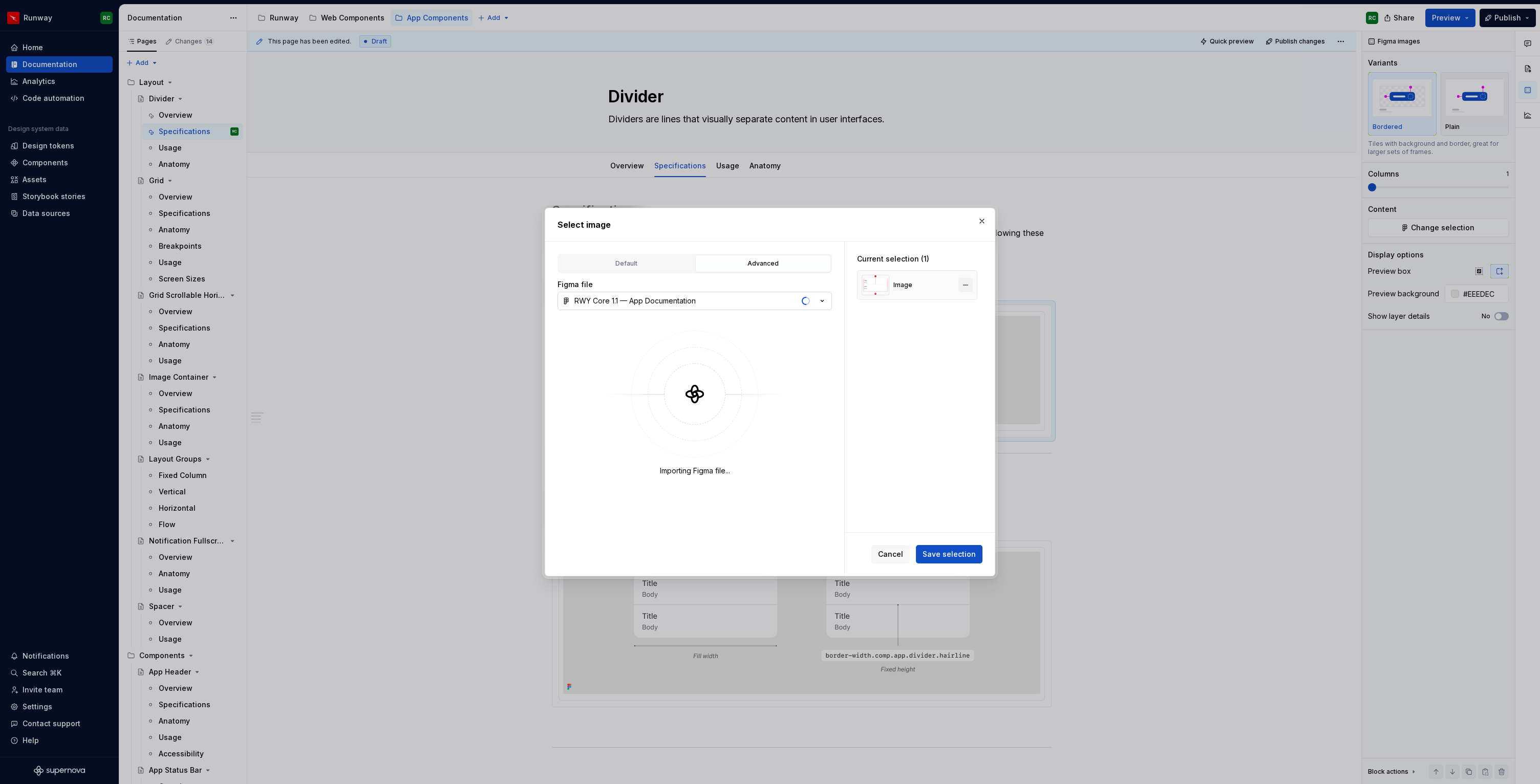
click at [964, 285] on button "button" at bounding box center [965, 285] width 15 height 15
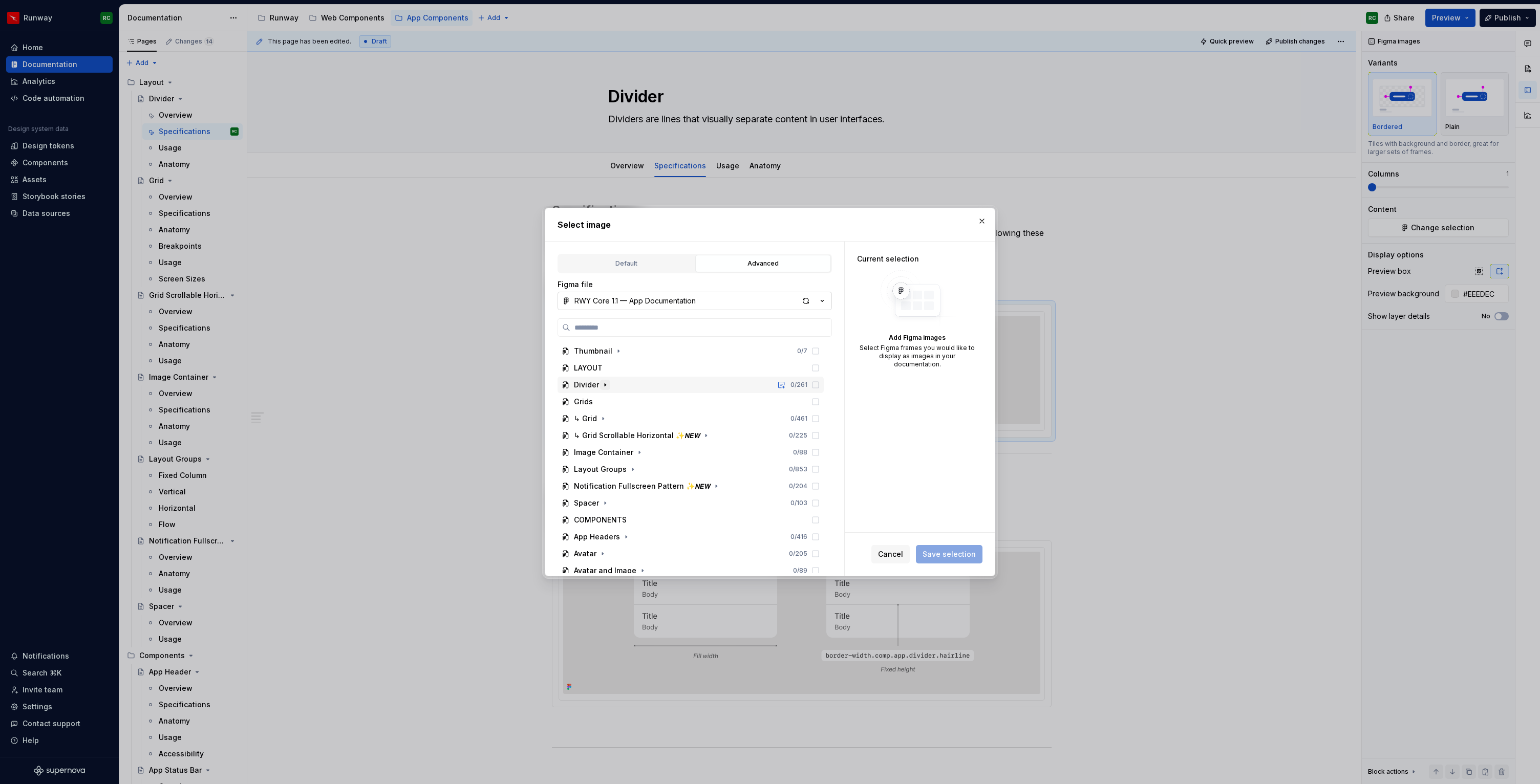
click at [606, 385] on icon "button" at bounding box center [605, 385] width 8 height 8
click at [620, 539] on icon "button" at bounding box center [620, 538] width 1 height 2
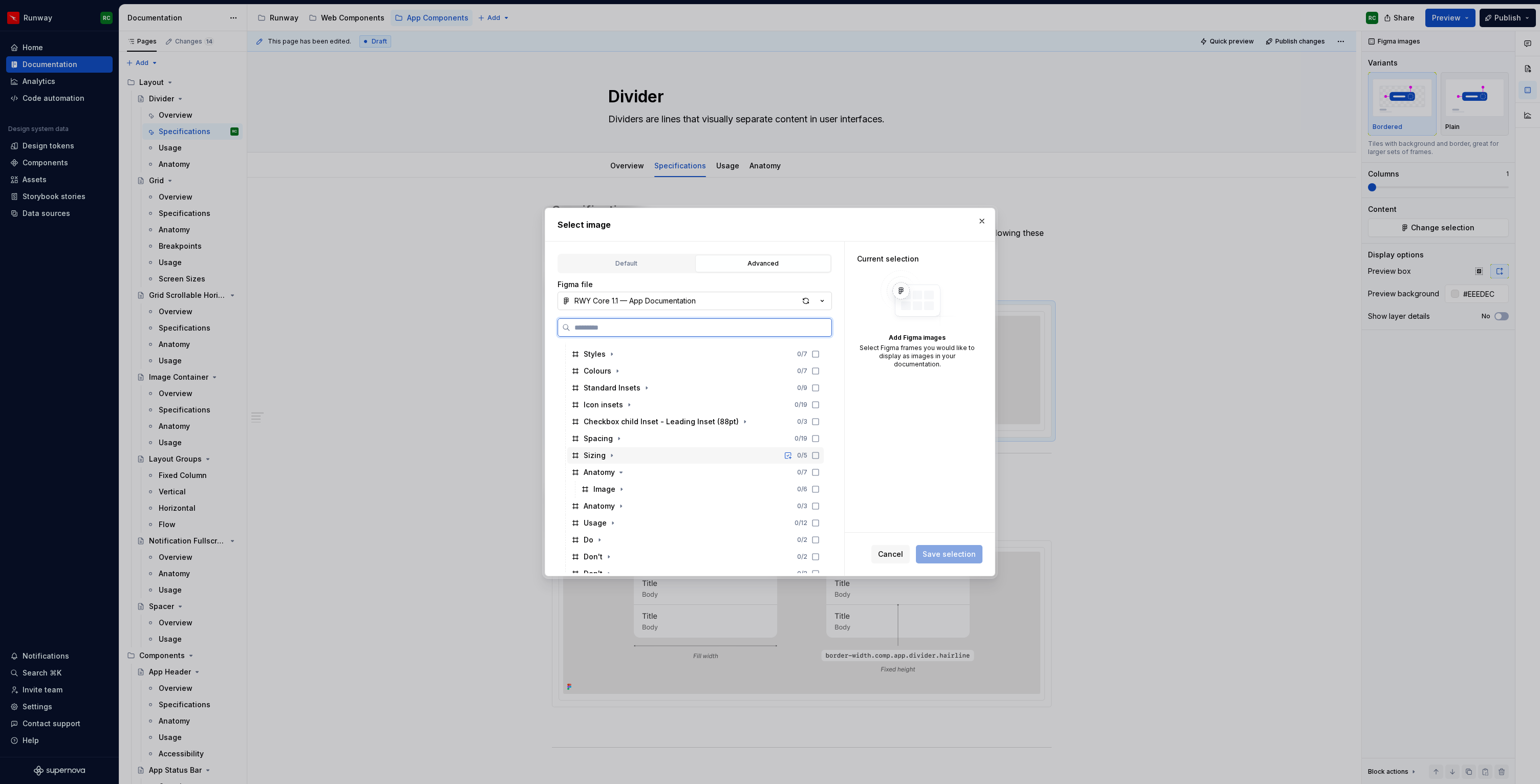
scroll to position [258, 0]
click at [623, 476] on div "Anatomy 0 / 3" at bounding box center [695, 482] width 256 height 16
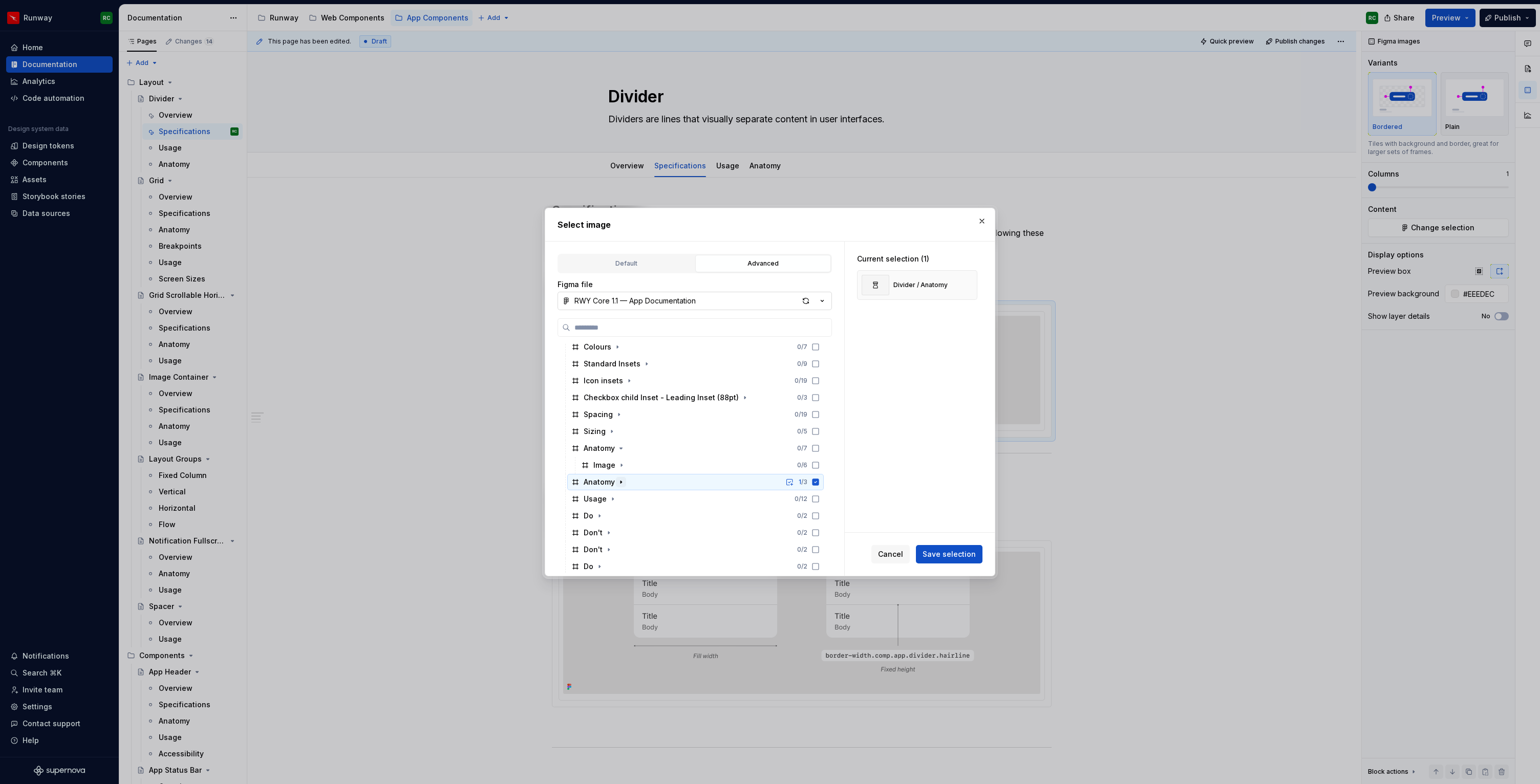
click at [621, 481] on icon "button" at bounding box center [621, 482] width 8 height 8
click at [819, 481] on icon at bounding box center [816, 482] width 7 height 7
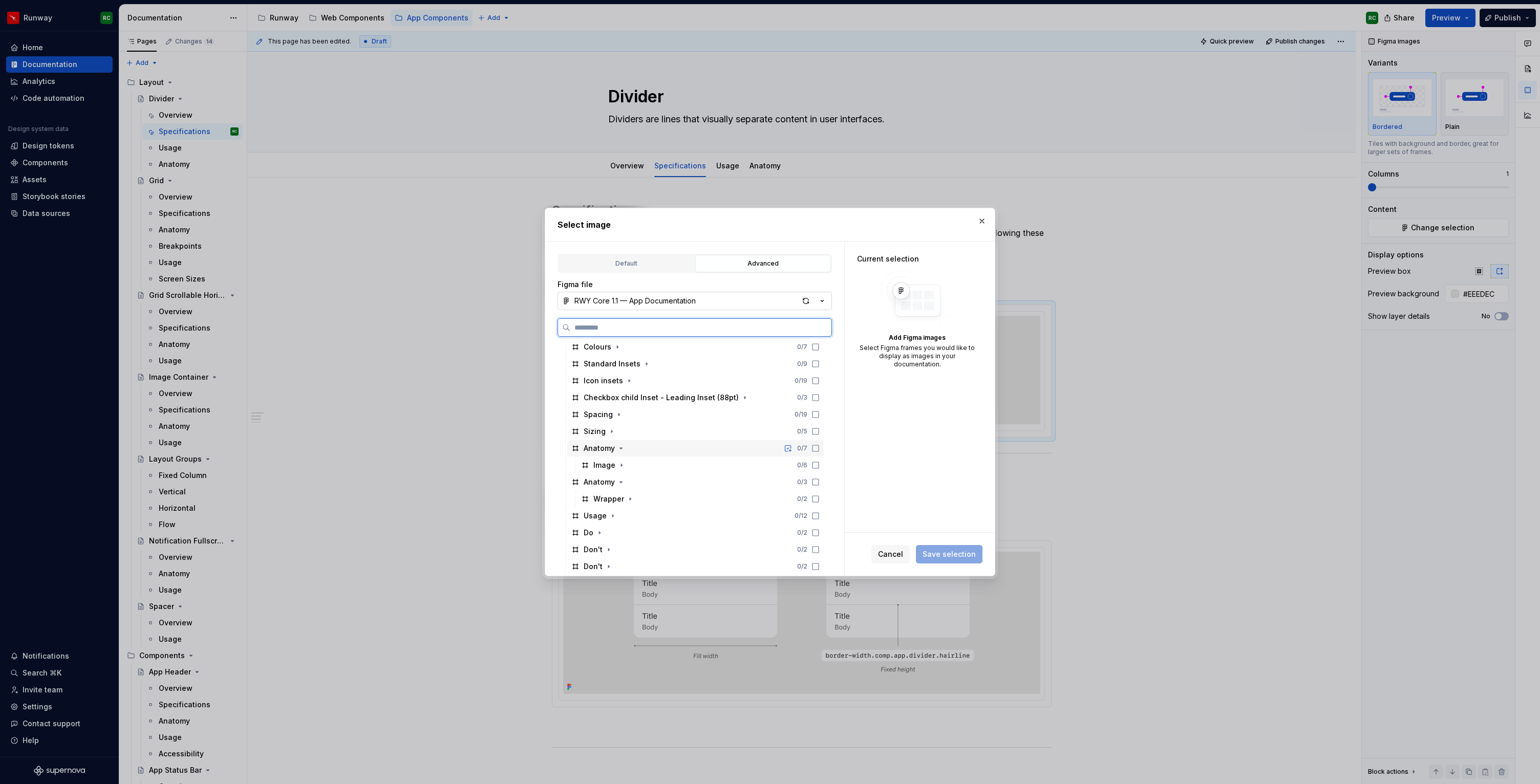
click at [820, 449] on icon at bounding box center [815, 448] width 8 height 8
click at [961, 553] on span "Save selection" at bounding box center [949, 554] width 53 height 10
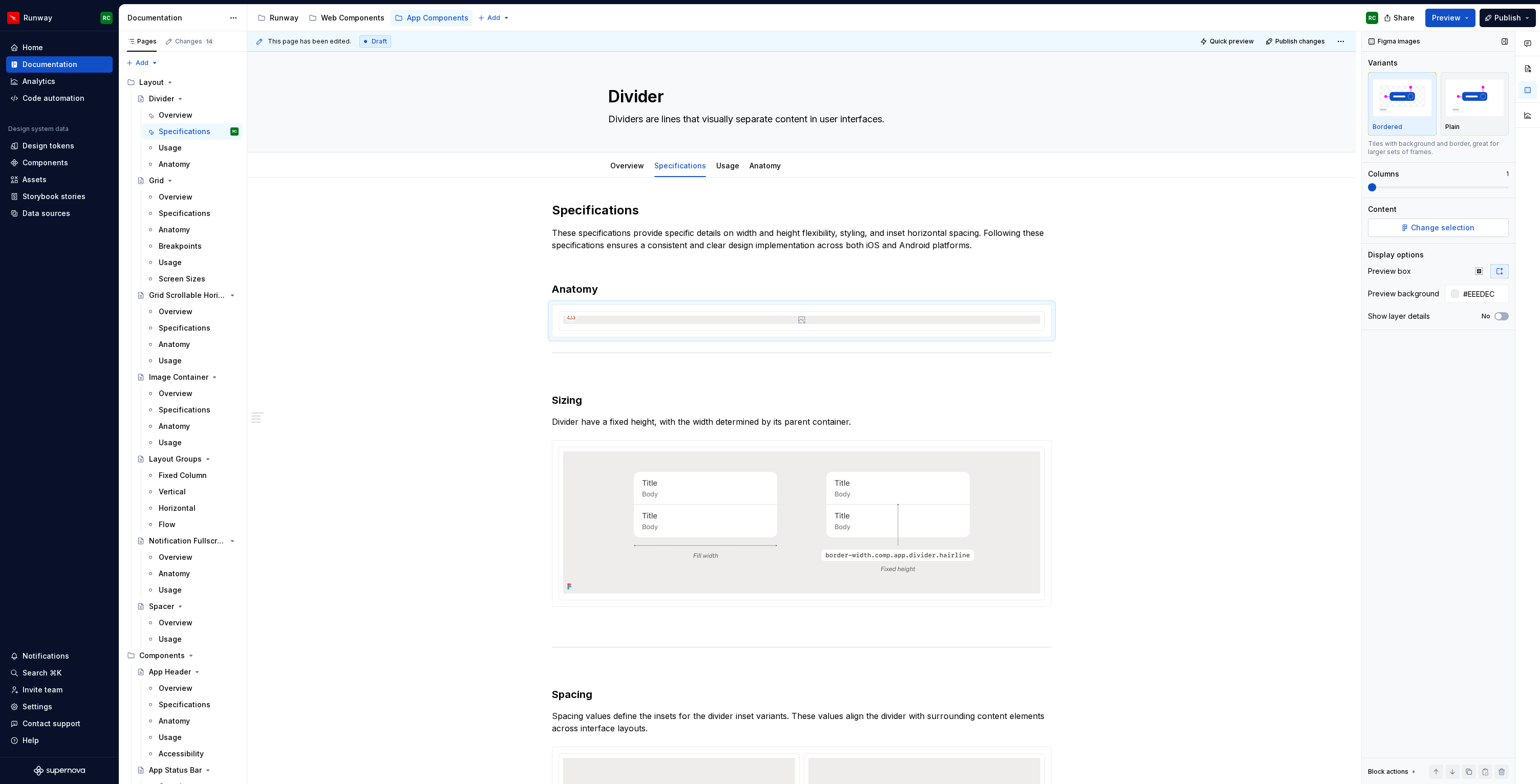
click at [1406, 222] on button "Change selection" at bounding box center [1438, 228] width 141 height 18
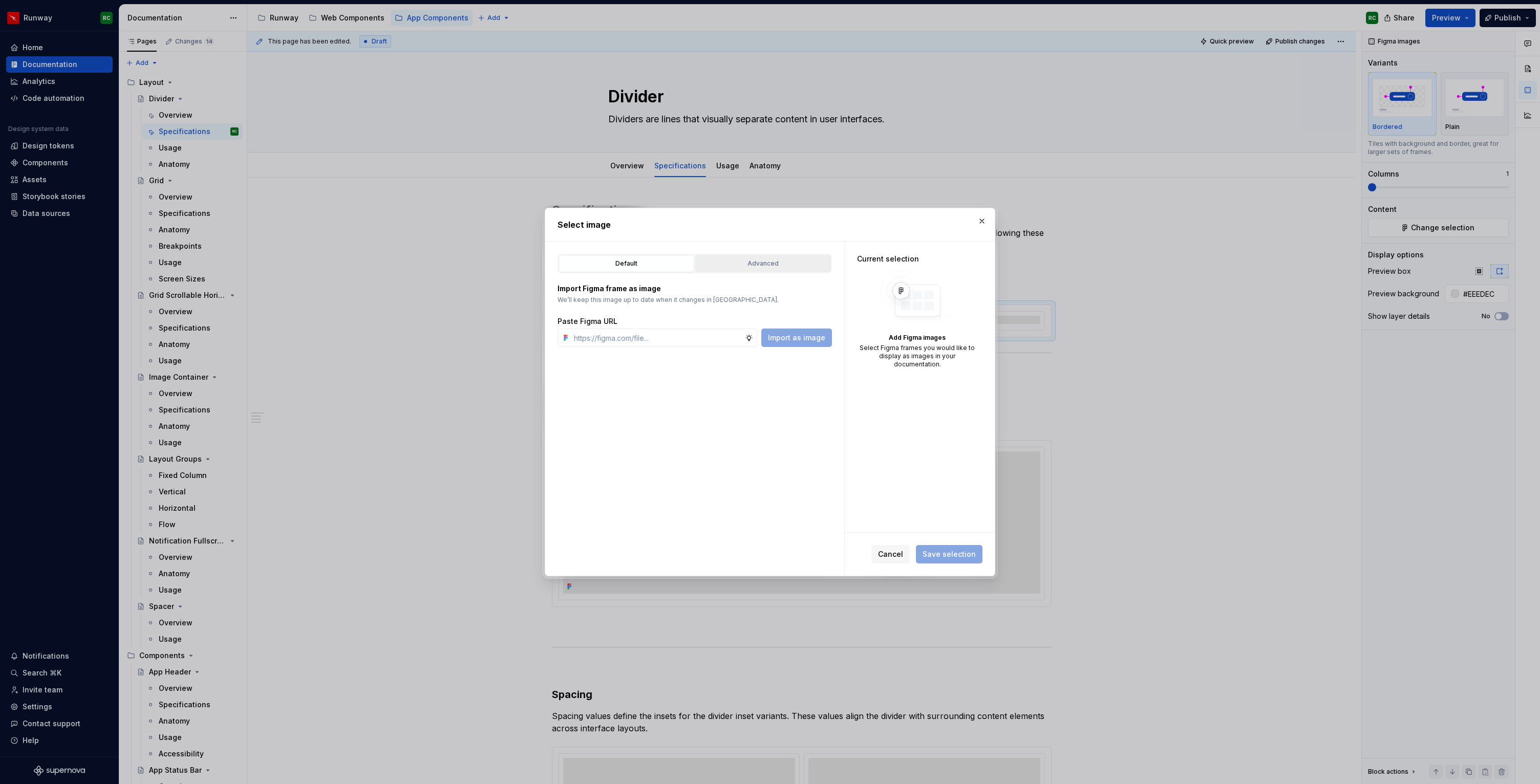
click at [783, 269] on div "Advanced" at bounding box center [763, 263] width 129 height 10
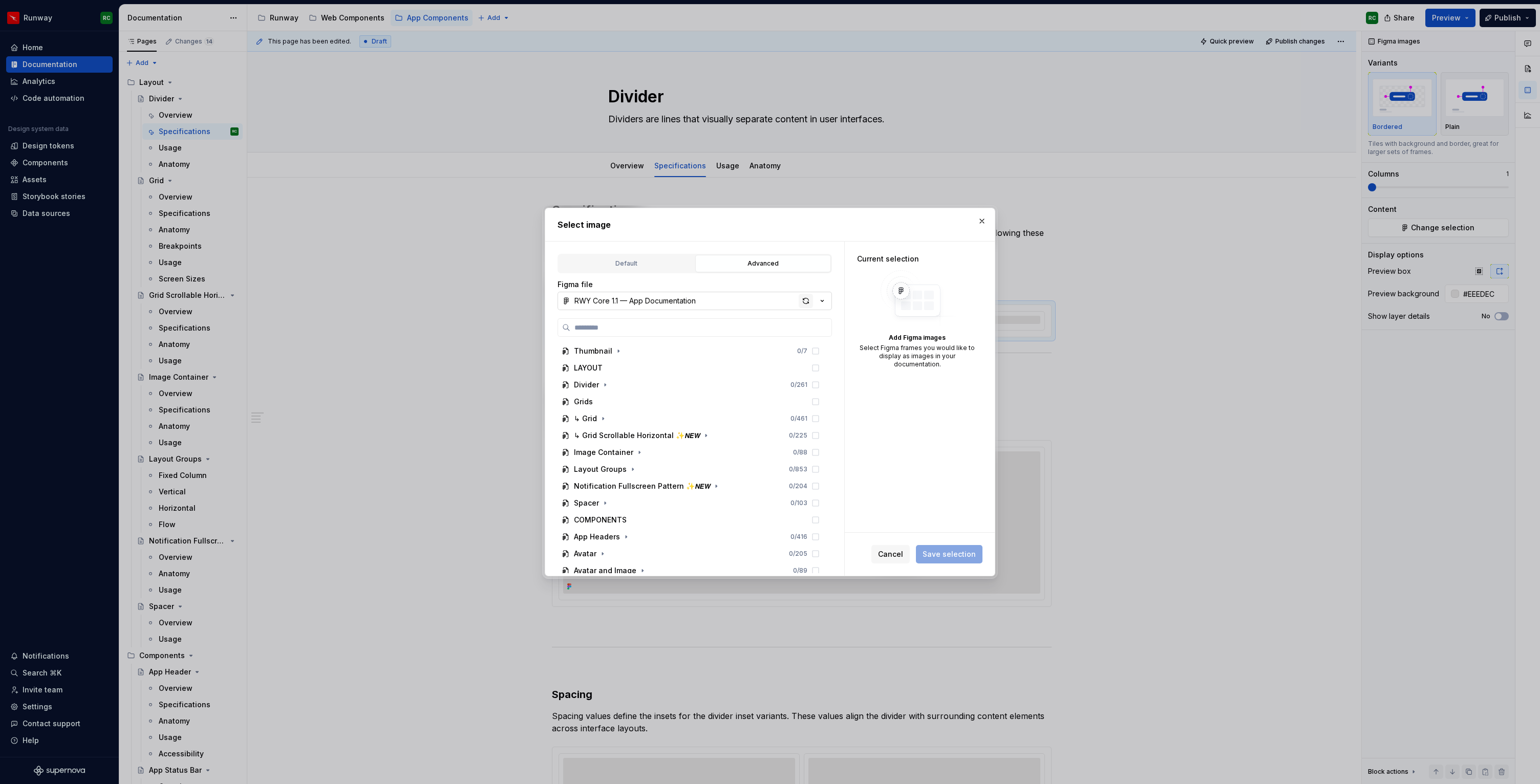
click at [802, 299] on div "button" at bounding box center [806, 301] width 15 height 15
click at [607, 384] on icon "button" at bounding box center [605, 385] width 8 height 8
click at [621, 518] on icon "button" at bounding box center [621, 517] width 8 height 8
click at [621, 517] on icon "button" at bounding box center [621, 517] width 2 height 1
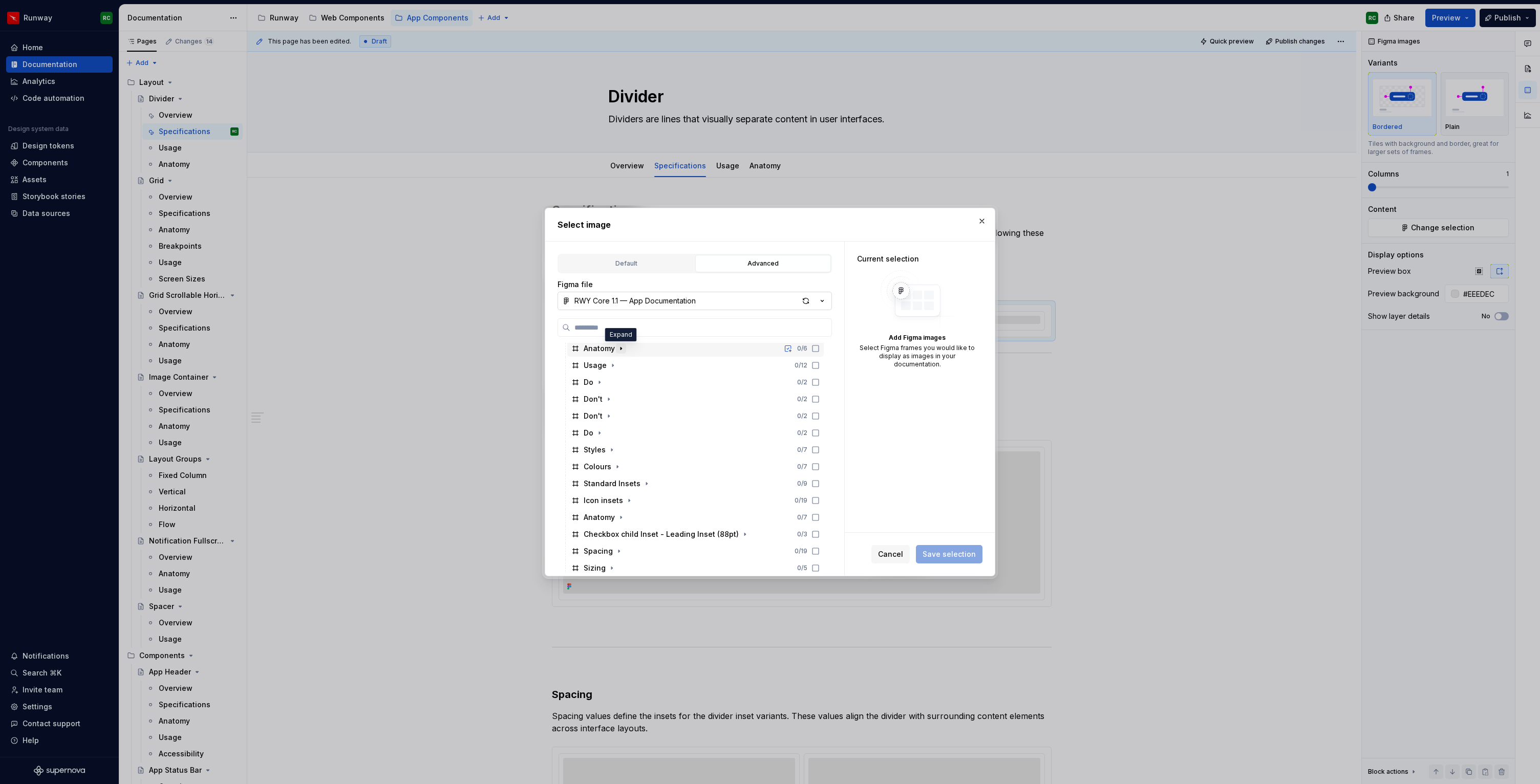
click at [620, 348] on icon "button" at bounding box center [620, 349] width 1 height 2
click at [620, 347] on icon "button" at bounding box center [621, 349] width 8 height 8
click at [820, 520] on icon at bounding box center [815, 517] width 8 height 8
click at [953, 557] on span "Save selection" at bounding box center [949, 554] width 53 height 10
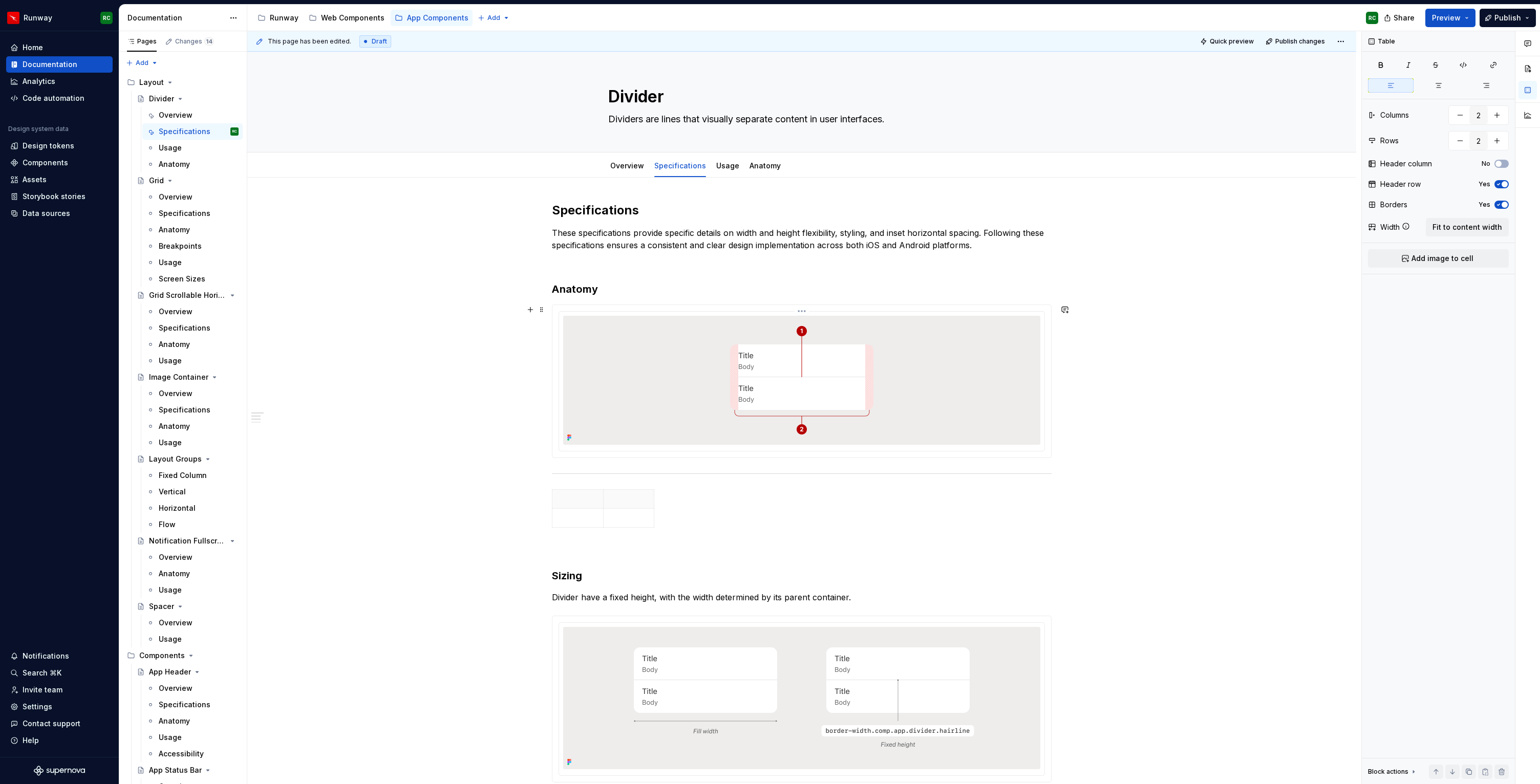
type textarea "*"
click at [623, 492] on th at bounding box center [629, 499] width 52 height 19
click at [656, 509] on icon "button" at bounding box center [656, 509] width 8 height 8
type input "3"
drag, startPoint x: 675, startPoint y: 520, endPoint x: 724, endPoint y: 515, distance: 49.3
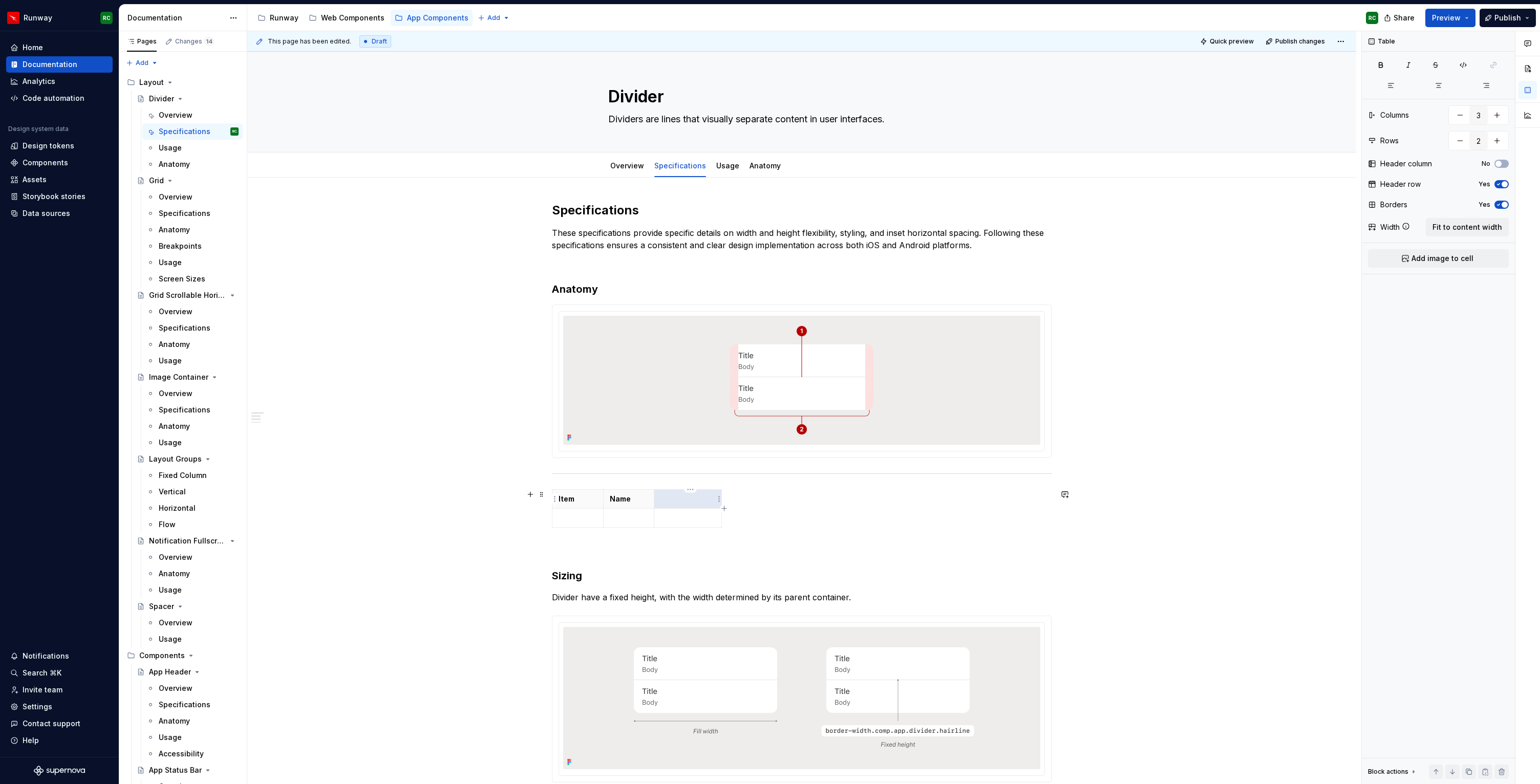
click at [668, 502] on p at bounding box center [687, 499] width 55 height 10
drag, startPoint x: 663, startPoint y: 507, endPoint x: 670, endPoint y: 508, distance: 7.1
click at [670, 508] on th "Optional" at bounding box center [701, 499] width 68 height 19
drag, startPoint x: 606, startPoint y: 508, endPoint x: 627, endPoint y: 505, distance: 21.2
click at [627, 505] on th "Name" at bounding box center [656, 499] width 64 height 19
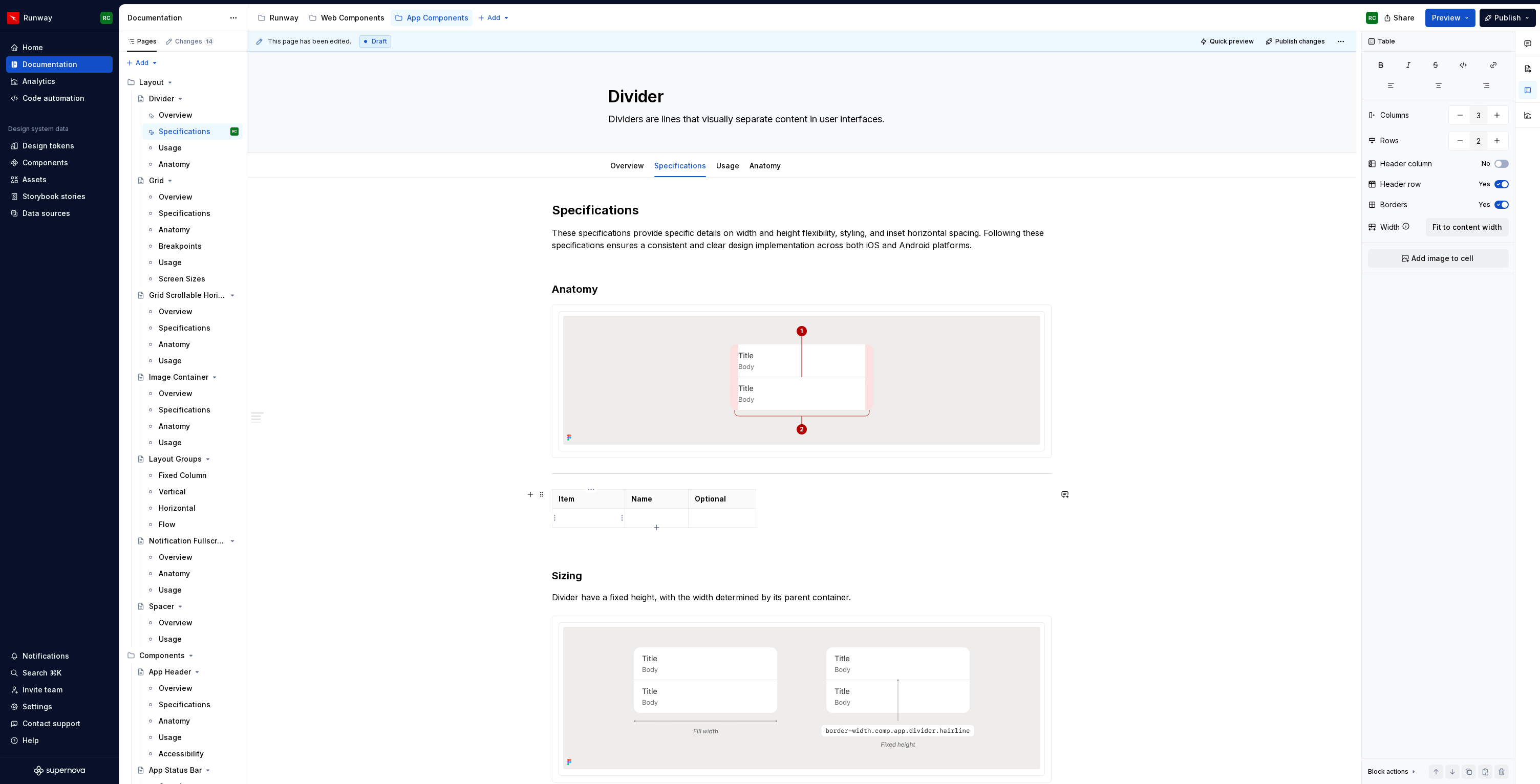
click at [596, 518] on p at bounding box center [589, 518] width 60 height 10
drag, startPoint x: 627, startPoint y: 510, endPoint x: 586, endPoint y: 510, distance: 41.0
click at [586, 510] on td at bounding box center [615, 518] width 64 height 19
click at [593, 519] on p at bounding box center [615, 518] width 52 height 10
drag, startPoint x: 717, startPoint y: 517, endPoint x: 760, endPoint y: 511, distance: 43.4
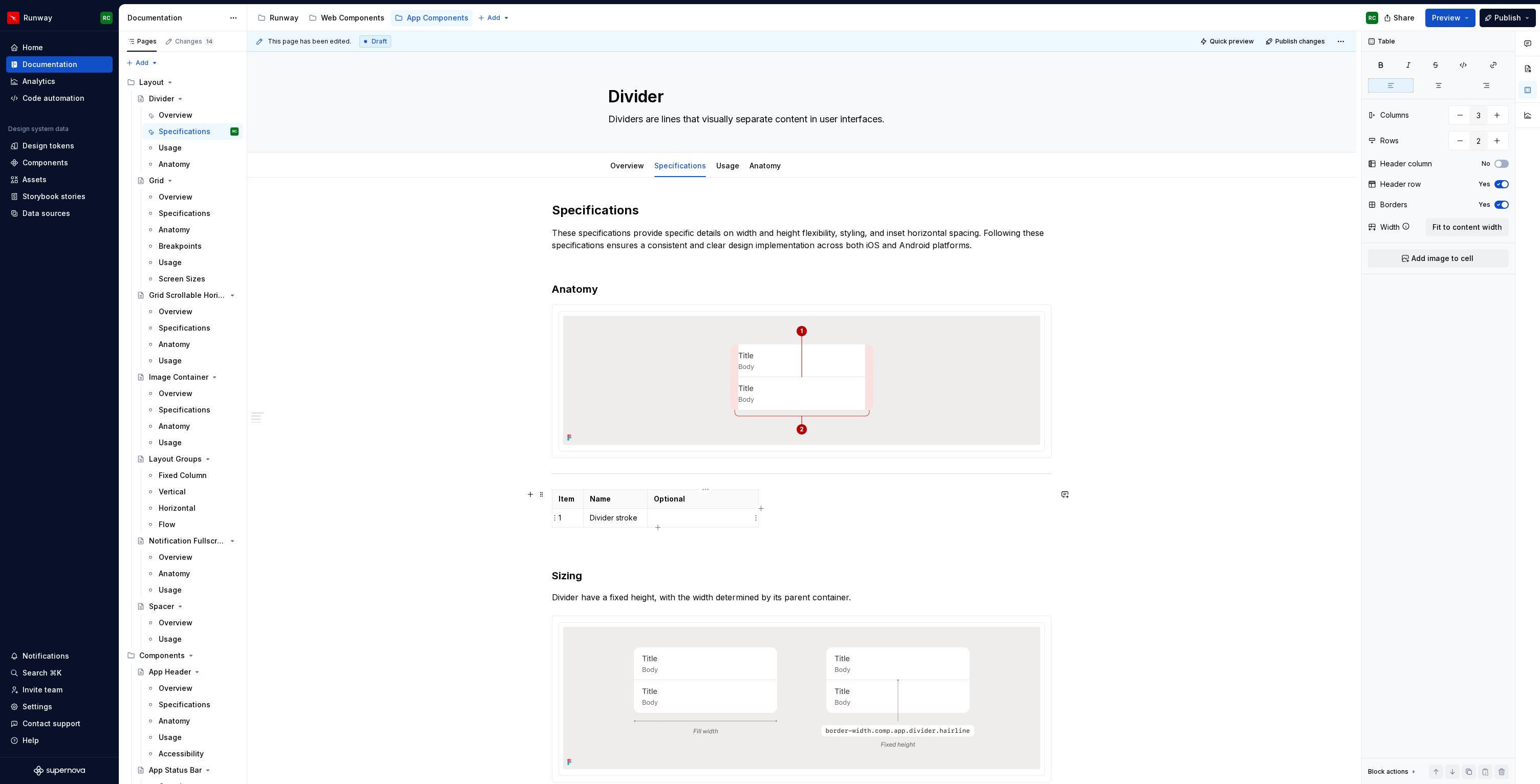
click at [686, 519] on p at bounding box center [703, 518] width 99 height 10
click at [658, 525] on icon "button" at bounding box center [657, 528] width 8 height 8
type input "3"
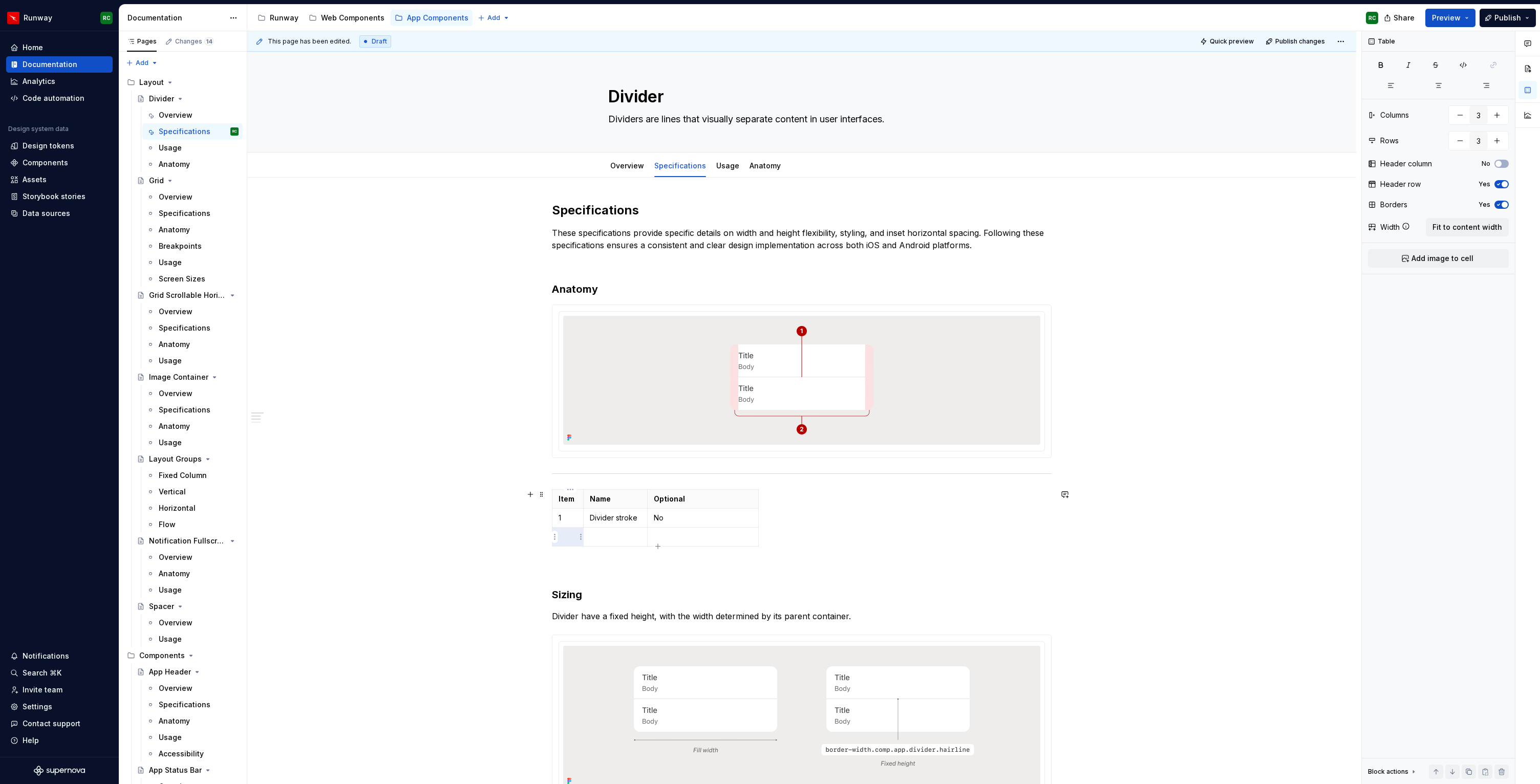
click at [564, 537] on p at bounding box center [568, 536] width 18 height 10
click at [611, 539] on p at bounding box center [615, 536] width 52 height 10
click at [677, 539] on p at bounding box center [703, 536] width 99 height 10
drag, startPoint x: 650, startPoint y: 510, endPoint x: 686, endPoint y: 510, distance: 36.0
click at [686, 510] on td "No" at bounding box center [738, 518] width 112 height 19
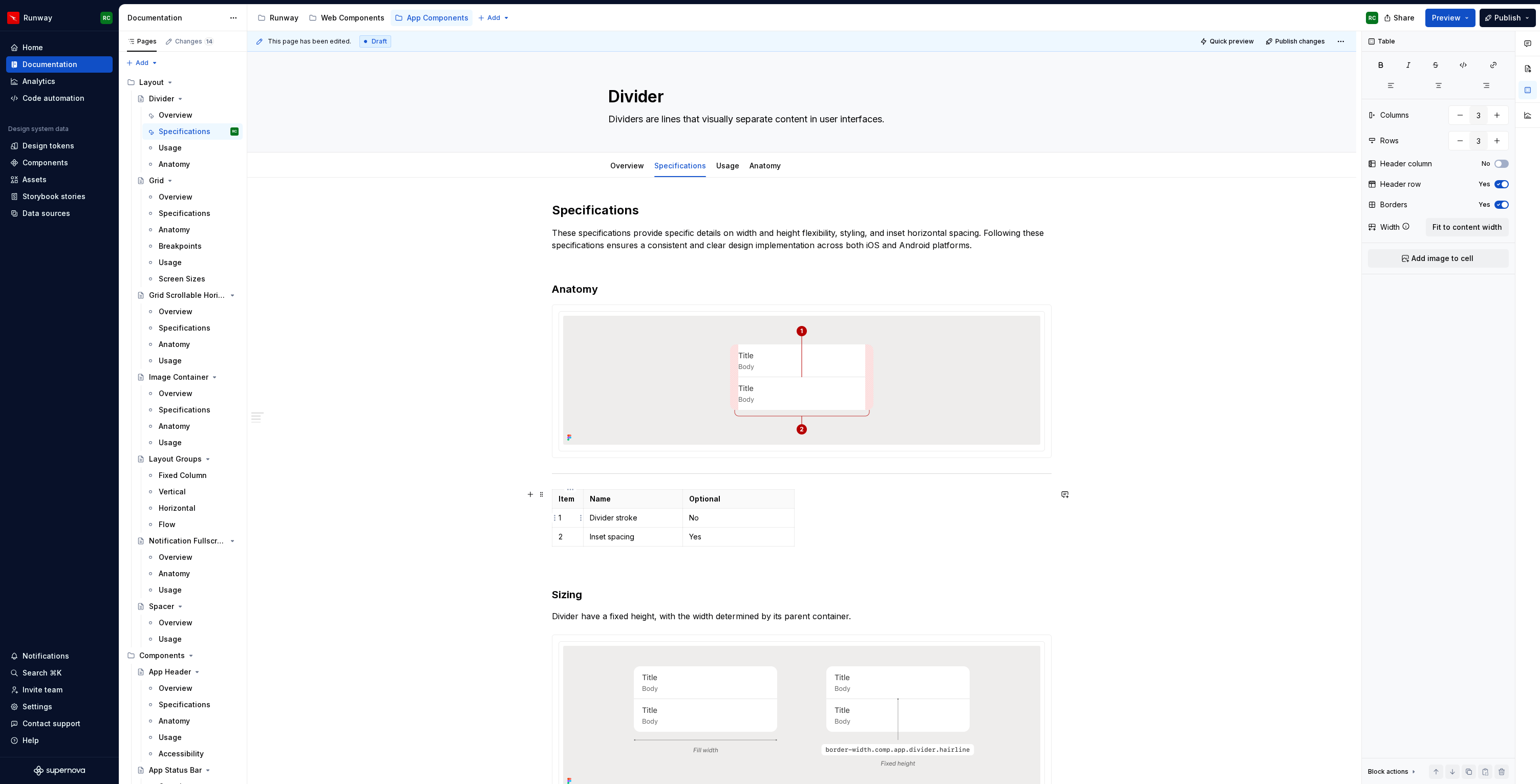
click at [573, 518] on p "1" at bounding box center [568, 518] width 18 height 10
drag, startPoint x: 573, startPoint y: 499, endPoint x: 576, endPoint y: 539, distance: 40.1
click at [576, 539] on tbody "Item Name Optional 1 Divider stroke No 2 Inset spacing Yes" at bounding box center [673, 519] width 242 height 57
click at [1437, 78] on button "button" at bounding box center [1438, 85] width 45 height 15
click at [590, 502] on th "Name" at bounding box center [636, 499] width 100 height 19
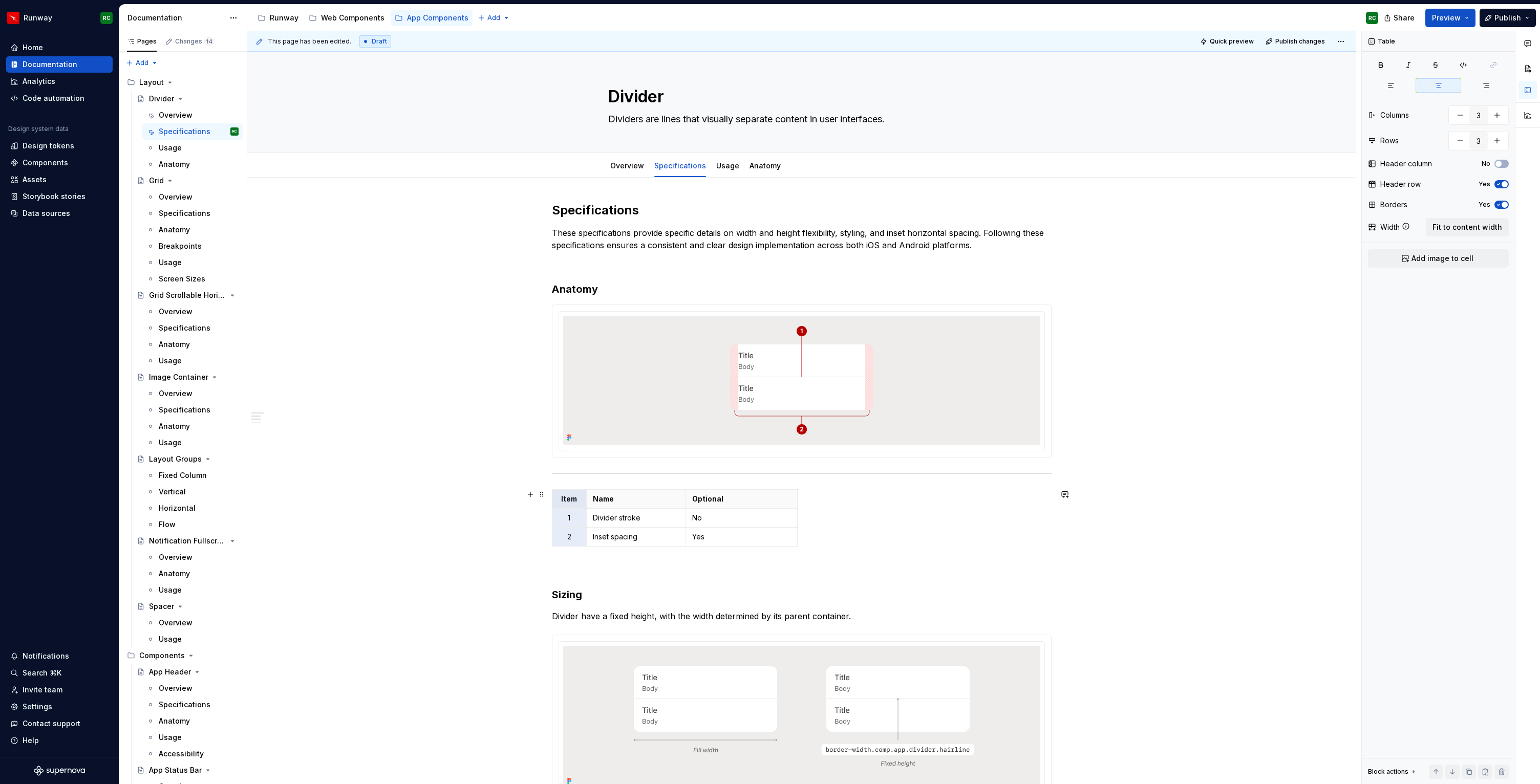
click at [909, 529] on div "Item Name Optional 1 Divider stroke No 2 Inset spacing Yes" at bounding box center [801, 520] width 499 height 62
click at [870, 532] on div "Item Name Optional 1 Divider stroke No 2 Inset spacing Yes" at bounding box center [801, 520] width 499 height 62
click at [584, 509] on td "Divider stroke" at bounding box center [632, 518] width 100 height 19
click at [850, 505] on div "Item Name Optional 1 Divider stroke No 2 Inset spacing Yes" at bounding box center [801, 520] width 499 height 62
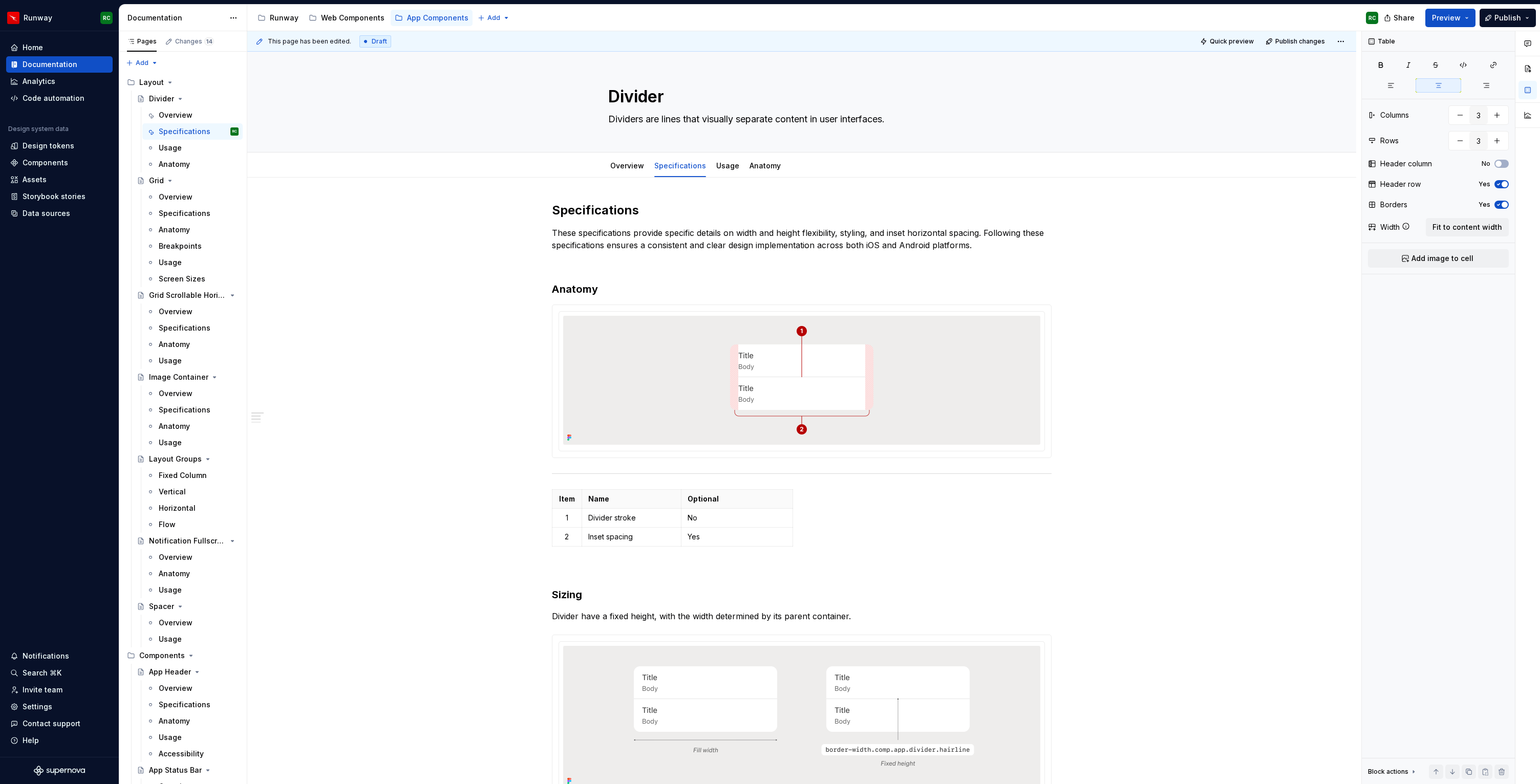
click at [1245, 32] on div "This page has been edited. Draft Quick preview Publish changes" at bounding box center [801, 42] width 1109 height 21
click at [1243, 35] on button "Quick preview" at bounding box center [1228, 42] width 62 height 15
click at [1005, 513] on div "Item Name Optional 1 Divider stroke No 2 Inset spacing Yes" at bounding box center [801, 520] width 499 height 62
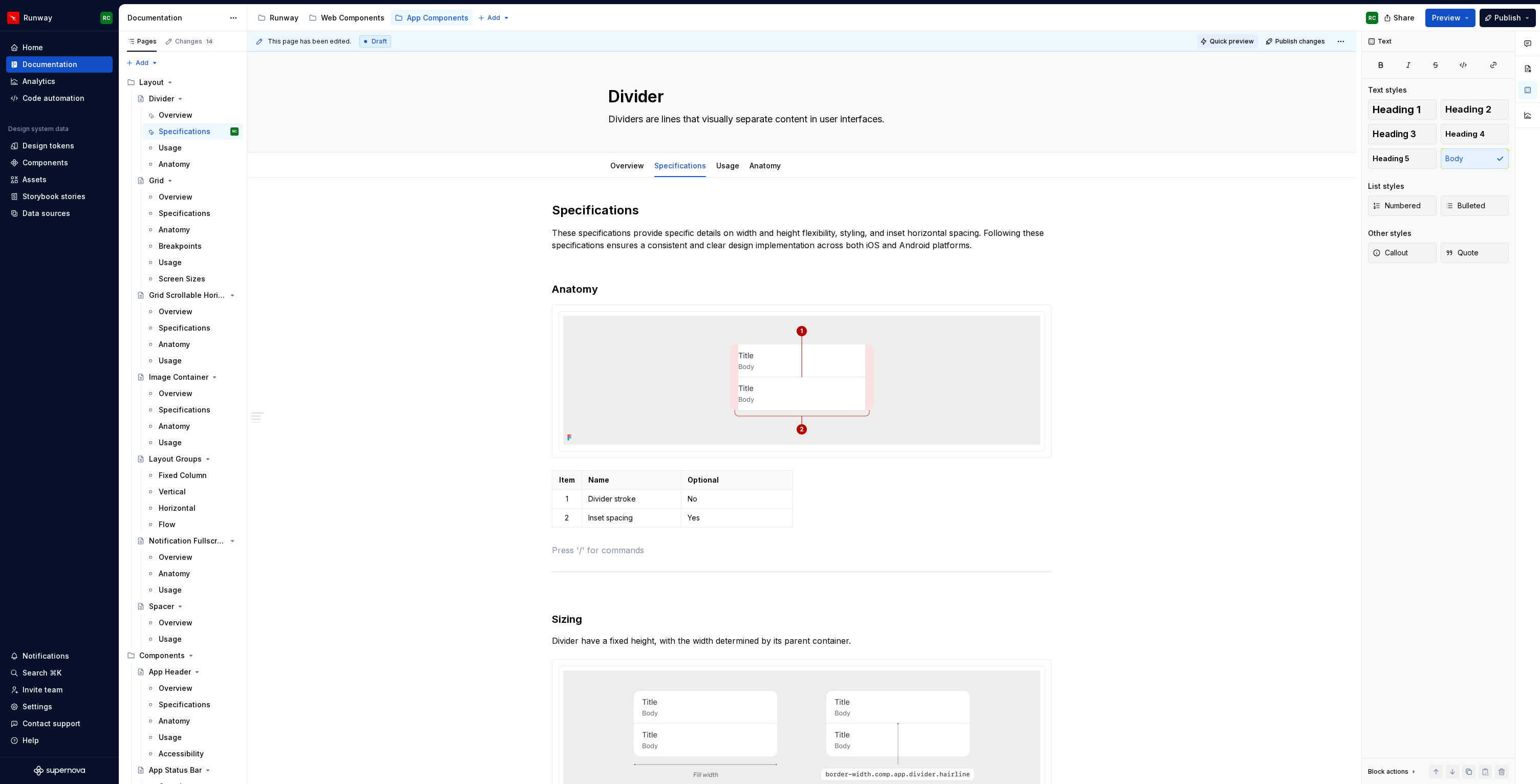
click at [1254, 38] on span "Quick preview" at bounding box center [1231, 42] width 44 height 8
type textarea "*"
